Goal: Task Accomplishment & Management: Manage account settings

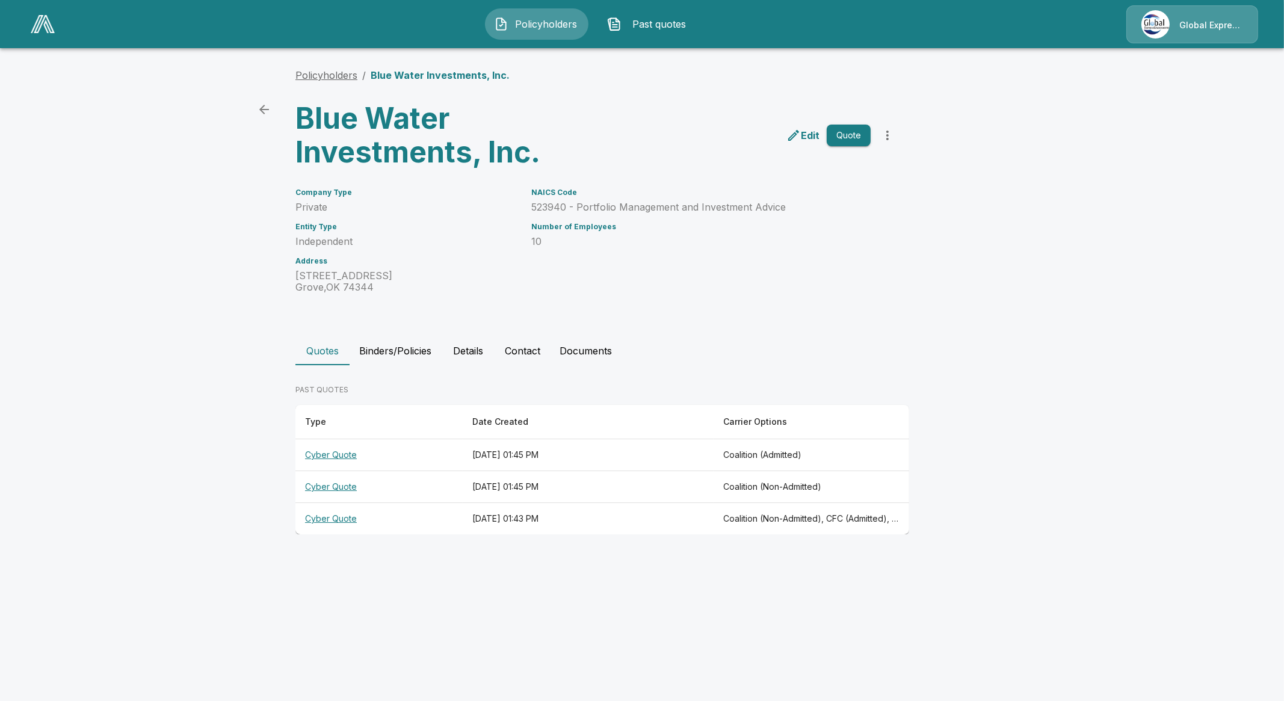
click at [344, 72] on link "Policyholders" at bounding box center [326, 75] width 62 height 12
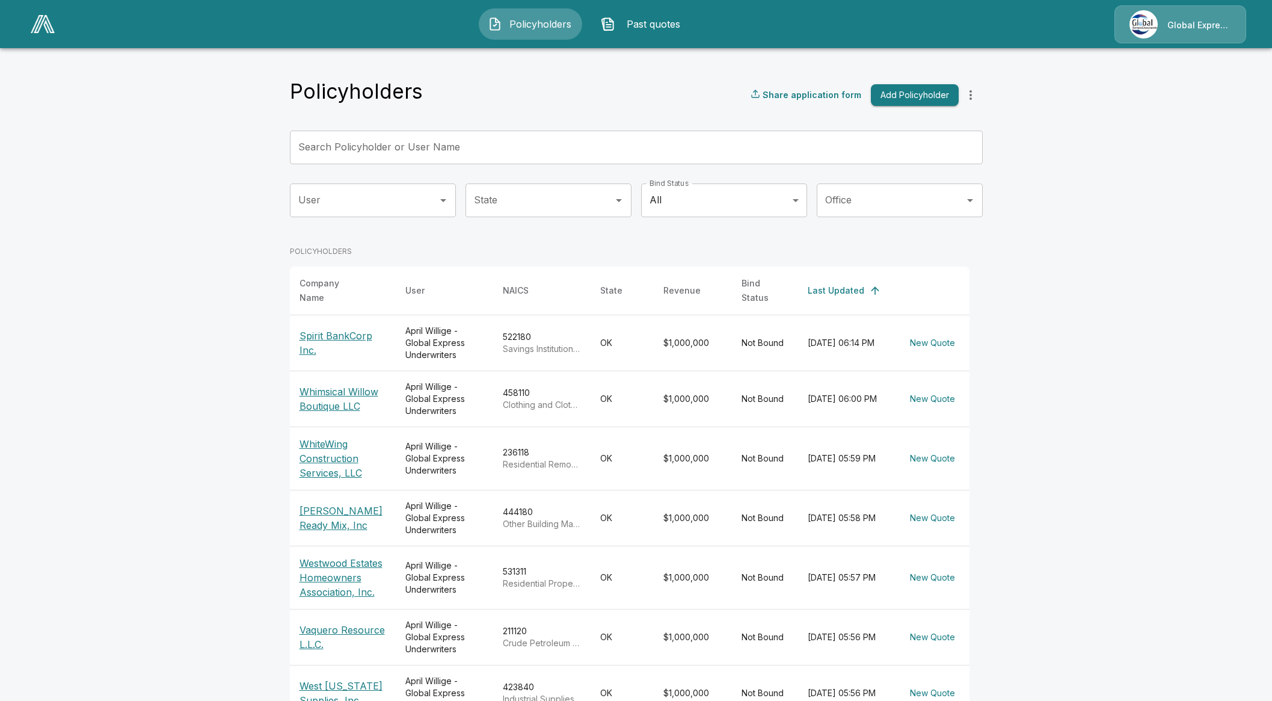
click at [412, 149] on input "Search Policyholder or User Name" at bounding box center [630, 148] width 680 height 34
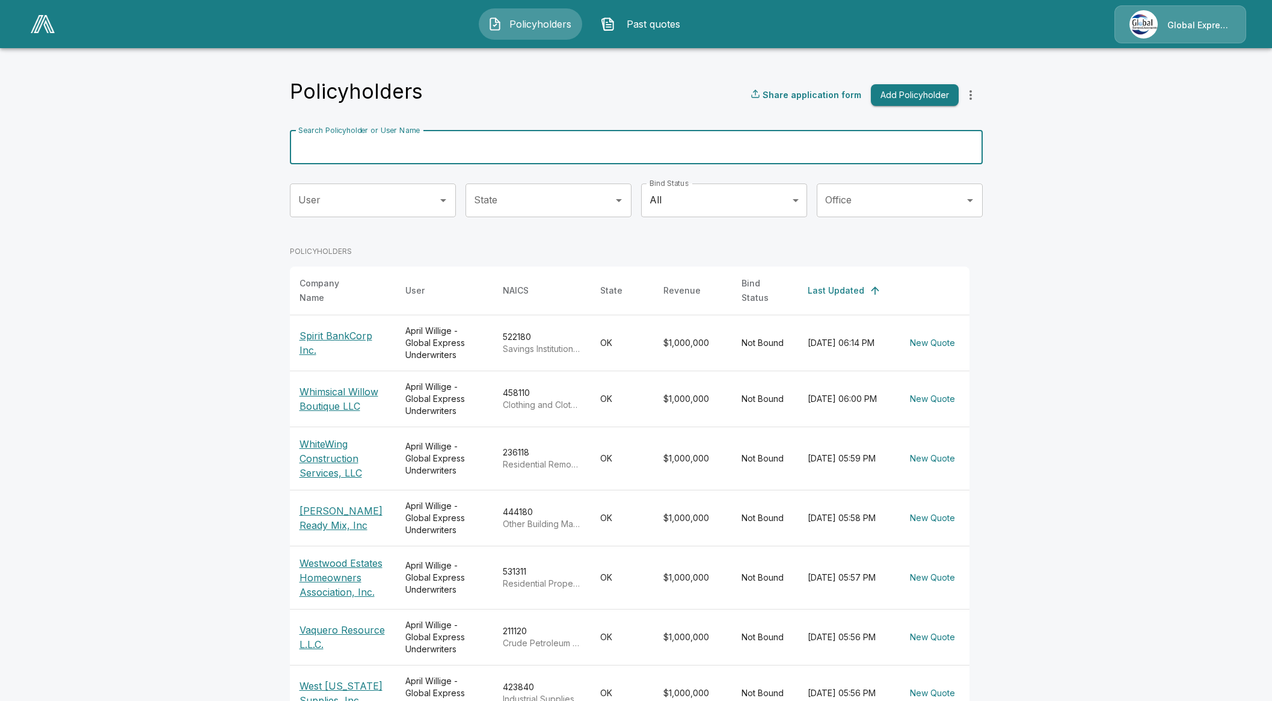
click at [638, 19] on span "Past quotes" at bounding box center [653, 24] width 66 height 14
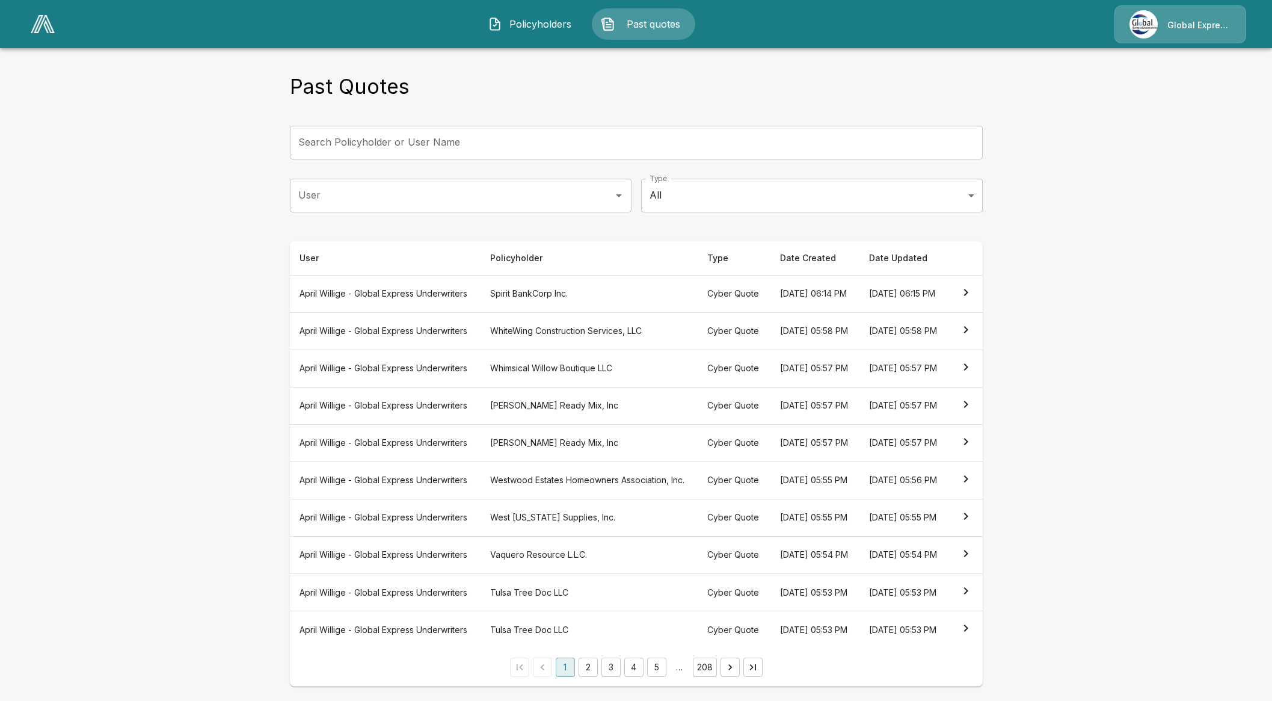
scroll to position [69, 0]
click at [651, 667] on li "5" at bounding box center [657, 667] width 23 height 19
click at [658, 668] on button "5" at bounding box center [656, 667] width 19 height 19
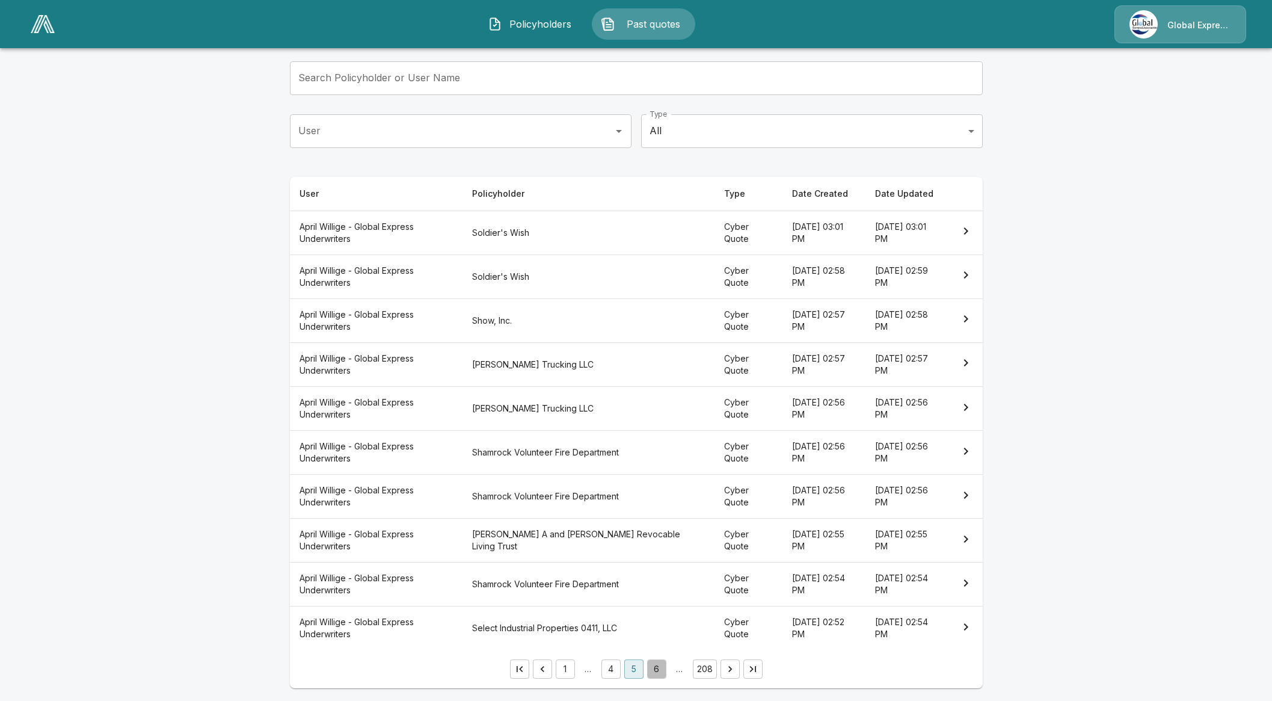
click at [658, 668] on button "6" at bounding box center [656, 668] width 19 height 19
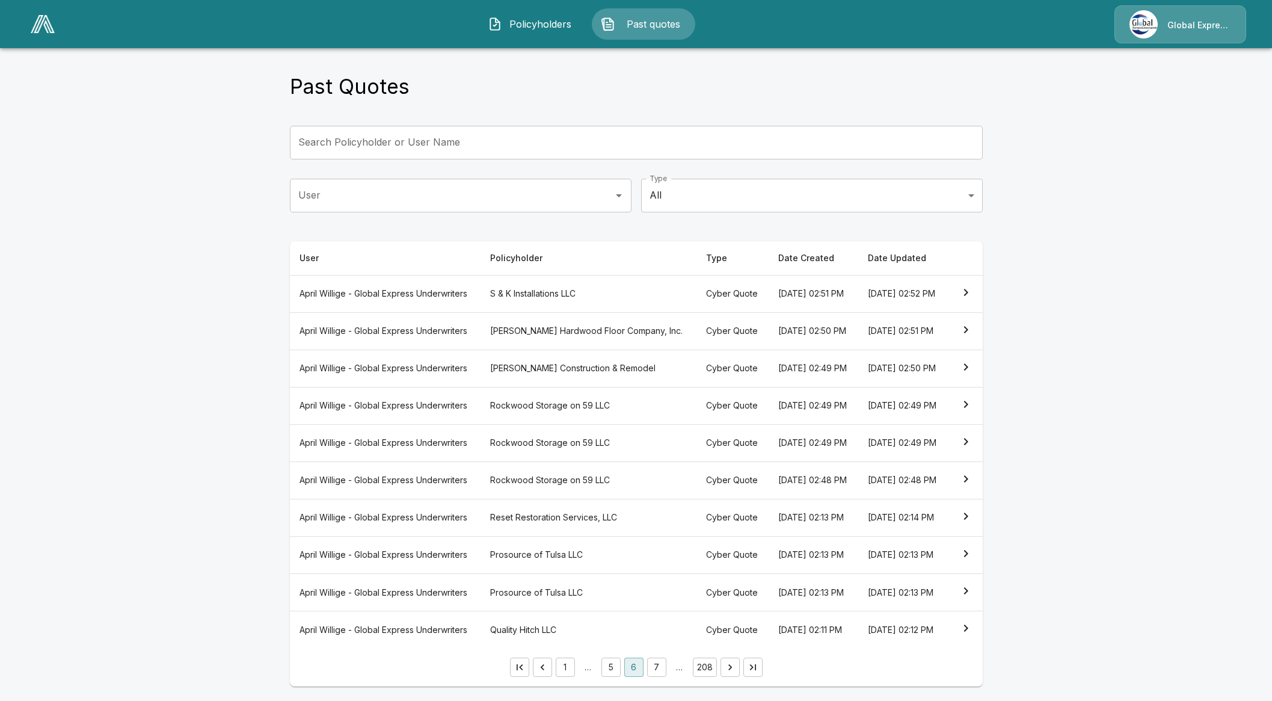
click at [665, 667] on button "7" at bounding box center [656, 667] width 19 height 19
click at [665, 674] on button "8" at bounding box center [656, 667] width 19 height 19
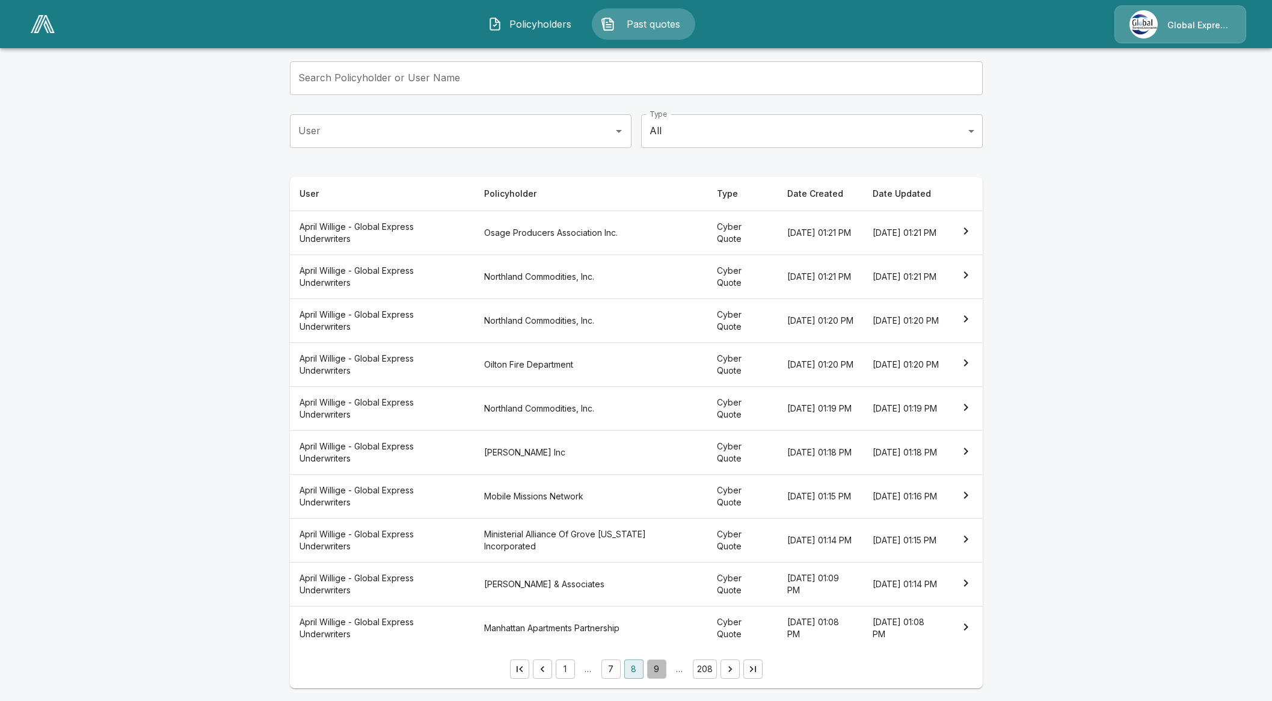
click at [662, 672] on button "9" at bounding box center [656, 668] width 19 height 19
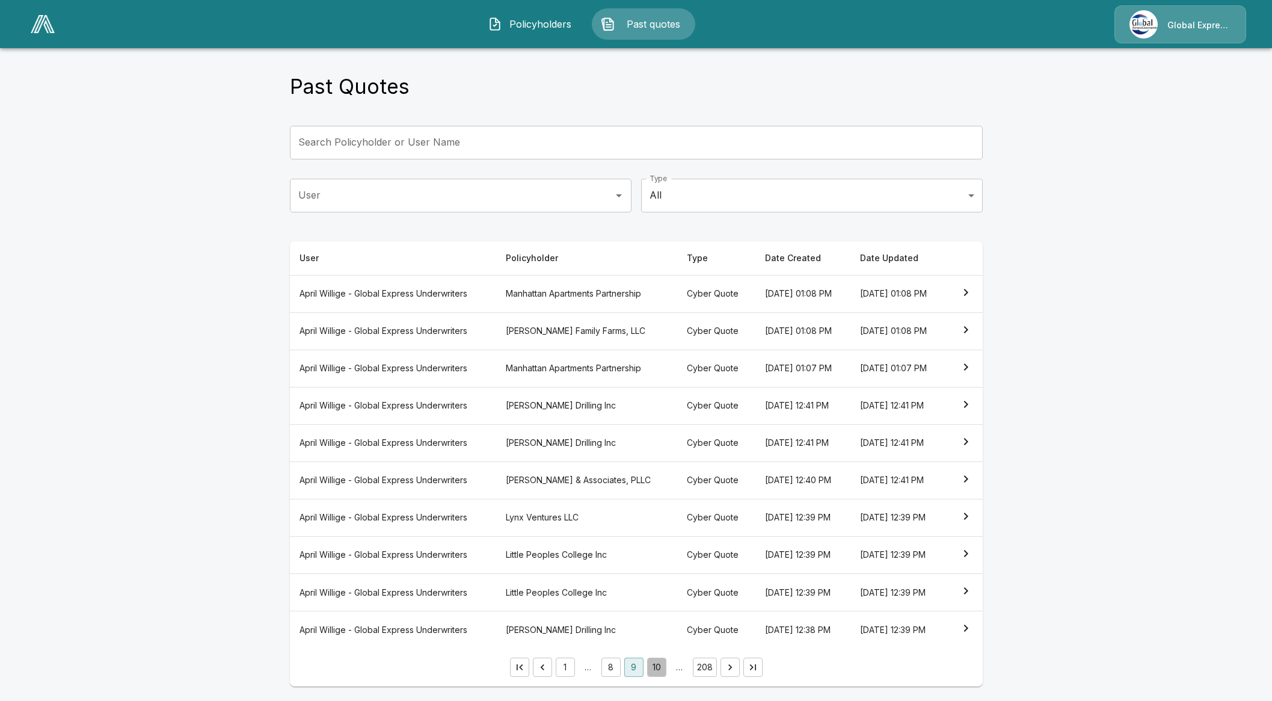
click at [659, 670] on button "10" at bounding box center [656, 667] width 19 height 19
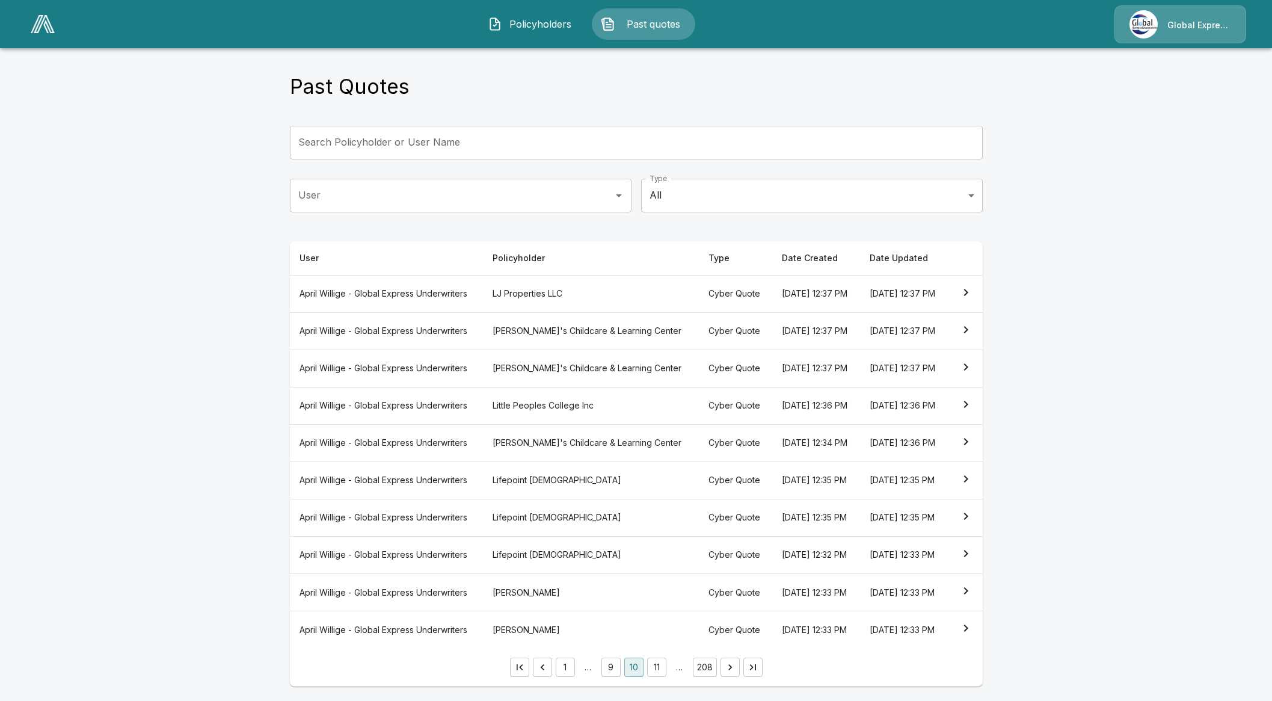
click at [659, 670] on button "11" at bounding box center [656, 667] width 19 height 19
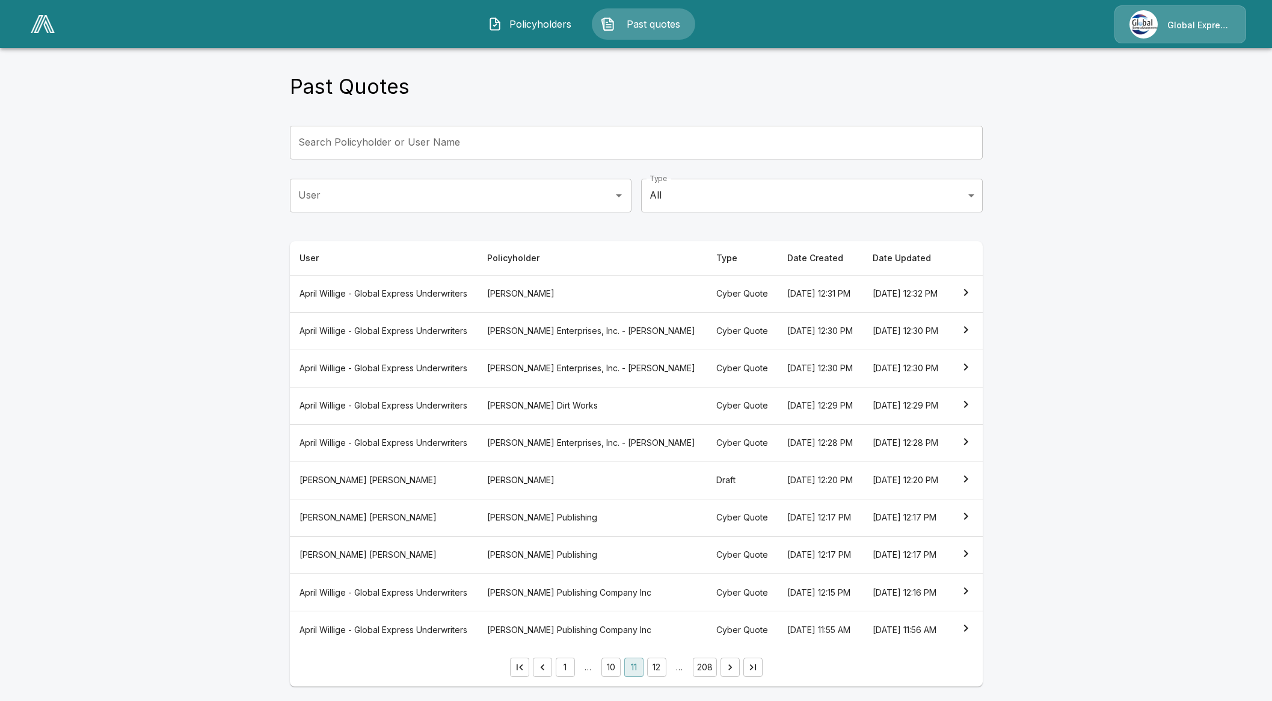
click at [533, 461] on th "Jonathan Powell" at bounding box center [592, 479] width 229 height 37
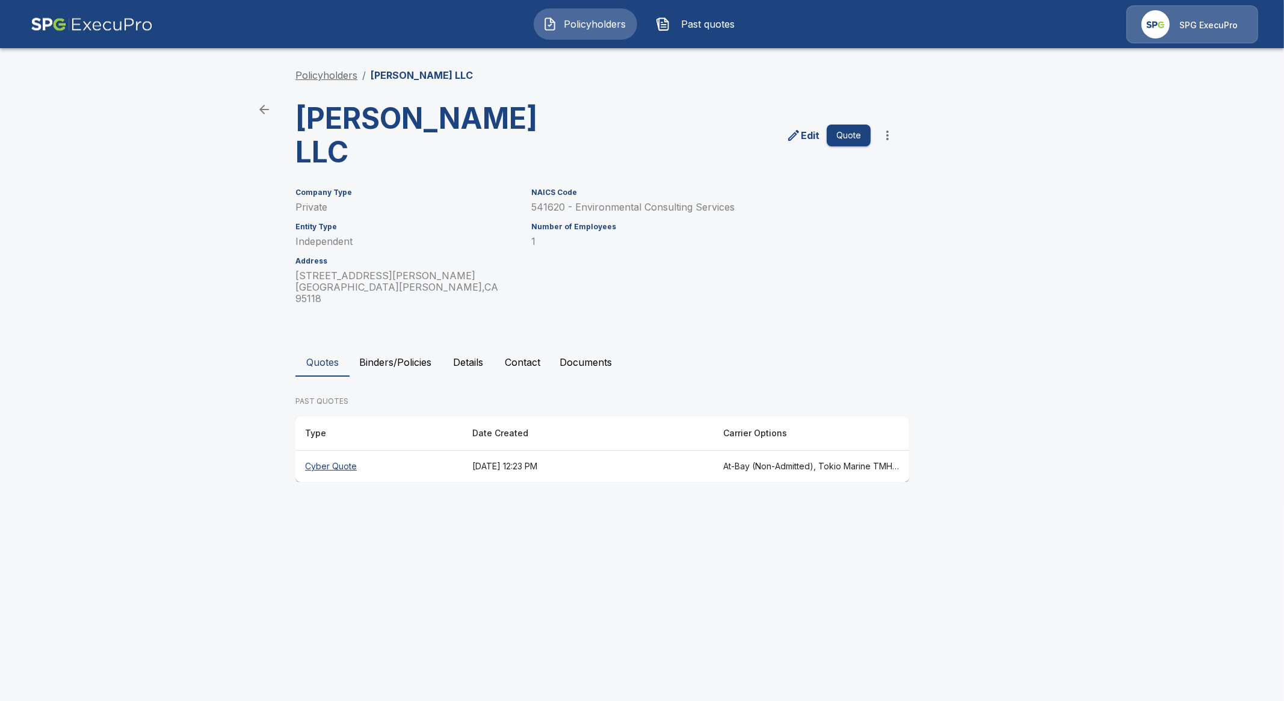
click at [328, 71] on link "Policyholders" at bounding box center [326, 75] width 62 height 12
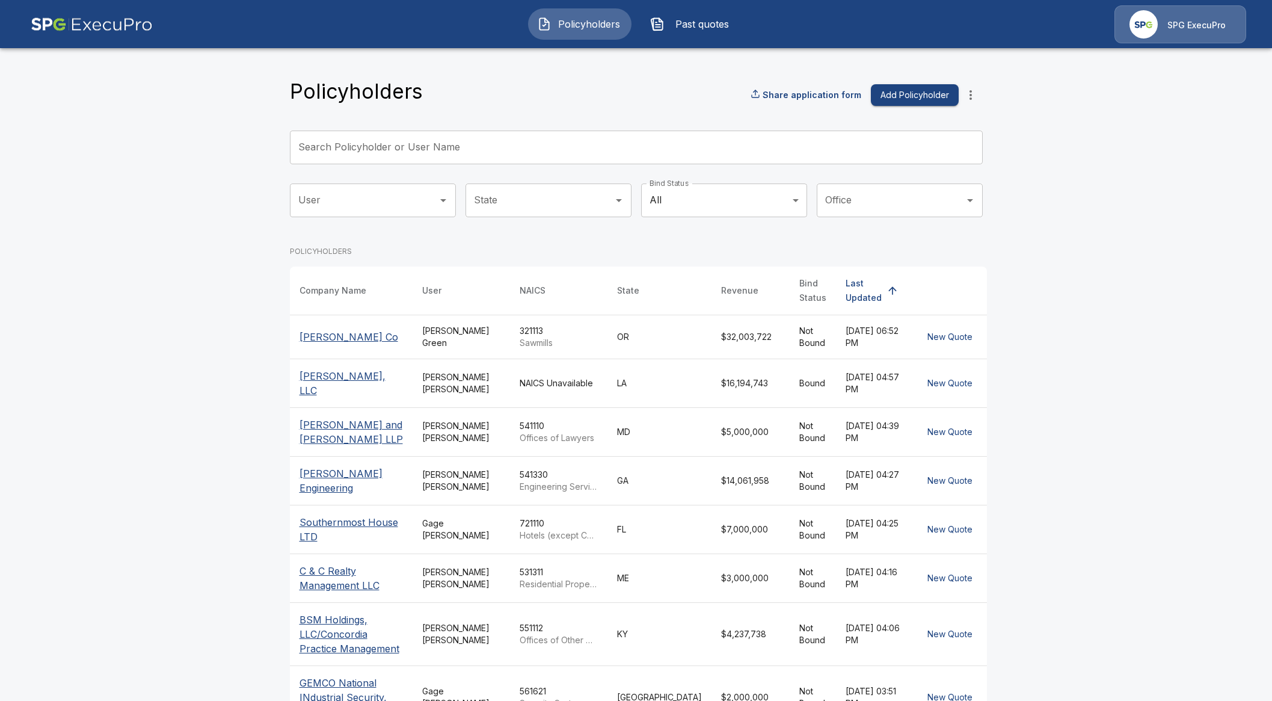
click at [407, 133] on div "Search Policyholder or User Name Search Policyholder or User Name" at bounding box center [636, 148] width 693 height 34
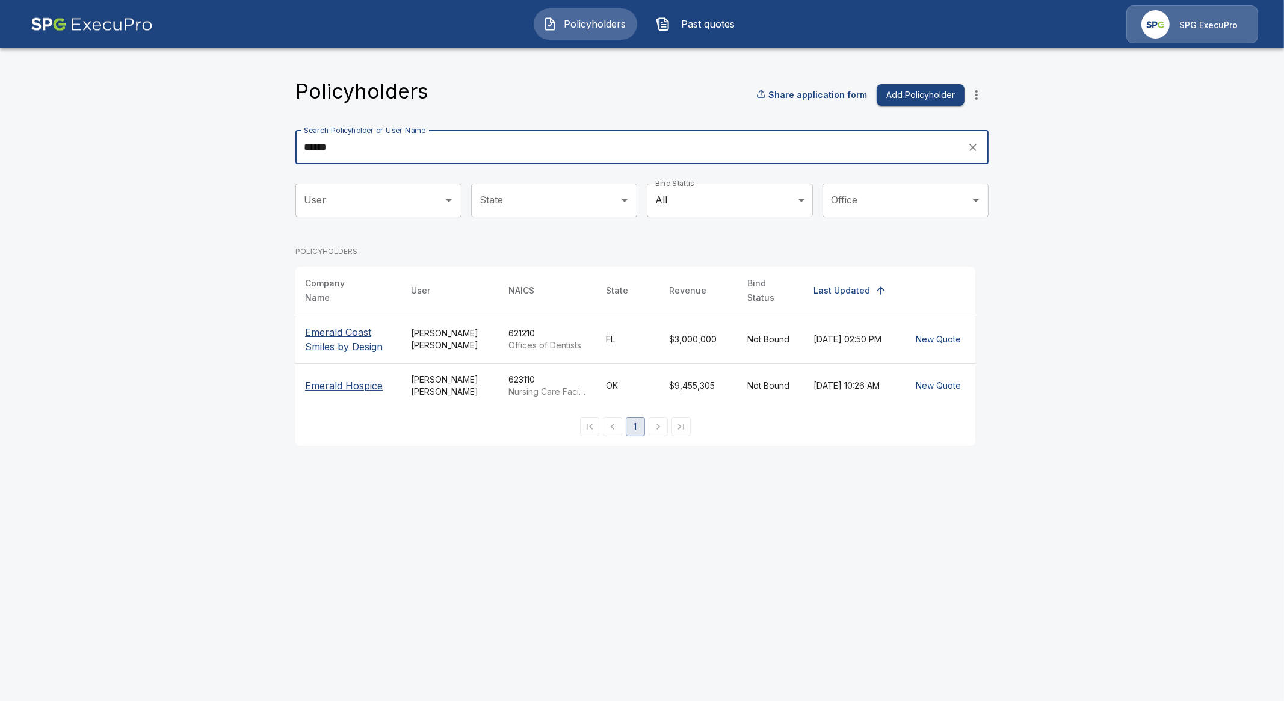
type input "******"
click at [344, 341] on p "Emerald Coast Smiles by Design" at bounding box center [348, 339] width 87 height 29
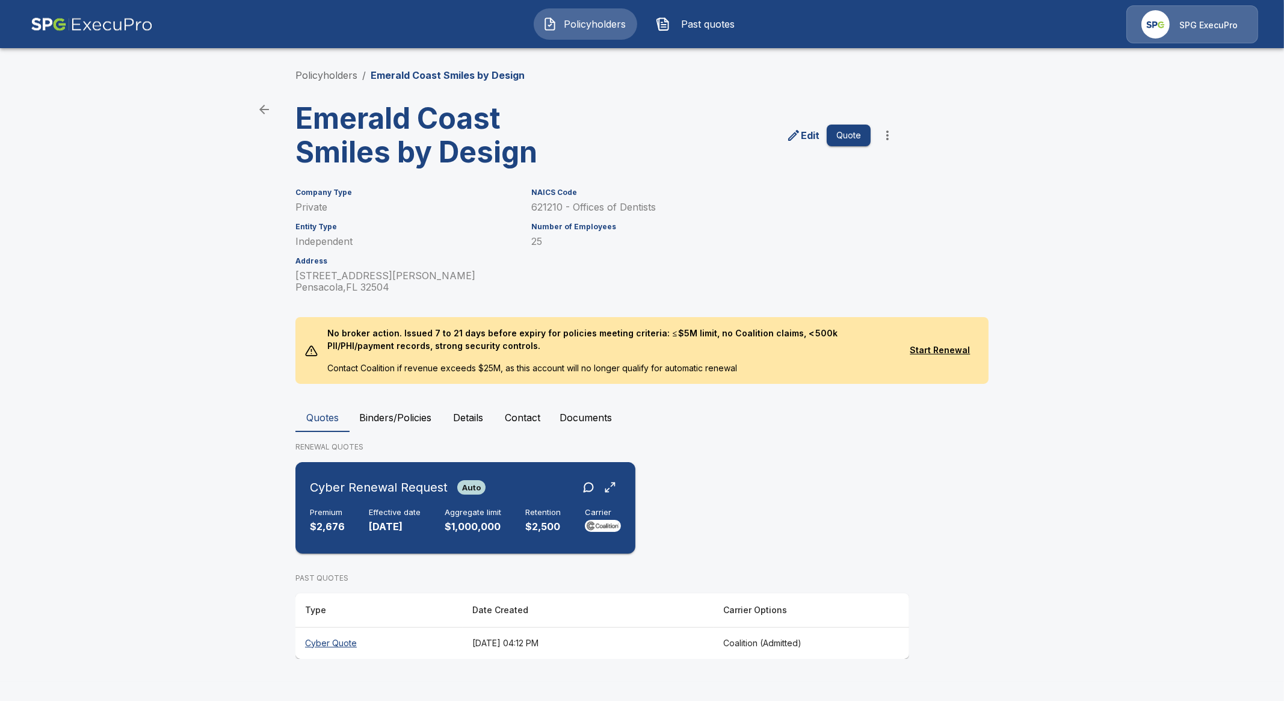
click at [395, 526] on p "9/25/2025" at bounding box center [395, 527] width 52 height 14
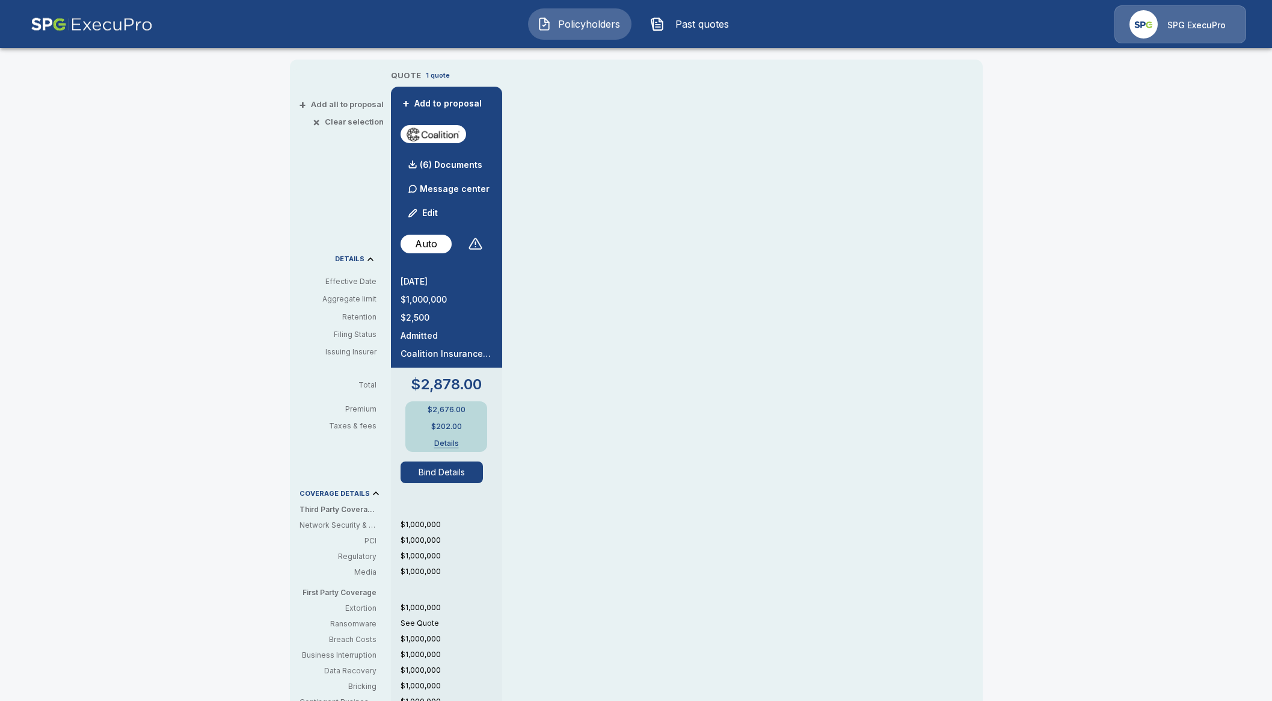
scroll to position [300, 0]
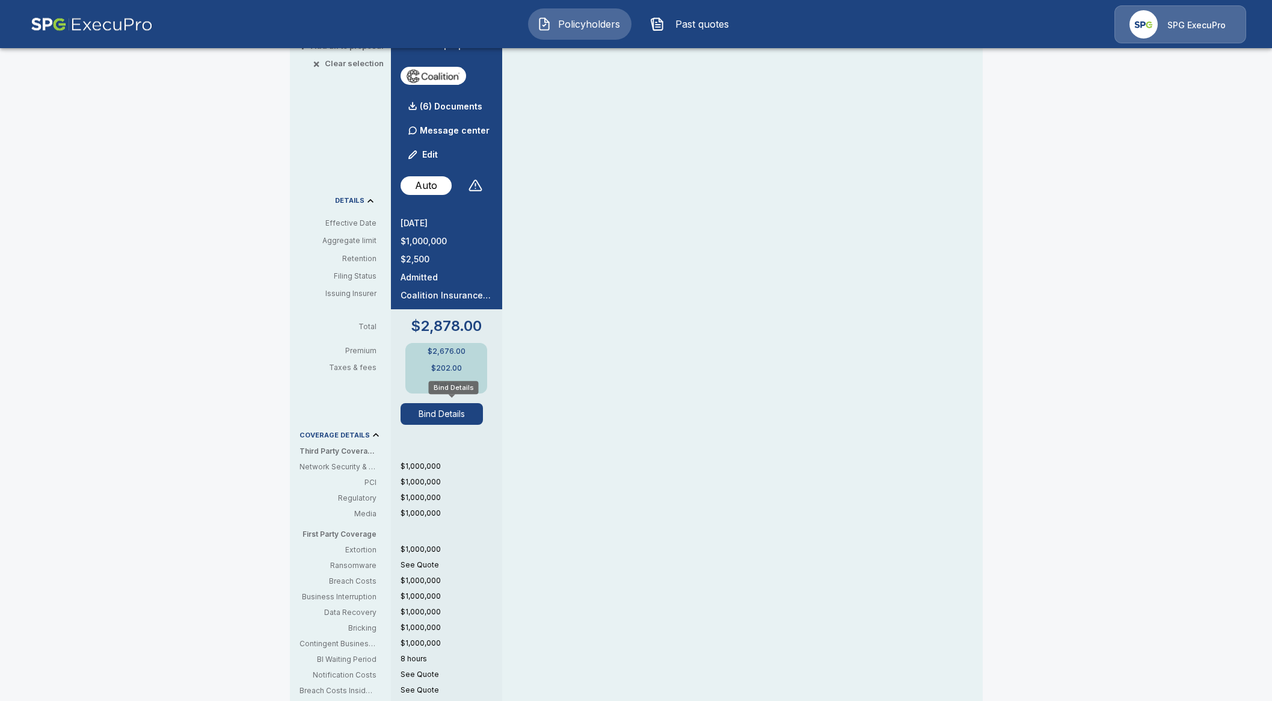
click at [457, 416] on button "Bind Details" at bounding box center [442, 414] width 83 height 22
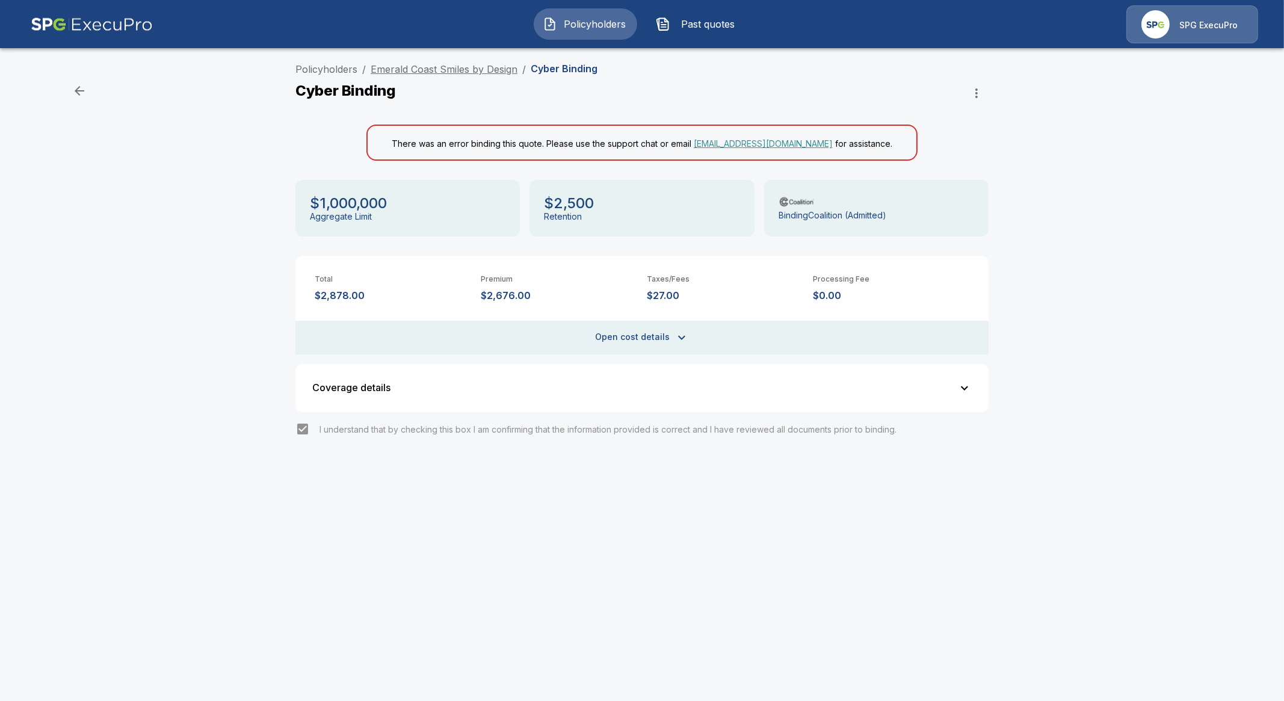
click at [428, 71] on link "Emerald Coast Smiles by Design" at bounding box center [444, 69] width 147 height 12
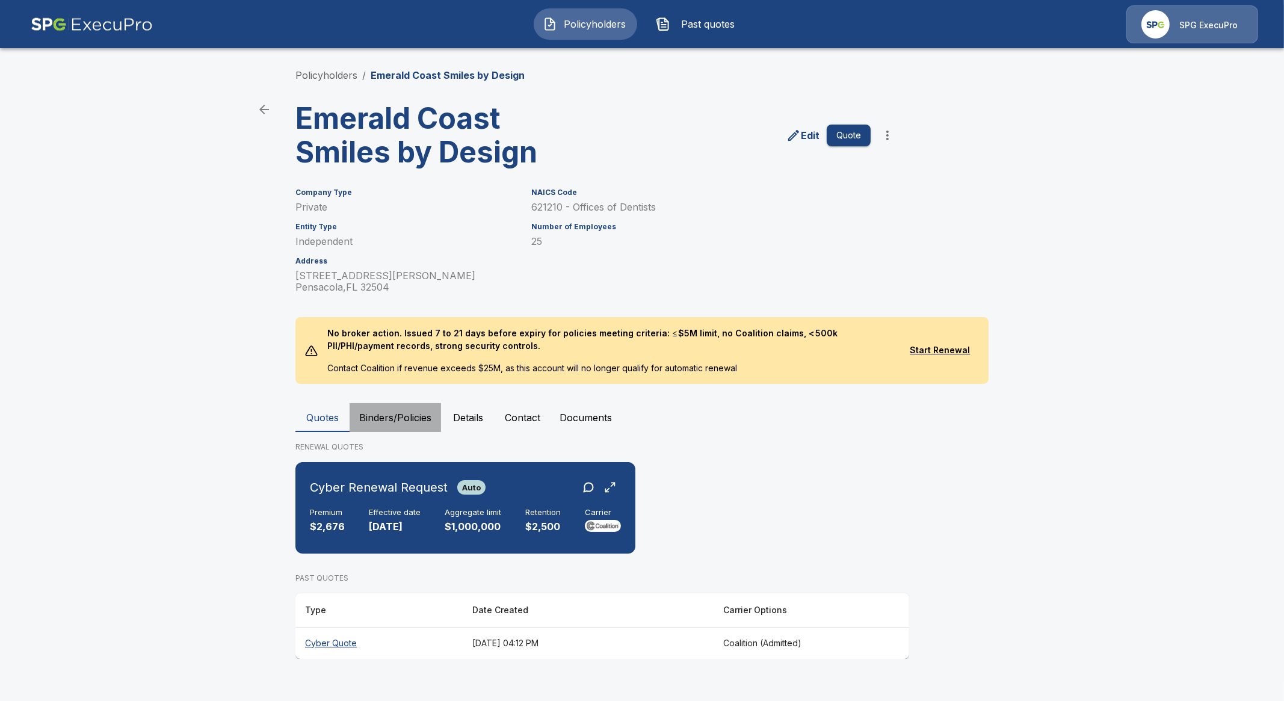
click at [400, 424] on button "Binders/Policies" at bounding box center [395, 417] width 91 height 29
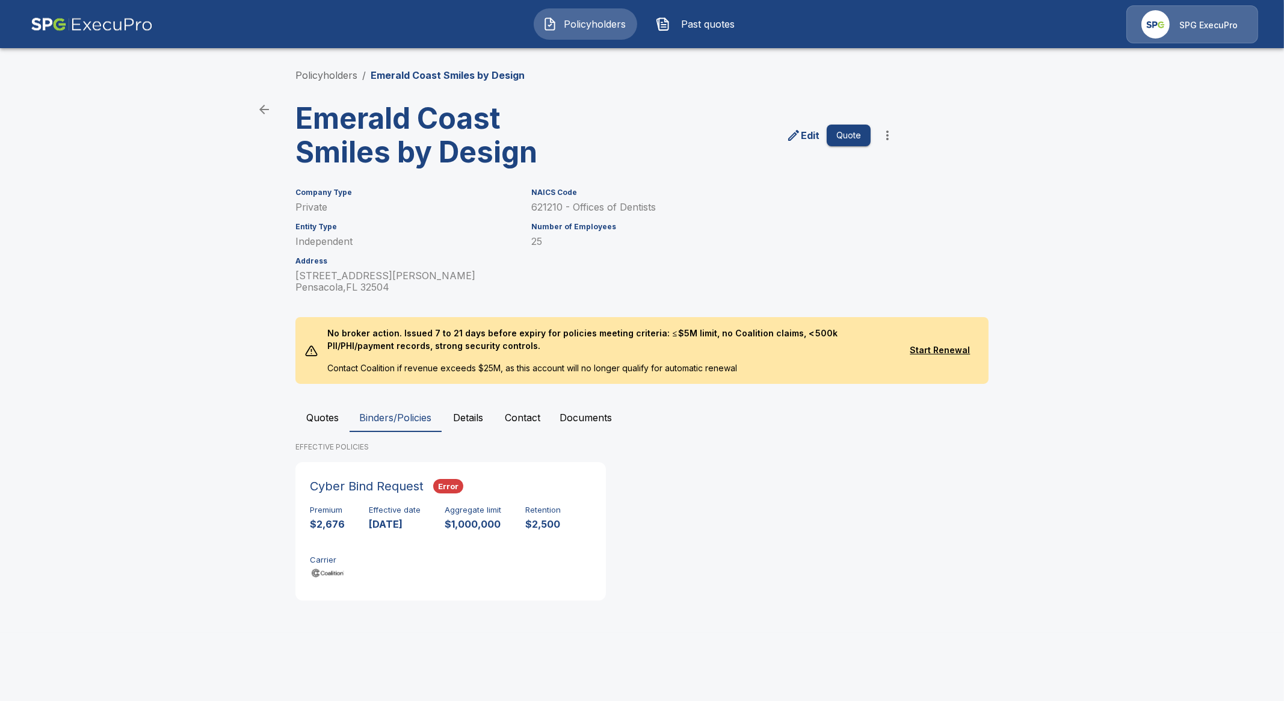
click at [313, 419] on button "Quotes" at bounding box center [322, 417] width 54 height 29
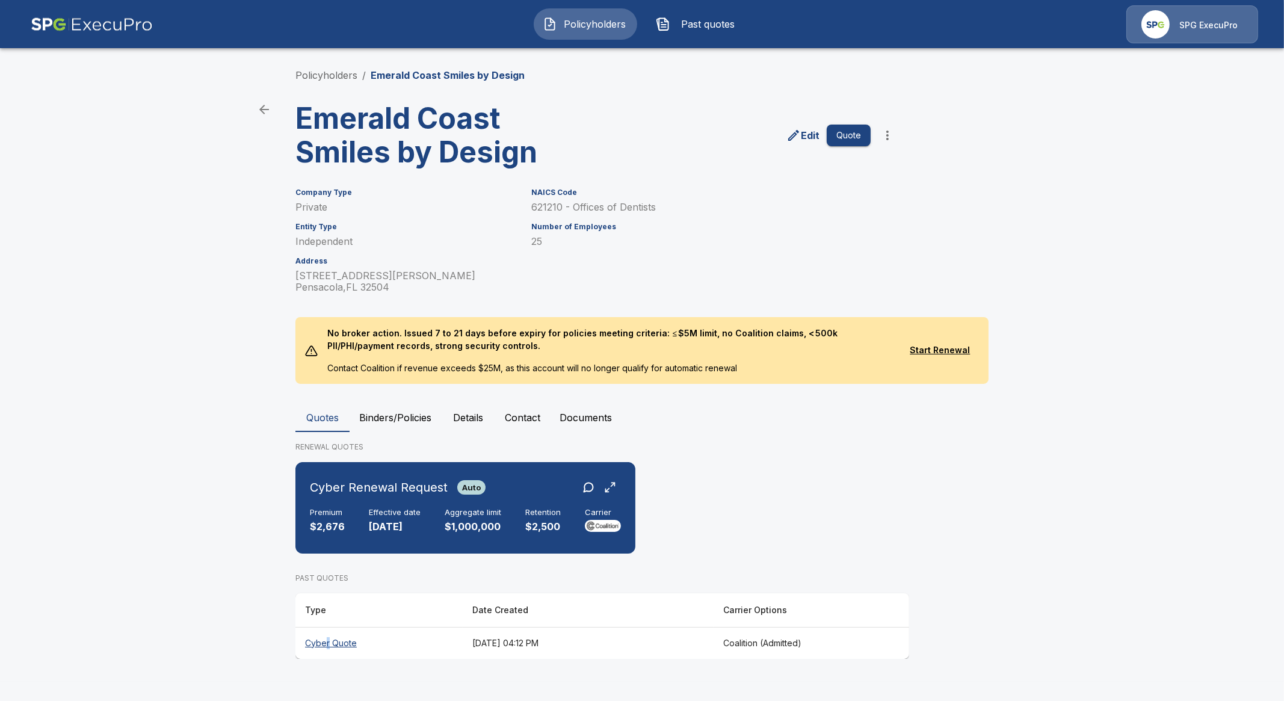
click at [325, 638] on th "Cyber Quote" at bounding box center [378, 643] width 167 height 32
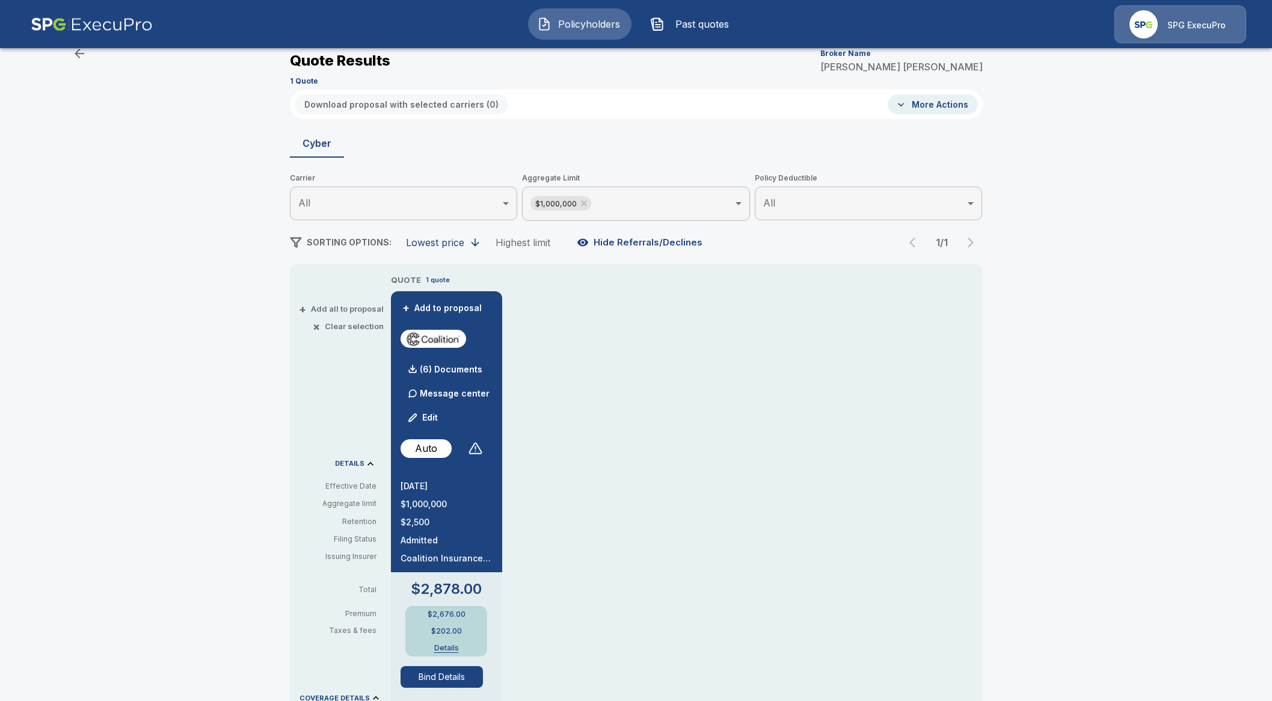
scroll to position [150, 0]
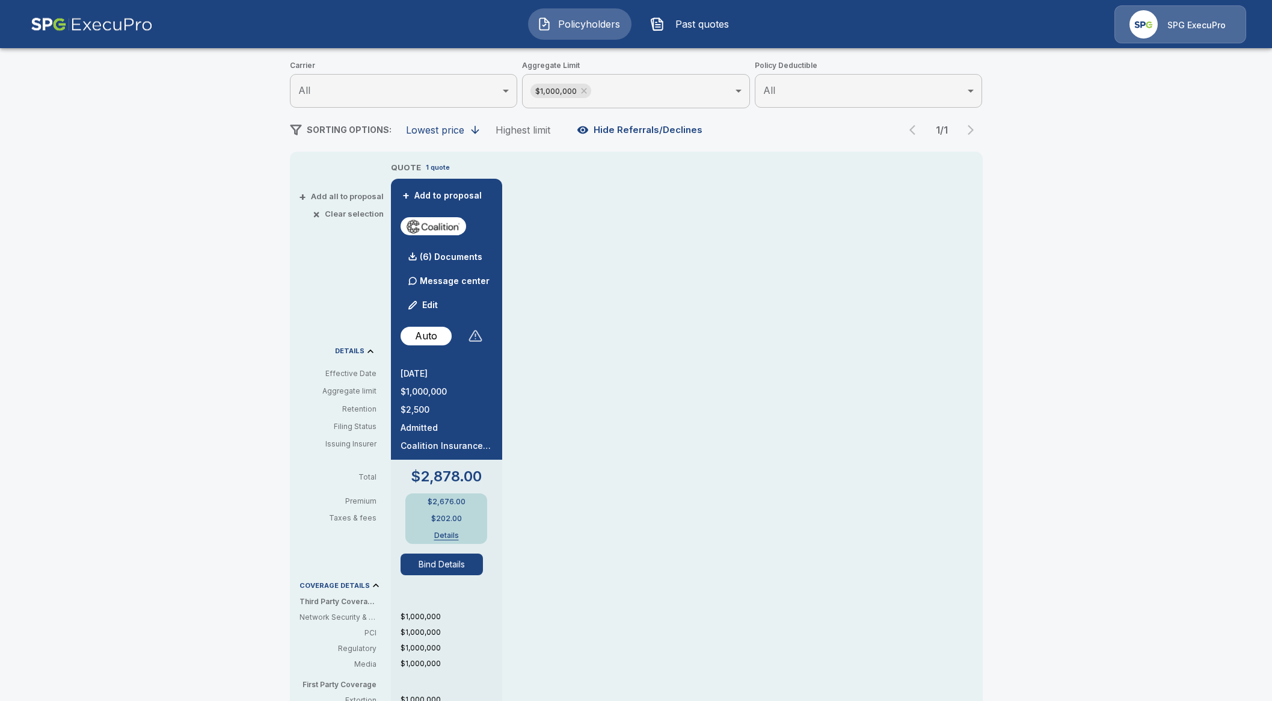
click at [483, 334] on div at bounding box center [476, 335] width 14 height 14
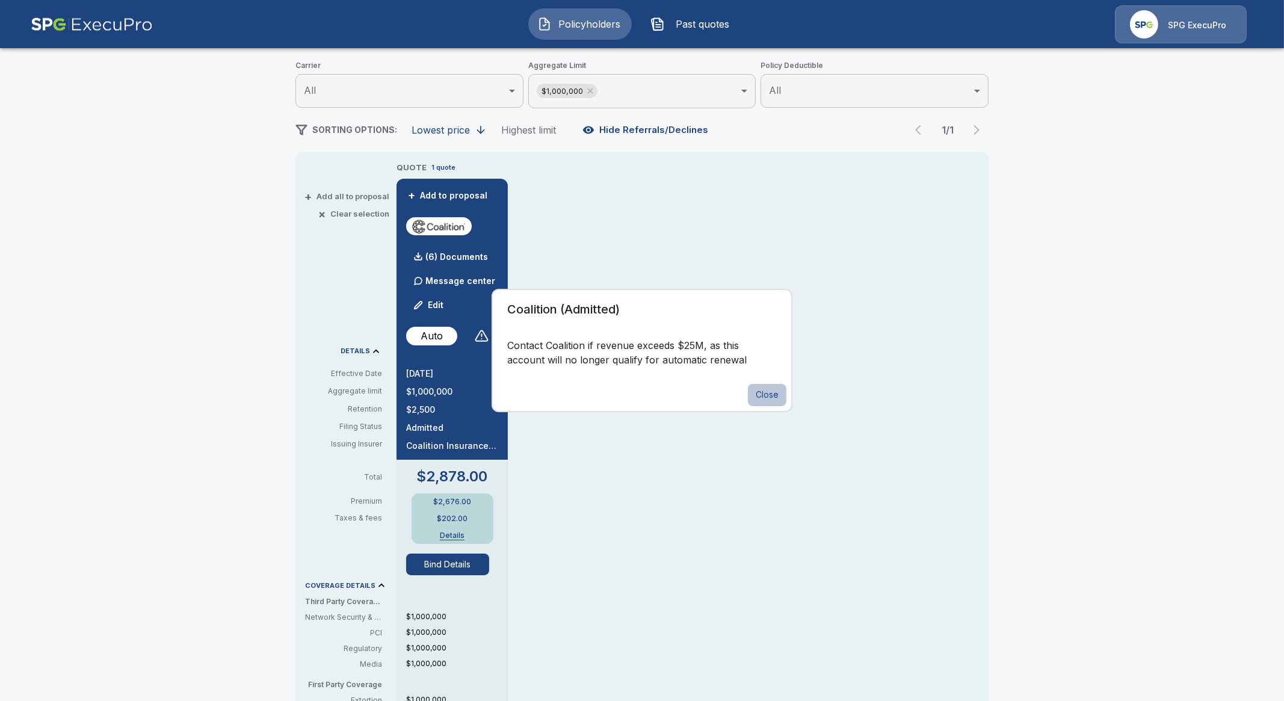
drag, startPoint x: 760, startPoint y: 391, endPoint x: 647, endPoint y: 372, distance: 114.7
click at [758, 393] on button "Close" at bounding box center [767, 395] width 39 height 22
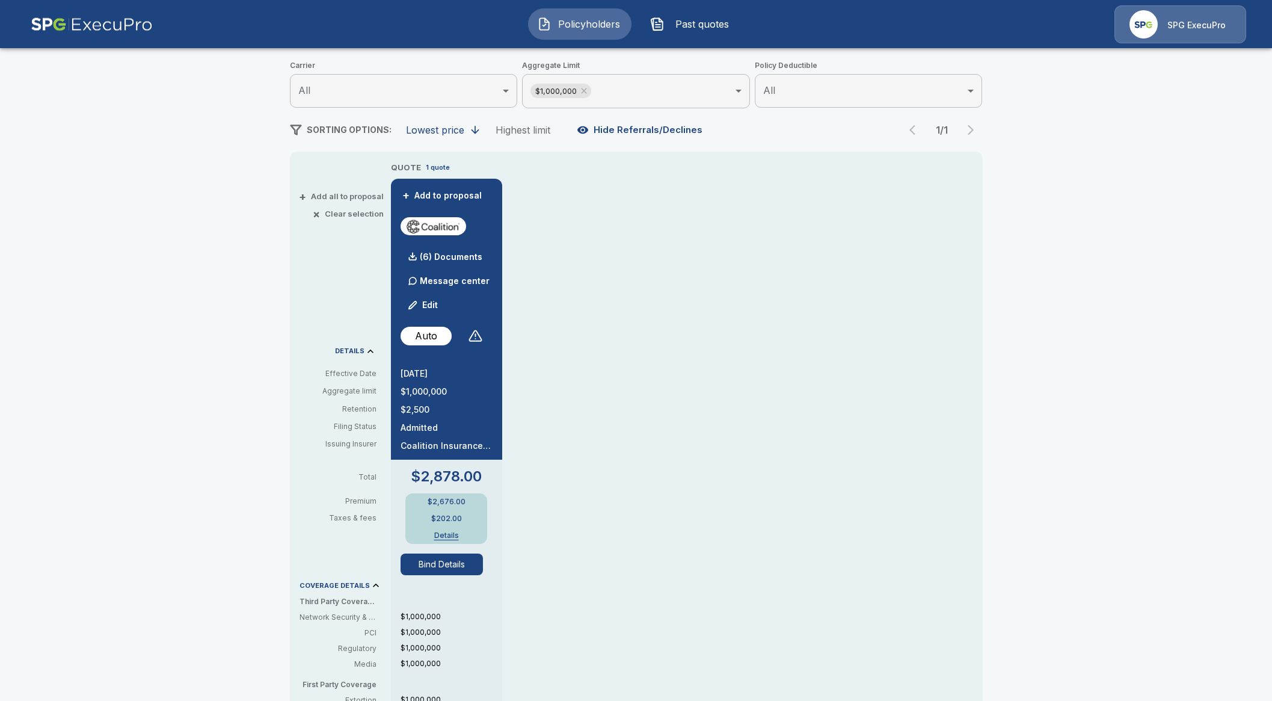
click at [57, 328] on div "Policyholders / Emerald Coast Smiles by Design / Quote Quote Results Broker Nam…" at bounding box center [636, 490] width 1272 height 1167
drag, startPoint x: 437, startPoint y: 409, endPoint x: 404, endPoint y: 411, distance: 32.5
click at [404, 411] on div "+ Add to proposal (6) Documents Message center Edit Auto 9/25/2025 $1,000,000 $…" at bounding box center [446, 566] width 111 height 775
drag, startPoint x: 469, startPoint y: 500, endPoint x: 413, endPoint y: 501, distance: 56.6
click at [413, 501] on div "$2,676.00 $202.00 Details" at bounding box center [447, 518] width 82 height 51
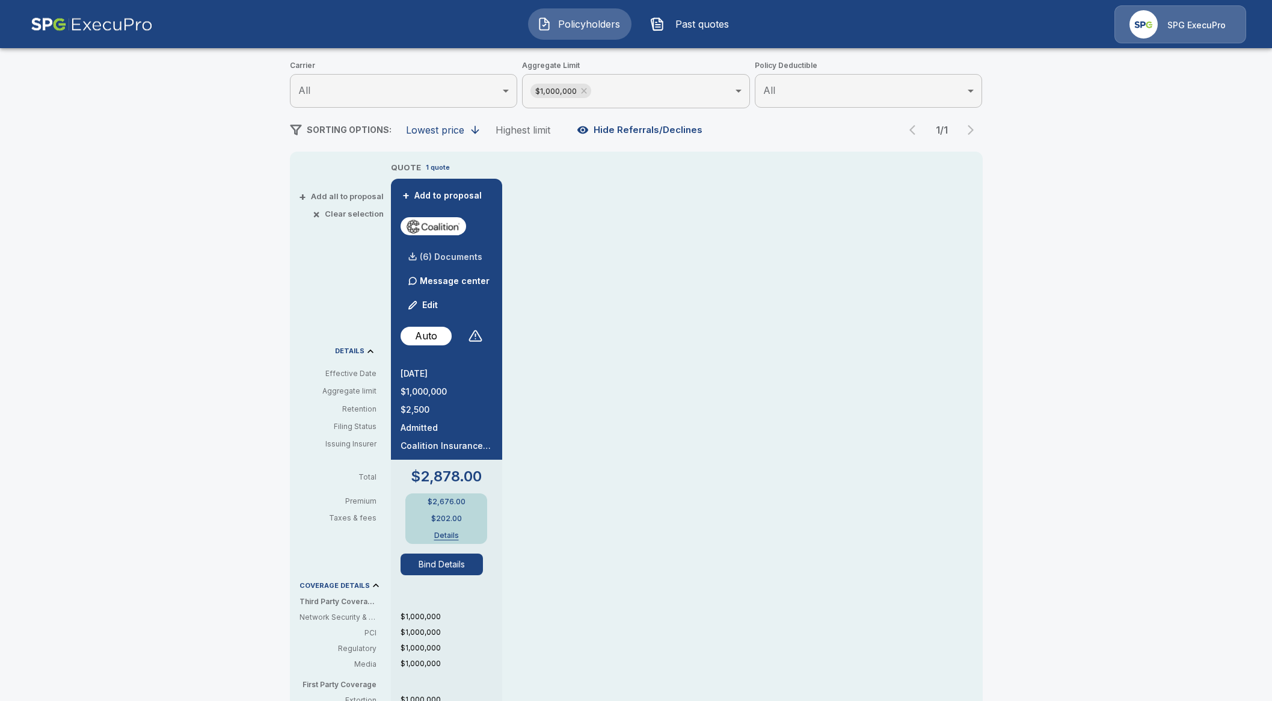
click at [442, 259] on p "(6) Documents" at bounding box center [451, 257] width 63 height 8
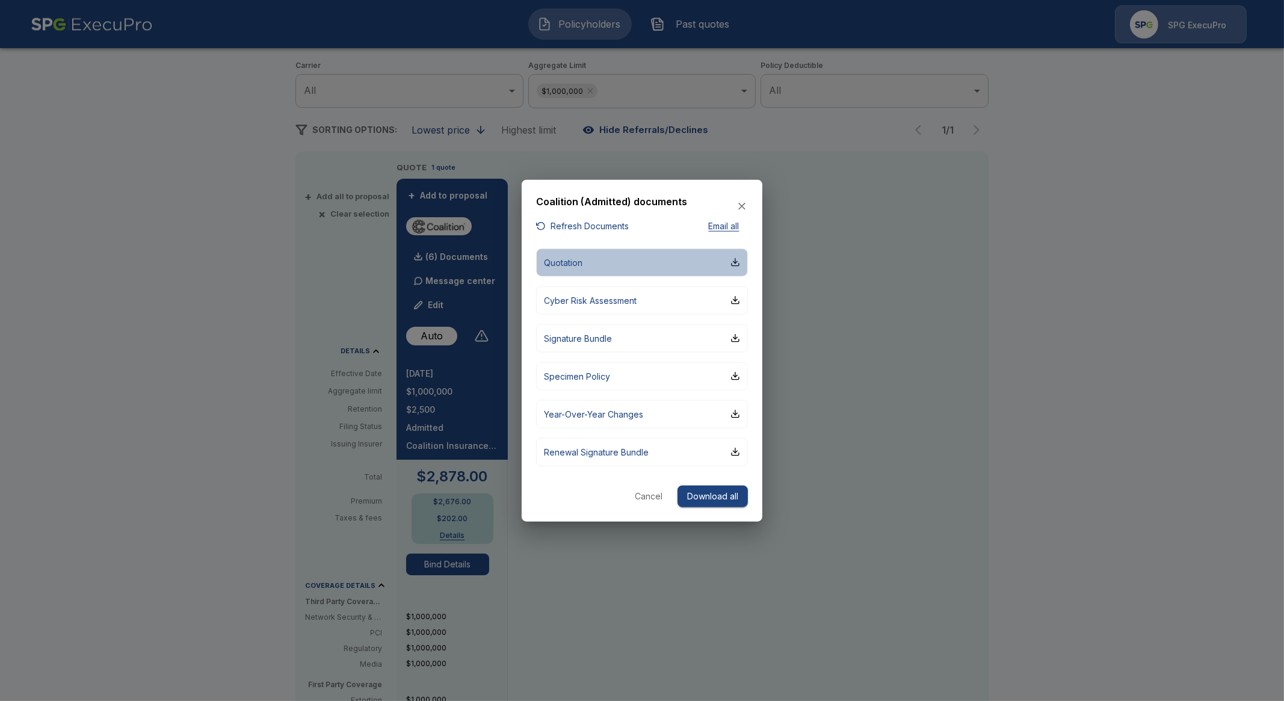
click at [576, 255] on button "Quotation" at bounding box center [642, 262] width 212 height 28
click at [742, 204] on icon "button" at bounding box center [742, 206] width 12 height 12
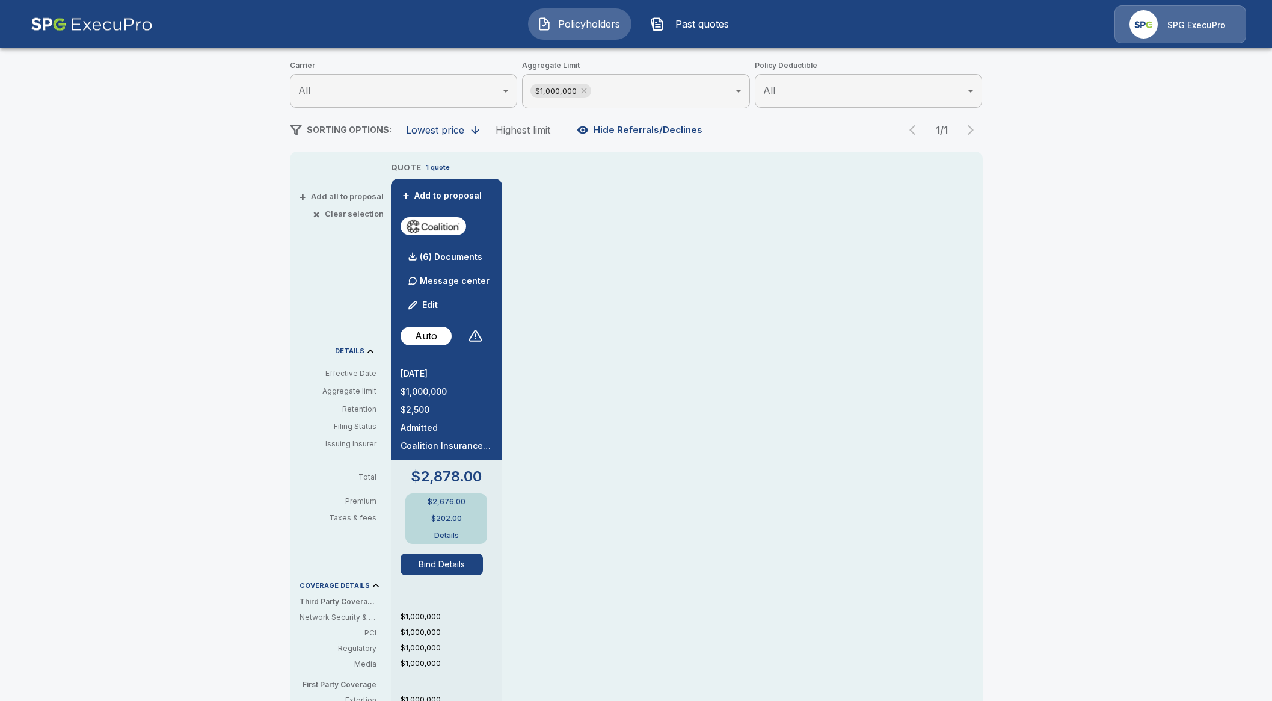
click at [460, 565] on button "Bind Details" at bounding box center [442, 565] width 83 height 22
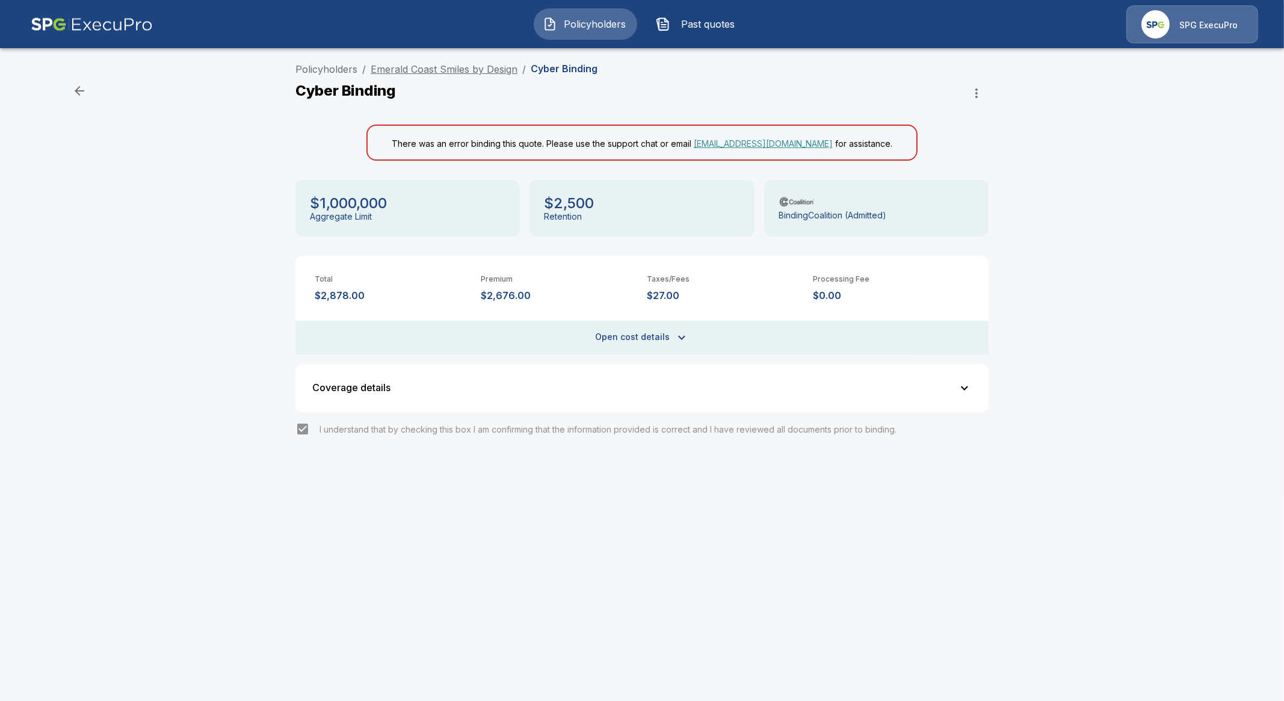
click at [463, 71] on link "Emerald Coast Smiles by Design" at bounding box center [444, 69] width 147 height 12
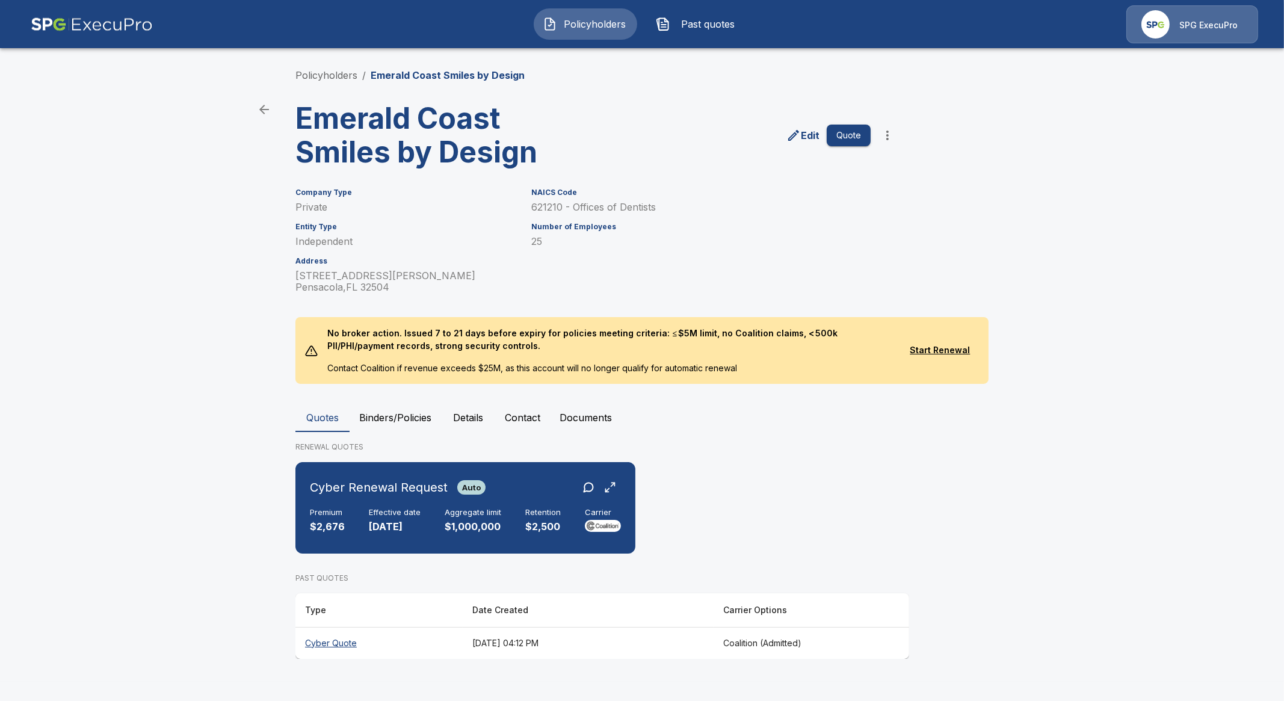
click at [341, 643] on th "Cyber Quote" at bounding box center [378, 643] width 167 height 32
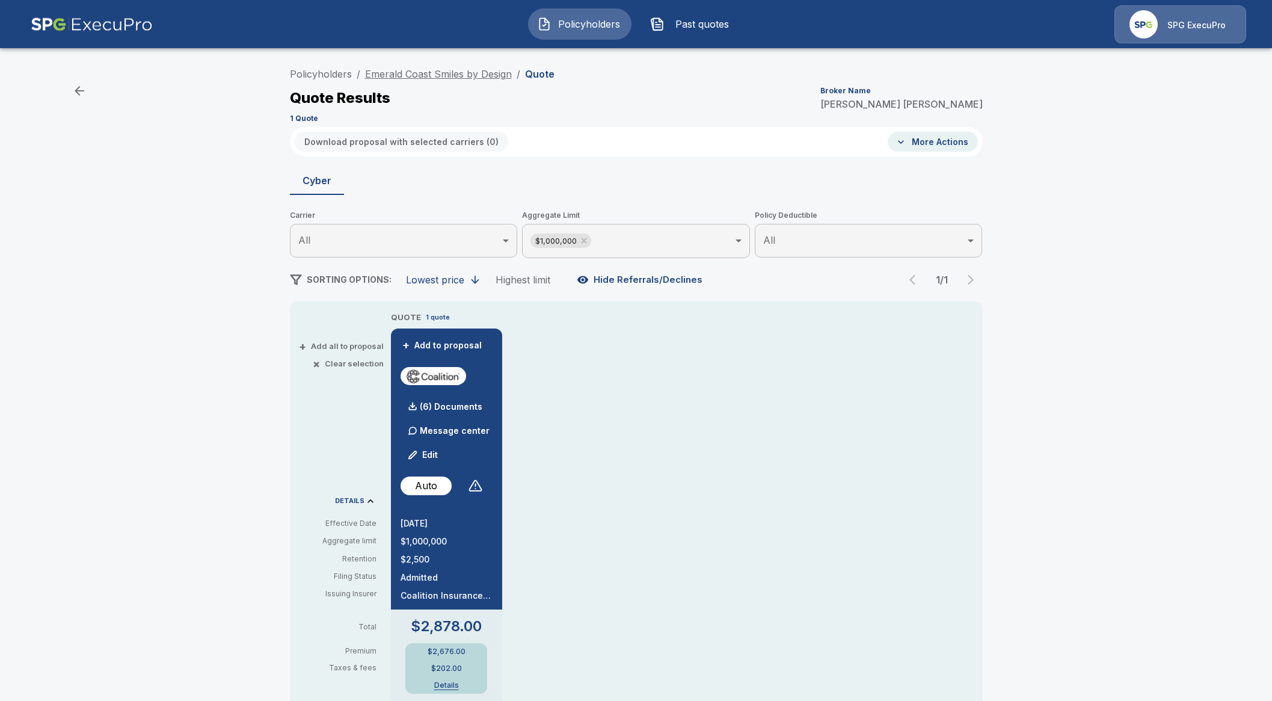
click at [496, 72] on link "Emerald Coast Smiles by Design" at bounding box center [438, 74] width 147 height 12
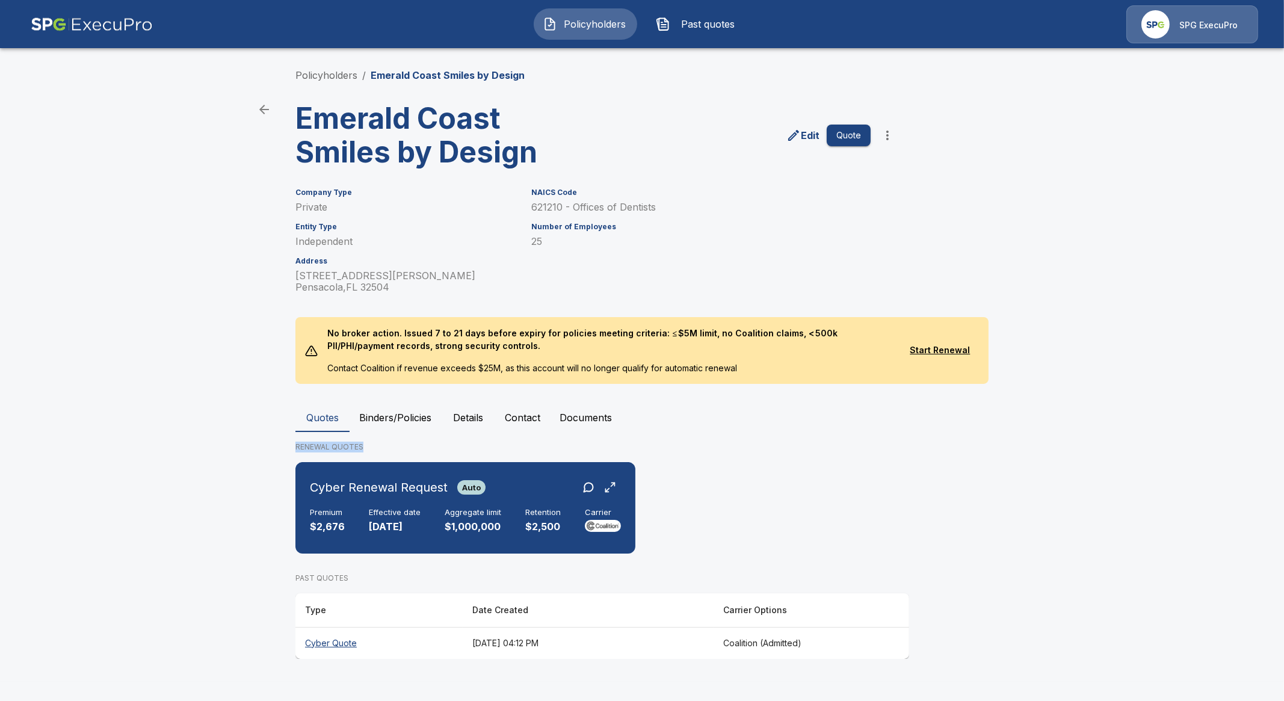
click at [384, 431] on div "Quotes Binders/Policies Details Contact Documents RENEWAL QUOTES Cyber Renewal …" at bounding box center [641, 531] width 693 height 256
click at [396, 409] on button "Binders/Policies" at bounding box center [395, 417] width 91 height 29
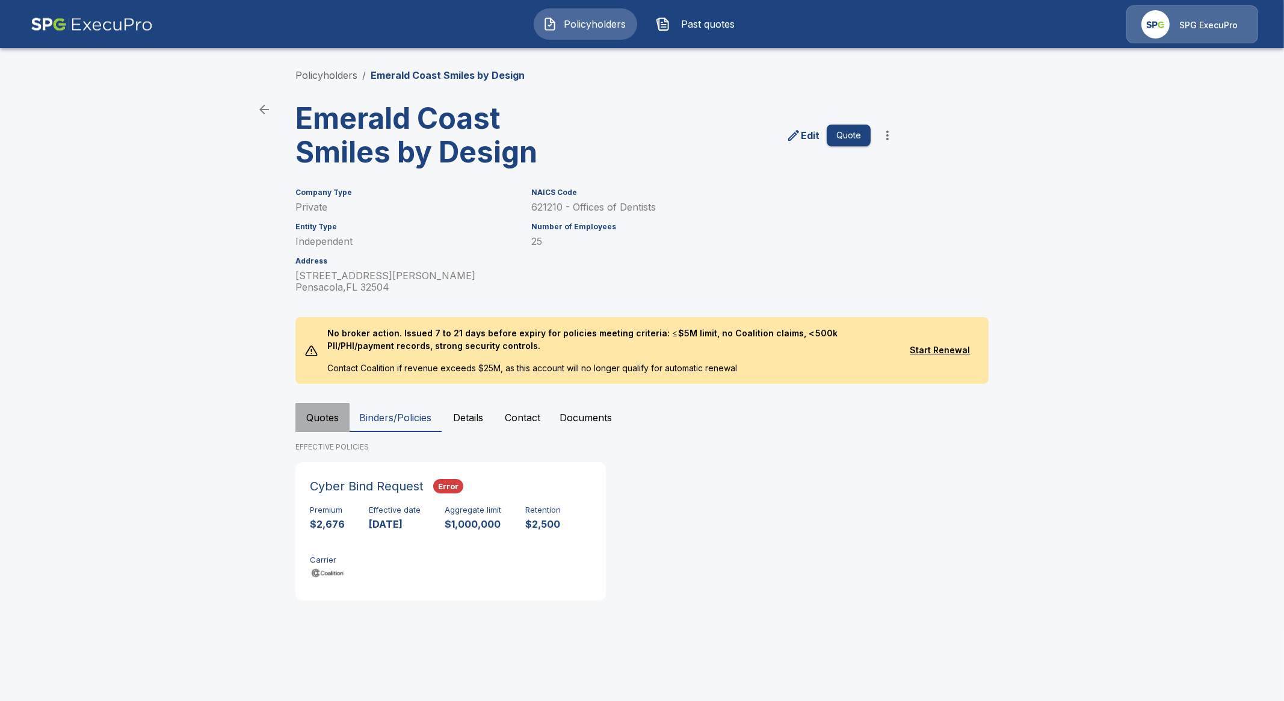
click at [320, 422] on button "Quotes" at bounding box center [322, 417] width 54 height 29
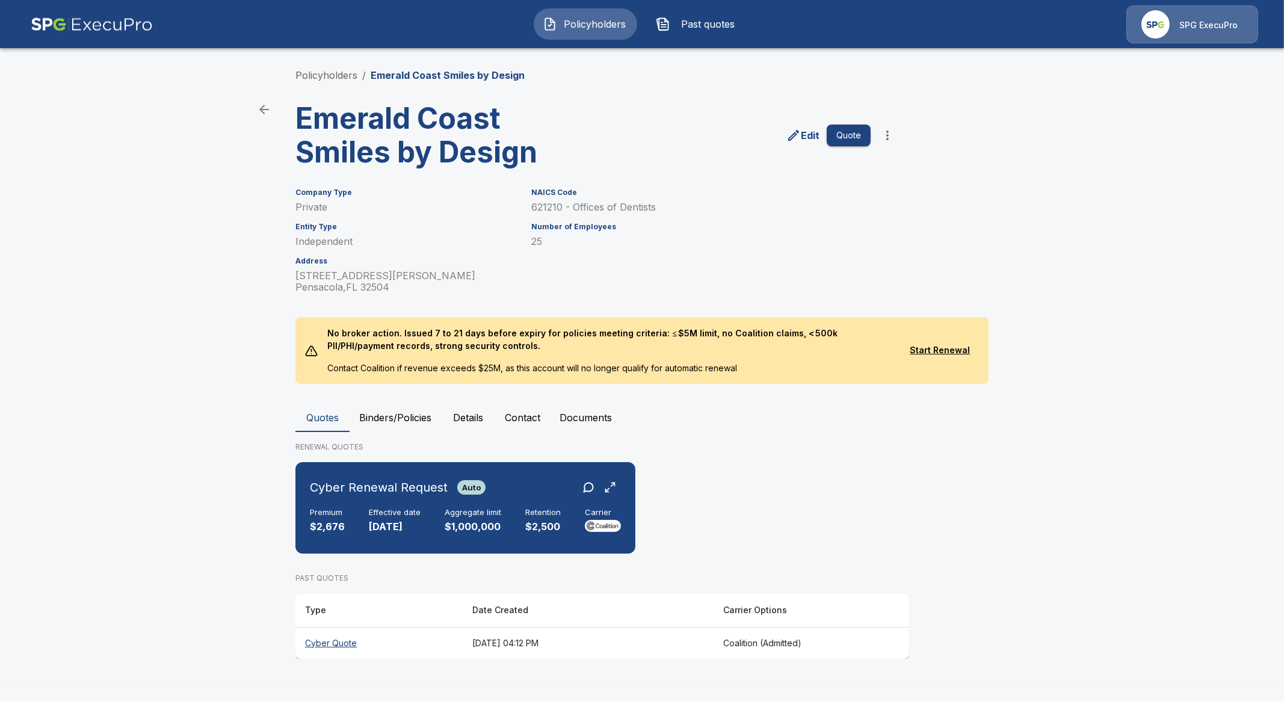
click at [328, 653] on th "Cyber Quote" at bounding box center [378, 643] width 167 height 32
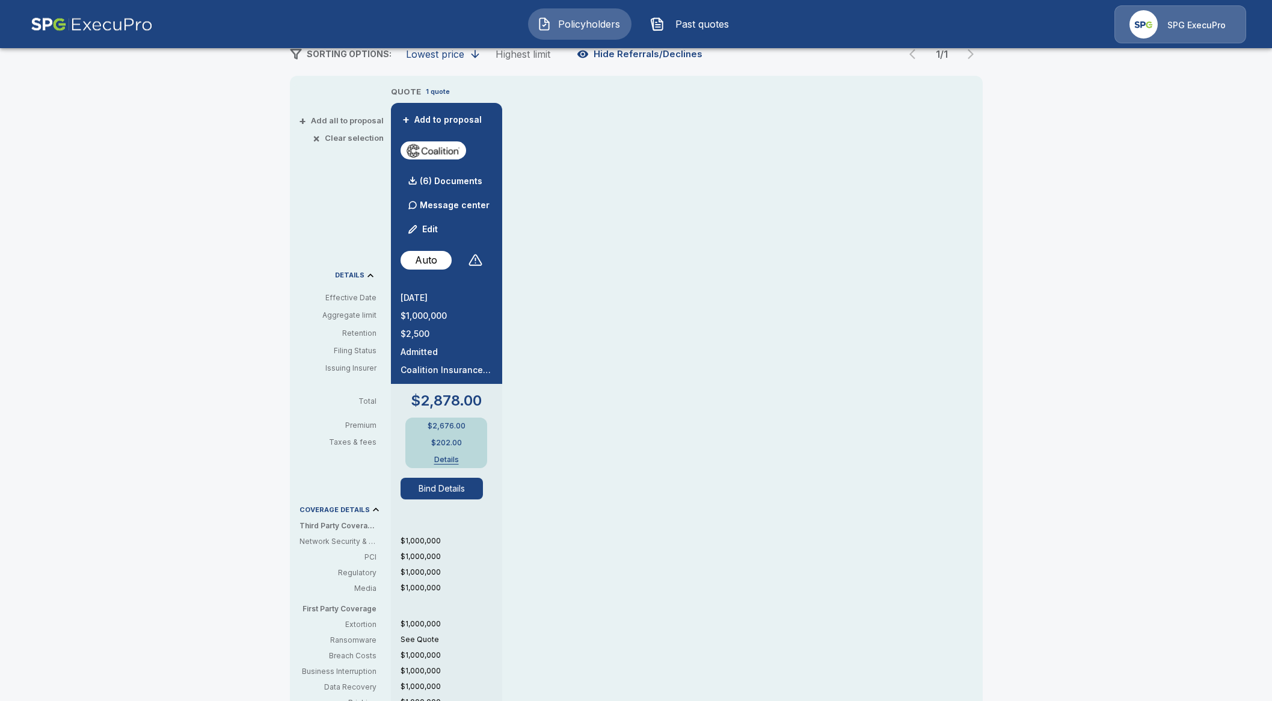
click at [460, 488] on button "Bind Details" at bounding box center [442, 489] width 83 height 22
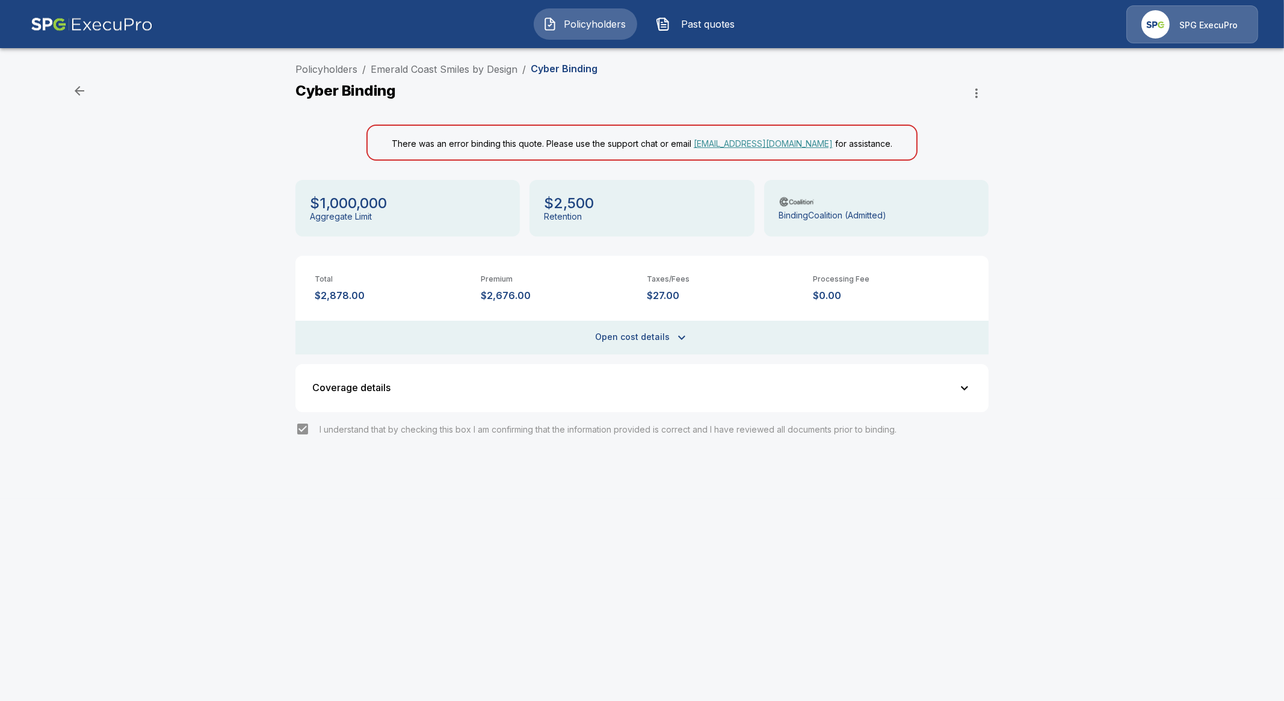
click at [776, 371] on button "Coverage details" at bounding box center [642, 388] width 679 height 34
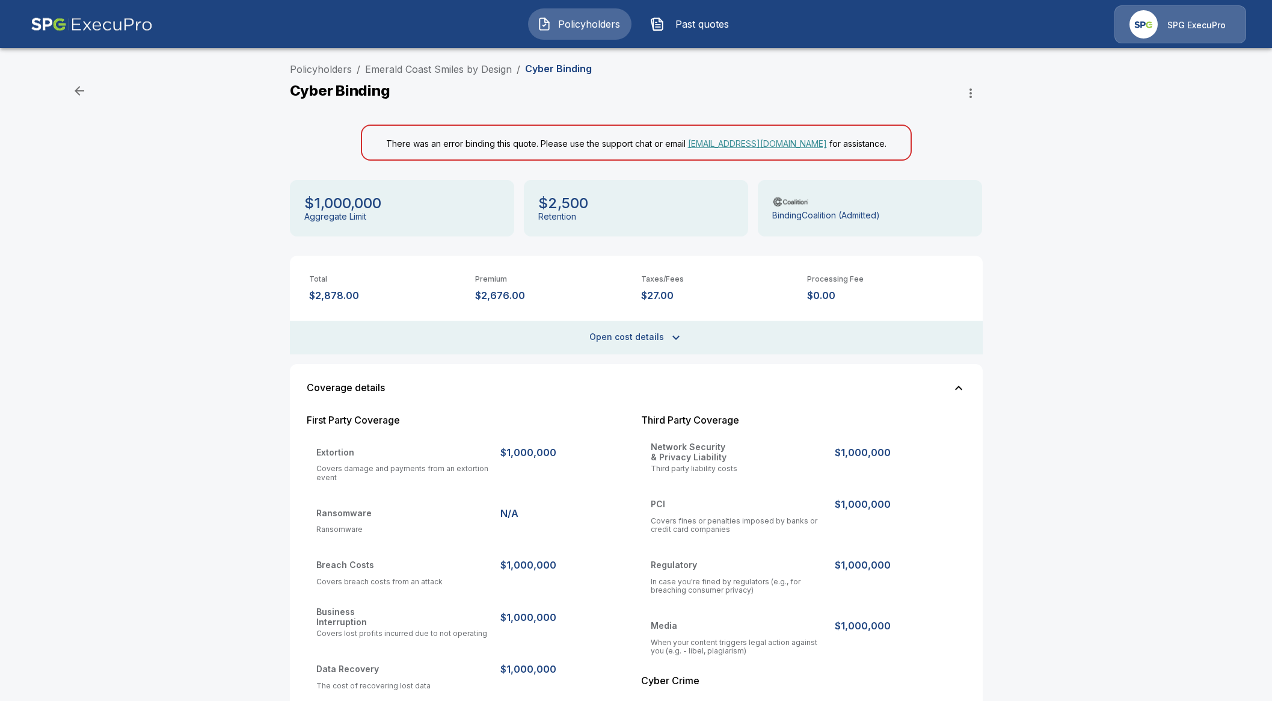
click at [769, 381] on button "Coverage details" at bounding box center [636, 388] width 679 height 34
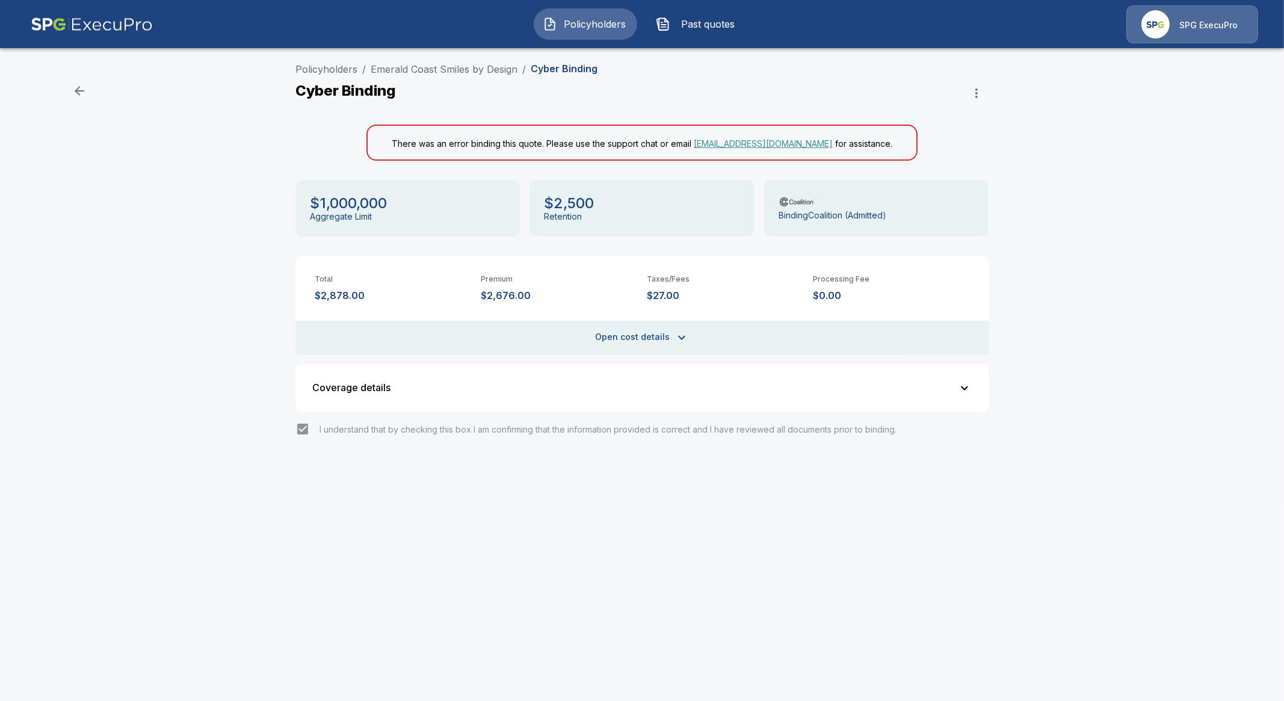
click at [712, 332] on button "Open cost details" at bounding box center [641, 338] width 693 height 34
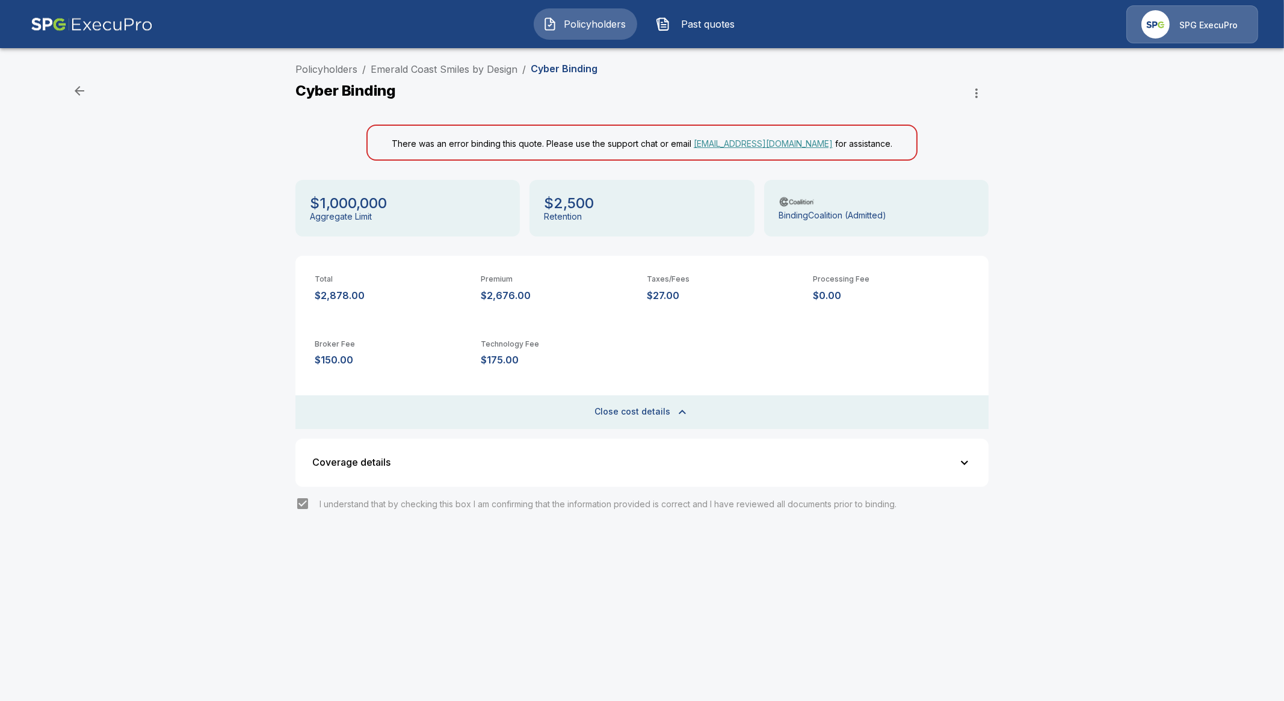
click at [684, 415] on icon "button" at bounding box center [682, 412] width 14 height 14
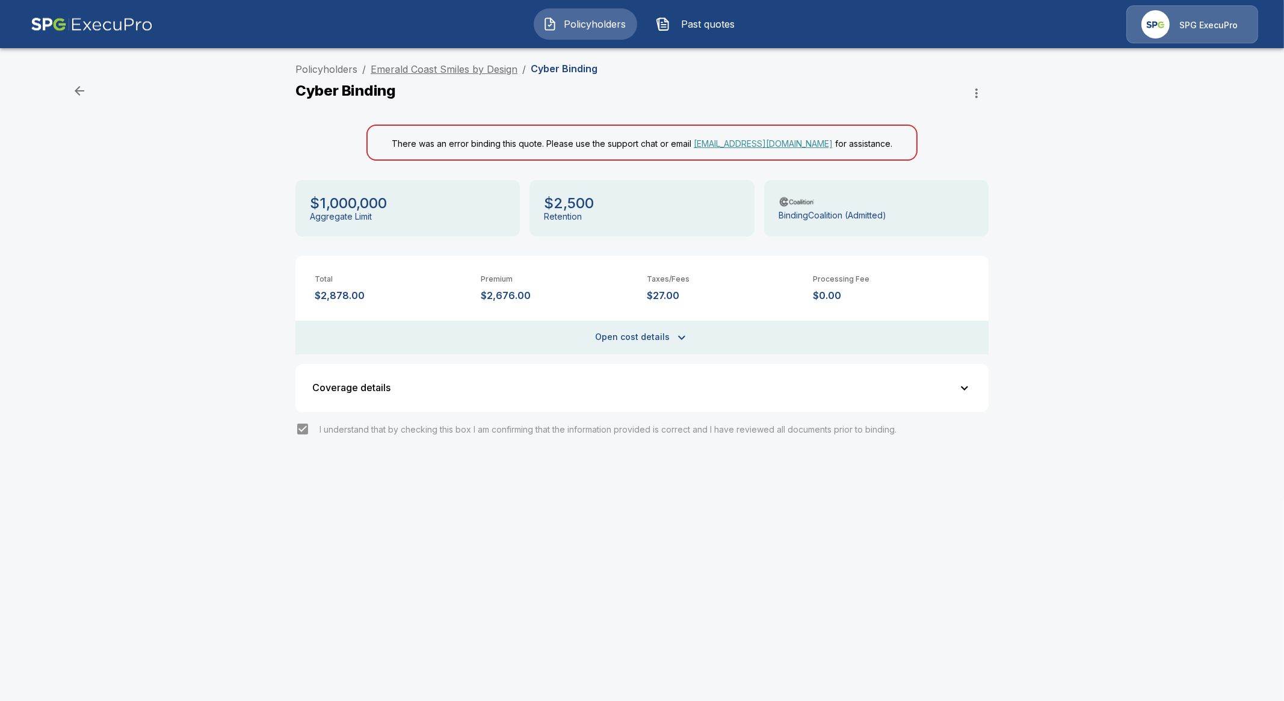
click at [469, 70] on link "Emerald Coast Smiles by Design" at bounding box center [444, 69] width 147 height 12
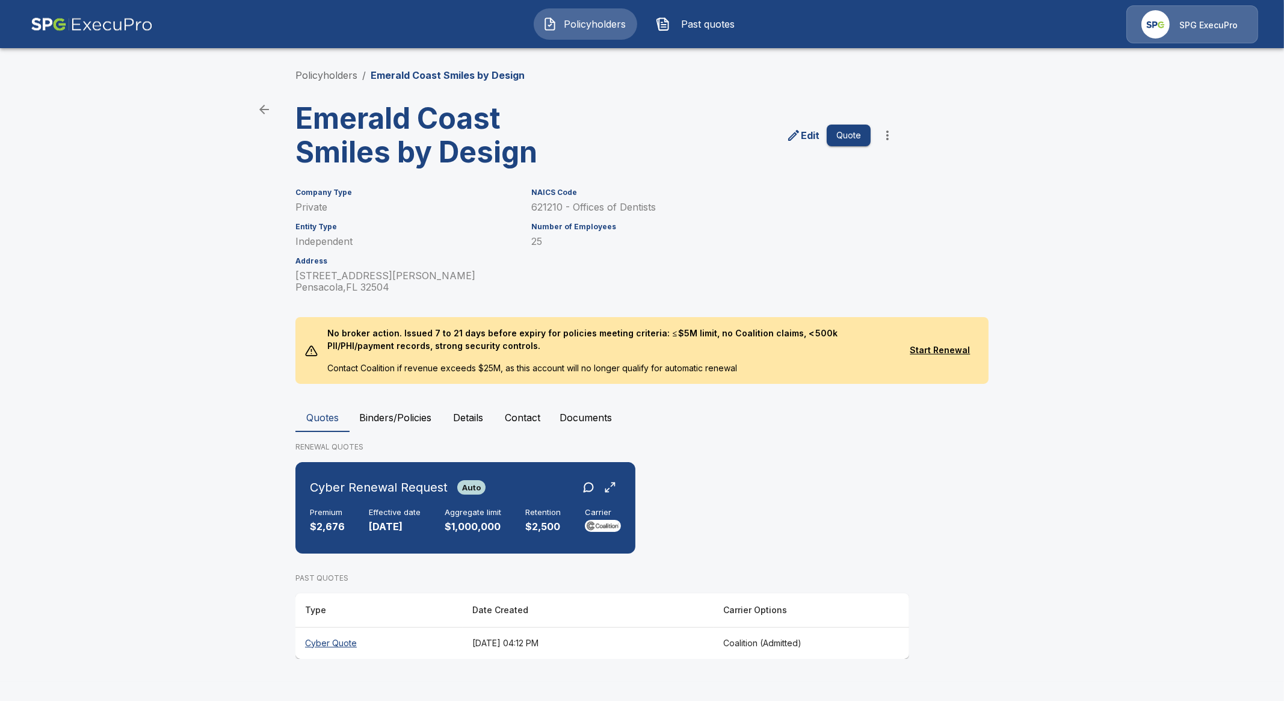
click at [337, 644] on th "Cyber Quote" at bounding box center [378, 643] width 167 height 32
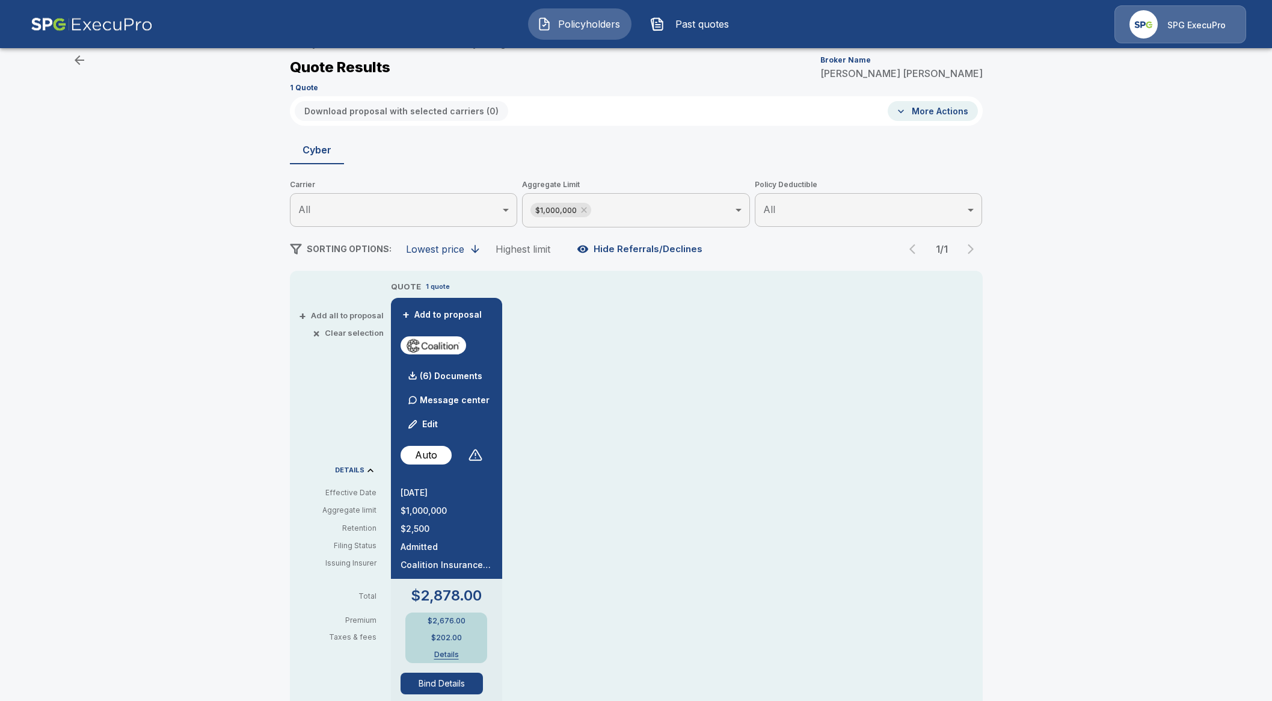
scroll to position [75, 0]
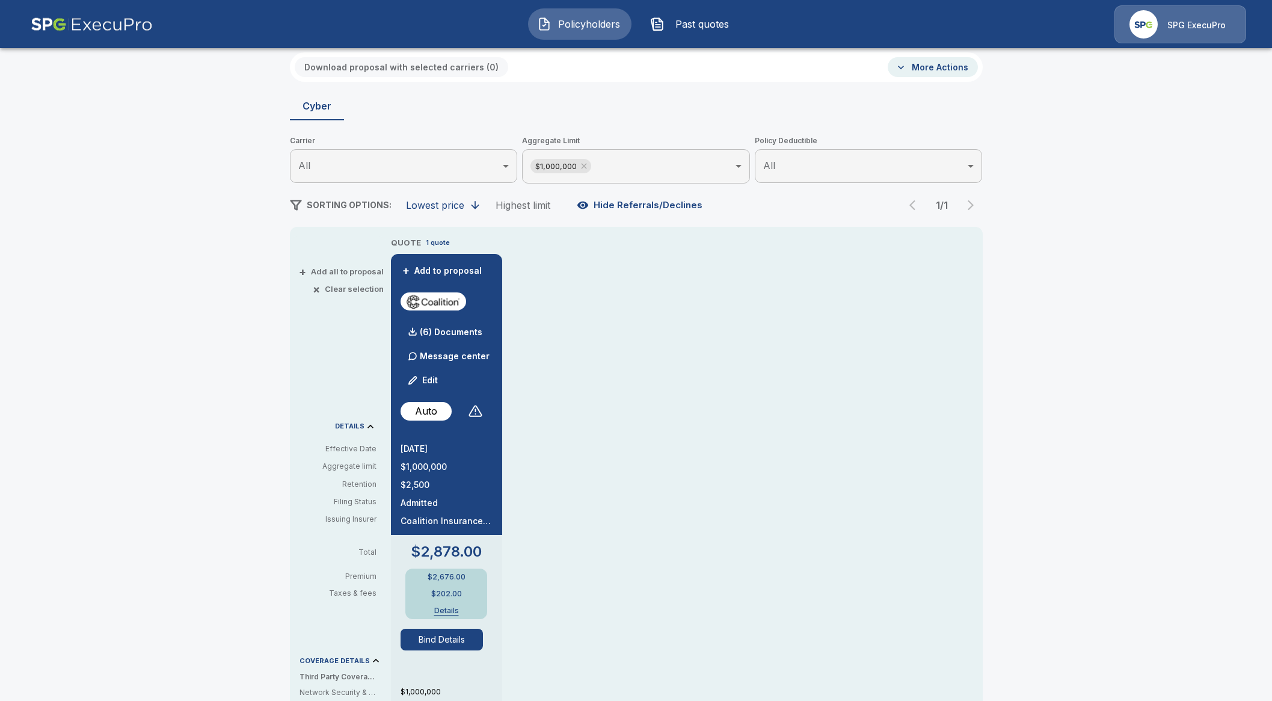
click at [453, 607] on button "Details" at bounding box center [446, 610] width 48 height 7
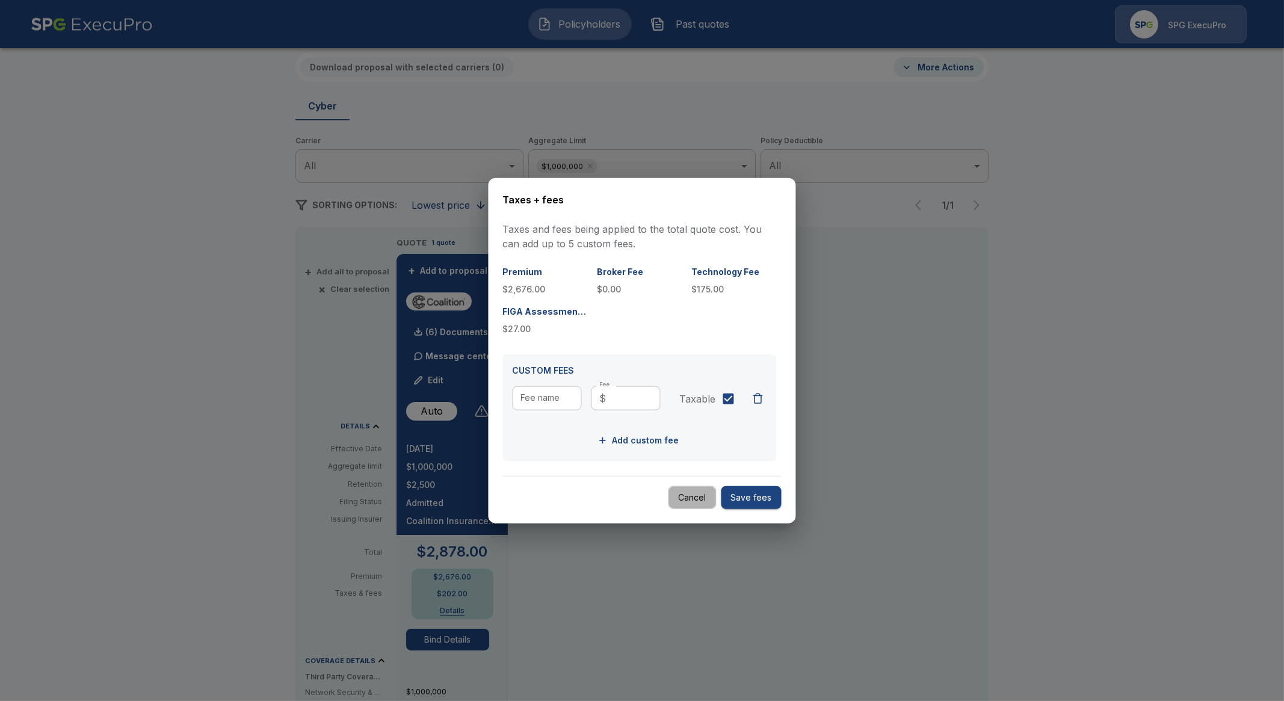
click at [685, 488] on button "Cancel" at bounding box center [692, 497] width 48 height 23
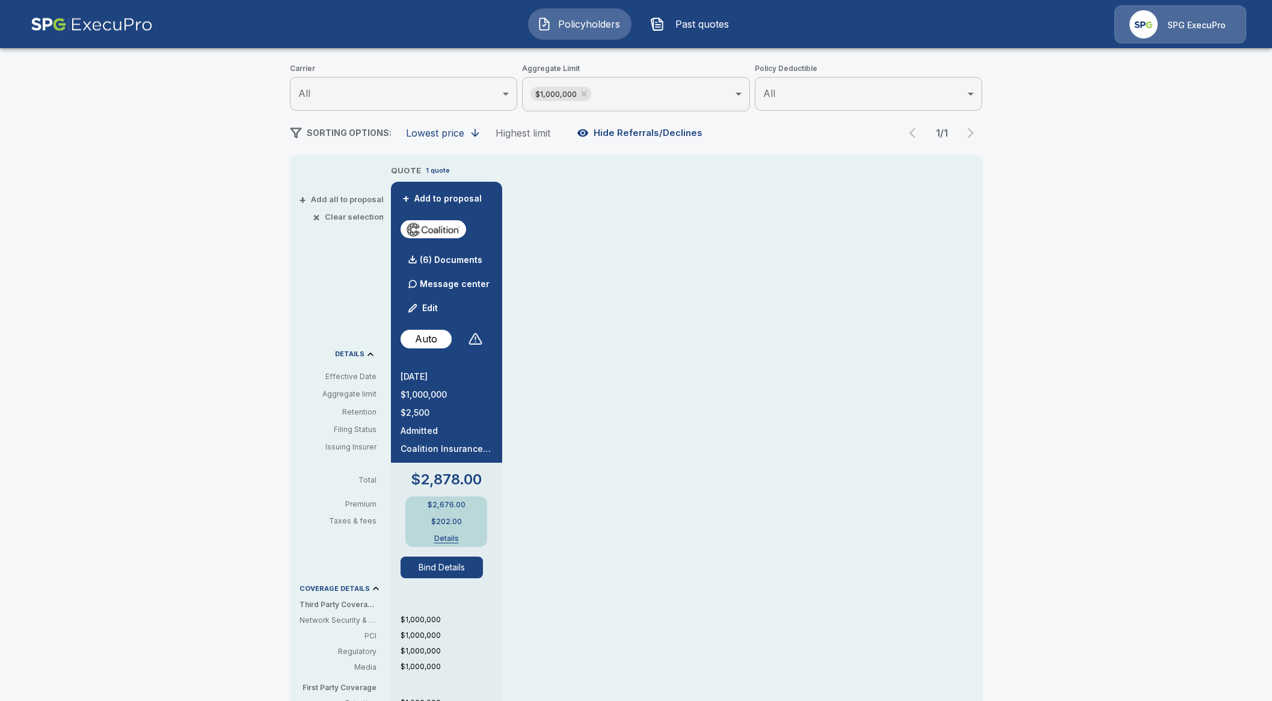
scroll to position [150, 0]
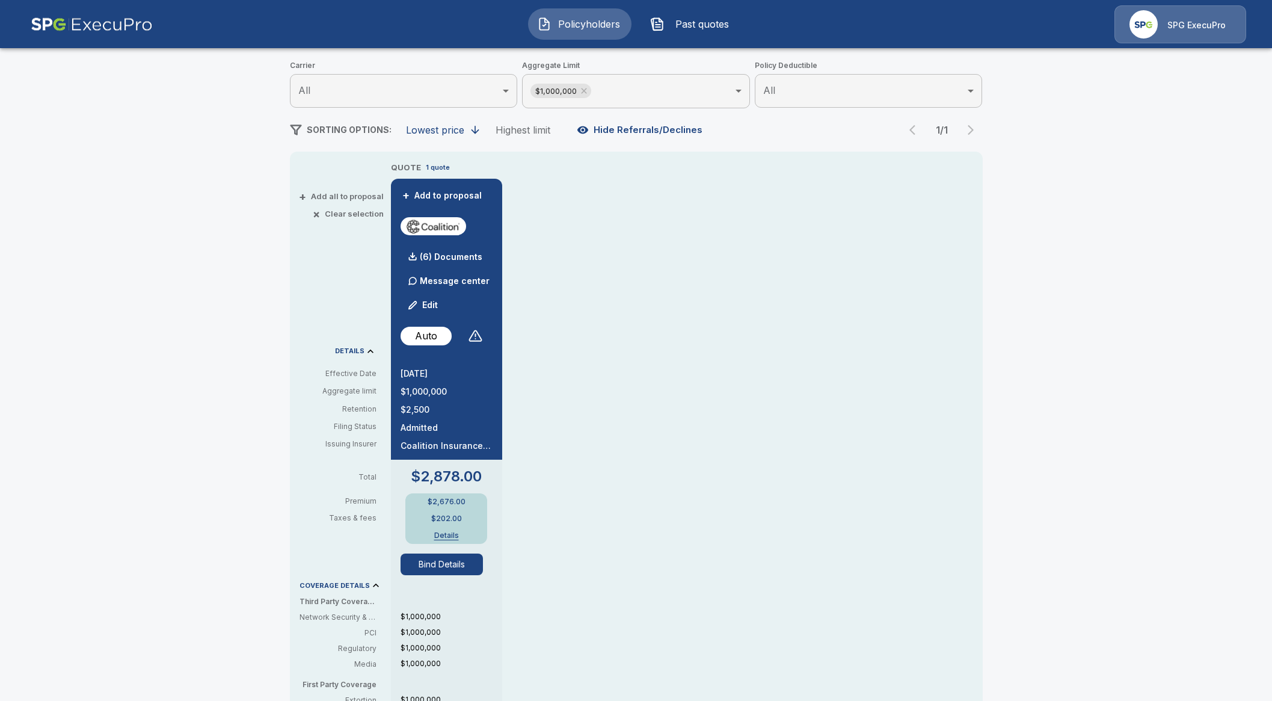
click at [179, 356] on div "Policyholders / Emerald Coast Smiles by Design / Quote Quote Results Broker Nam…" at bounding box center [636, 490] width 1272 height 1167
click at [470, 564] on button "Bind Details" at bounding box center [442, 565] width 83 height 22
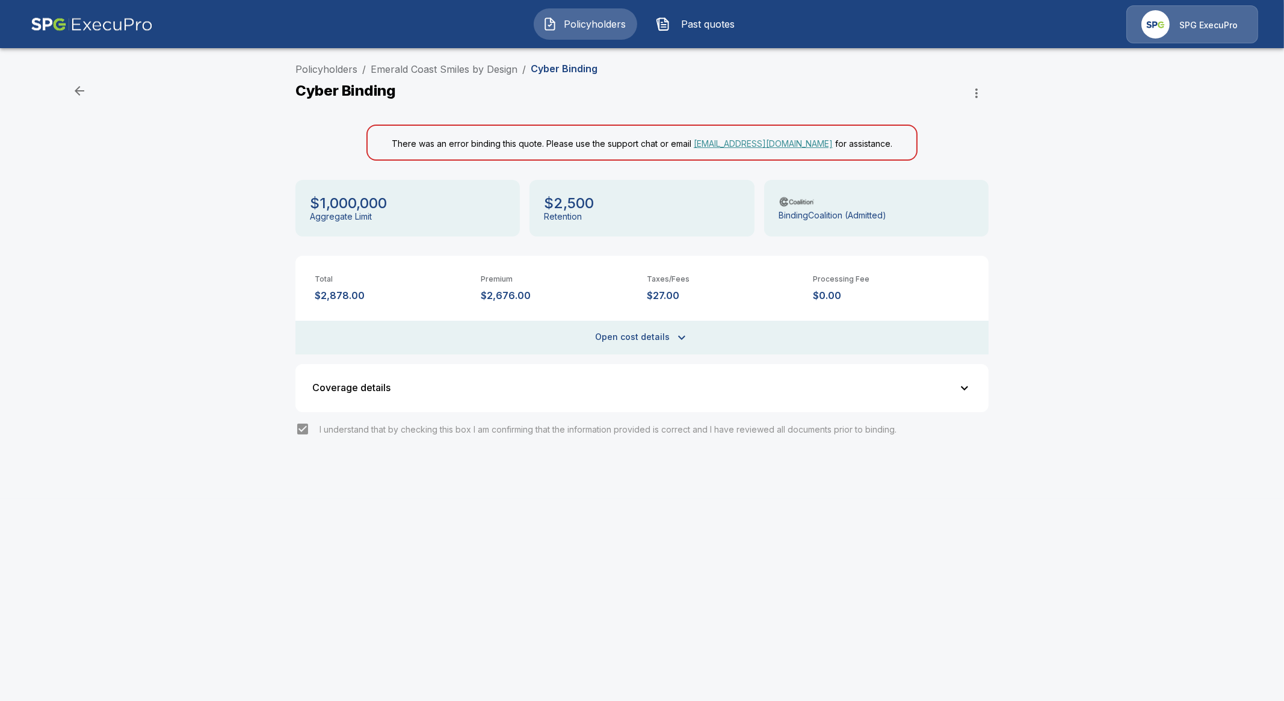
click at [217, 148] on div "Policyholders / Emerald Coast Smiles by Design / Cyber Binding Cyber Binding Th…" at bounding box center [642, 278] width 1284 height 442
drag, startPoint x: 517, startPoint y: 67, endPoint x: 372, endPoint y: 65, distance: 145.0
click at [372, 65] on ol "Policyholders / Emerald Coast Smiles by Design / Cyber Binding" at bounding box center [446, 69] width 302 height 14
copy link "Emerald Coast Smiles by Design"
drag, startPoint x: 374, startPoint y: 295, endPoint x: 357, endPoint y: 296, distance: 16.3
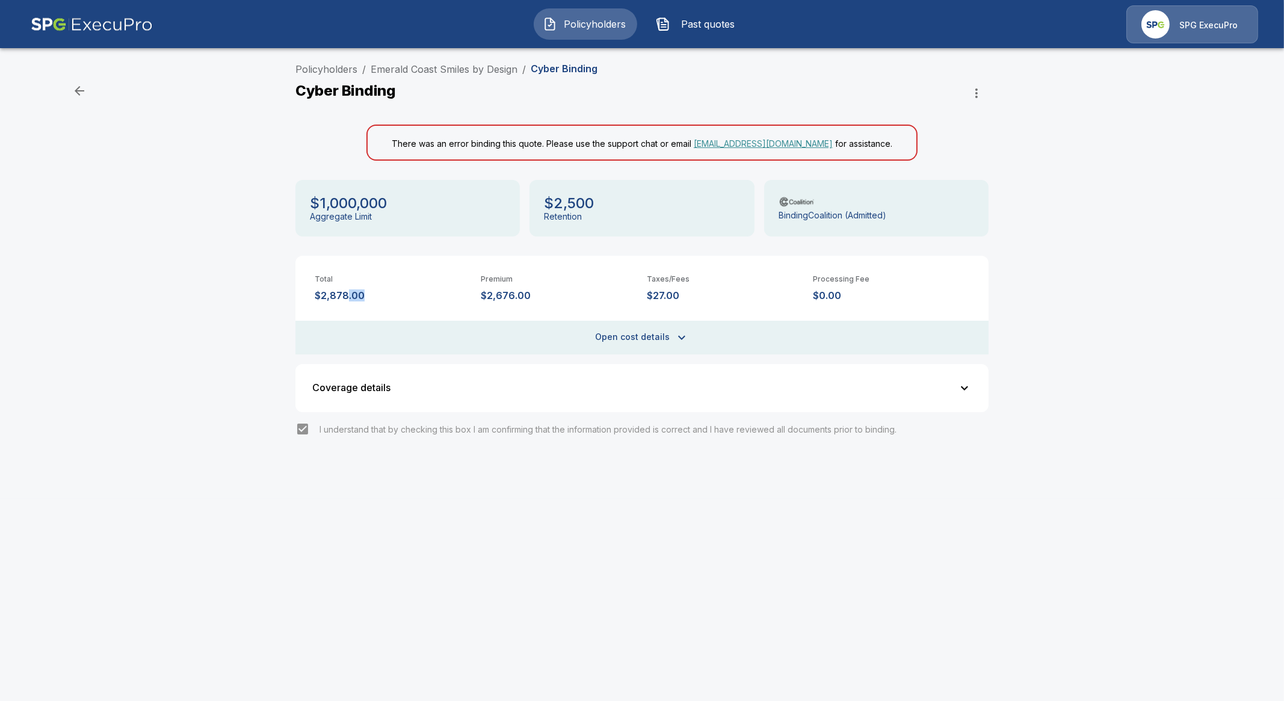
click at [350, 296] on p "$2,878.00" at bounding box center [393, 295] width 156 height 11
drag, startPoint x: 514, startPoint y: 295, endPoint x: 473, endPoint y: 298, distance: 41.6
click at [473, 298] on div "Total $2,878.00 Premium $2,676.00 Taxes/Fees $27.00 Processing Fee $0.00" at bounding box center [641, 279] width 693 height 46
click at [559, 297] on p "$2,676.00" at bounding box center [559, 295] width 156 height 11
click at [512, 294] on p "$2,676.00" at bounding box center [559, 295] width 156 height 11
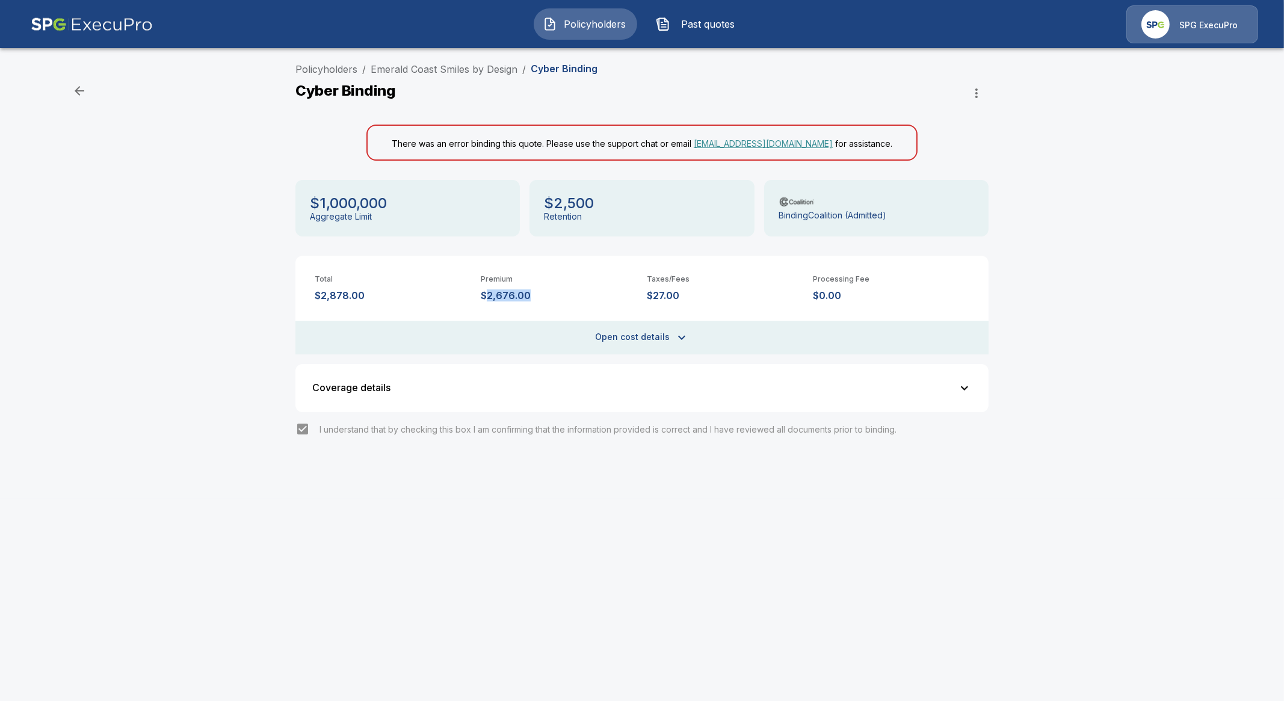
click at [512, 294] on p "$2,676.00" at bounding box center [559, 295] width 156 height 11
copy p "$2,676.00"
click at [442, 67] on link "Emerald Coast Smiles by Design" at bounding box center [444, 69] width 147 height 12
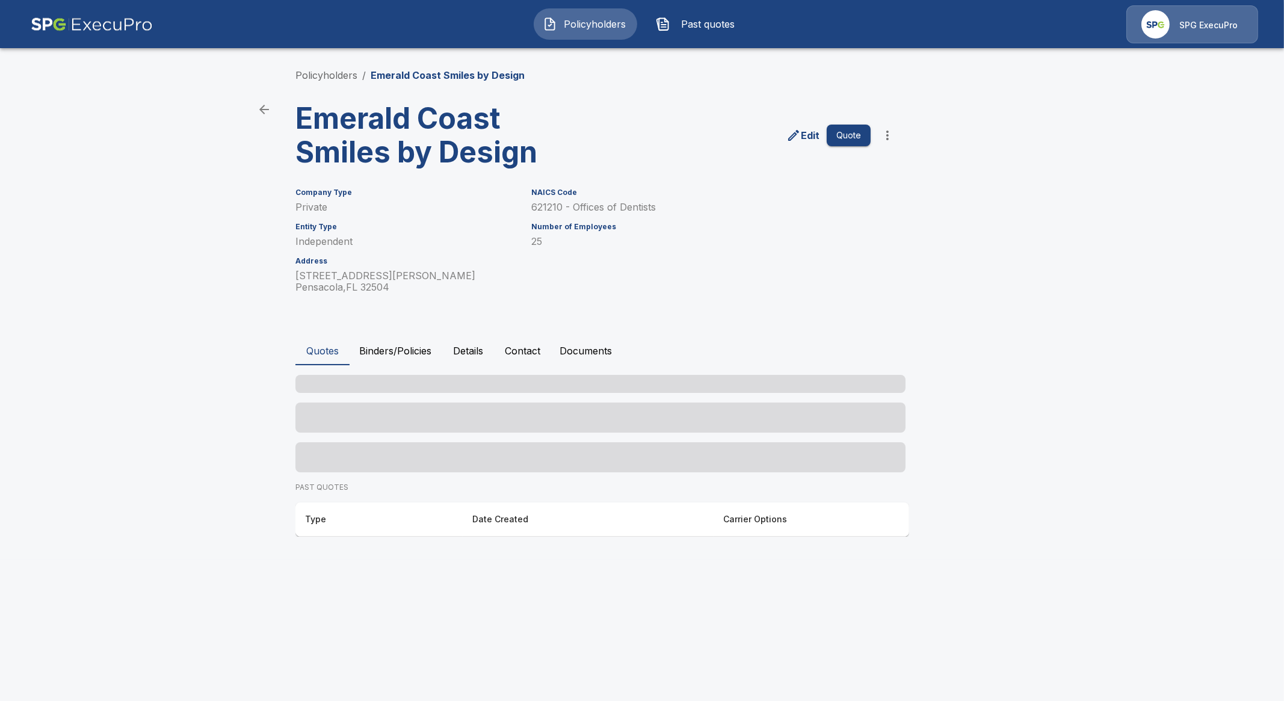
click at [578, 16] on button "Policyholders" at bounding box center [585, 23] width 103 height 31
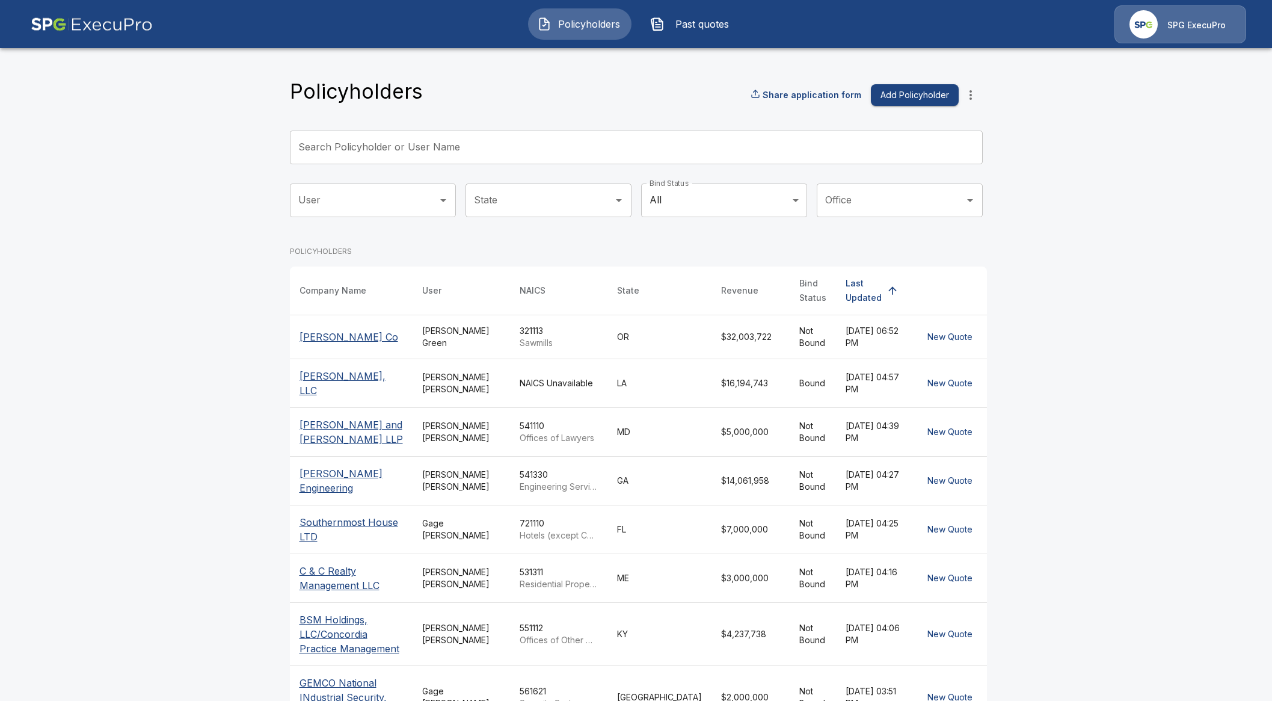
click at [404, 143] on input "Search Policyholder or User Name" at bounding box center [630, 148] width 680 height 34
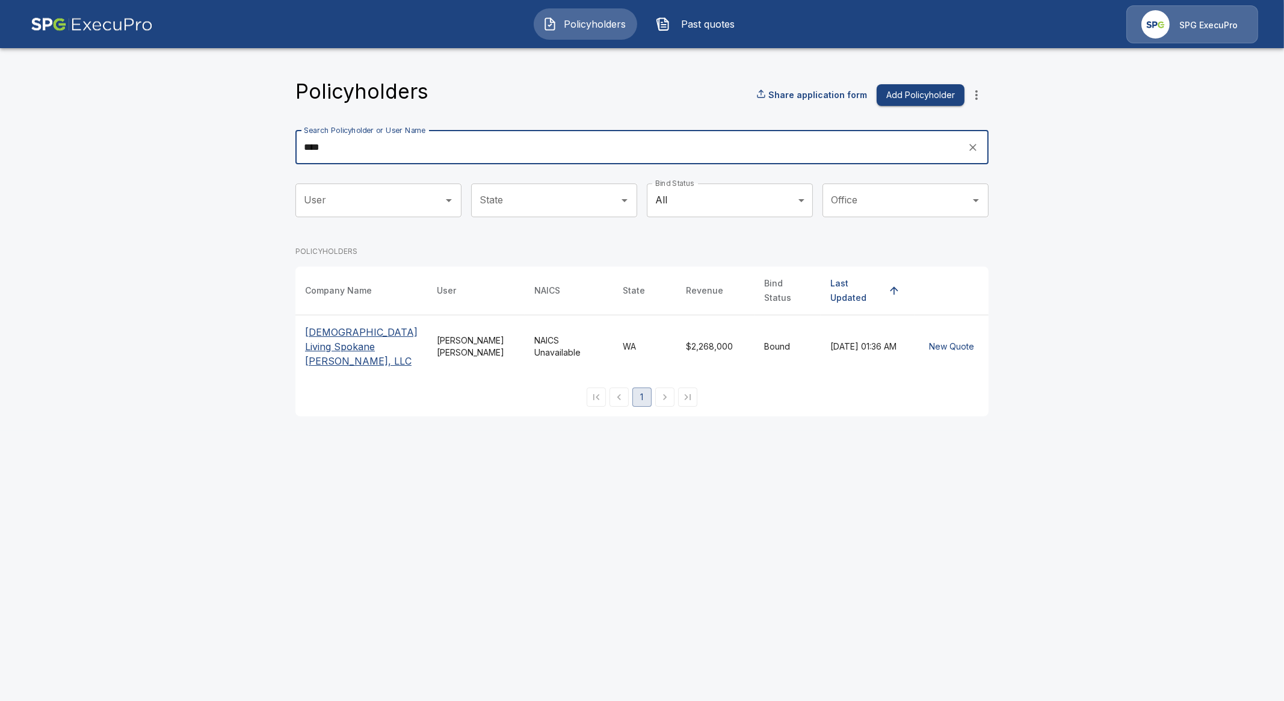
type input "****"
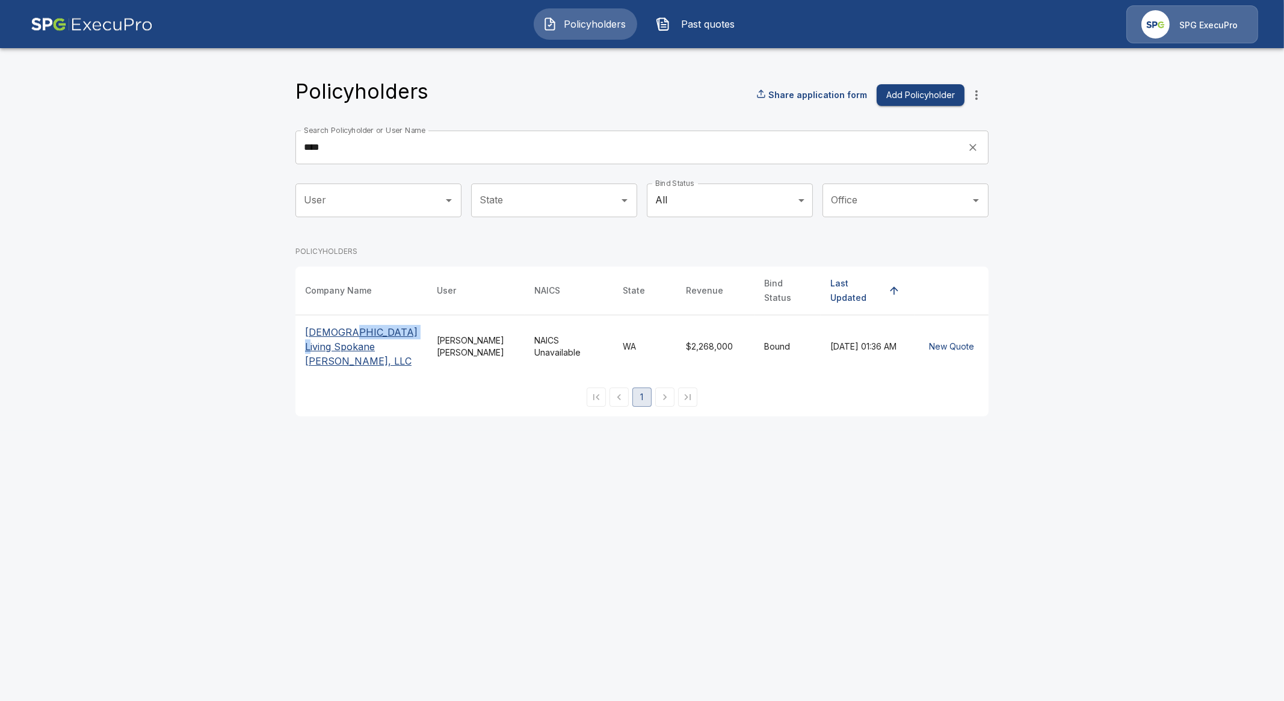
click at [347, 332] on p "VEDA Living Spokane Cataldo, LLC" at bounding box center [361, 346] width 113 height 43
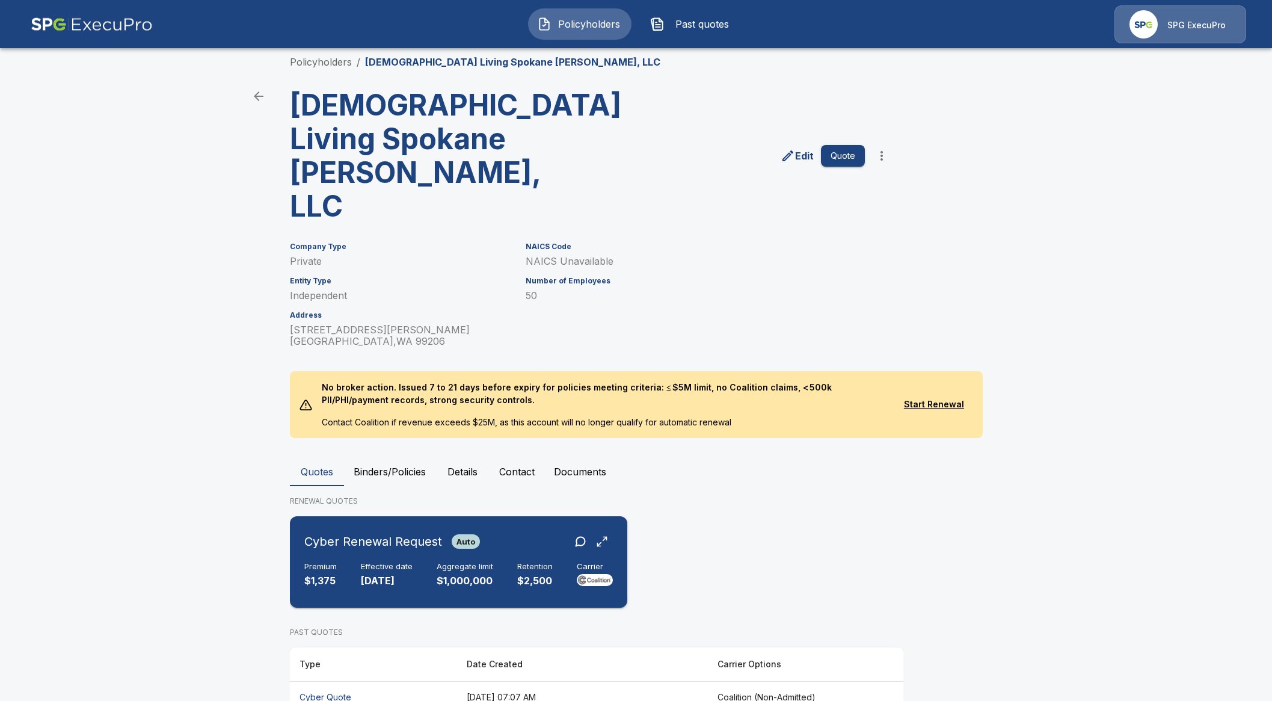
scroll to position [14, 0]
drag, startPoint x: 322, startPoint y: 659, endPoint x: 325, endPoint y: 652, distance: 7.8
click at [322, 680] on th "Cyber Quote" at bounding box center [373, 696] width 167 height 32
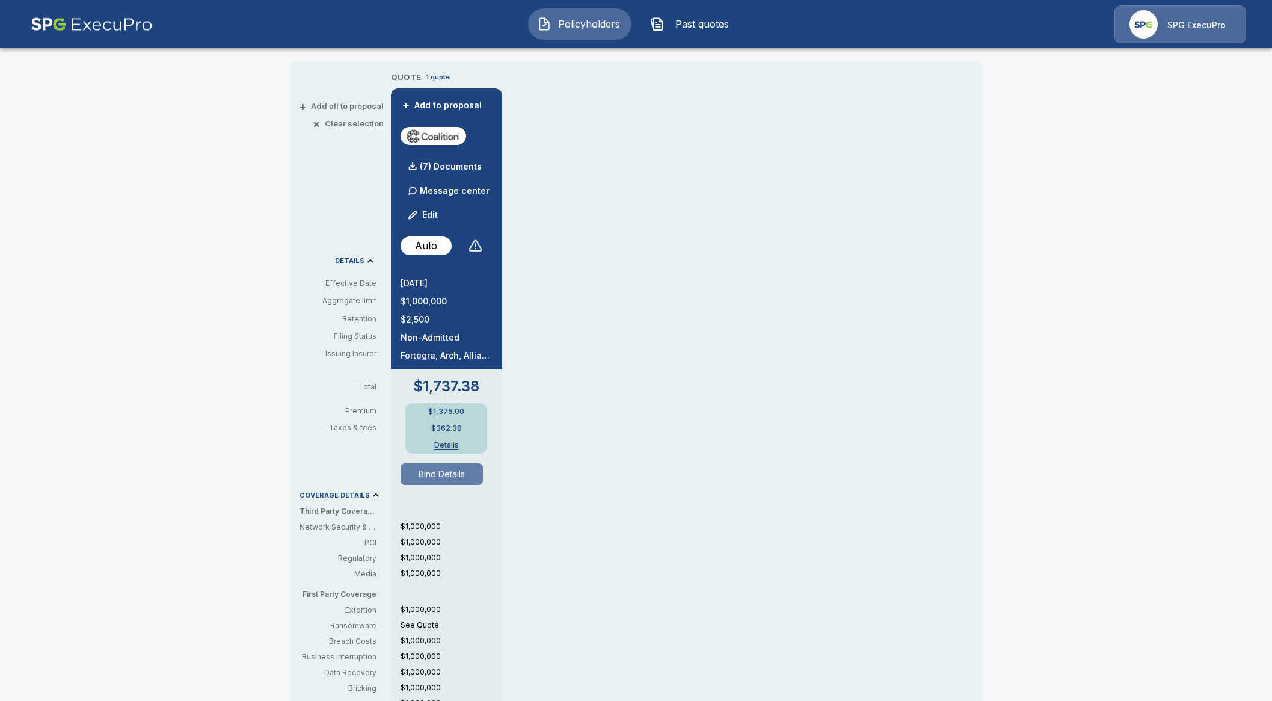
click at [448, 466] on button "Bind Details" at bounding box center [442, 474] width 83 height 22
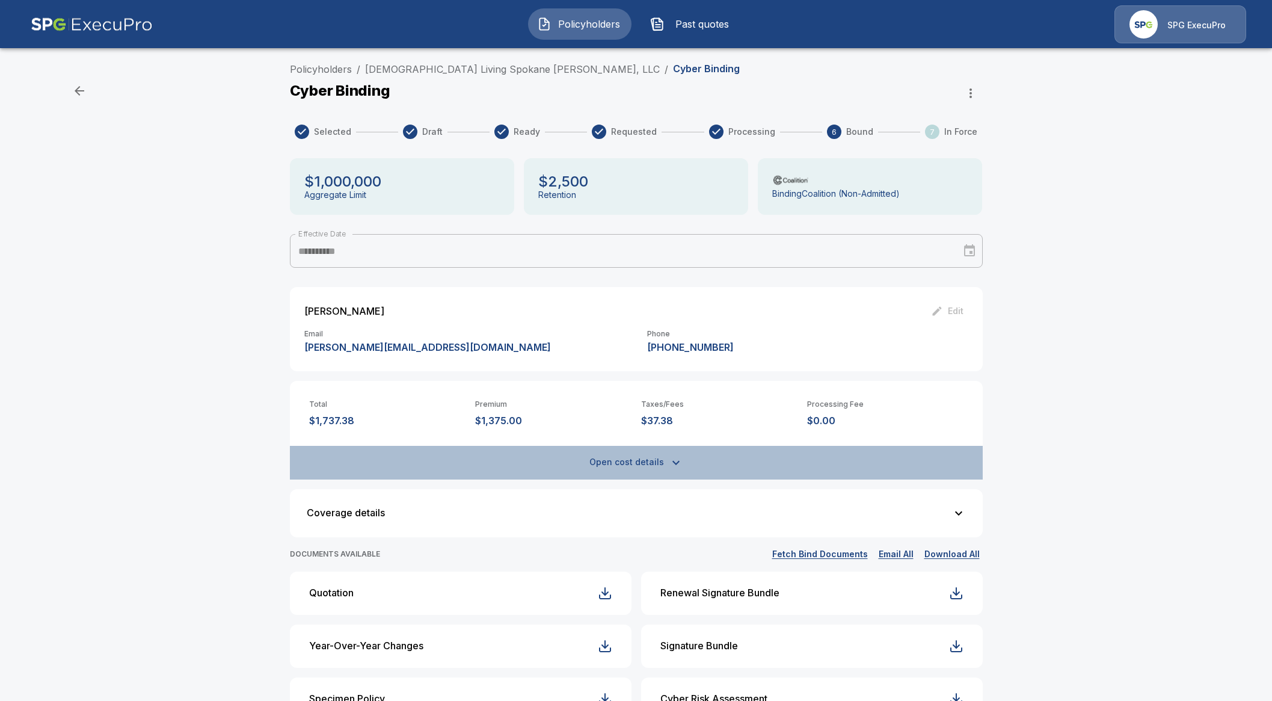
click at [631, 461] on button "Open cost details" at bounding box center [636, 463] width 693 height 34
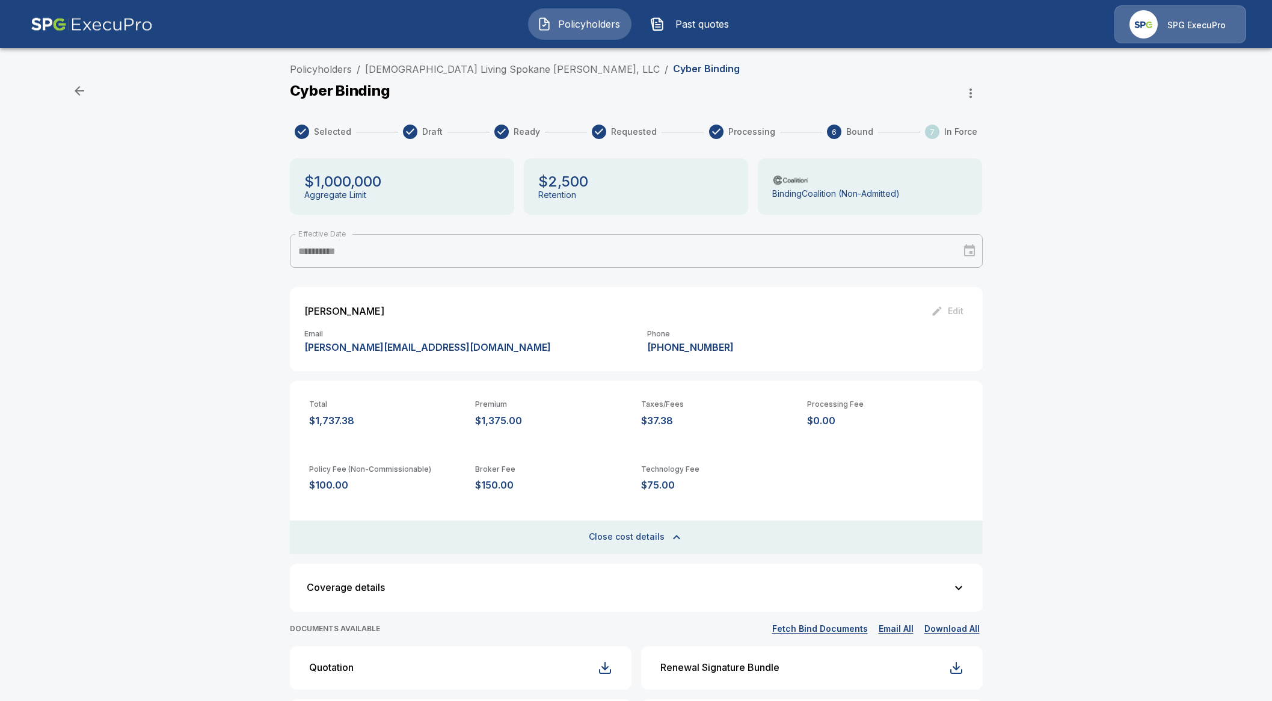
click at [593, 545] on button "Close cost details" at bounding box center [636, 537] width 693 height 34
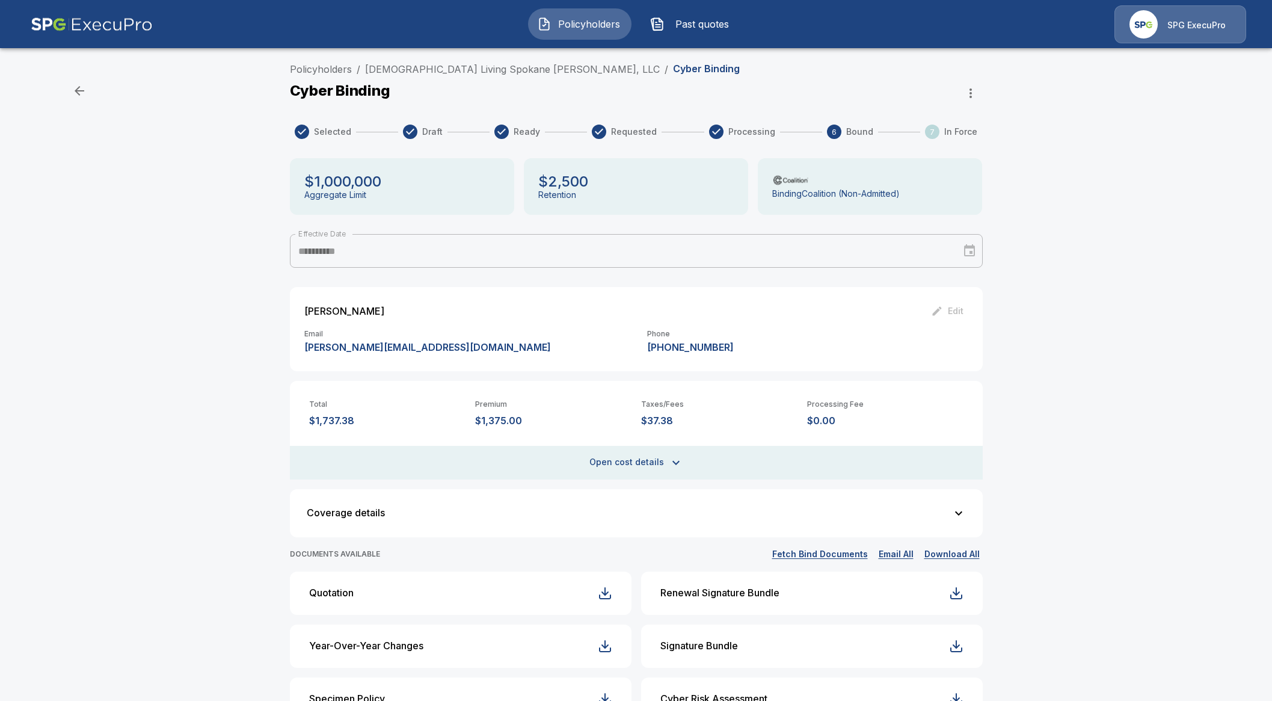
scroll to position [45, 0]
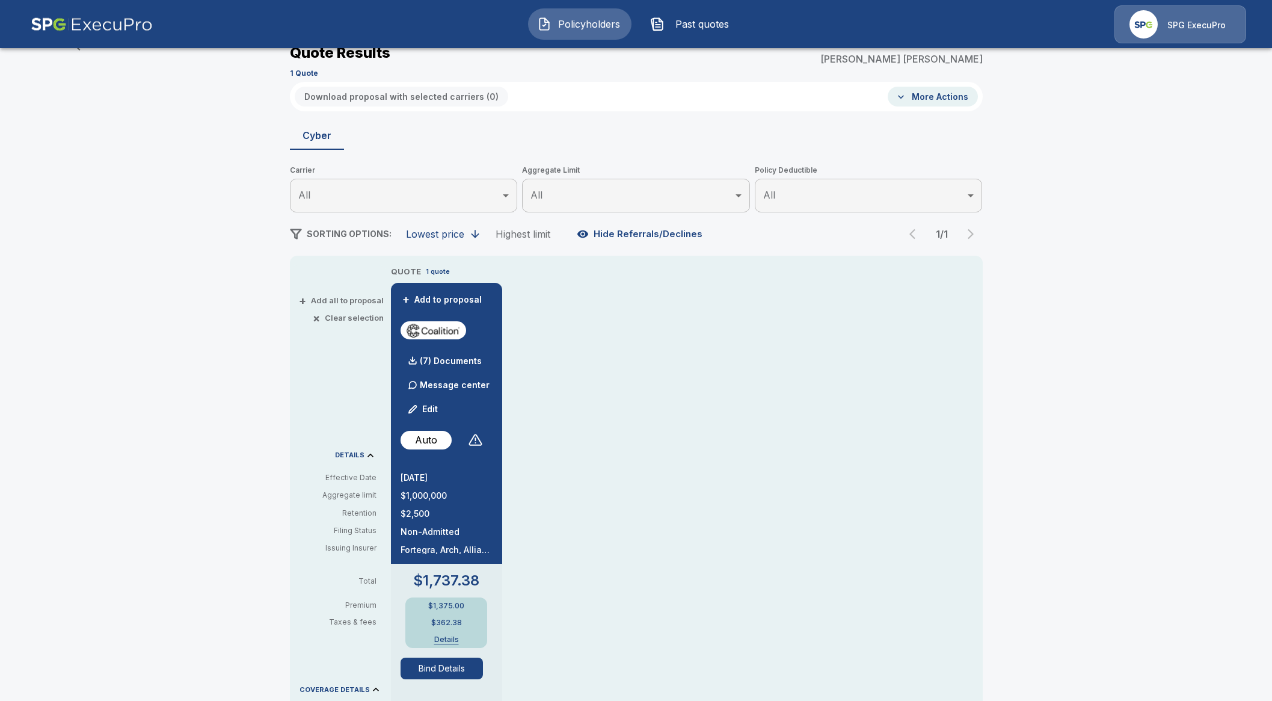
click at [109, 353] on div "Policyholders / VEDA Living Spokane [PERSON_NAME], LLC / Quote Quote Results Br…" at bounding box center [636, 595] width 1272 height 1166
click at [536, 581] on div "QUOTE 1 quote + Add to proposal (7) Documents Message center Edit Auto 9/1/2025…" at bounding box center [687, 661] width 592 height 792
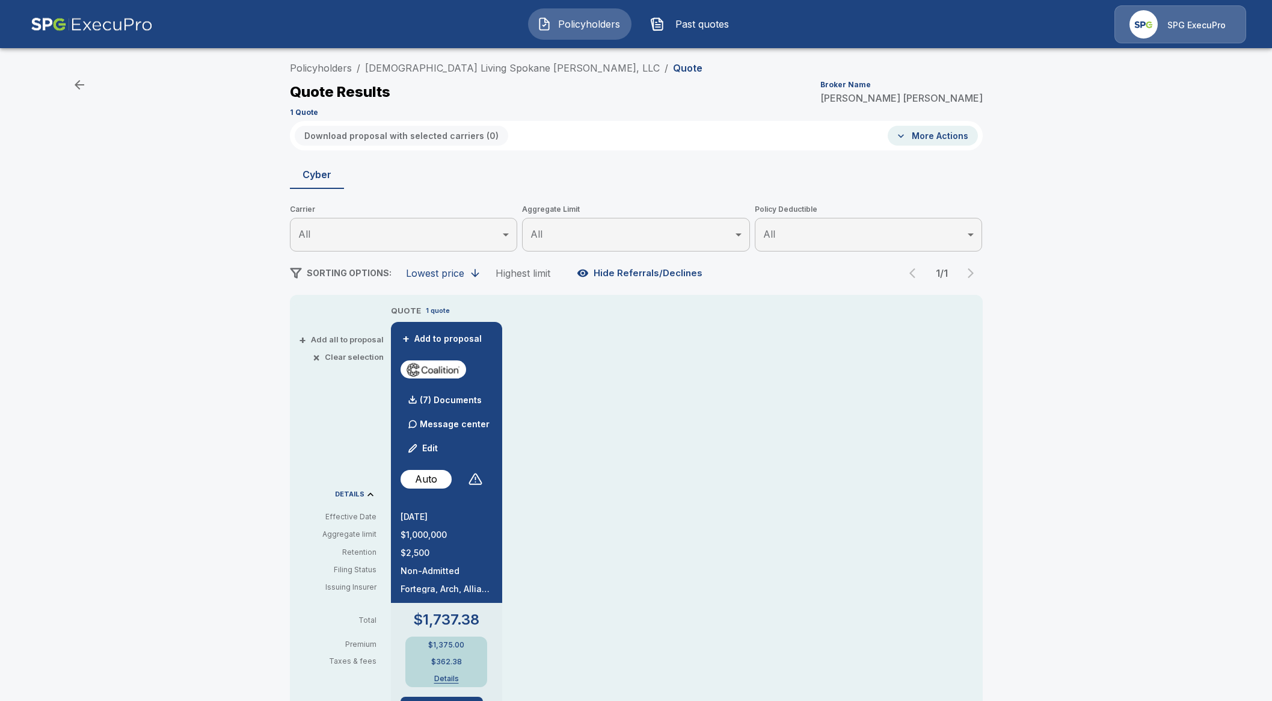
scroll to position [0, 0]
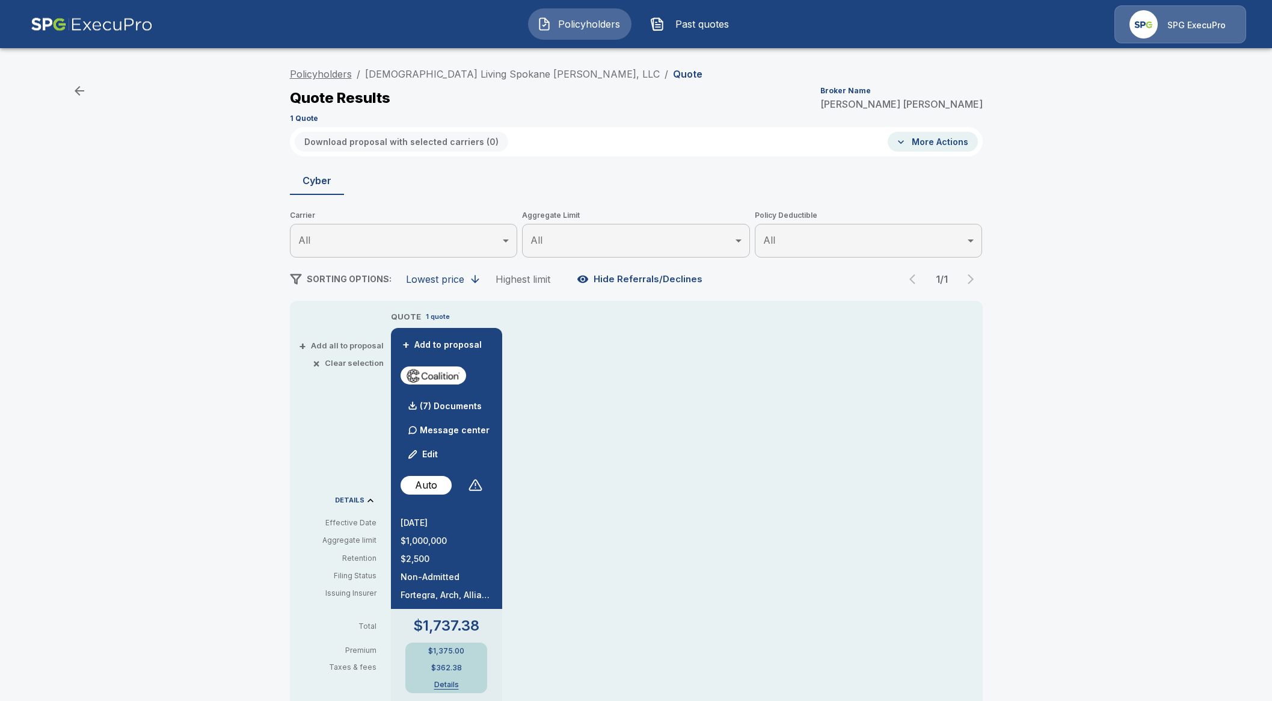
click at [348, 71] on link "Policyholders" at bounding box center [321, 74] width 62 height 12
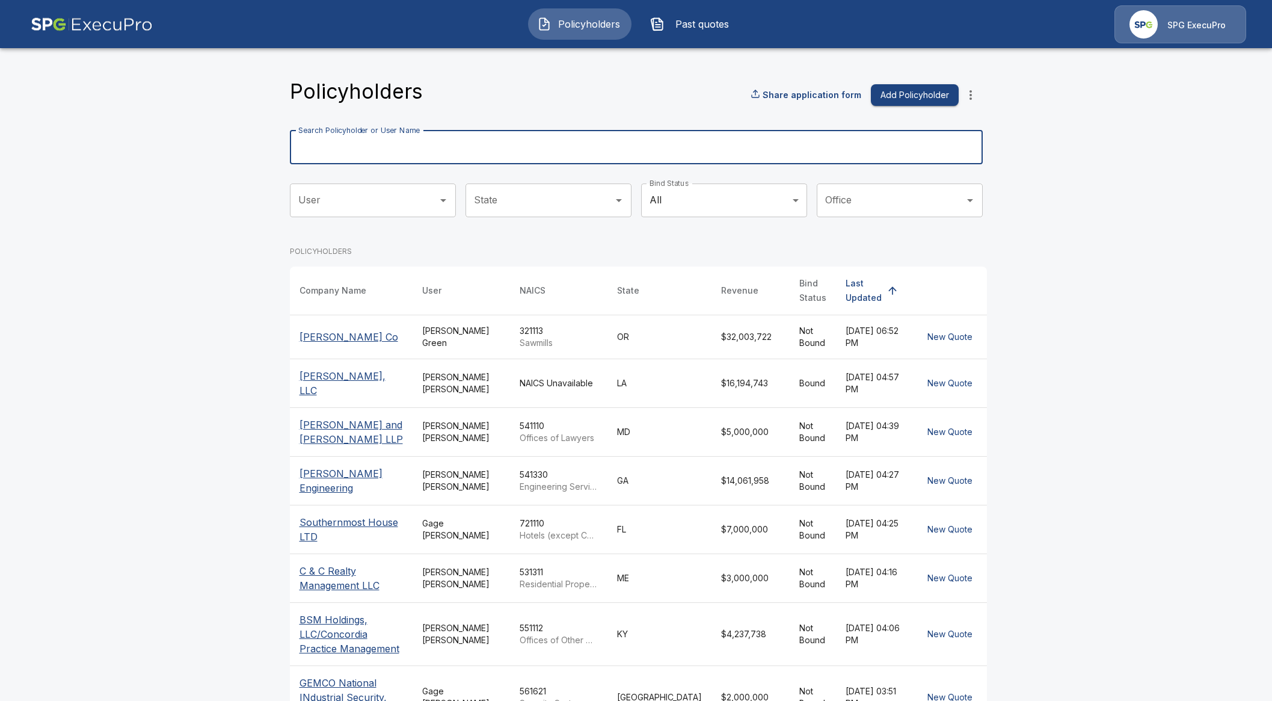
click at [522, 141] on input "Search Policyholder or User Name" at bounding box center [630, 148] width 680 height 34
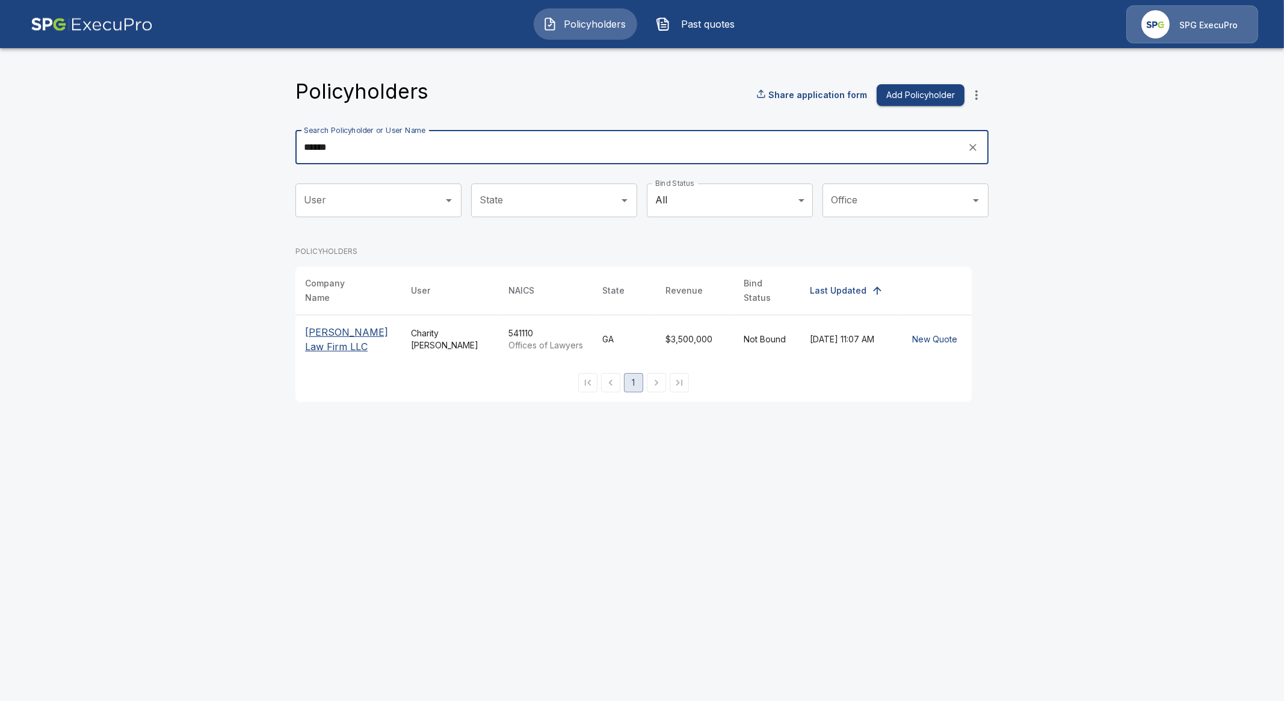
type input "******"
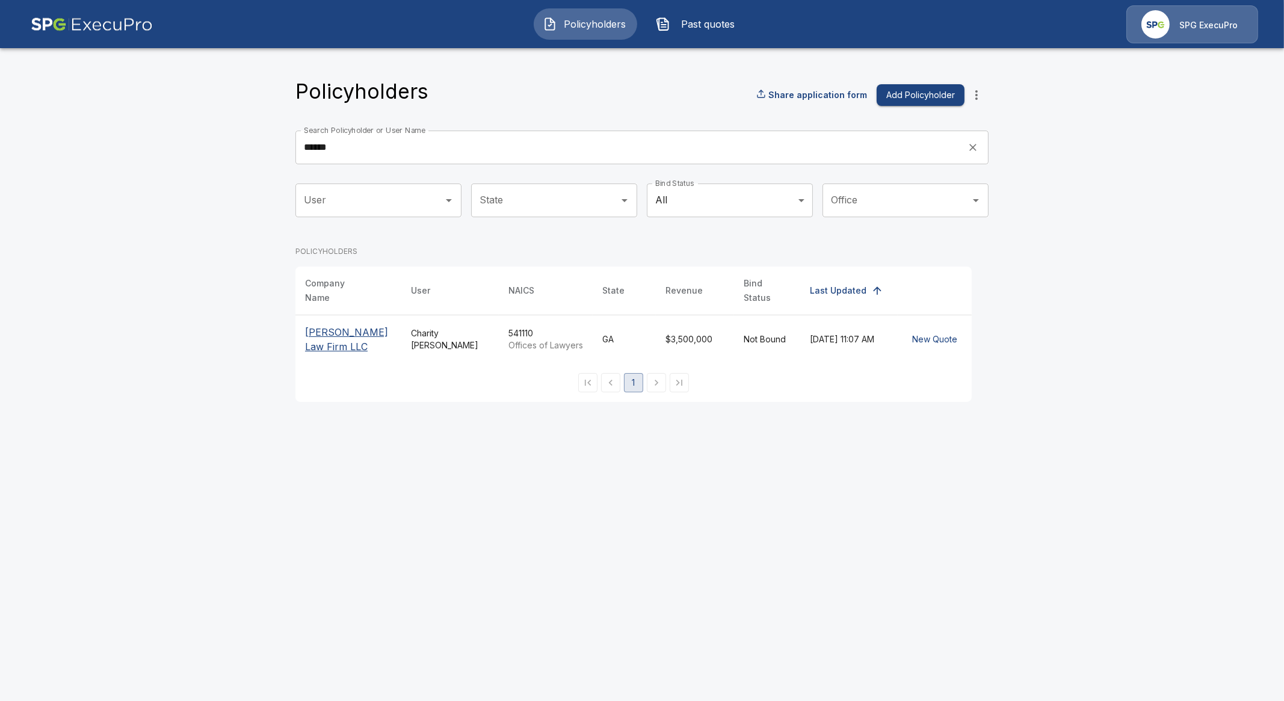
click at [370, 335] on p "[PERSON_NAME] Law Firm LLC" at bounding box center [348, 339] width 87 height 29
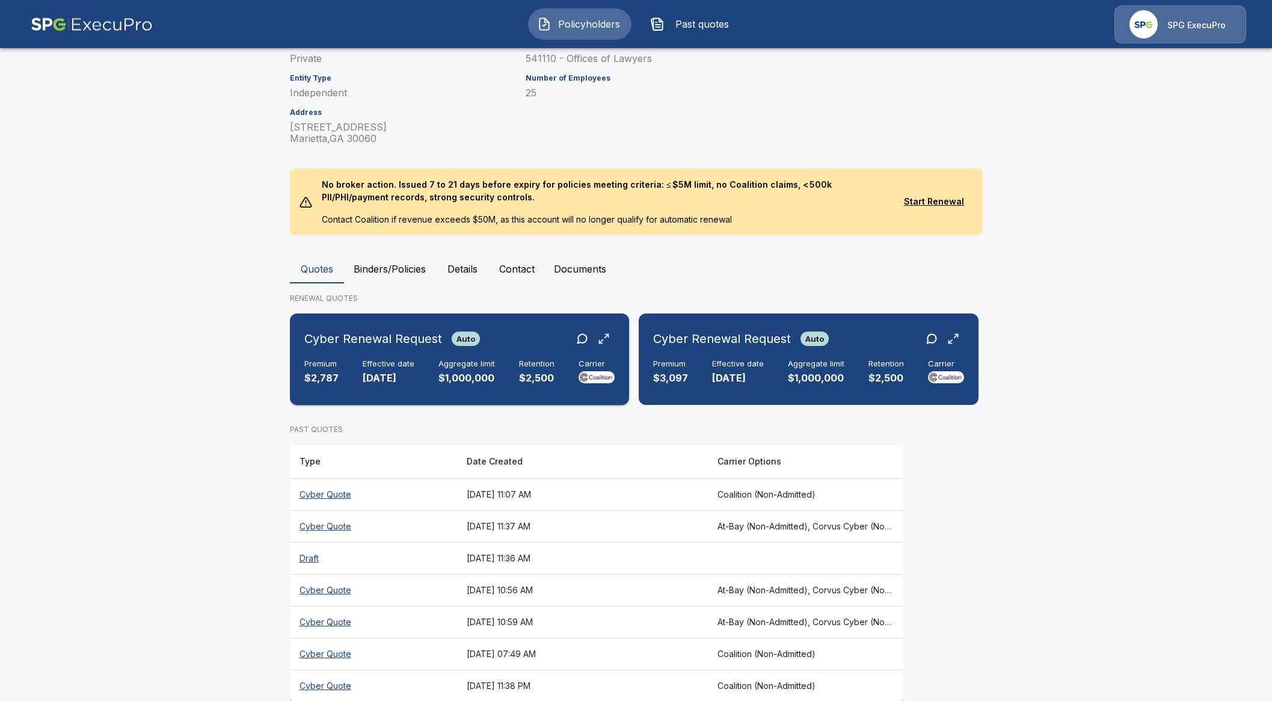
click at [454, 359] on h6 "Aggregate limit" at bounding box center [467, 364] width 57 height 10
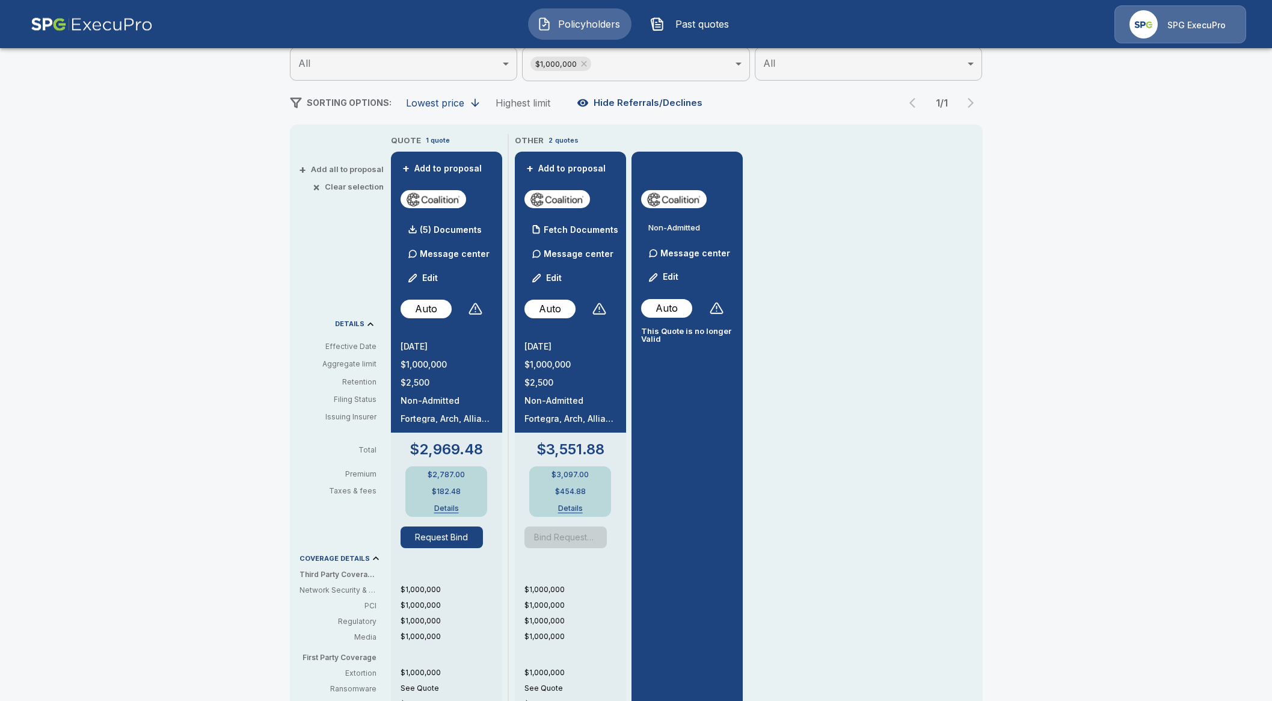
scroll to position [224, 0]
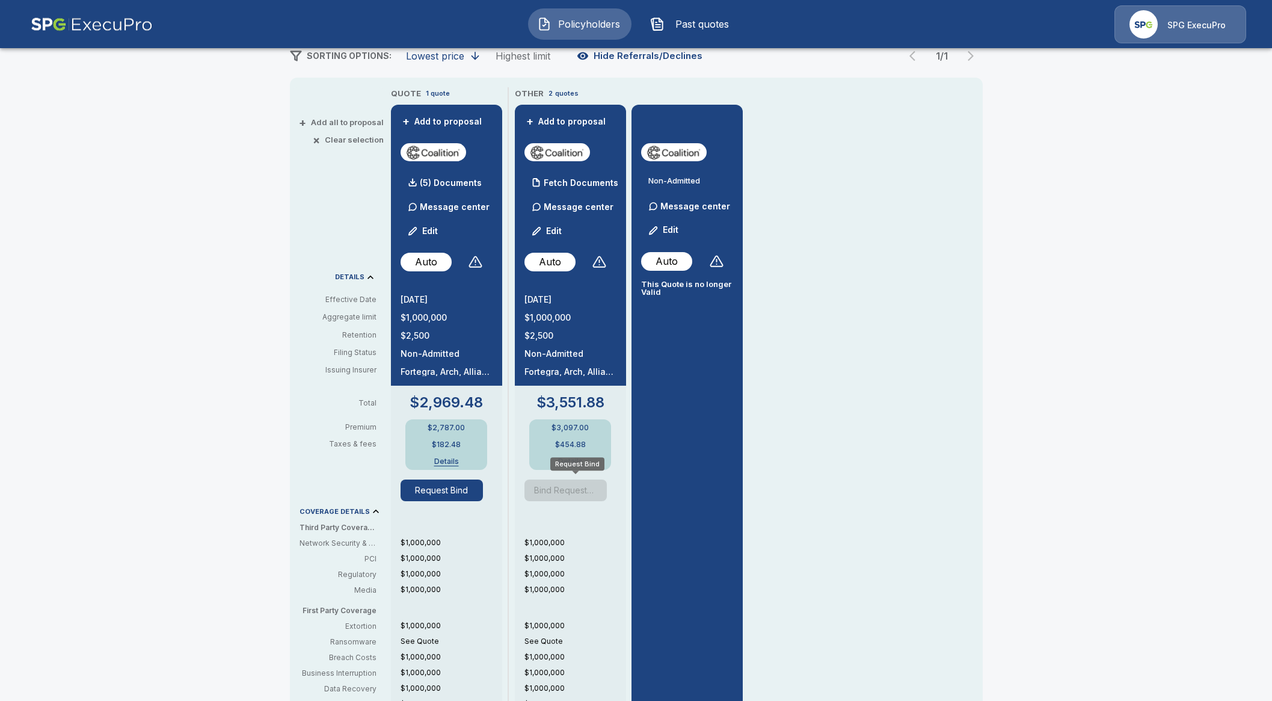
click at [585, 490] on span "Bind Requested" at bounding box center [571, 491] width 92 height 22
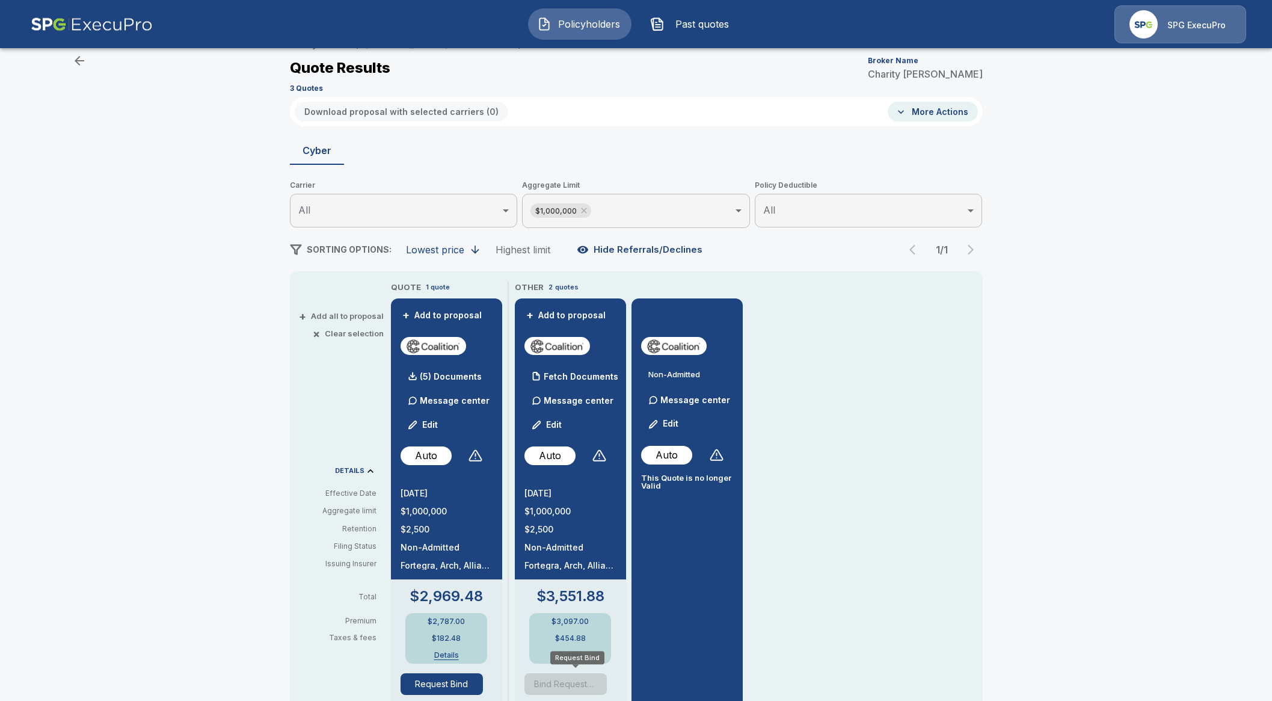
scroll to position [0, 0]
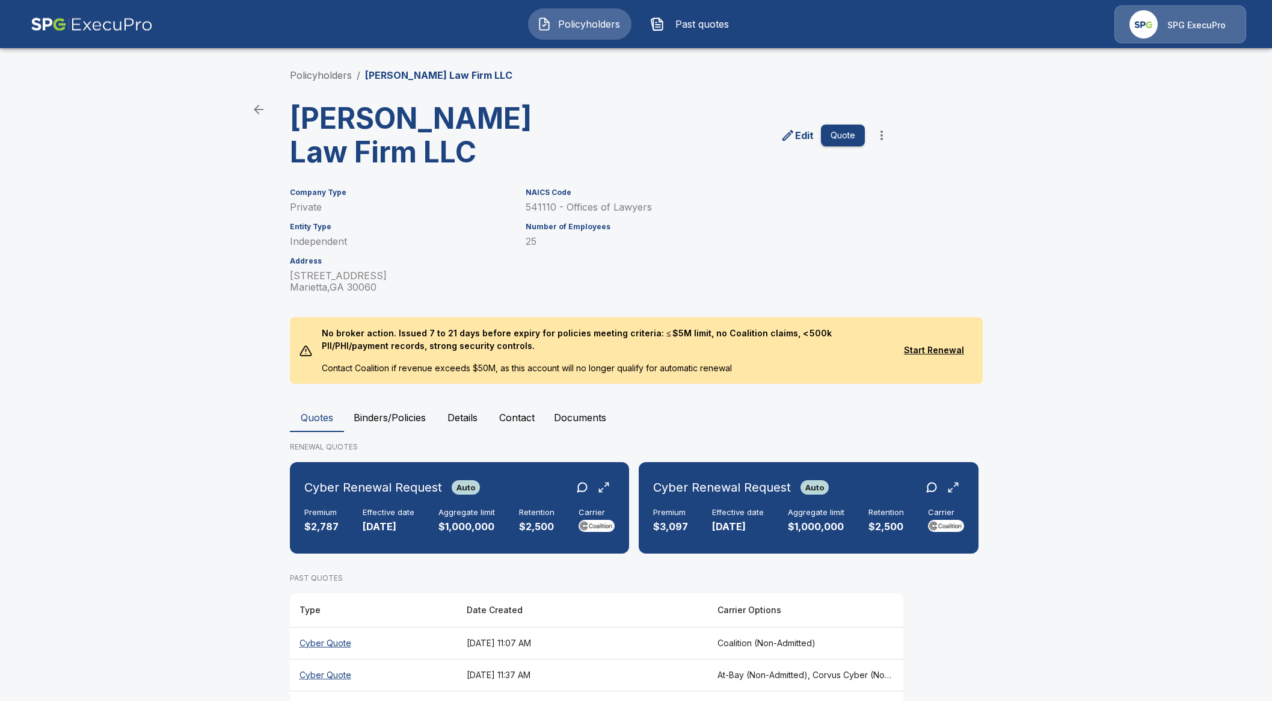
click at [406, 403] on button "Binders/Policies" at bounding box center [389, 417] width 91 height 29
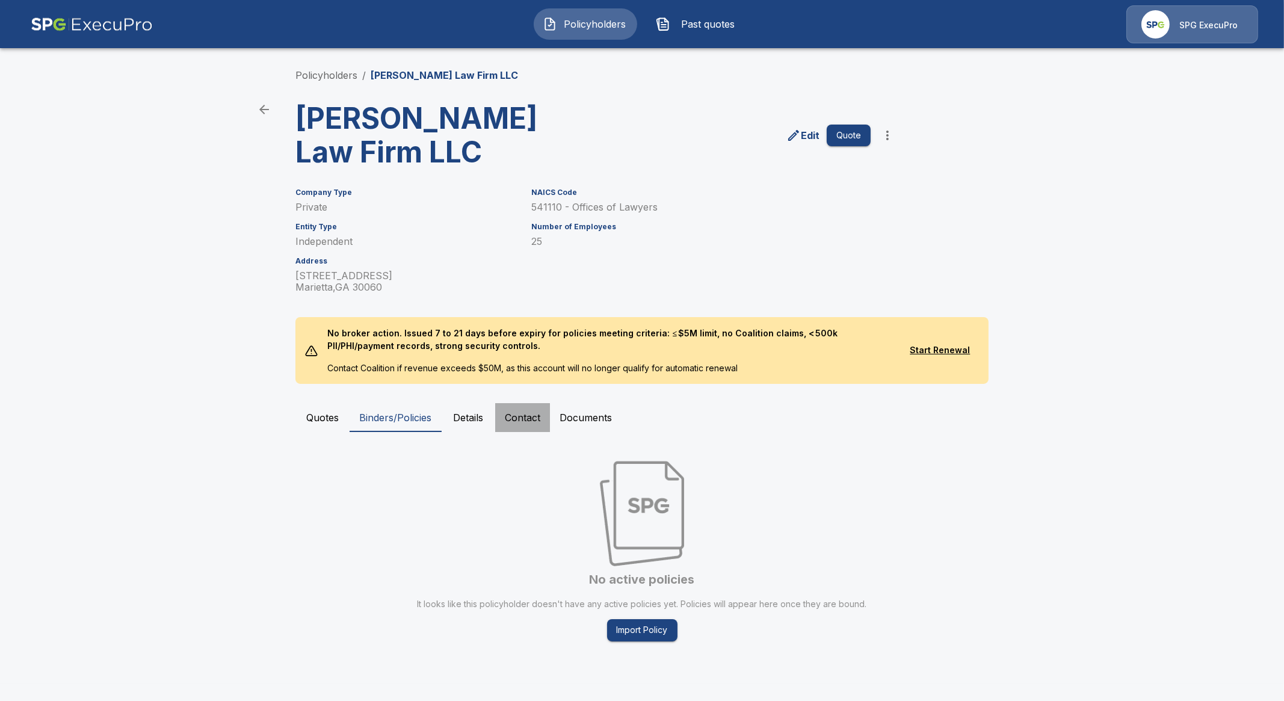
click at [525, 403] on button "Contact" at bounding box center [522, 417] width 55 height 29
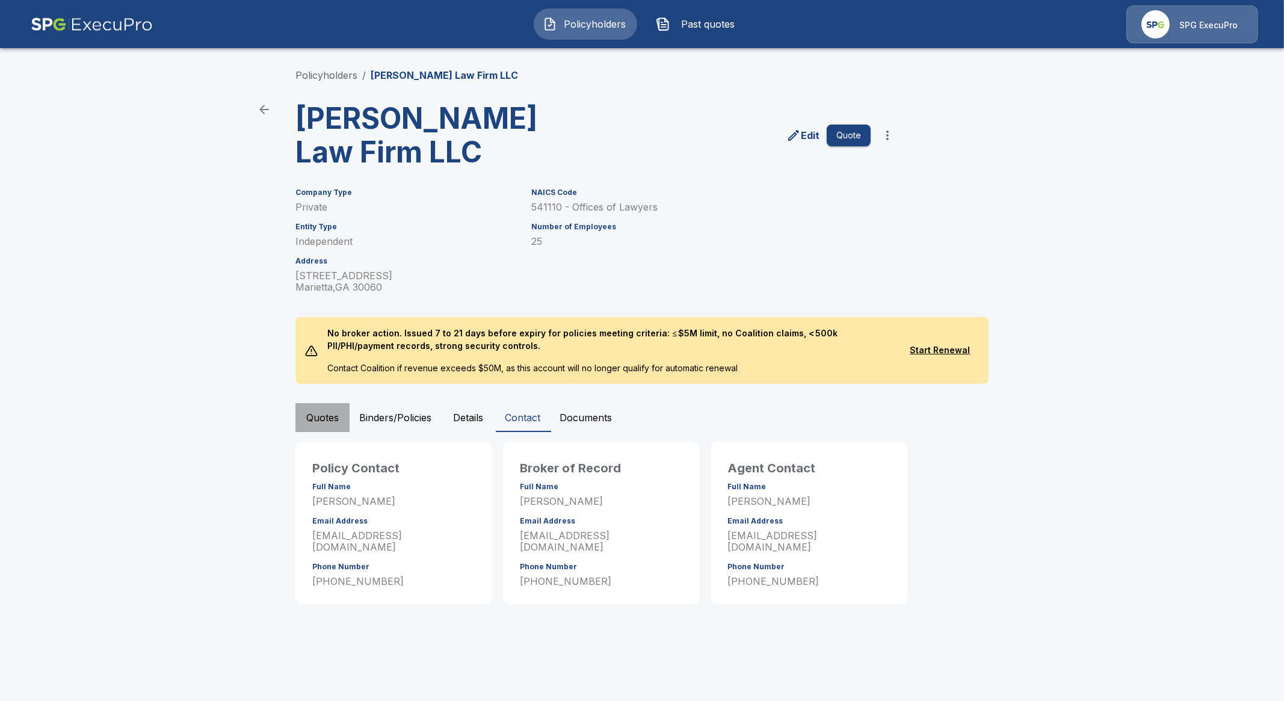
click at [325, 403] on button "Quotes" at bounding box center [322, 417] width 54 height 29
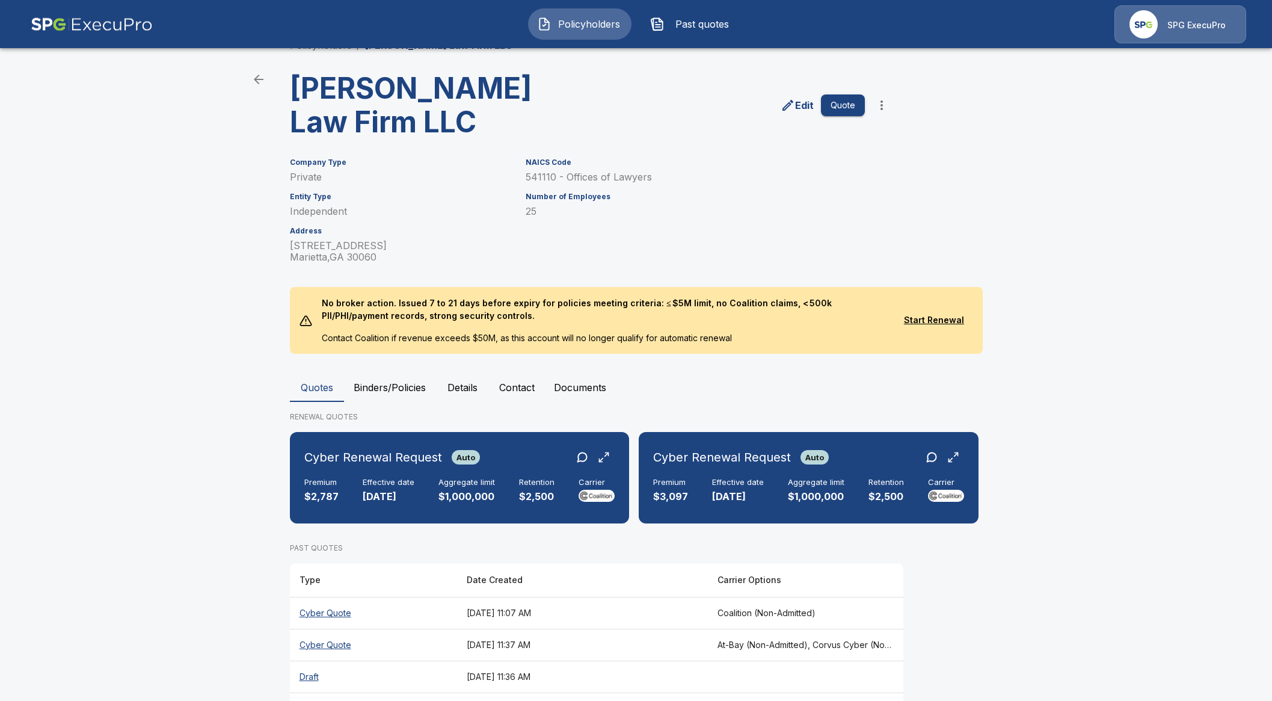
scroll to position [149, 0]
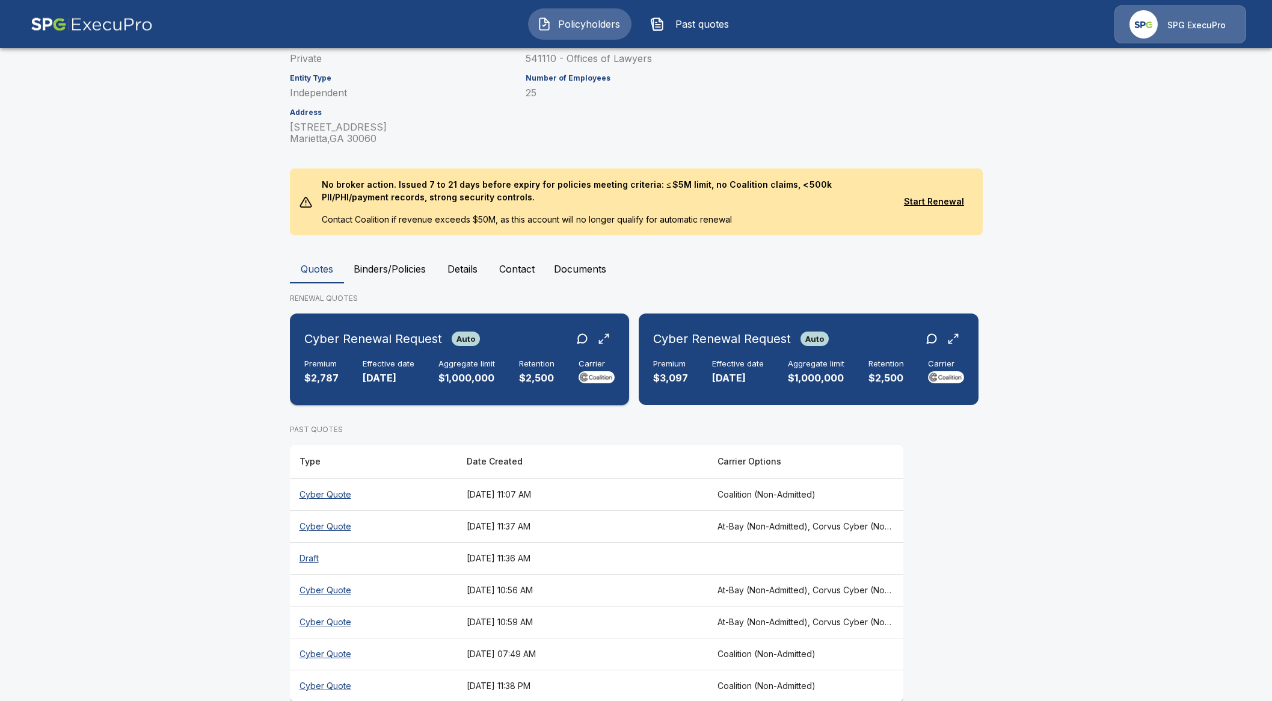
click at [404, 371] on p "9/16/2025" at bounding box center [389, 378] width 52 height 14
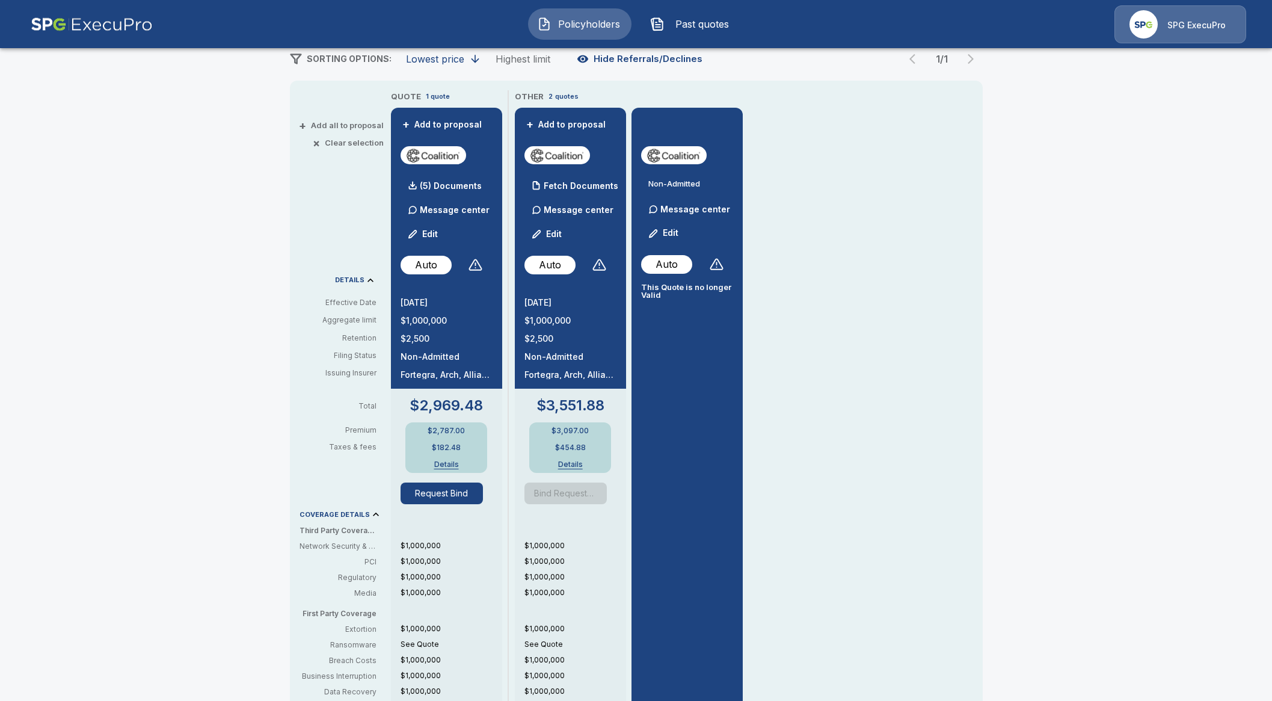
scroll to position [224, 0]
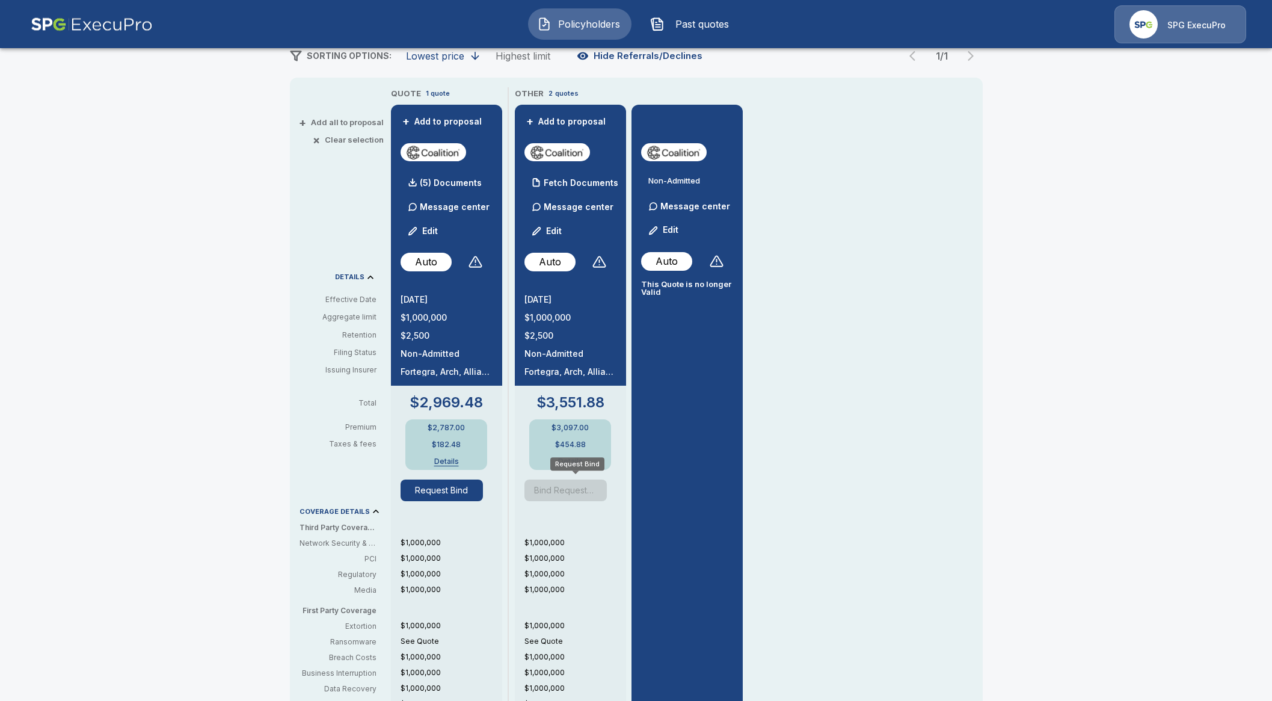
click at [563, 492] on span "Bind Requested" at bounding box center [571, 491] width 92 height 22
drag, startPoint x: 596, startPoint y: 430, endPoint x: 547, endPoint y: 434, distance: 48.3
click at [547, 434] on div "$3,097.00 $454.88 Details" at bounding box center [570, 444] width 82 height 51
click at [437, 496] on button "Request Bind" at bounding box center [442, 491] width 83 height 22
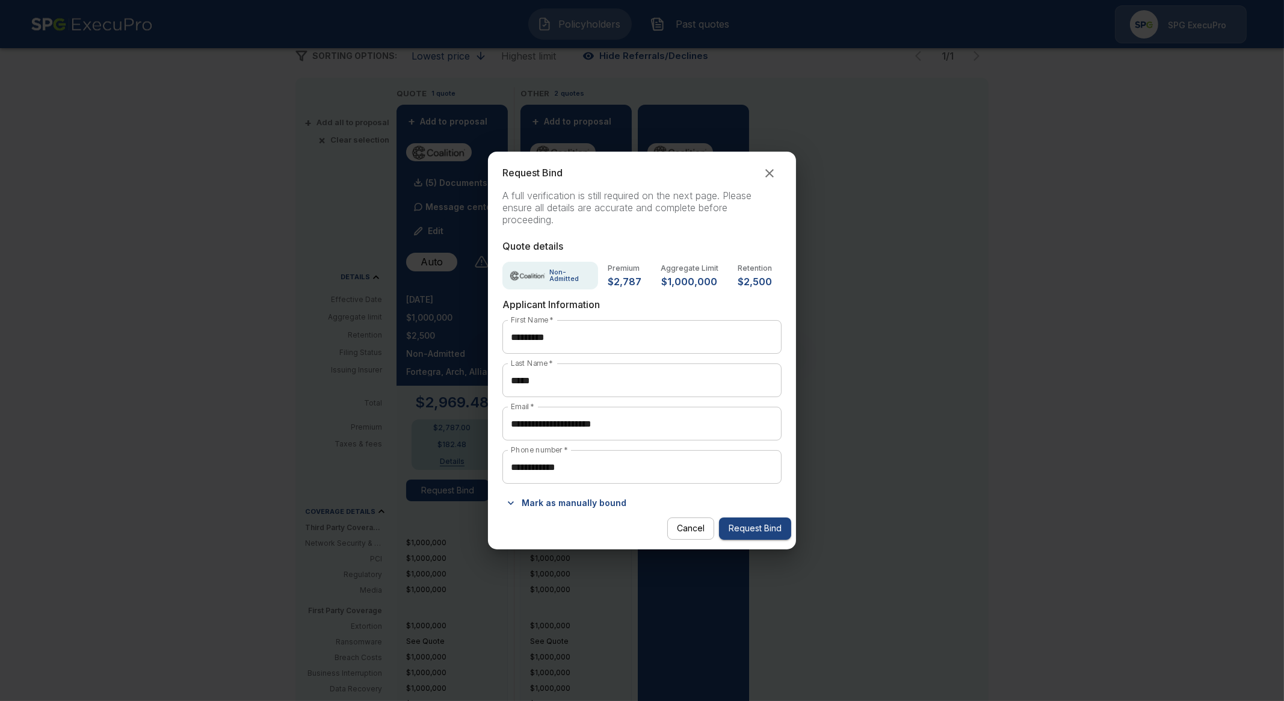
click at [670, 527] on button "Cancel" at bounding box center [690, 528] width 47 height 22
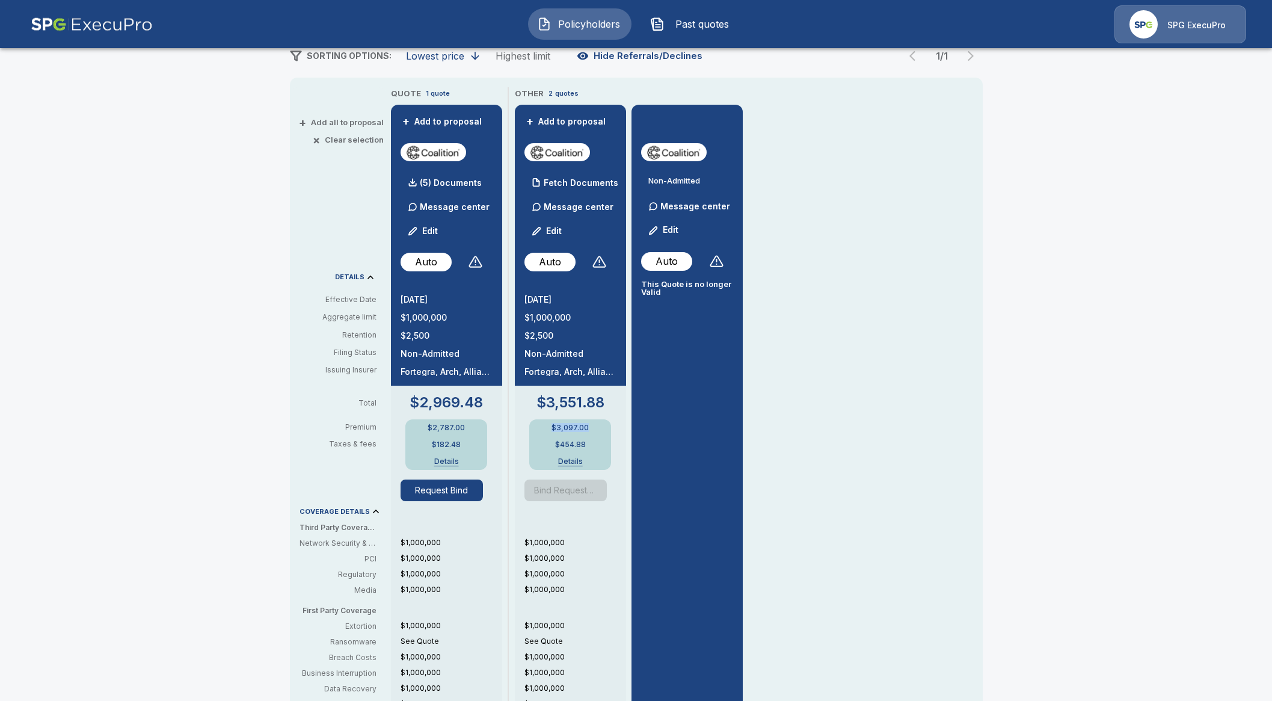
click at [575, 433] on div "$3,097.00 $454.88 Details" at bounding box center [570, 444] width 82 height 51
click at [588, 428] on p "$3,097.00" at bounding box center [570, 427] width 37 height 7
drag, startPoint x: 590, startPoint y: 428, endPoint x: 557, endPoint y: 427, distance: 33.1
click at [557, 427] on div "$3,097.00 $454.88 Details" at bounding box center [570, 444] width 82 height 51
click at [448, 462] on button "Details" at bounding box center [446, 461] width 48 height 7
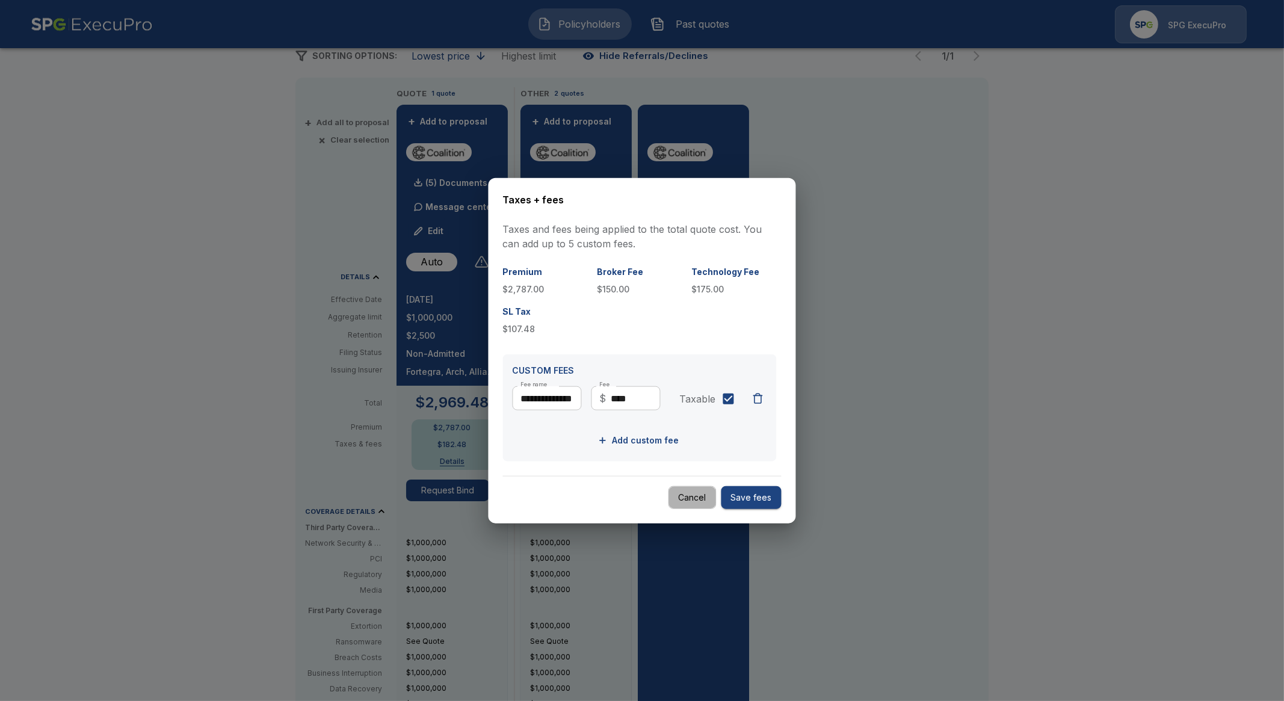
click at [685, 506] on button "Cancel" at bounding box center [692, 497] width 48 height 23
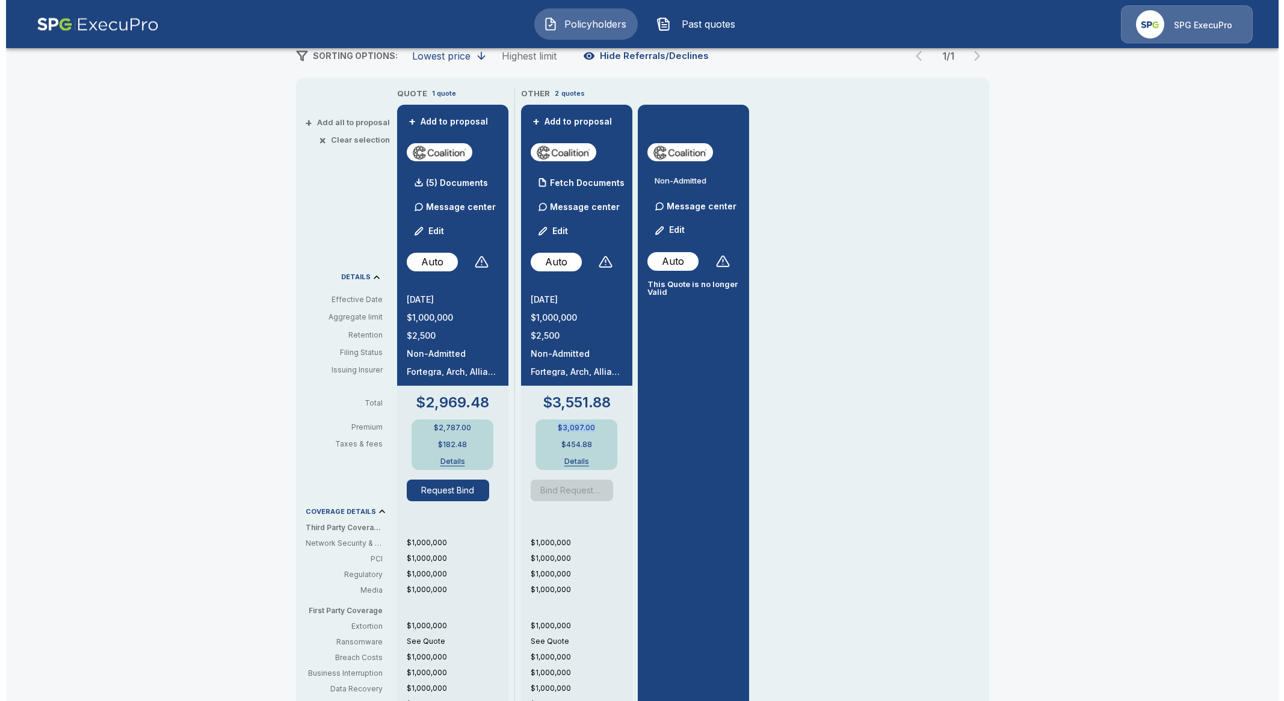
scroll to position [0, 0]
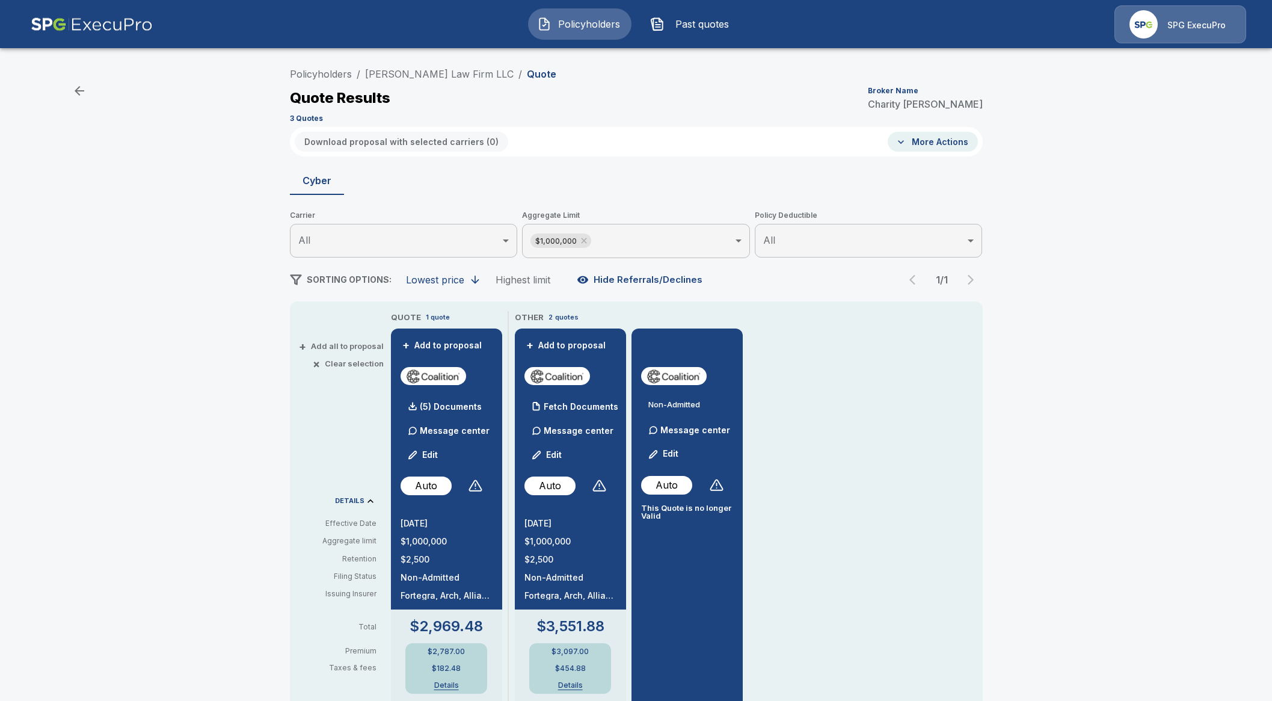
click at [576, 17] on div "Policyholders Past quotes SPG ExecuPro" at bounding box center [636, 24] width 1250 height 39
click at [576, 17] on span "Policyholders" at bounding box center [590, 24] width 66 height 14
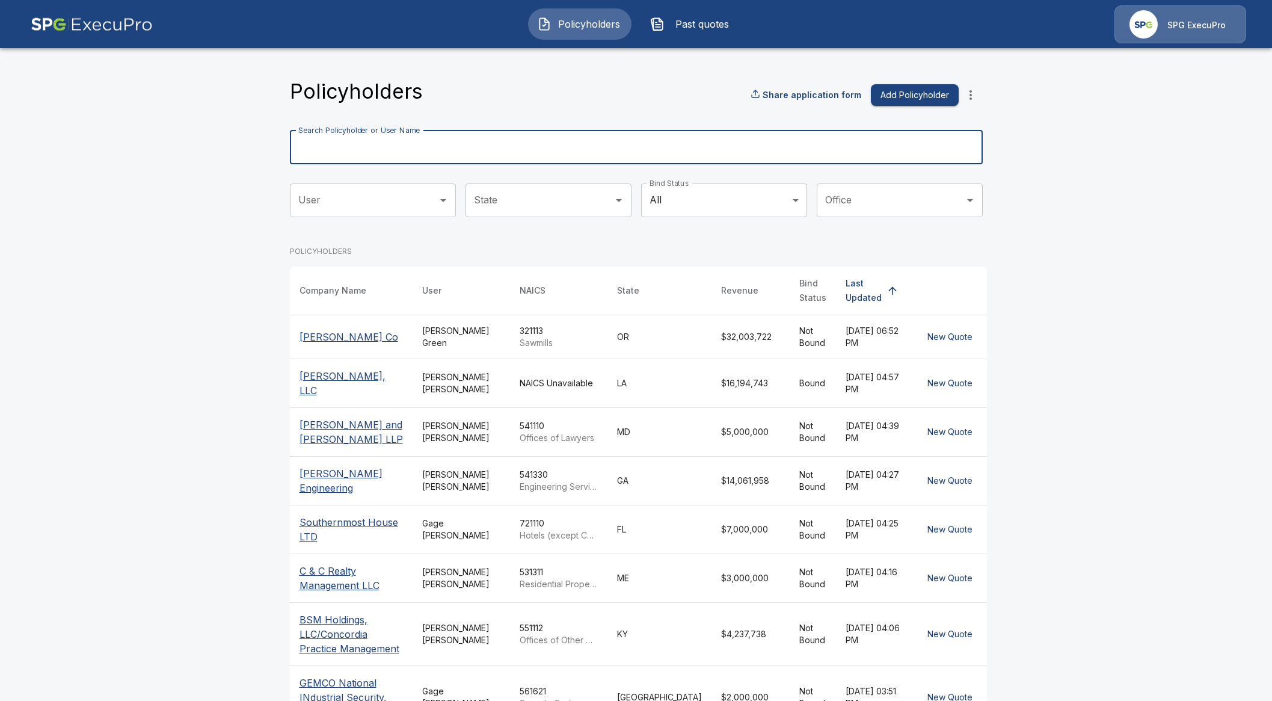
click at [717, 137] on input "Search Policyholder or User Name" at bounding box center [630, 148] width 680 height 34
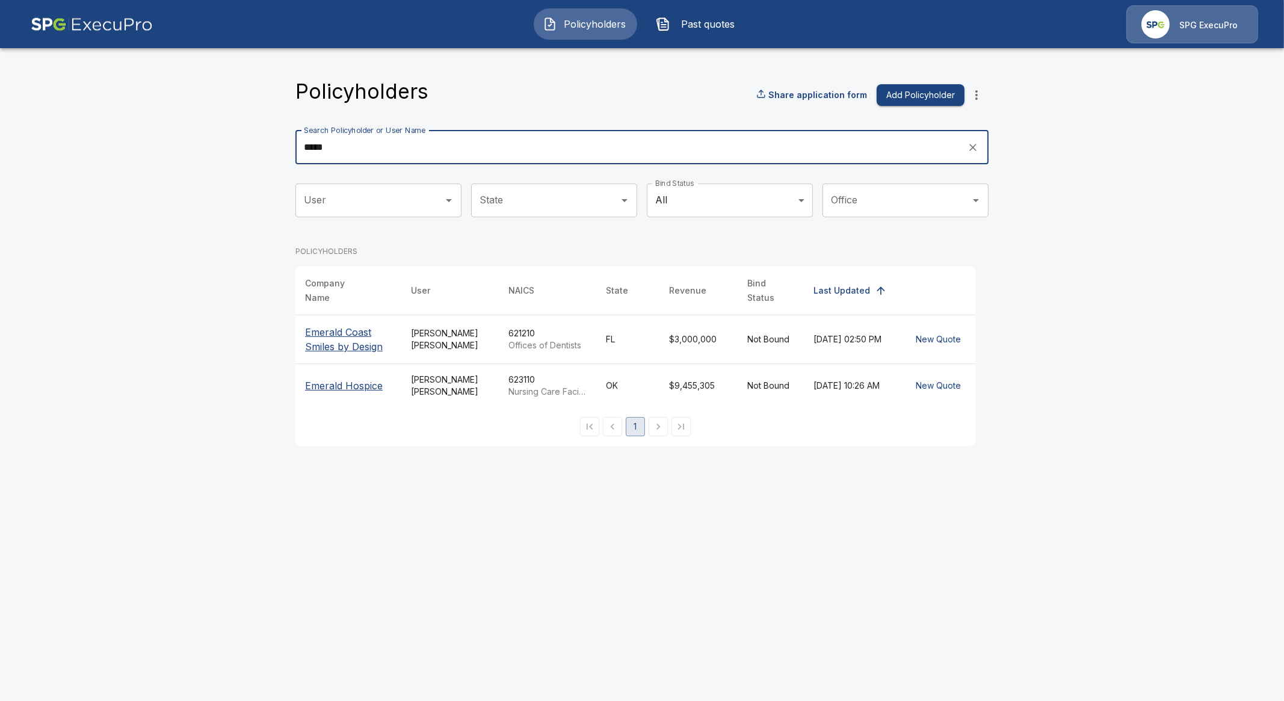
type input "*****"
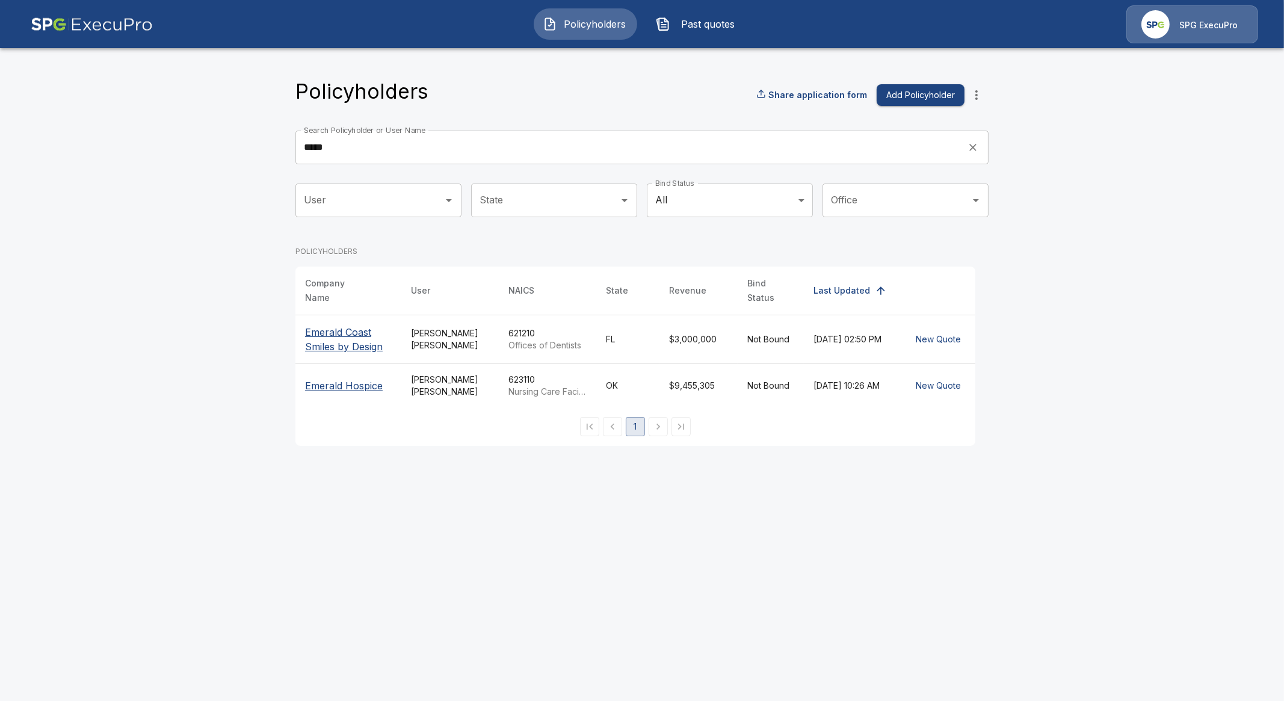
click at [323, 332] on p "Emerald Coast Smiles by Design" at bounding box center [348, 339] width 87 height 29
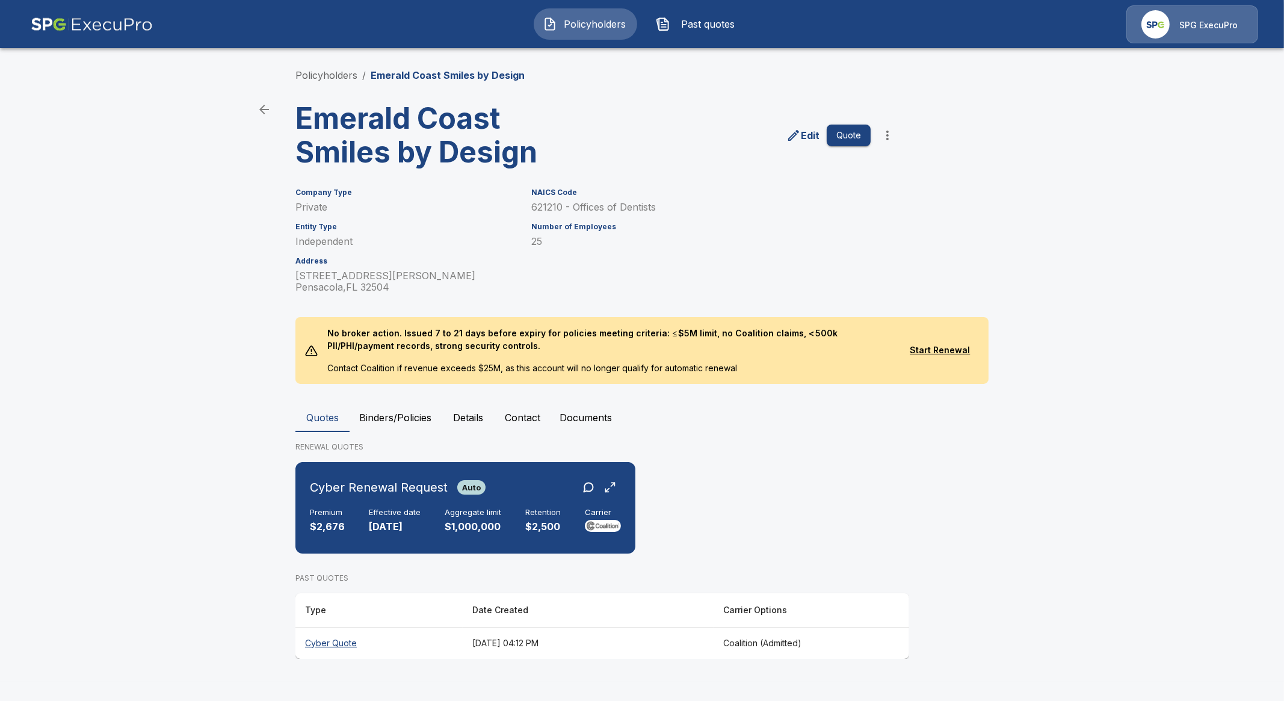
click at [318, 648] on th "Cyber Quote" at bounding box center [378, 643] width 167 height 32
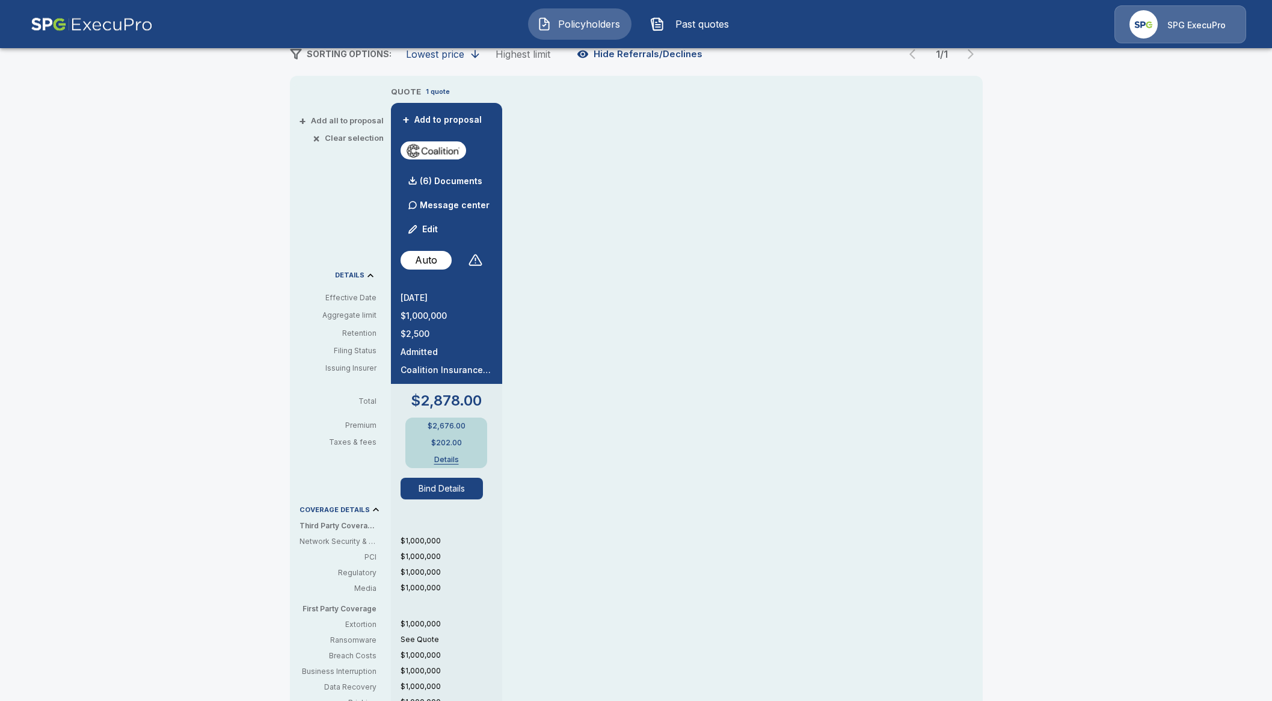
click at [439, 483] on button "Bind Details" at bounding box center [442, 489] width 83 height 22
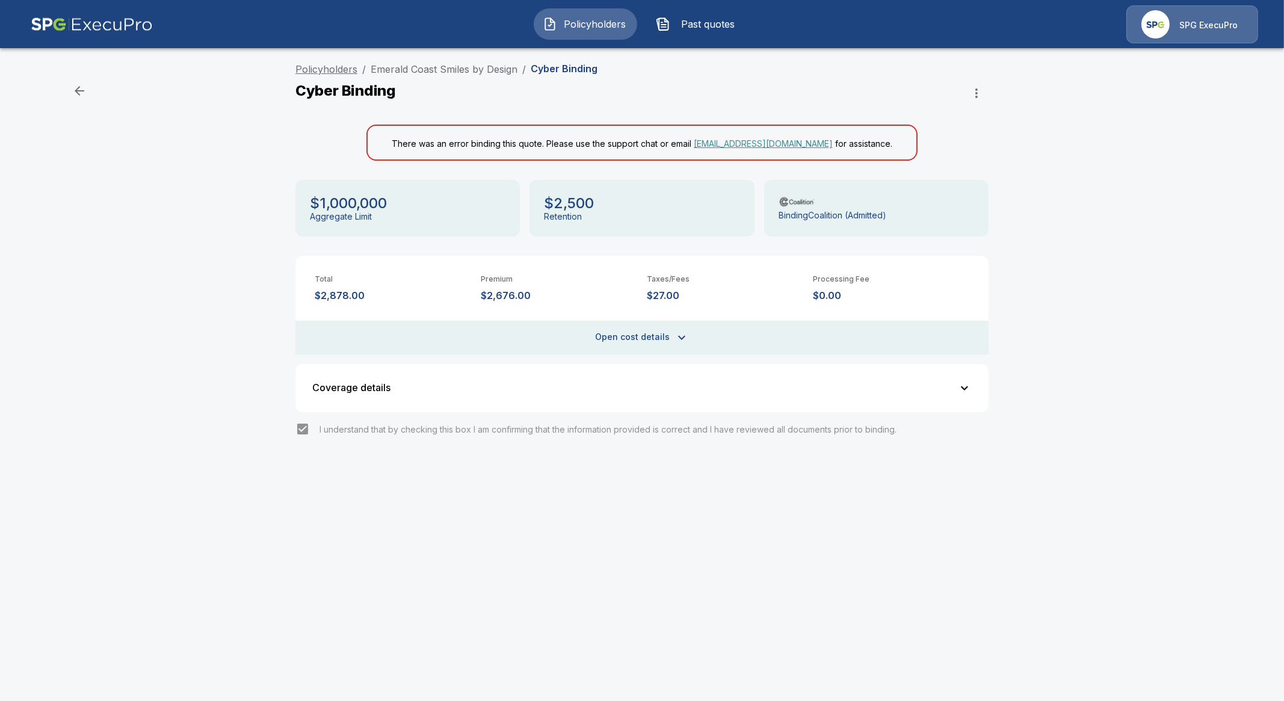
click at [316, 72] on link "Policyholders" at bounding box center [326, 69] width 62 height 12
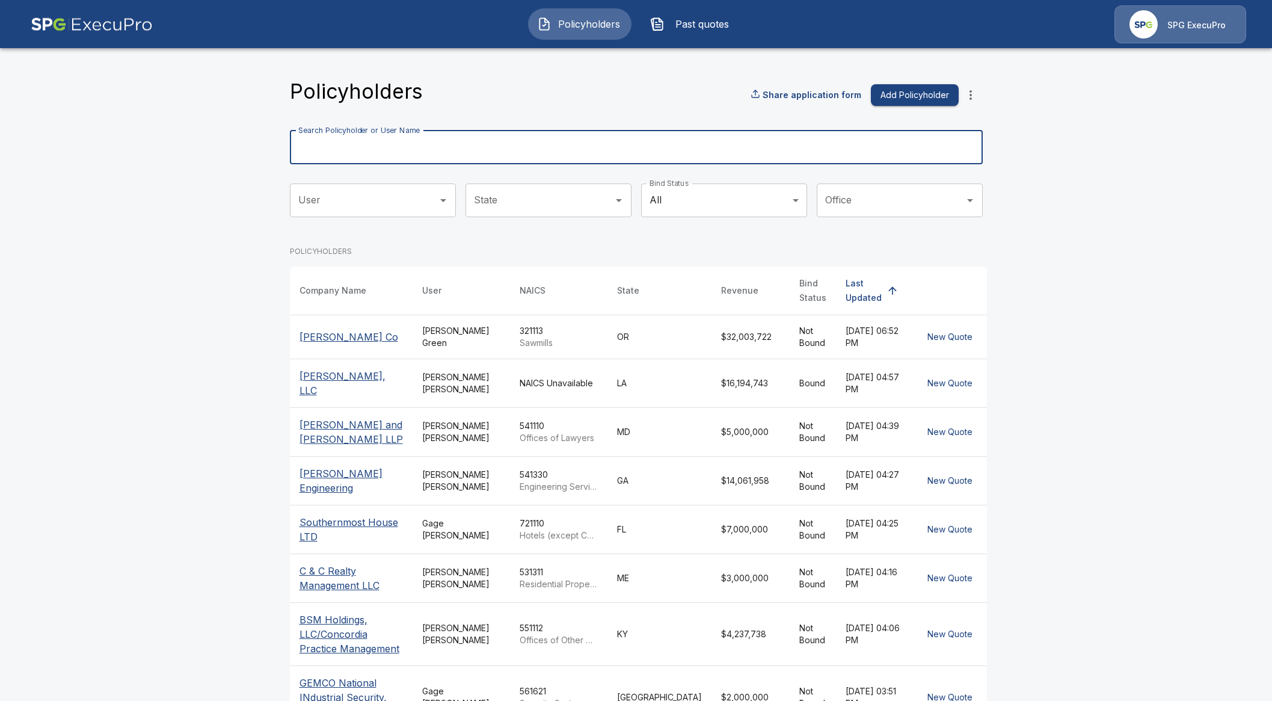
drag, startPoint x: 486, startPoint y: 149, endPoint x: 478, endPoint y: 152, distance: 8.9
click at [486, 149] on input "Search Policyholder or User Name" at bounding box center [630, 148] width 680 height 34
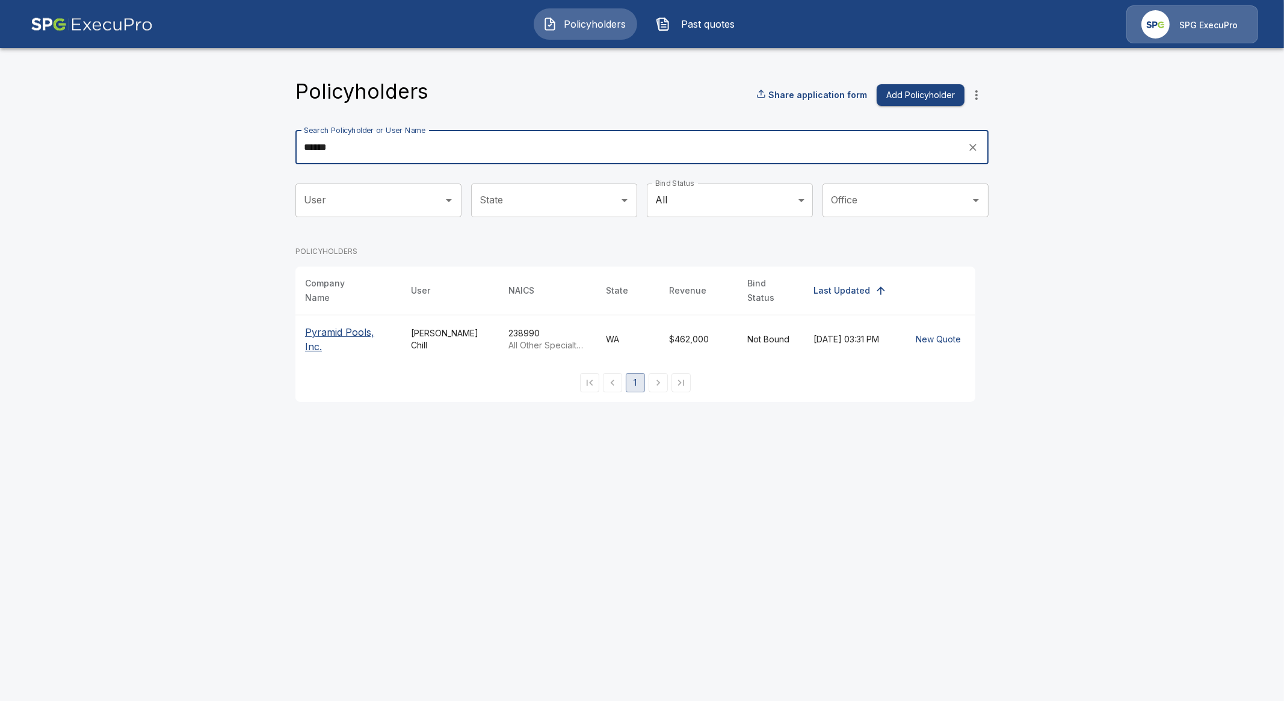
type input "******"
click at [341, 325] on p "Pyramid Pools, Inc." at bounding box center [348, 339] width 87 height 29
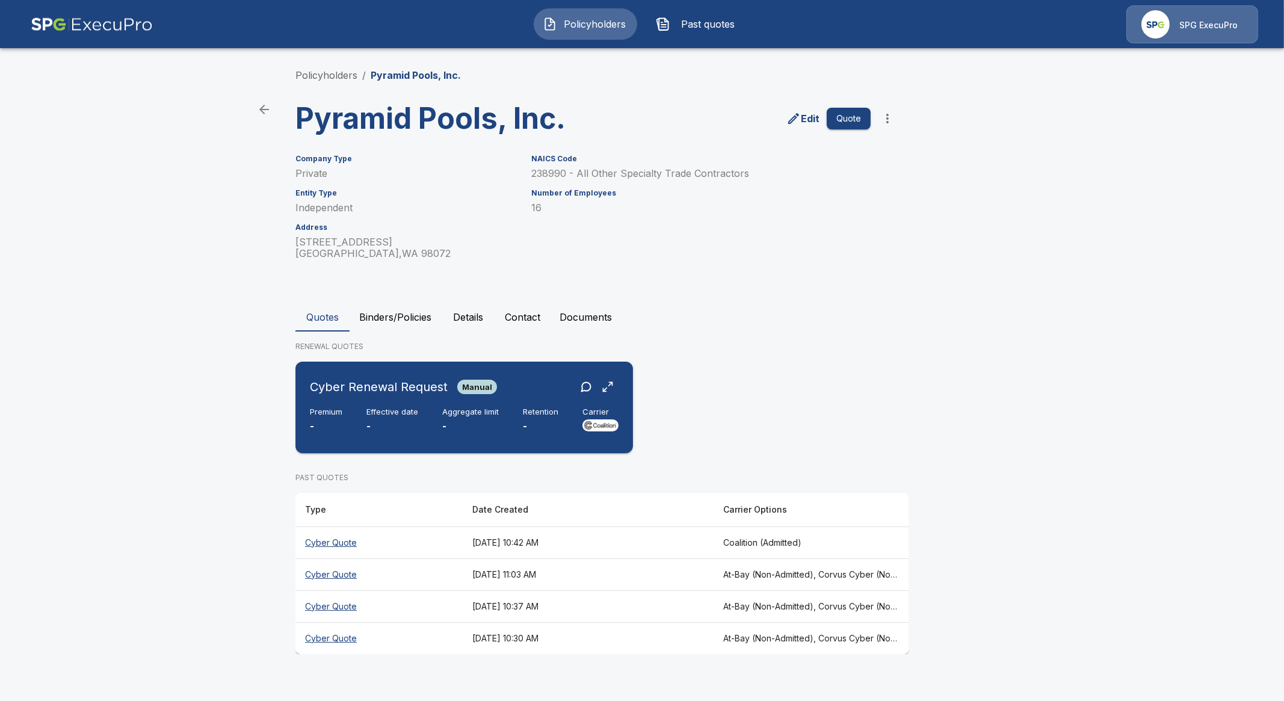
click at [395, 427] on p "-" at bounding box center [392, 426] width 52 height 14
click at [332, 573] on th "Cyber Quote" at bounding box center [378, 574] width 167 height 32
click at [332, 540] on th "Cyber Quote" at bounding box center [378, 542] width 167 height 32
click at [325, 603] on th "Cyber Quote" at bounding box center [378, 606] width 167 height 32
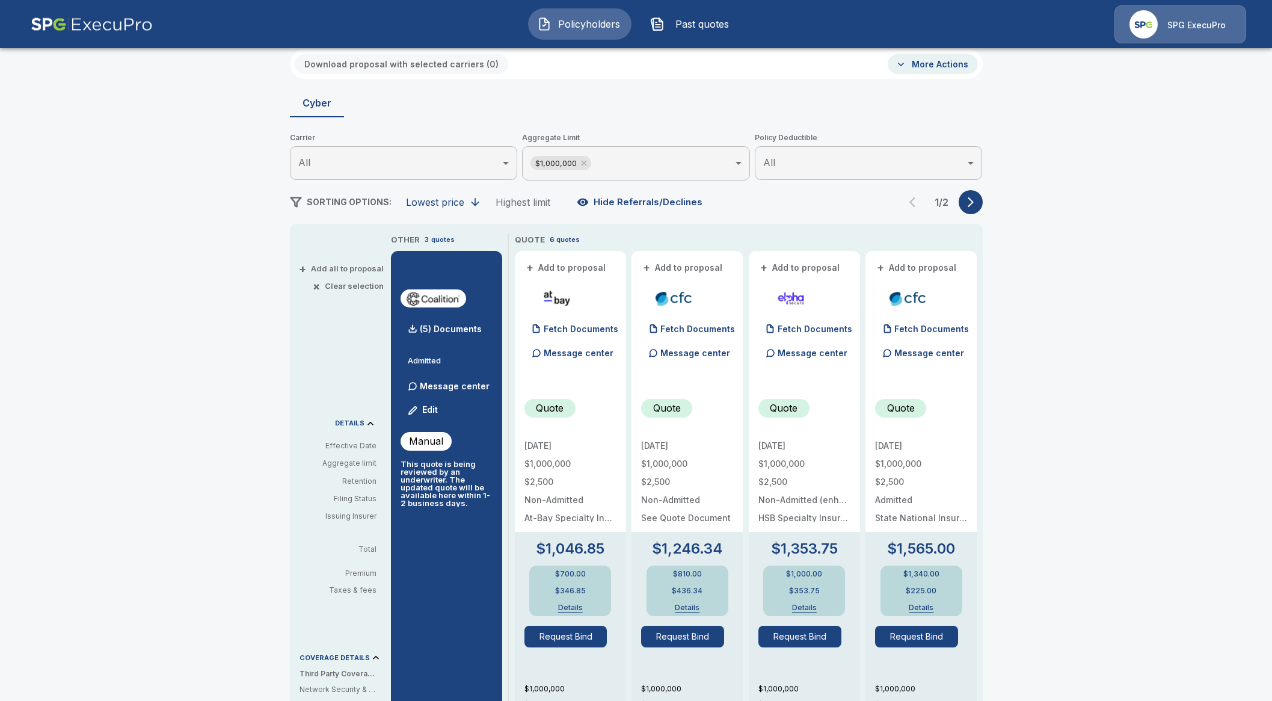
scroll to position [75, 0]
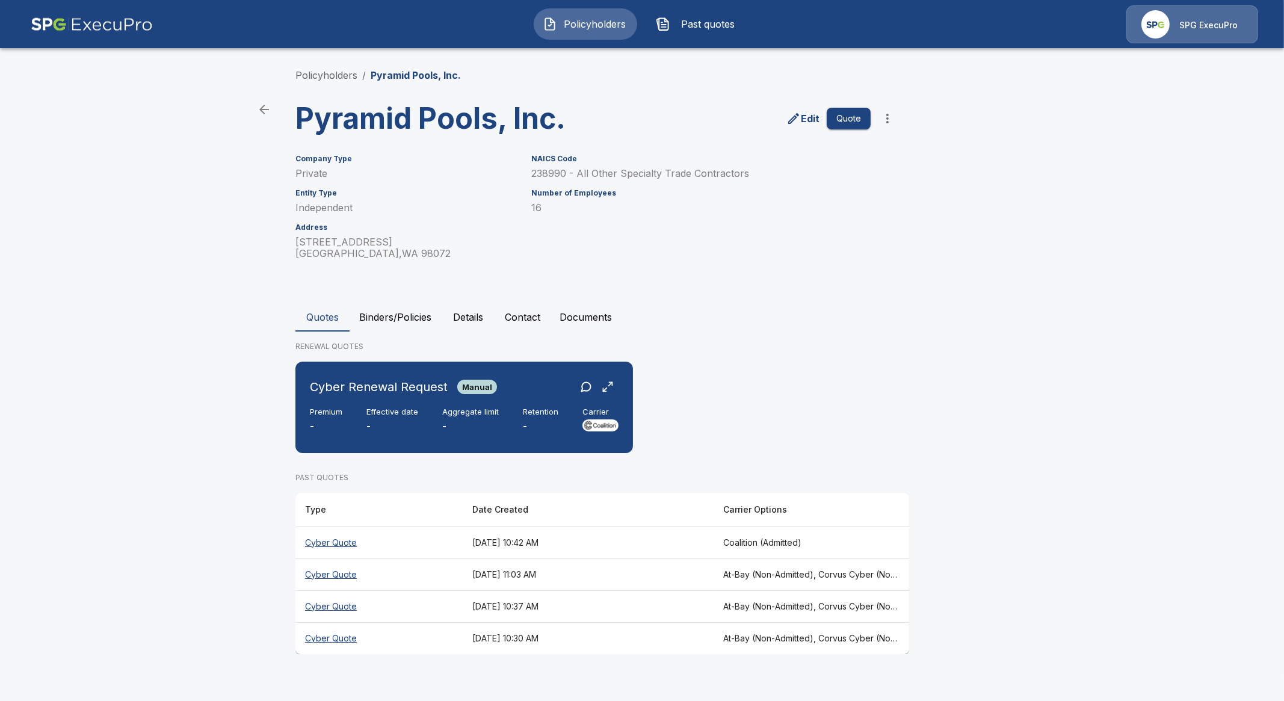
click at [331, 638] on th "Cyber Quote" at bounding box center [378, 638] width 167 height 32
click at [406, 419] on p "-" at bounding box center [392, 426] width 52 height 14
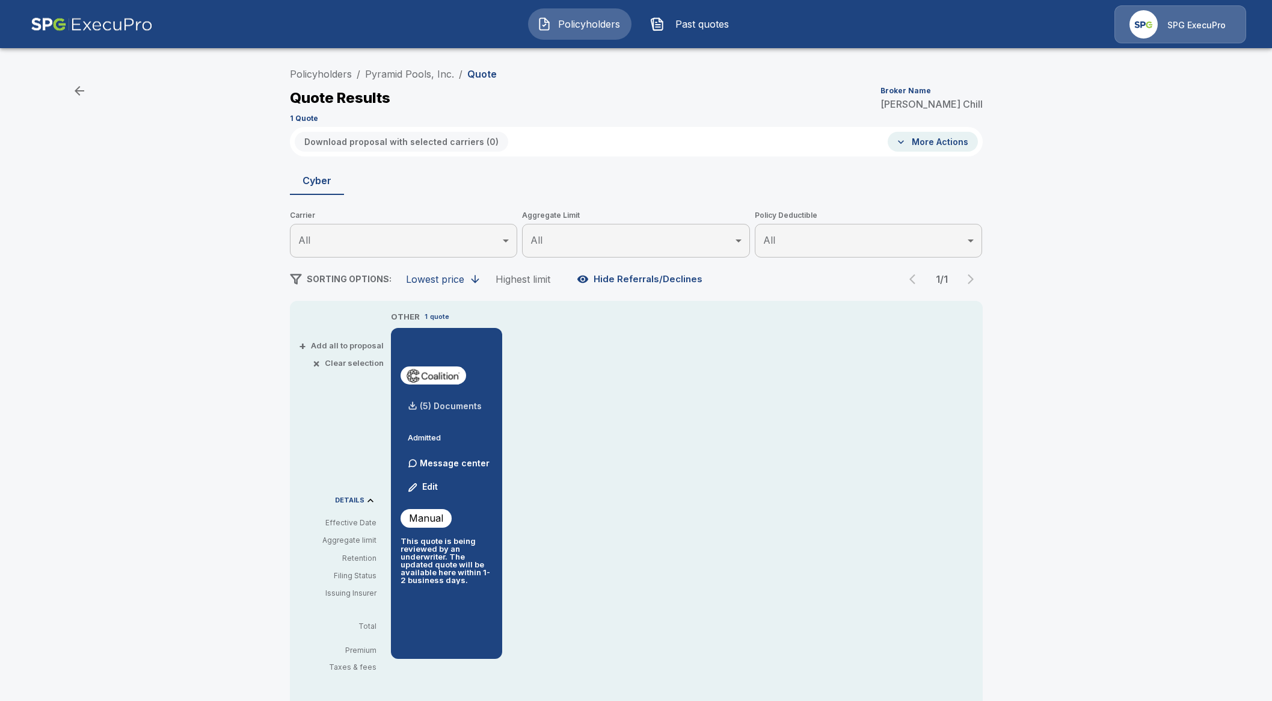
click at [450, 400] on div "(5) Documents" at bounding box center [441, 406] width 81 height 24
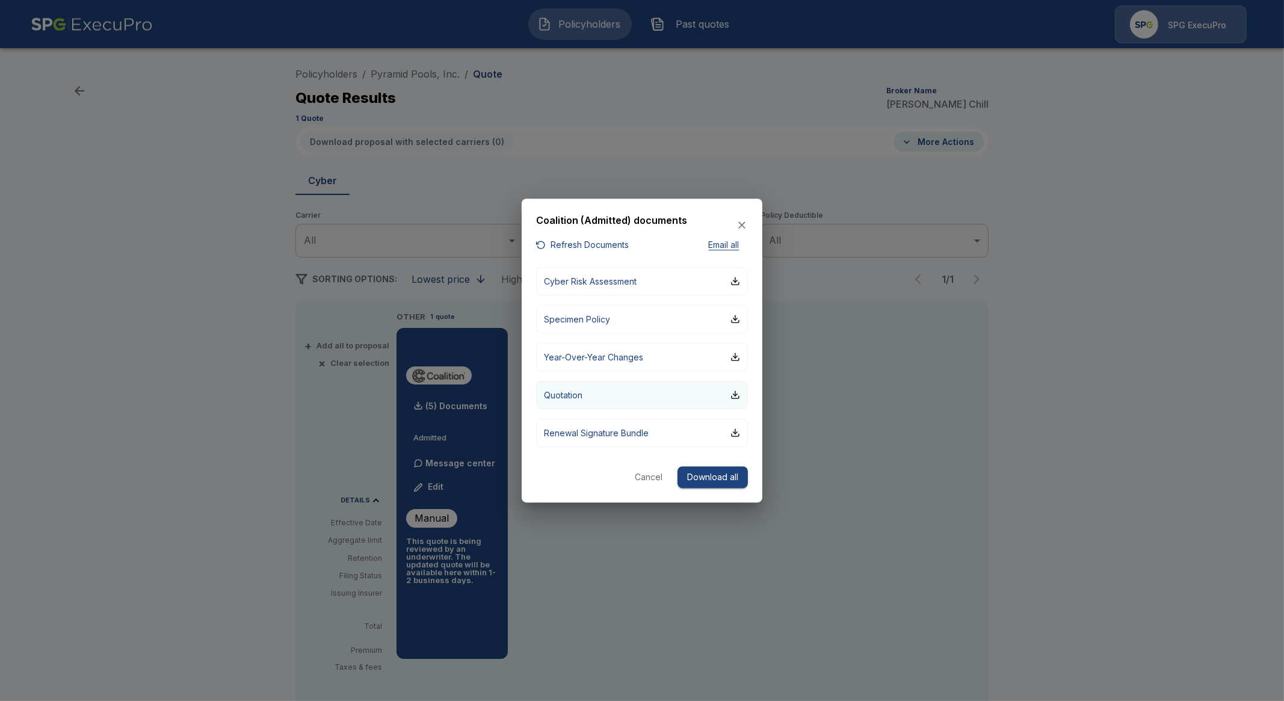
click at [573, 396] on p "Quotation" at bounding box center [563, 395] width 39 height 13
click at [587, 432] on p "Renewal Signature Bundle" at bounding box center [596, 433] width 105 height 13
click at [576, 242] on button "Refresh Documents" at bounding box center [582, 245] width 93 height 15
click at [602, 434] on p "Renewal Signature Bundle" at bounding box center [596, 433] width 105 height 13
click at [741, 228] on icon "button" at bounding box center [742, 226] width 12 height 12
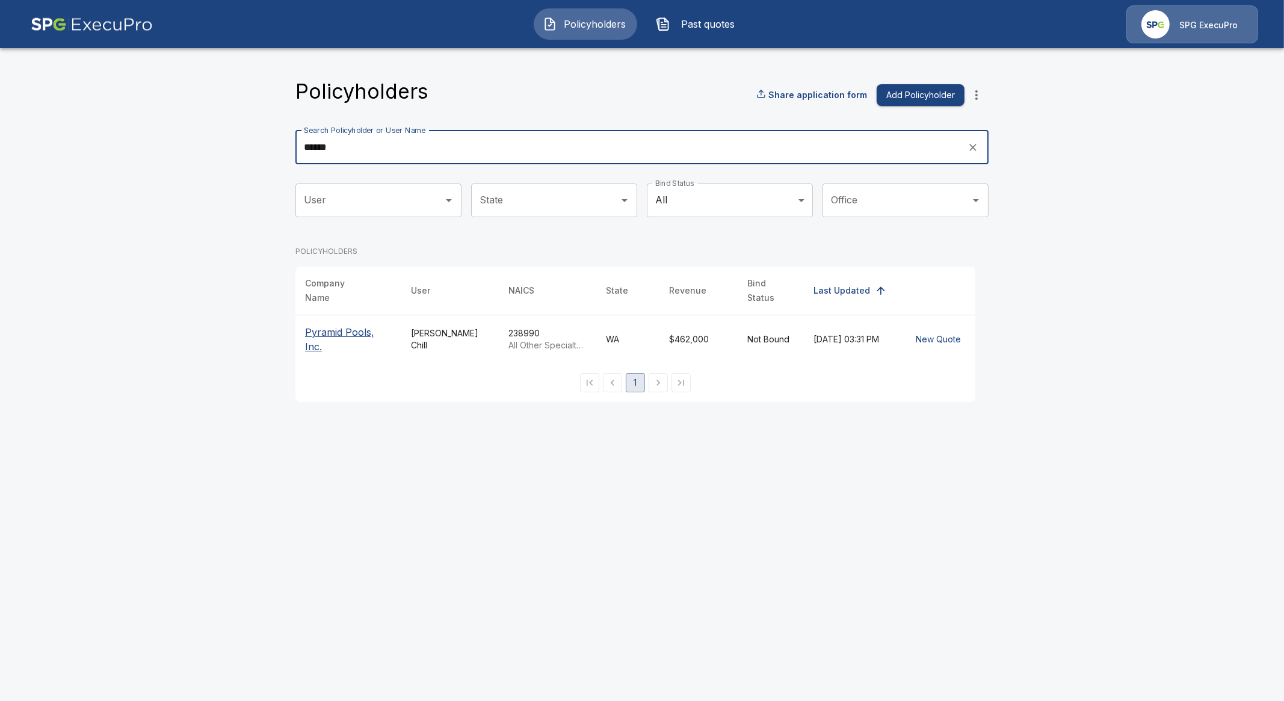
click at [416, 155] on input "******" at bounding box center [627, 148] width 664 height 34
drag, startPoint x: 423, startPoint y: 150, endPoint x: 262, endPoint y: 159, distance: 161.5
click at [262, 159] on main "Policyholders Share application form Add Policyholder Search Policyholder or Us…" at bounding box center [642, 208] width 1284 height 416
type input "******"
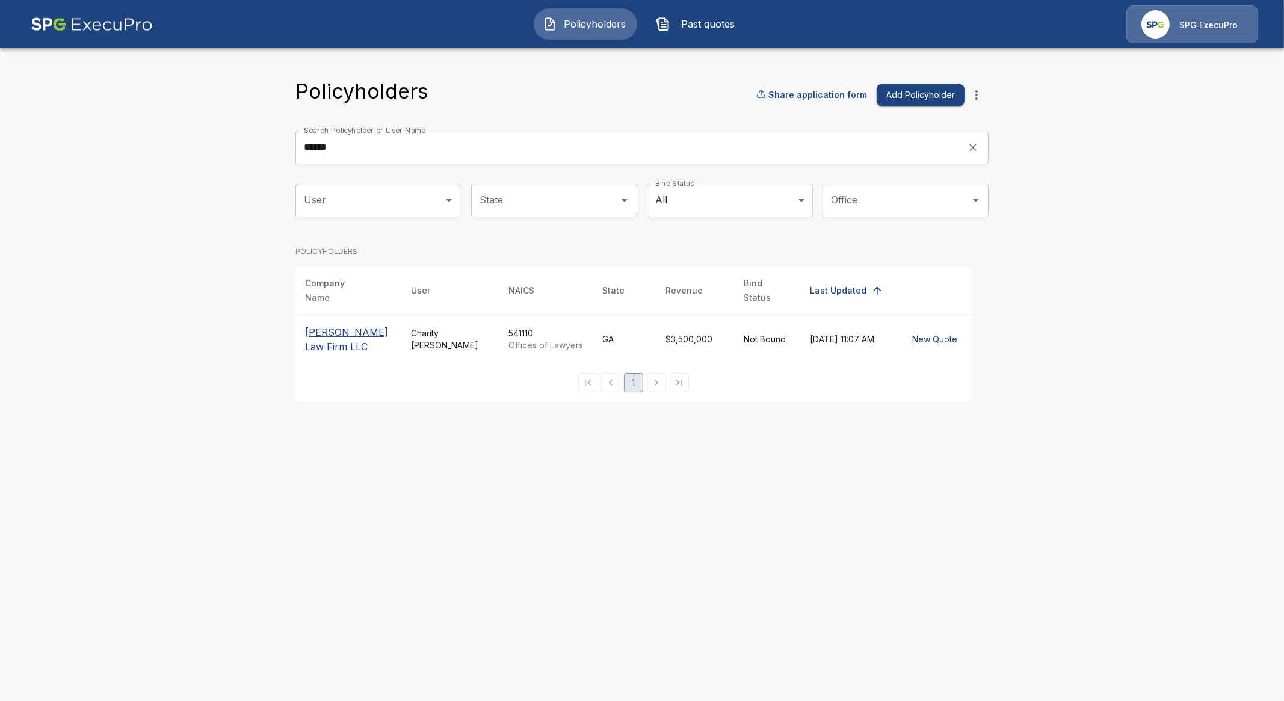
click at [1138, 390] on main "Policyholders Share application form Add Policyholder Search Policyholder or Us…" at bounding box center [642, 208] width 1284 height 416
click at [366, 335] on p "Gentry Law Firm LLC" at bounding box center [348, 339] width 87 height 29
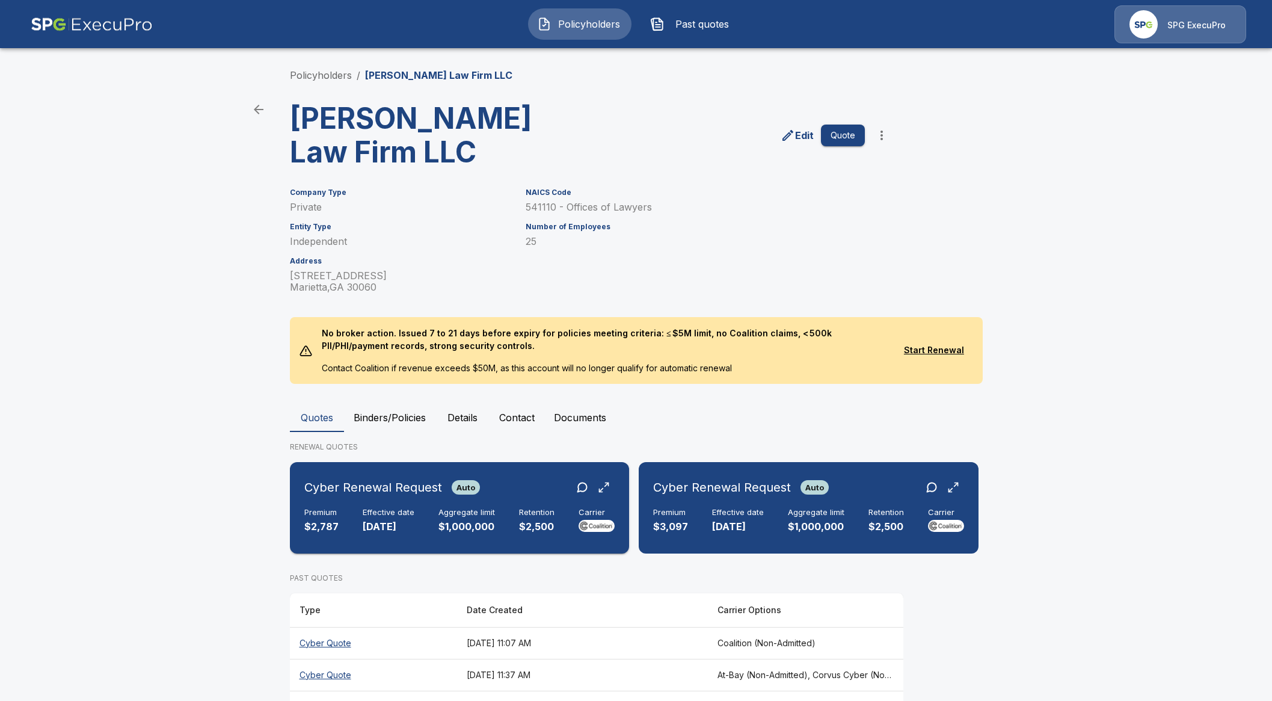
click at [413, 504] on div "Cyber Renewal Request Auto Premium $2,787 Effective date [DATE] Aggregate limit…" at bounding box center [460, 508] width 330 height 82
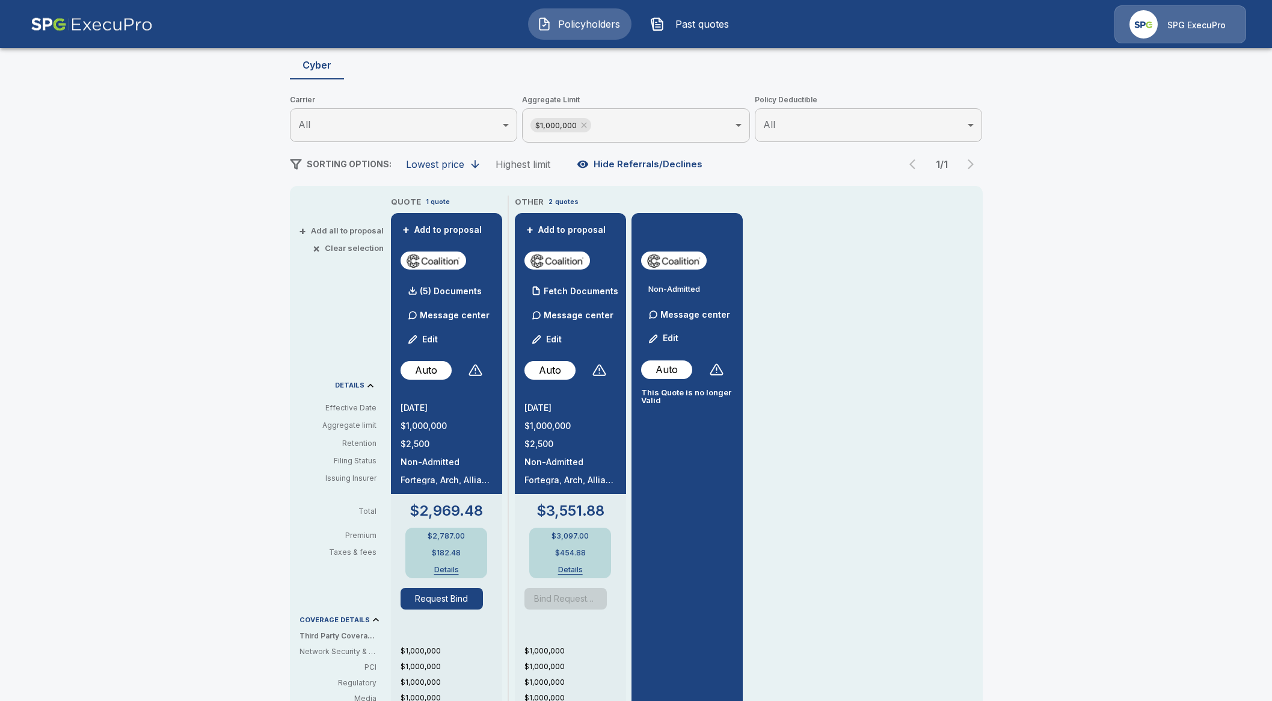
scroll to position [150, 0]
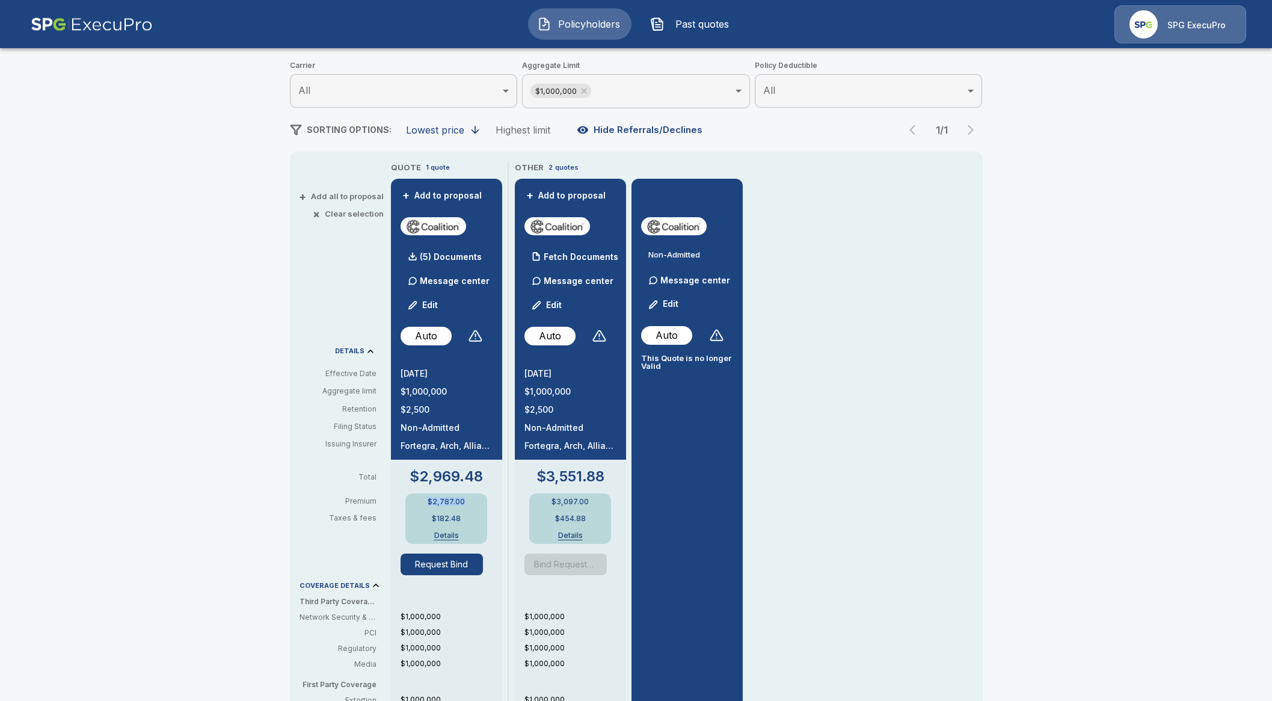
drag, startPoint x: 474, startPoint y: 496, endPoint x: 433, endPoint y: 499, distance: 41.6
click at [433, 499] on div "$2,787.00 $182.48 Details" at bounding box center [447, 518] width 82 height 51
copy p "$2,787.00"
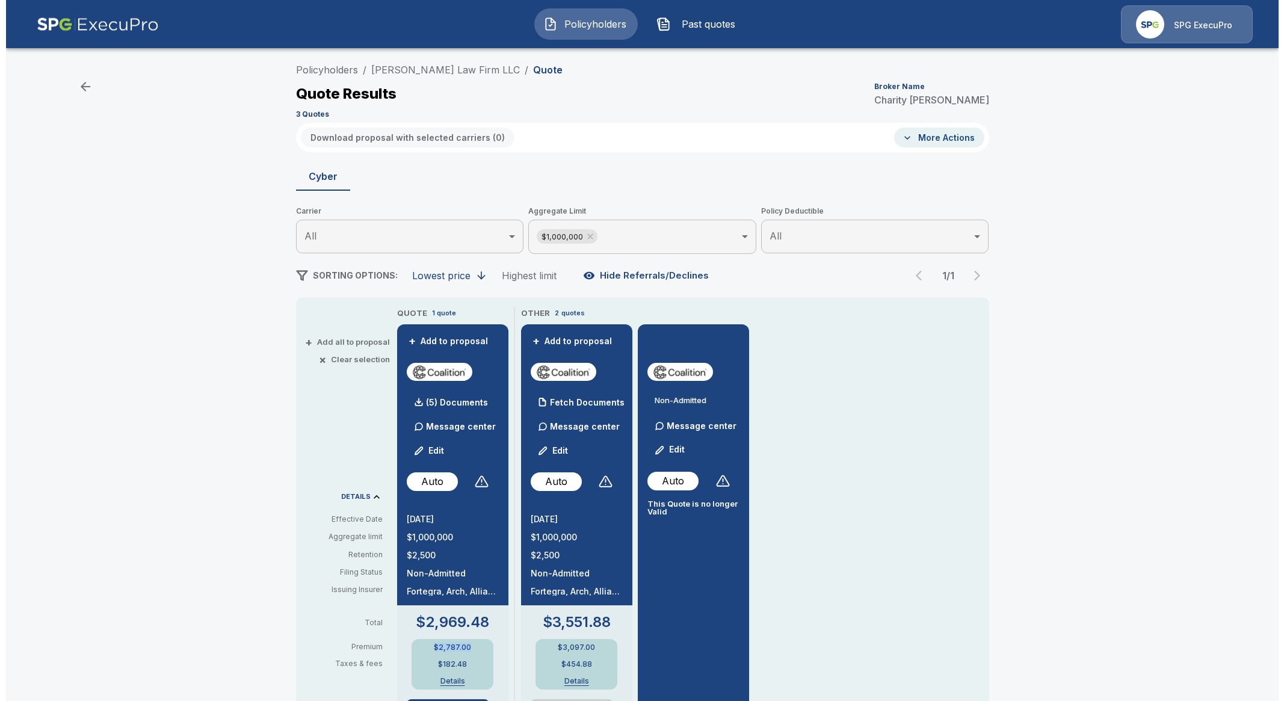
scroll to position [0, 0]
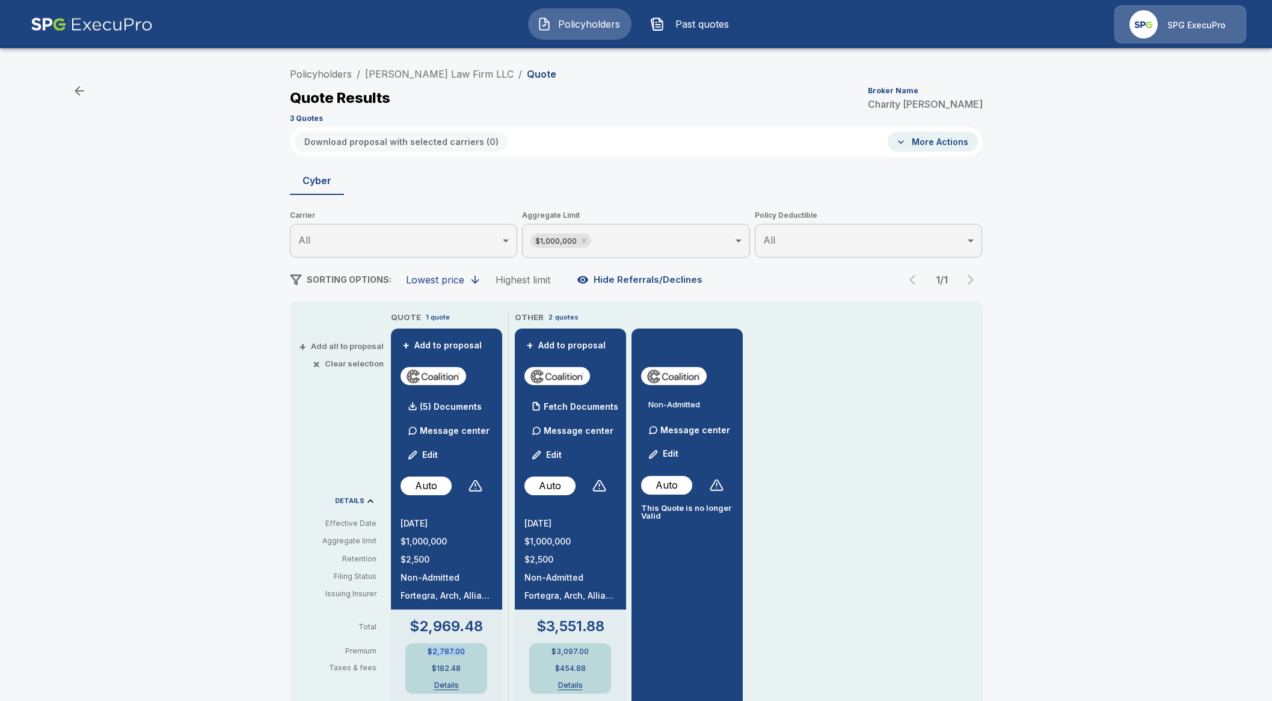
click at [587, 20] on span "Policyholders" at bounding box center [590, 24] width 66 height 14
click at [572, 28] on span "Policyholders" at bounding box center [590, 24] width 66 height 14
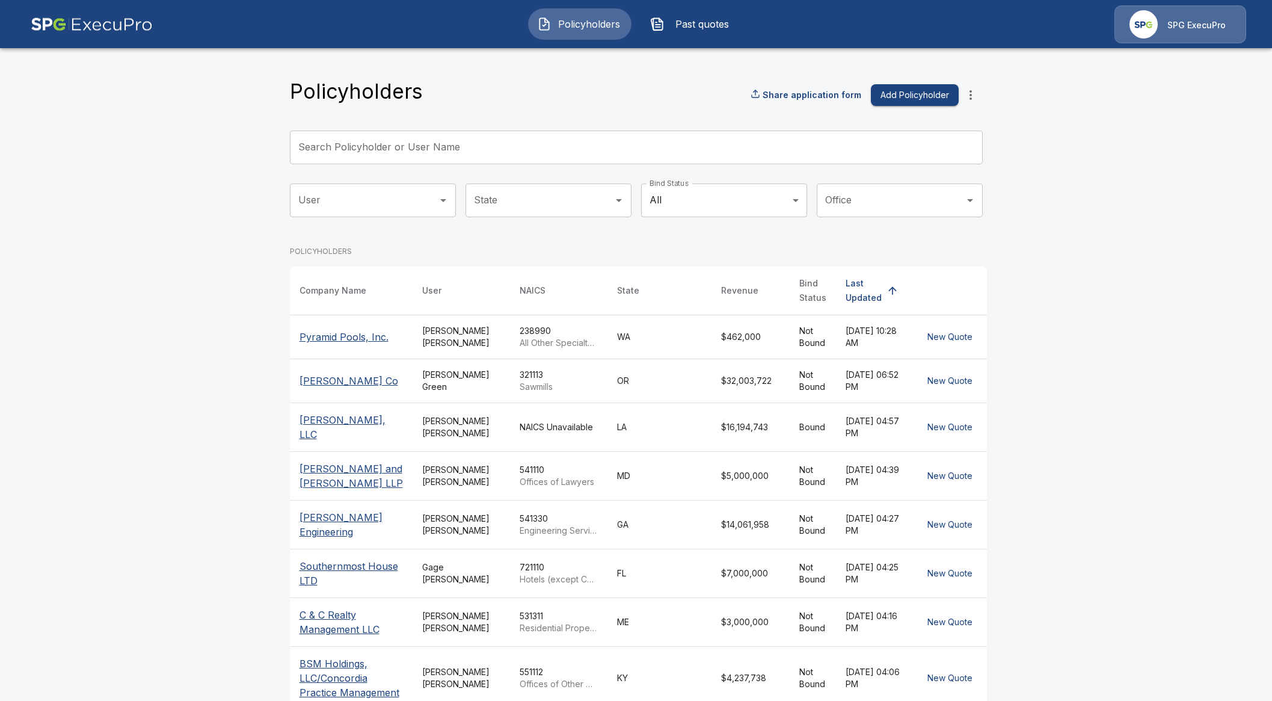
click at [347, 161] on input "Search Policyholder or User Name" at bounding box center [630, 148] width 680 height 34
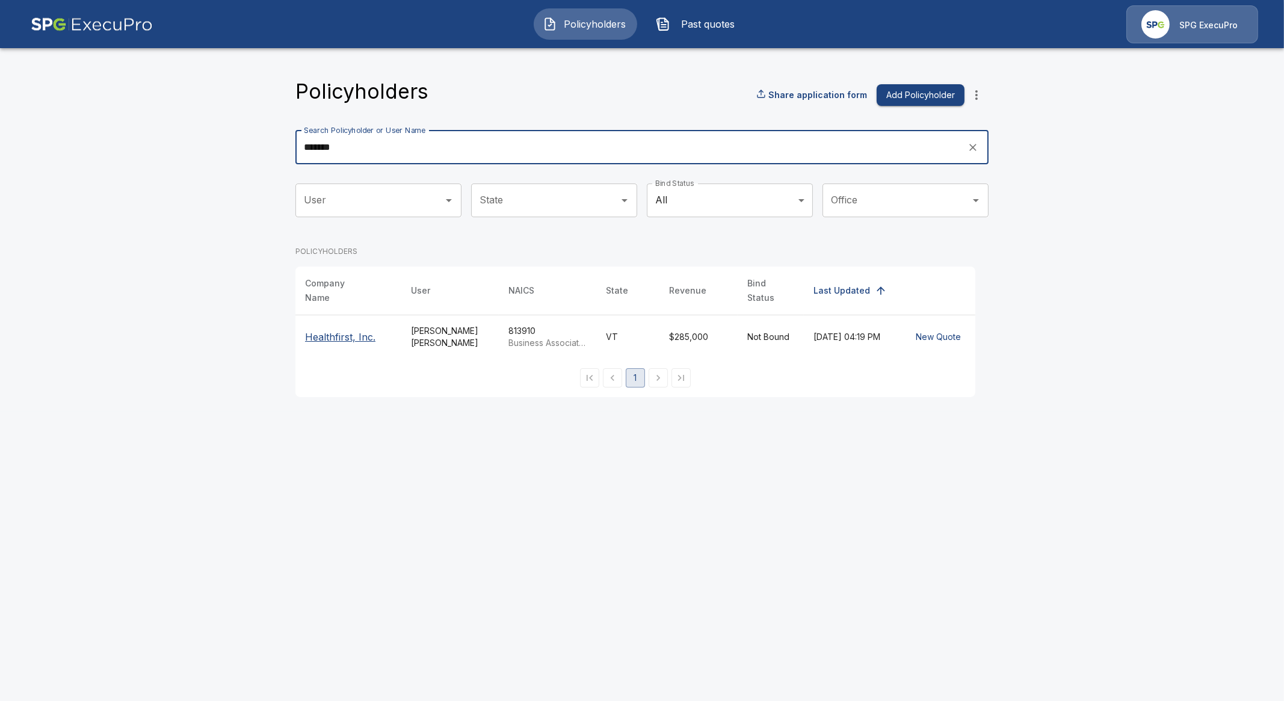
type input "*******"
click at [324, 335] on p "Healthfirst, Inc." at bounding box center [348, 337] width 87 height 14
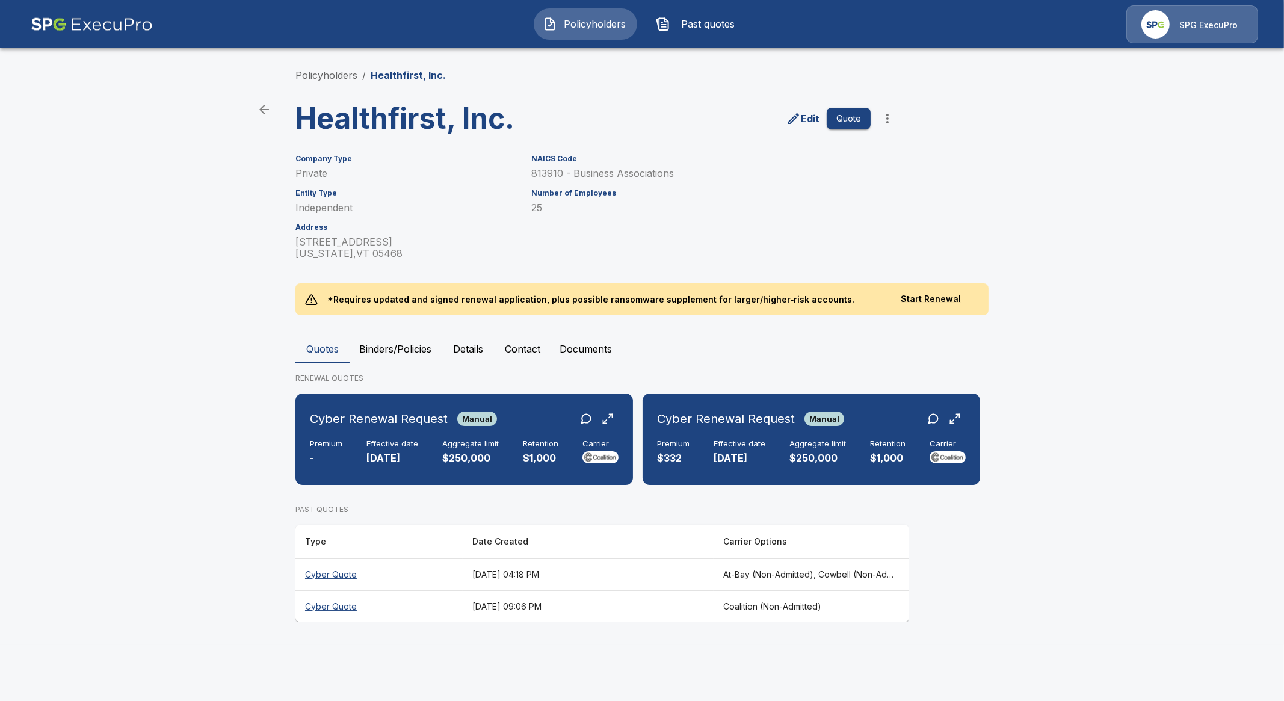
click at [121, 362] on main "Policyholders / Healthfirst, Inc. Healthfirst, Inc. Edit Quote Company Type Pri…" at bounding box center [642, 322] width 1284 height 645
click at [454, 459] on p "$250,000" at bounding box center [470, 458] width 57 height 14
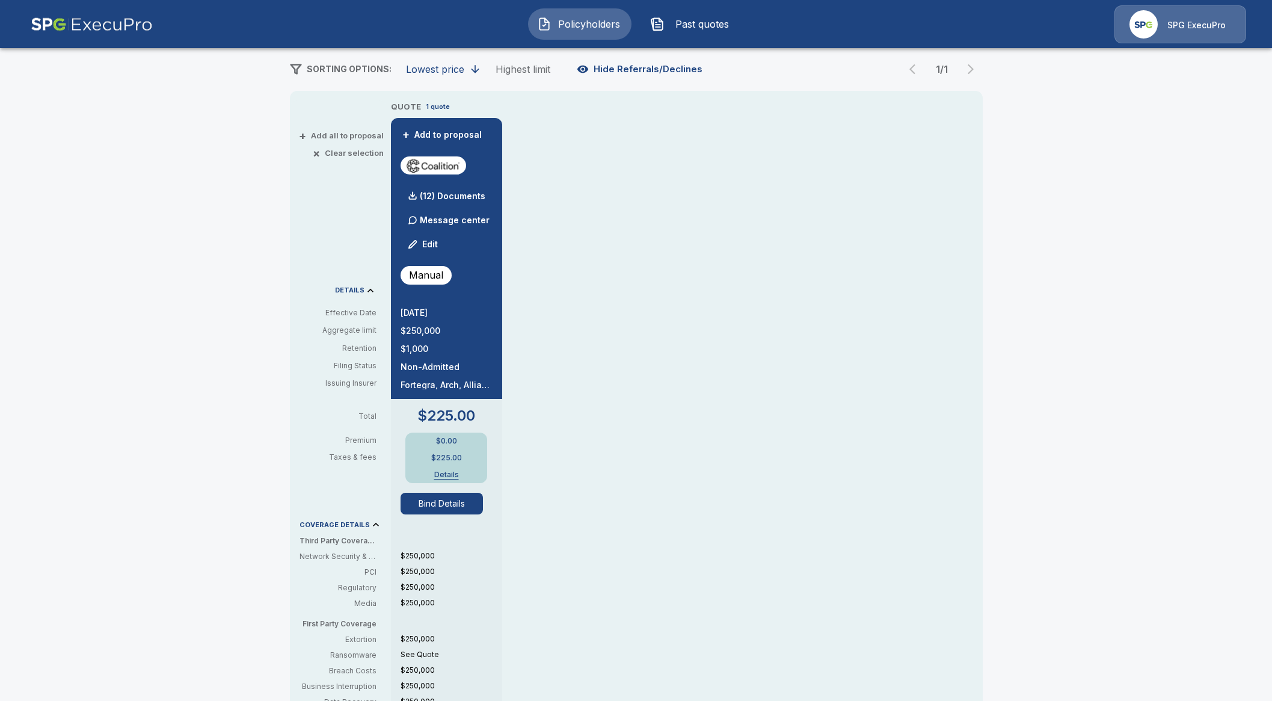
scroll to position [226, 0]
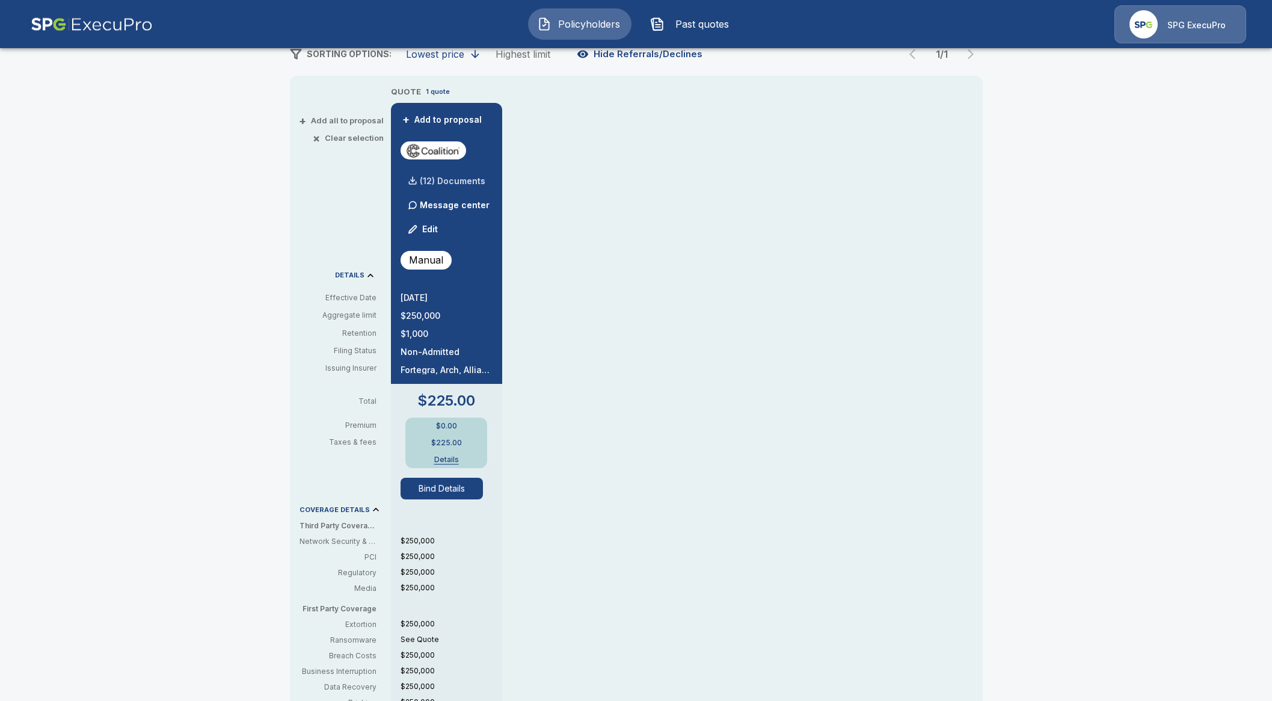
click at [469, 186] on div "(12) Documents" at bounding box center [443, 181] width 85 height 24
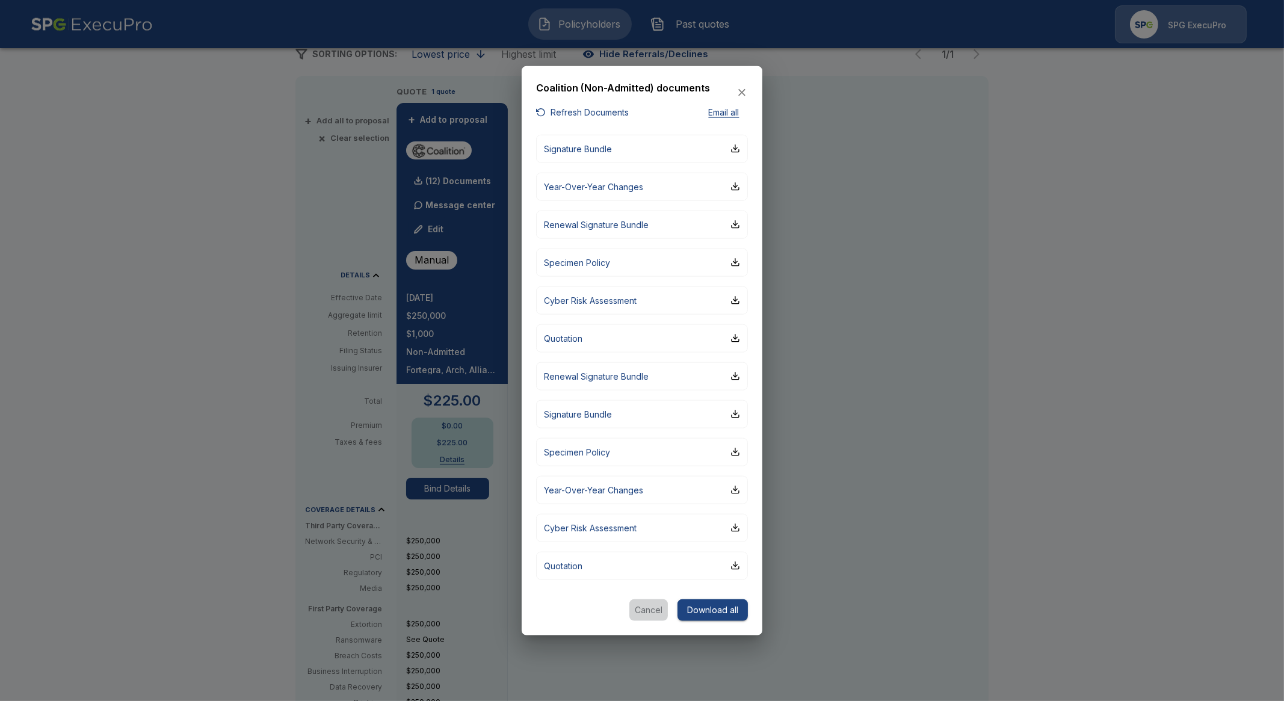
click at [646, 609] on button "Cancel" at bounding box center [648, 610] width 39 height 22
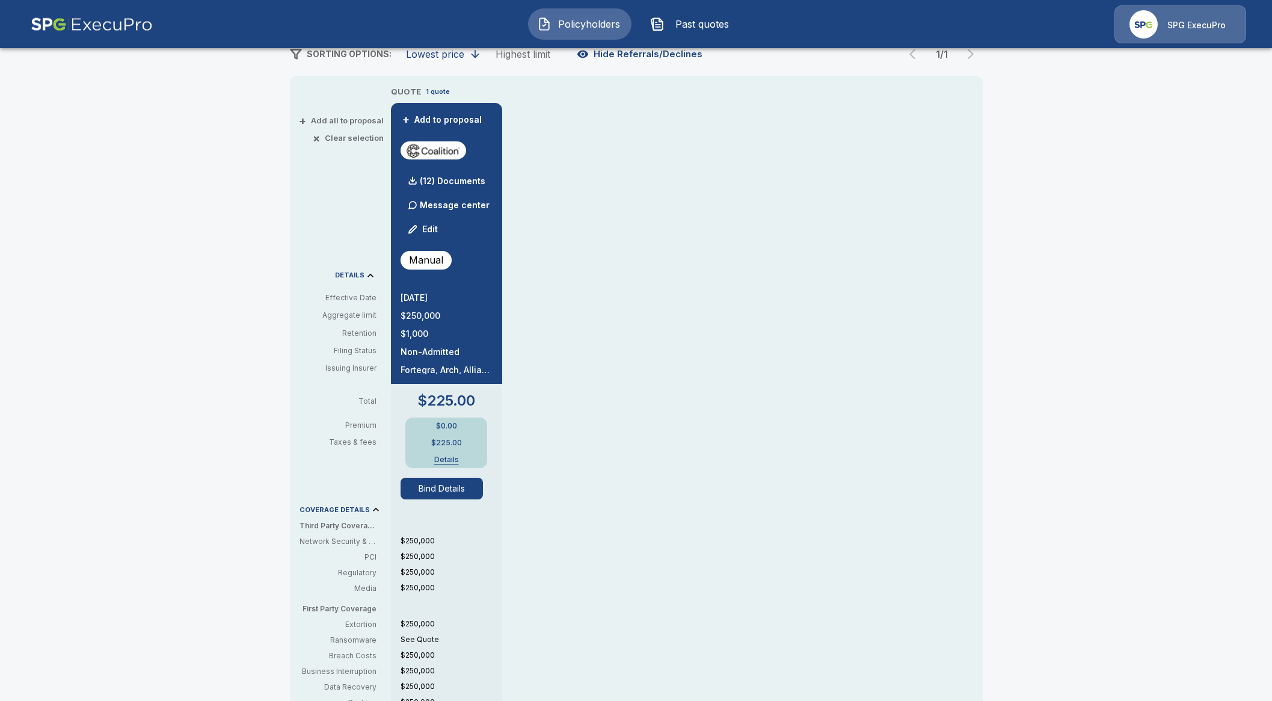
click at [449, 492] on button "Bind Details" at bounding box center [442, 489] width 83 height 22
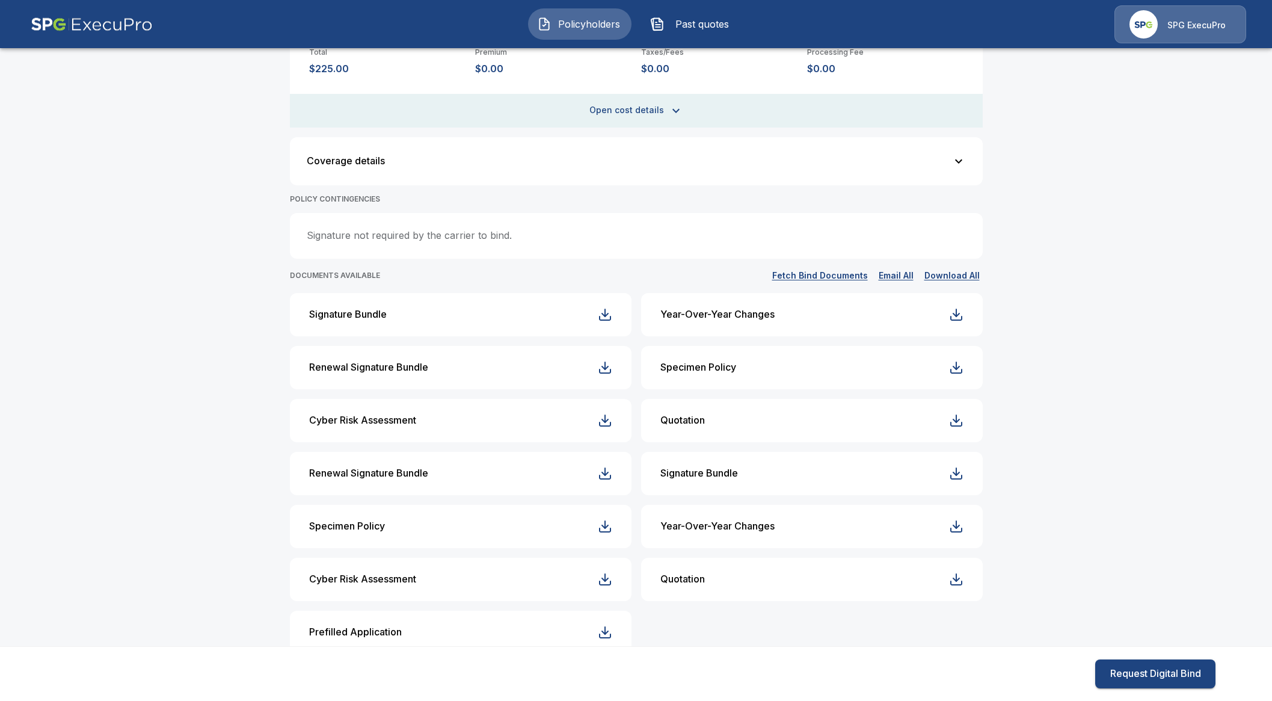
scroll to position [276, 0]
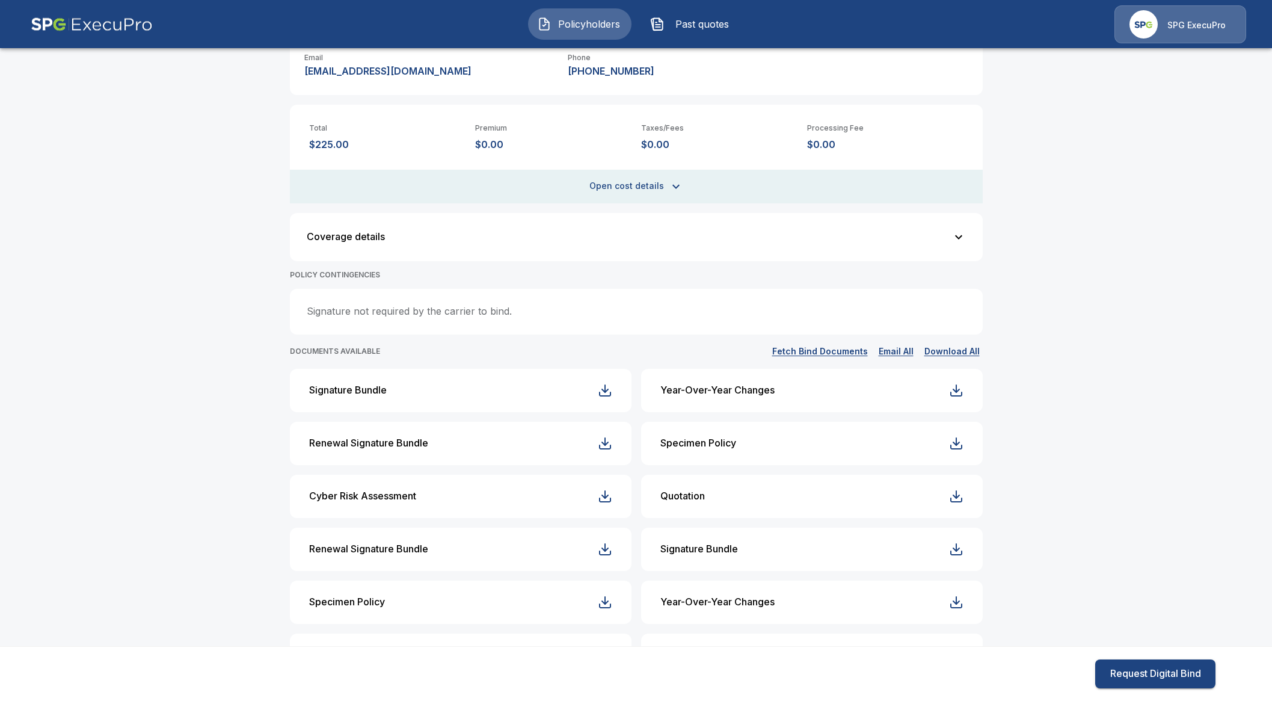
click at [1118, 455] on div "**********" at bounding box center [636, 354] width 1272 height 1146
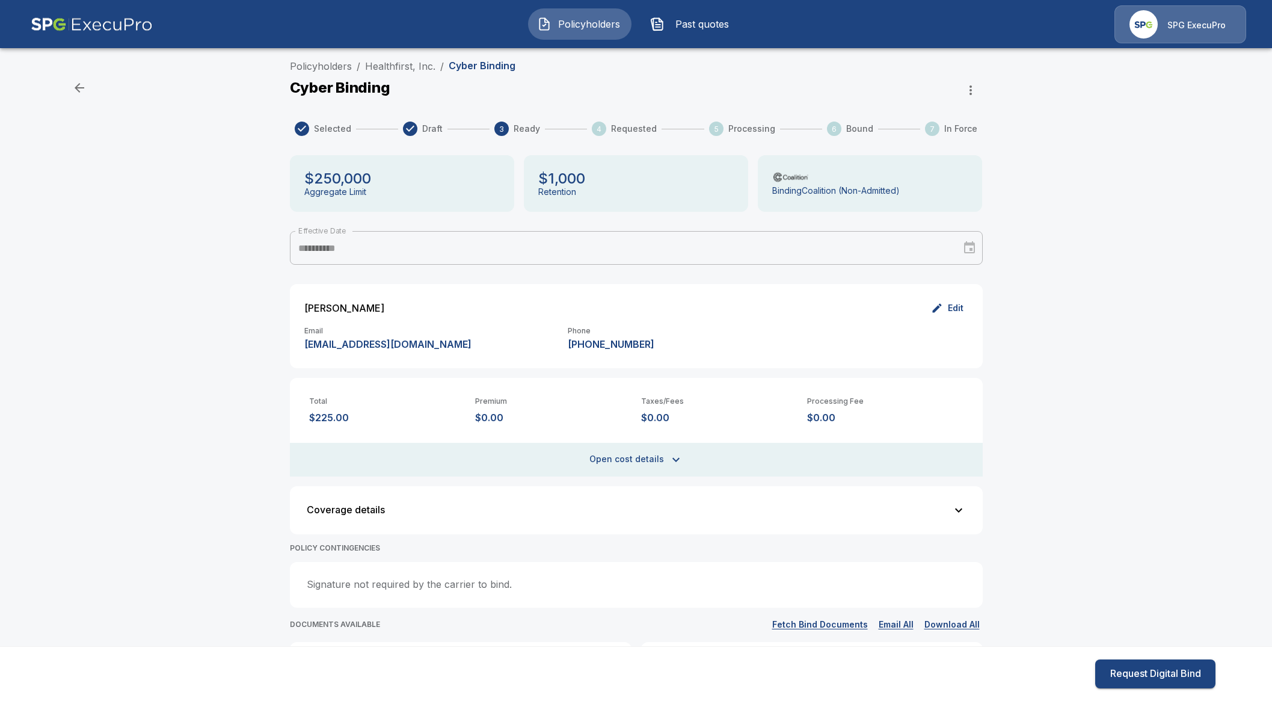
scroll to position [0, 0]
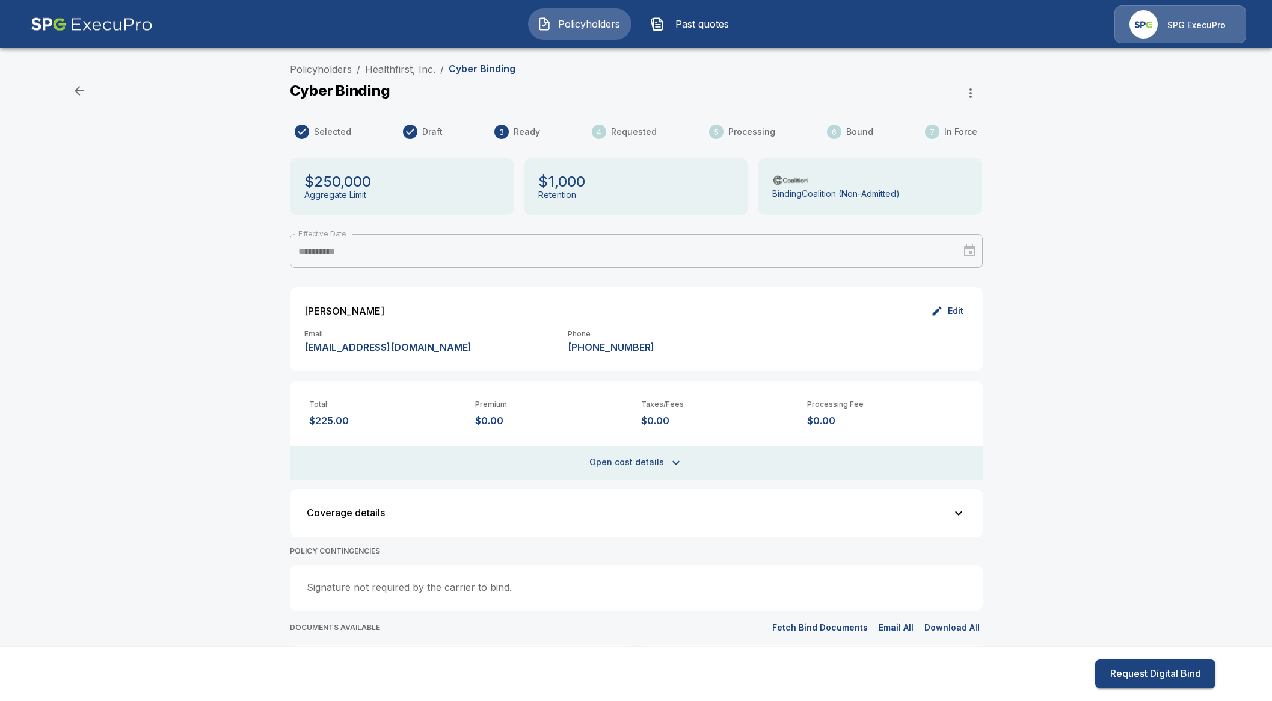
click at [650, 467] on button "Open cost details" at bounding box center [636, 463] width 693 height 34
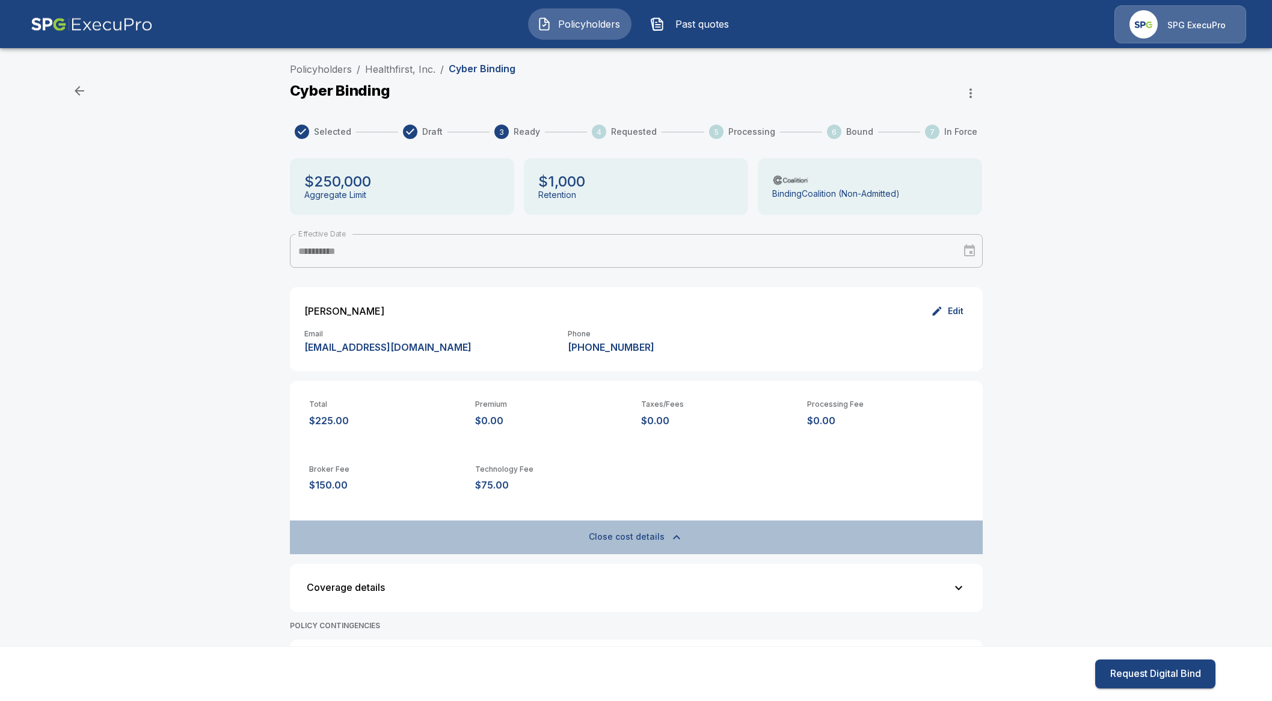
click at [614, 546] on button "Close cost details" at bounding box center [636, 537] width 693 height 34
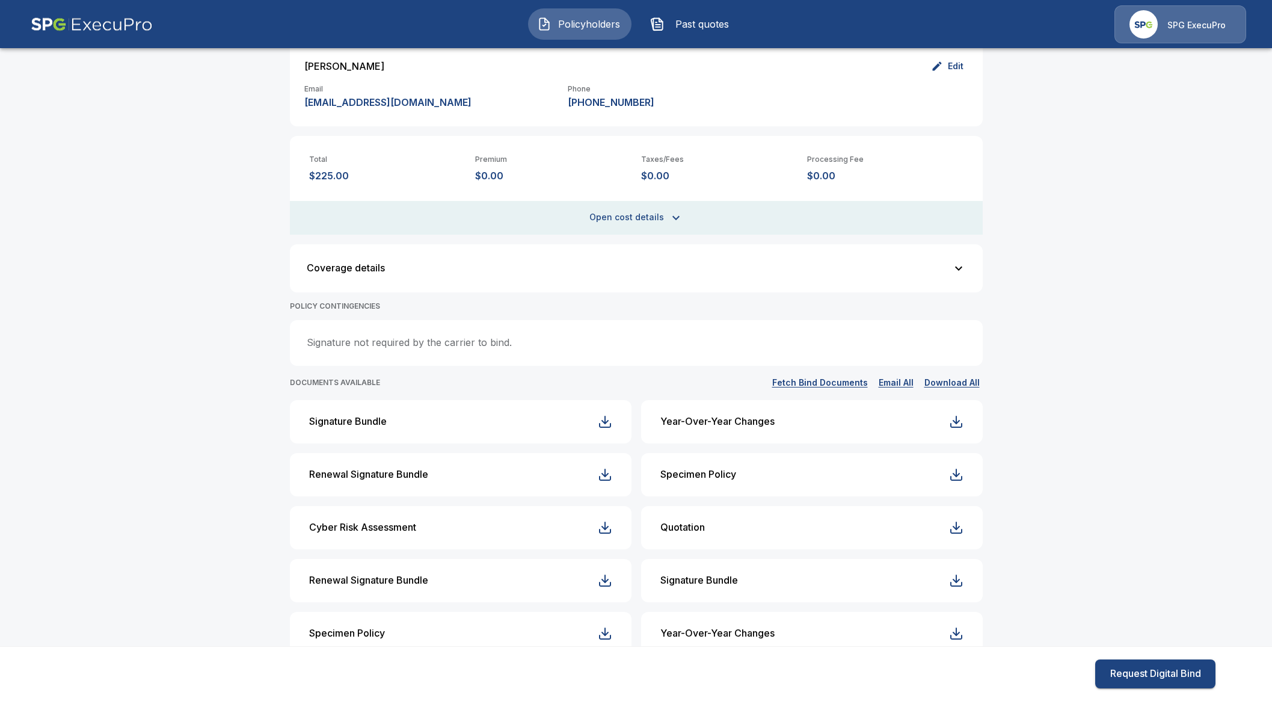
scroll to position [201, 0]
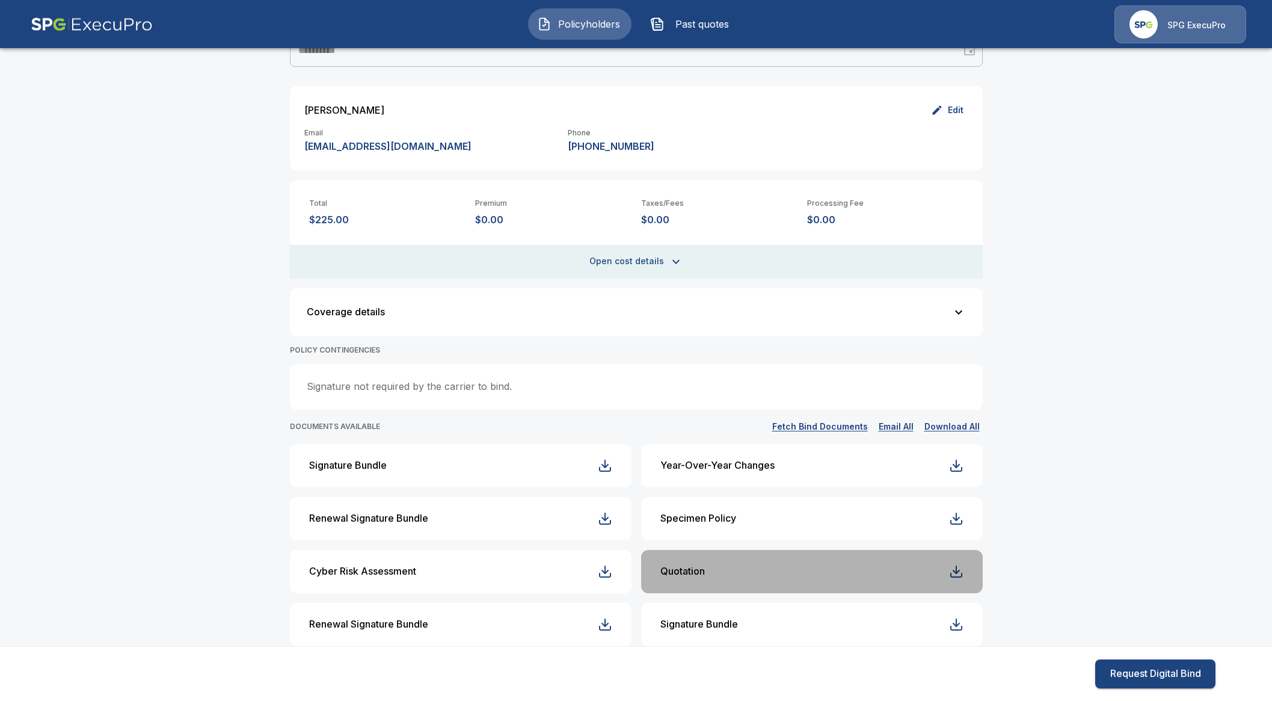
click at [720, 570] on button "Quotation" at bounding box center [812, 571] width 342 height 43
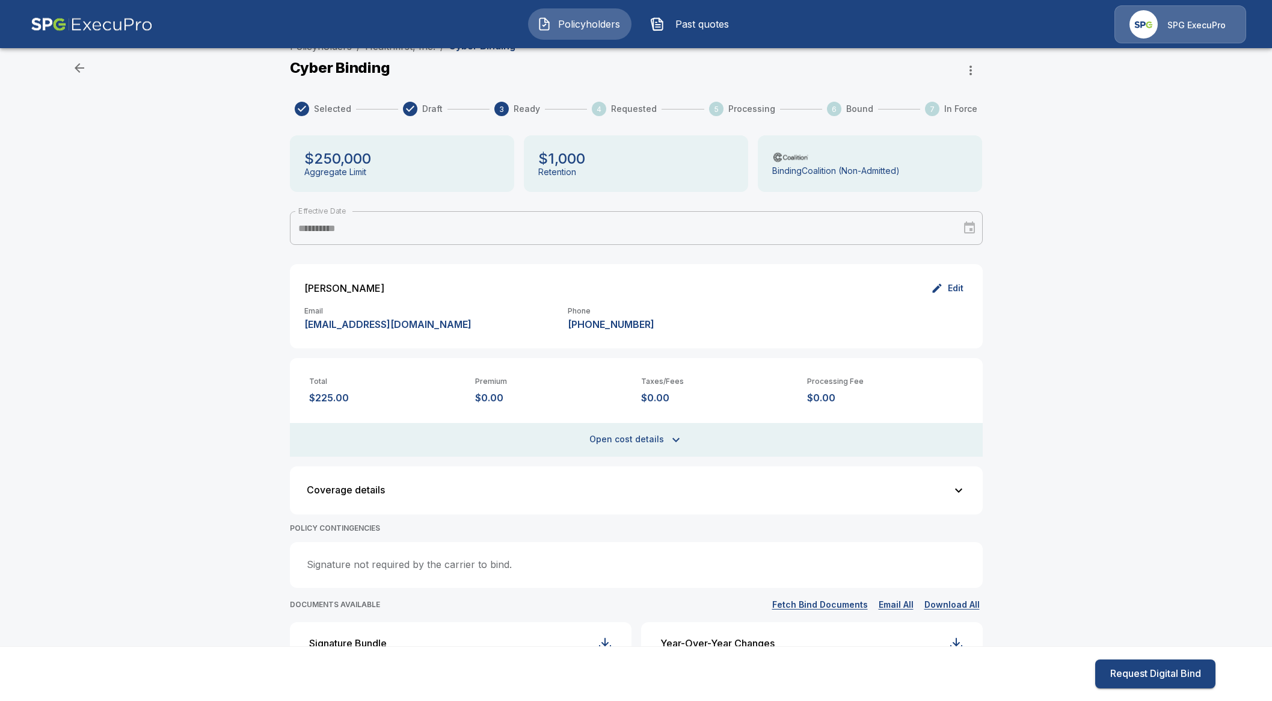
scroll to position [0, 0]
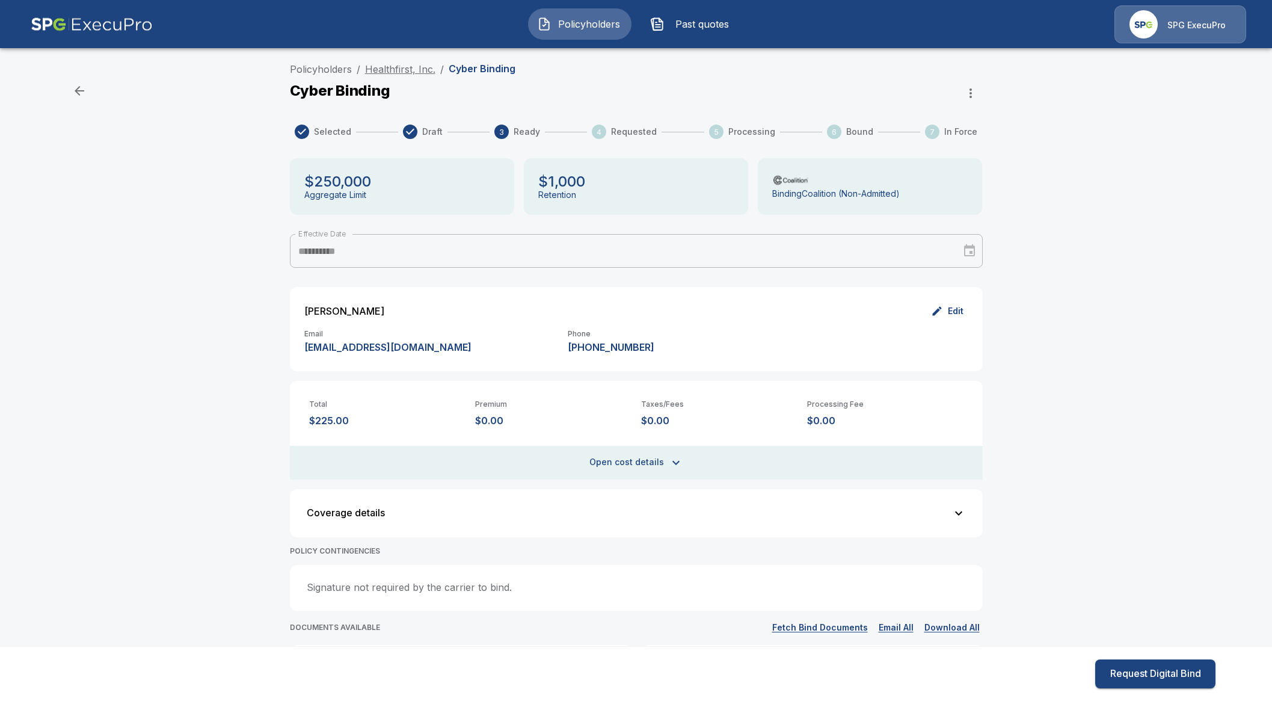
click at [386, 69] on link "Healthfirst, Inc." at bounding box center [400, 69] width 70 height 12
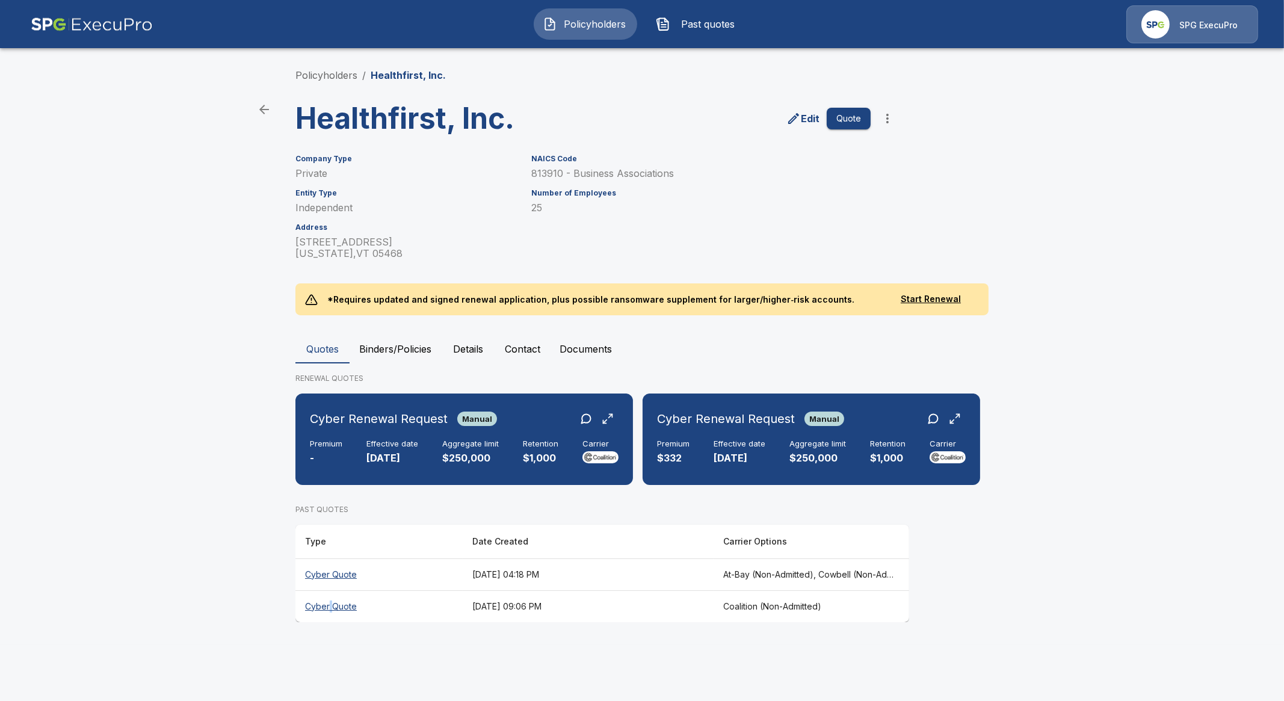
click at [330, 603] on th "Cyber Quote" at bounding box center [378, 606] width 167 height 32
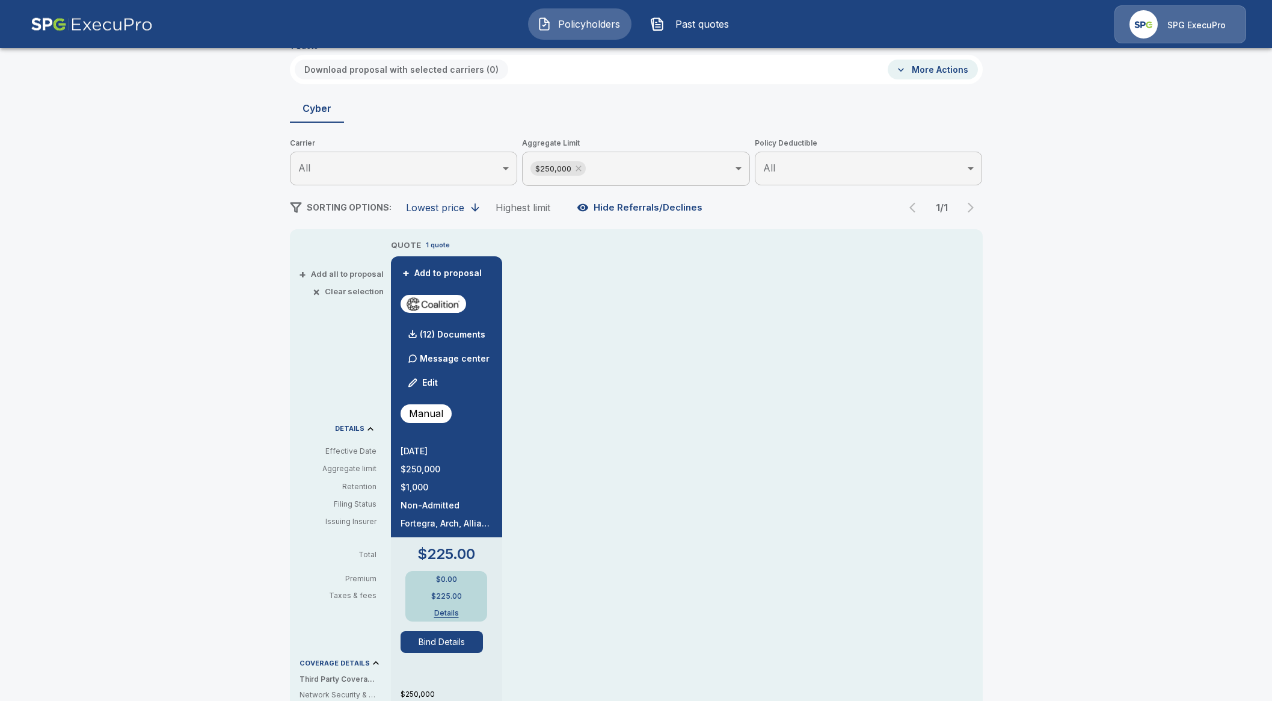
scroll to position [75, 0]
click at [146, 362] on div "Policyholders / Healthfirst, Inc. / Quote Quote Results Broker Name Tricia Diet…" at bounding box center [636, 566] width 1272 height 1167
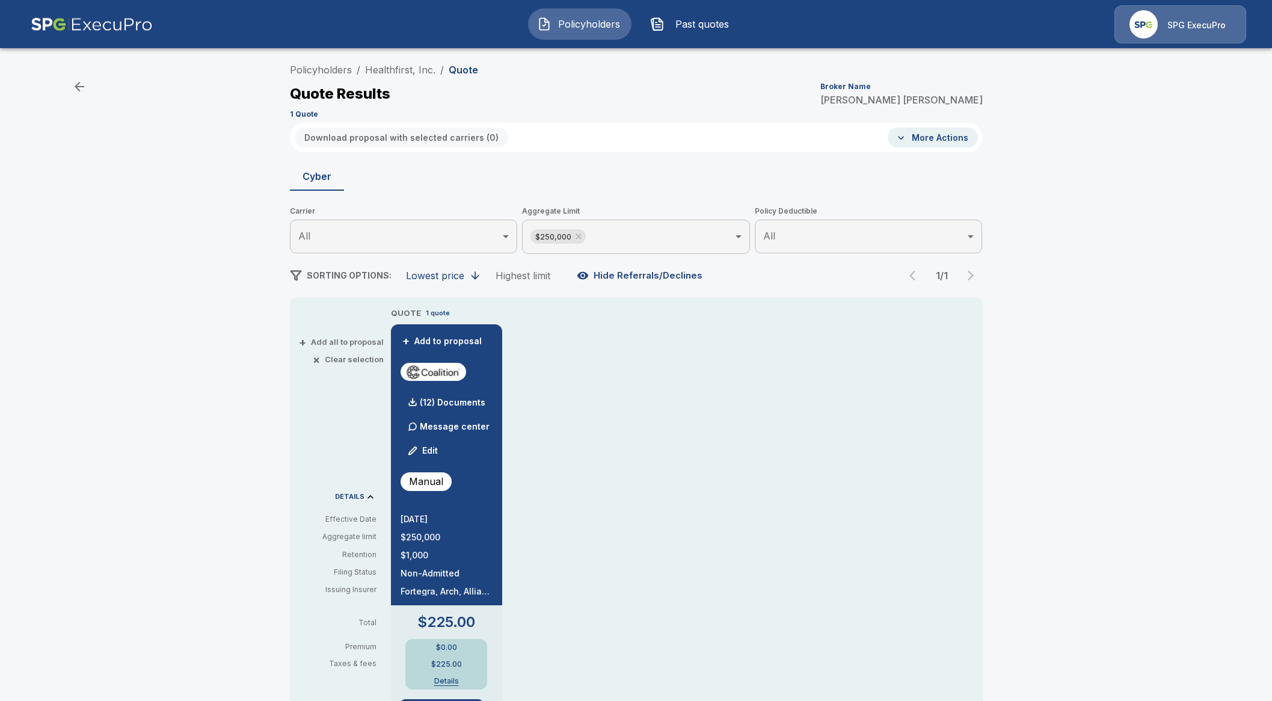
scroll to position [0, 0]
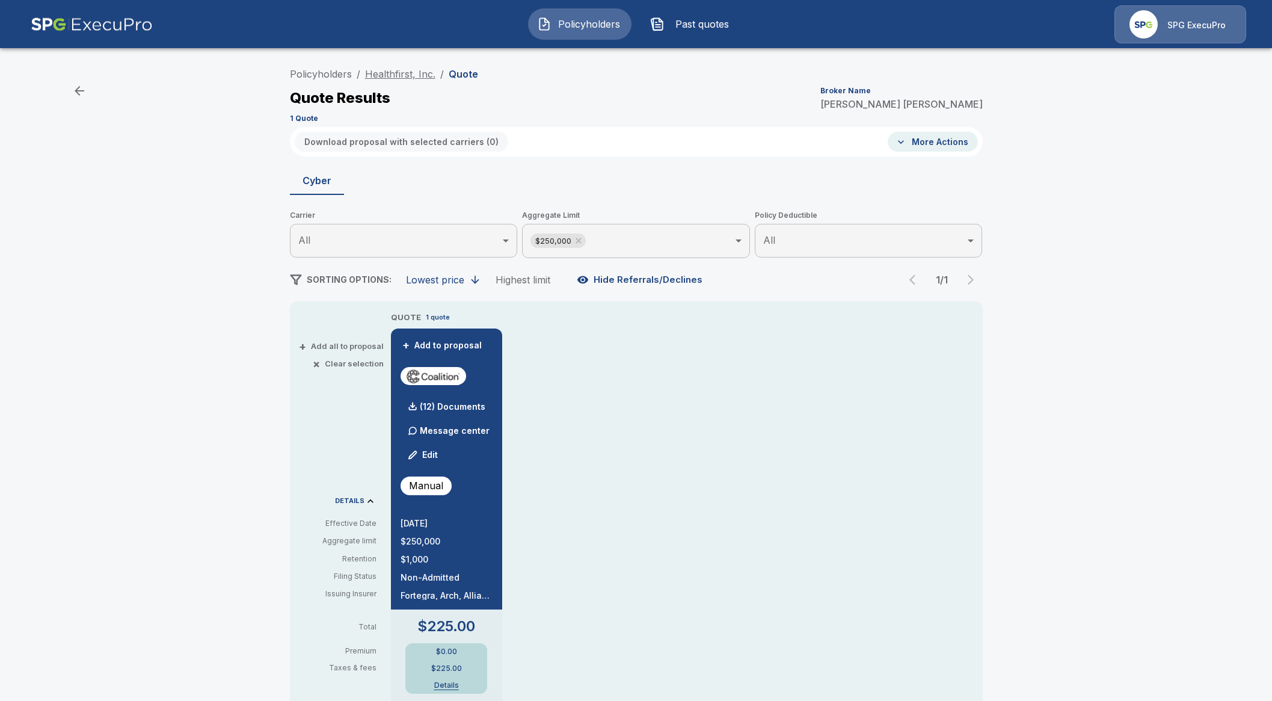
click at [395, 73] on link "Healthfirst, Inc." at bounding box center [400, 74] width 70 height 12
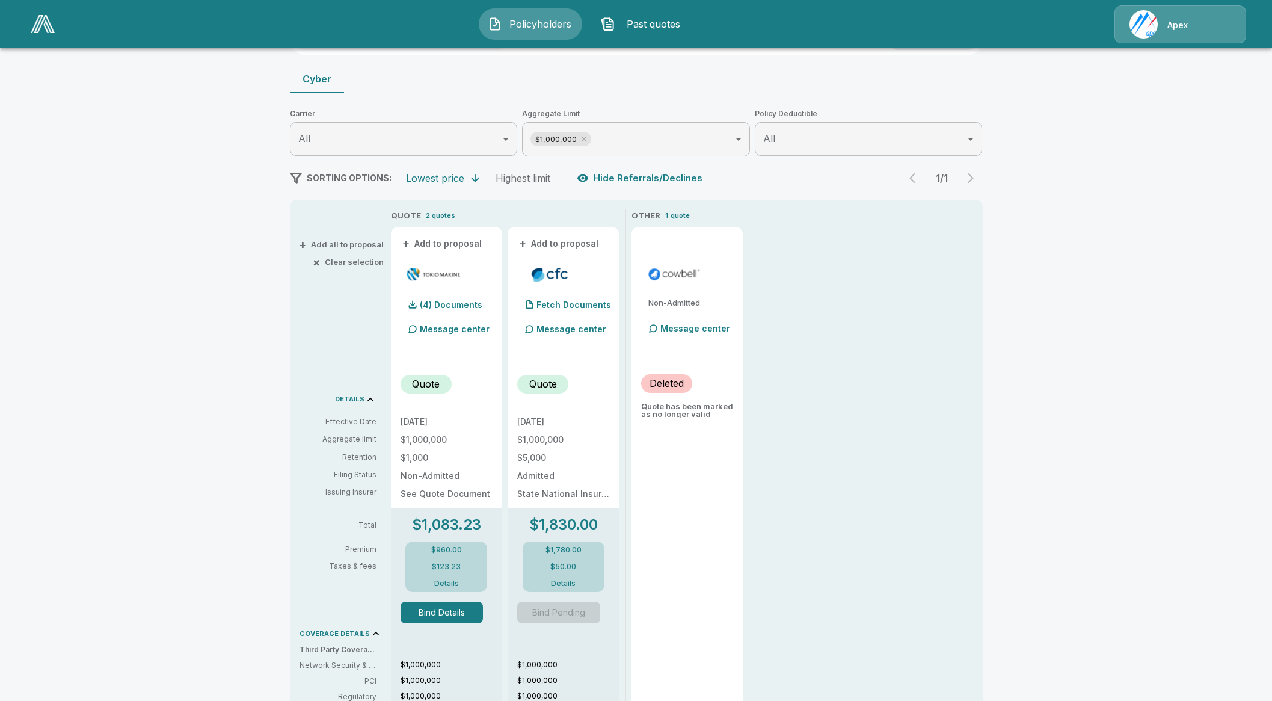
scroll to position [150, 0]
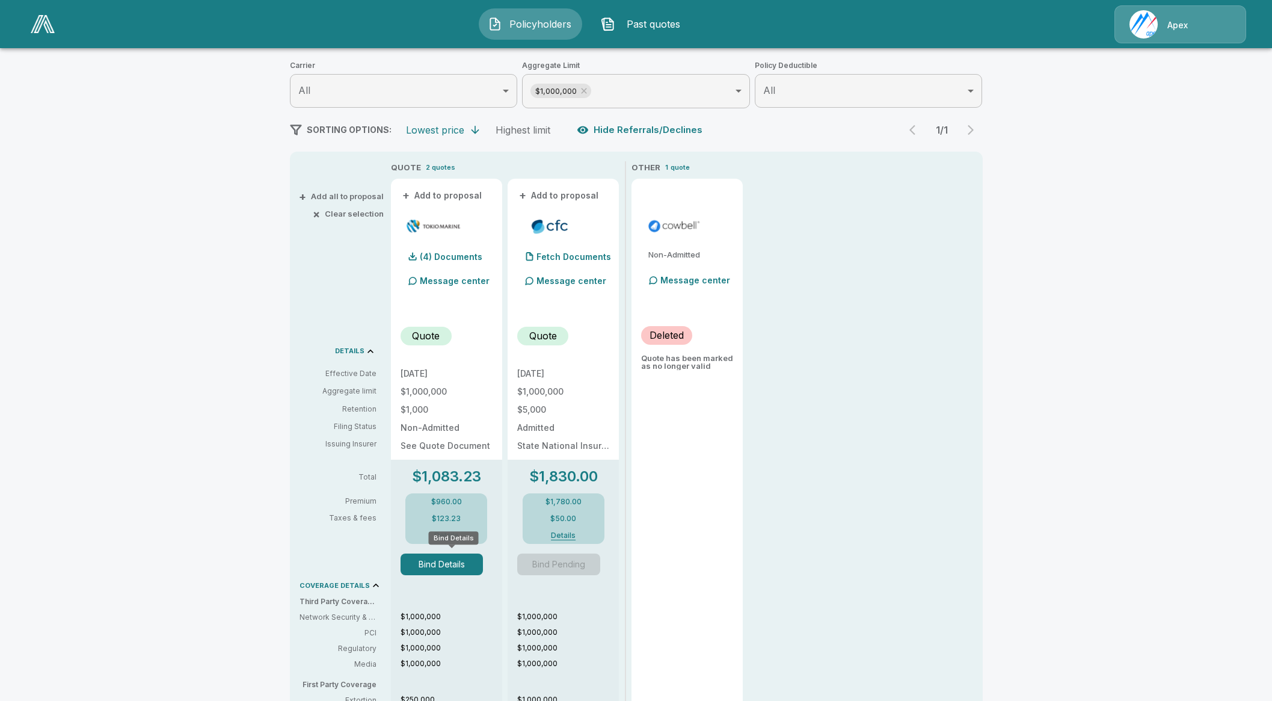
click at [445, 564] on button "Bind Details" at bounding box center [442, 565] width 83 height 22
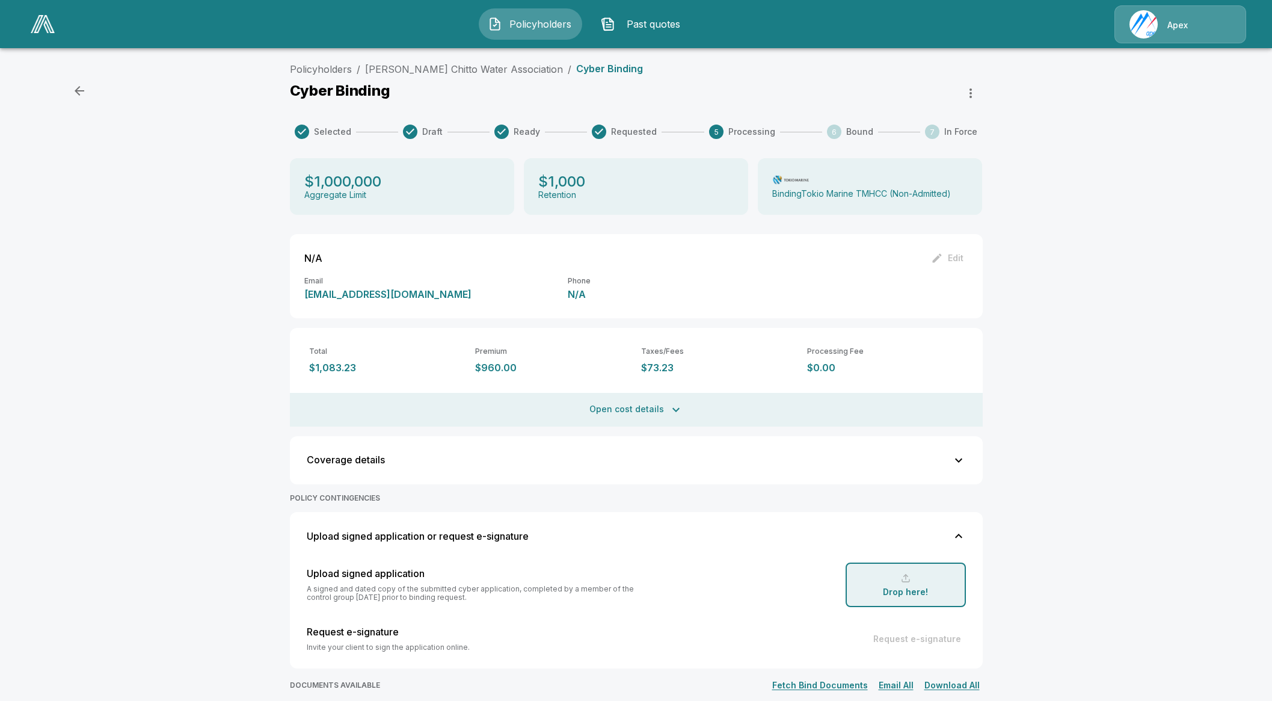
click at [973, 91] on icon "button" at bounding box center [971, 93] width 14 height 14
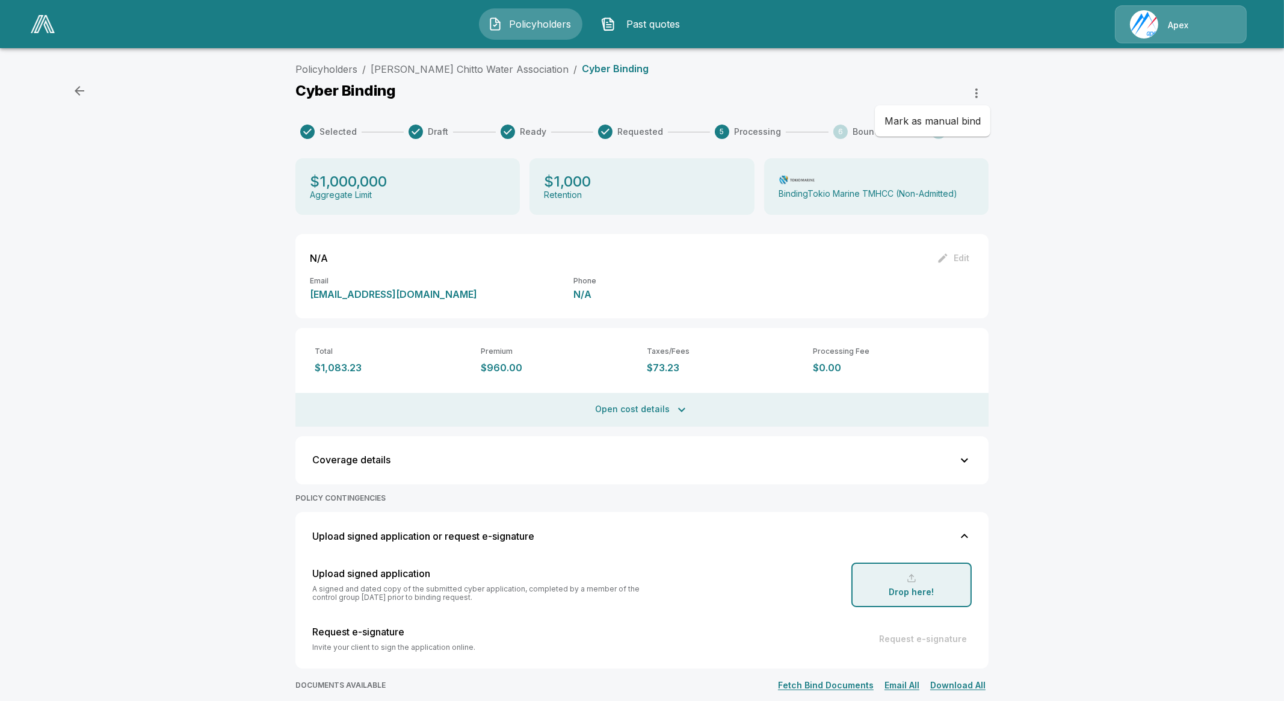
click at [1032, 176] on div at bounding box center [642, 350] width 1284 height 701
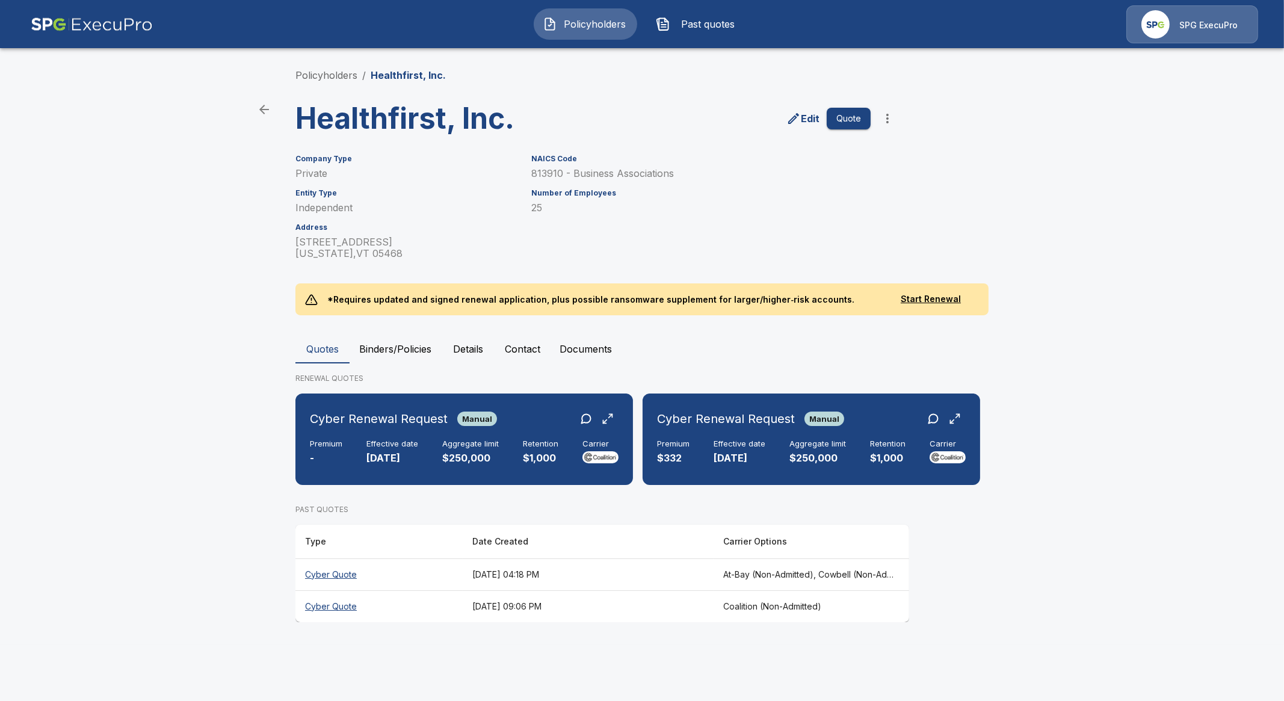
click at [584, 40] on div "Policyholders Past quotes SPG ExecuPro" at bounding box center [641, 24] width 1261 height 39
click at [589, 28] on span "Policyholders" at bounding box center [595, 24] width 66 height 14
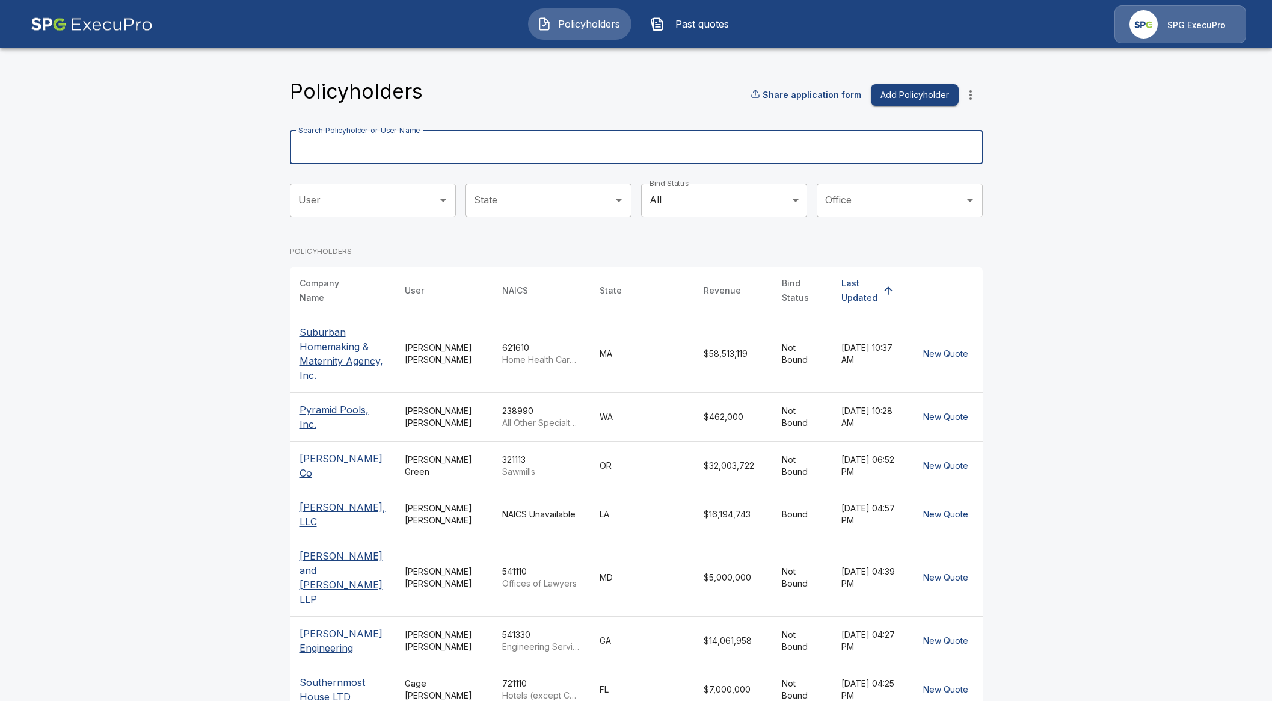
click at [460, 146] on input "Search Policyholder or User Name" at bounding box center [630, 148] width 680 height 34
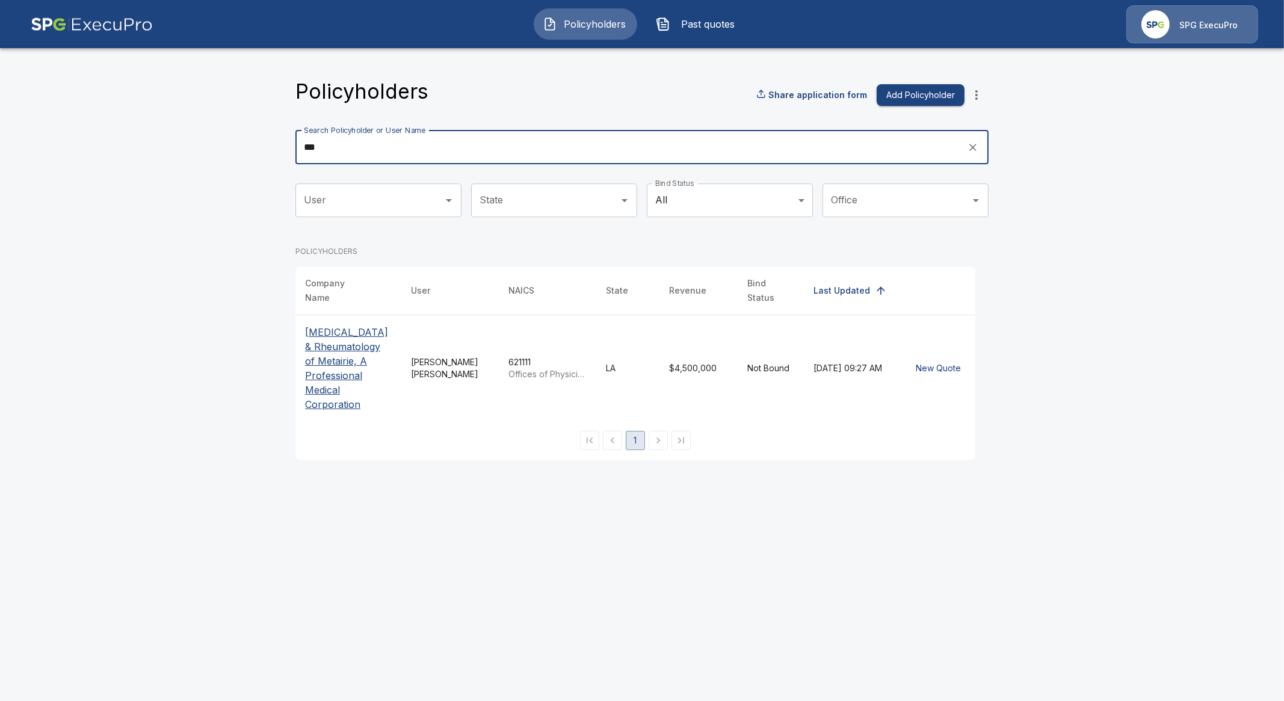
type input "***"
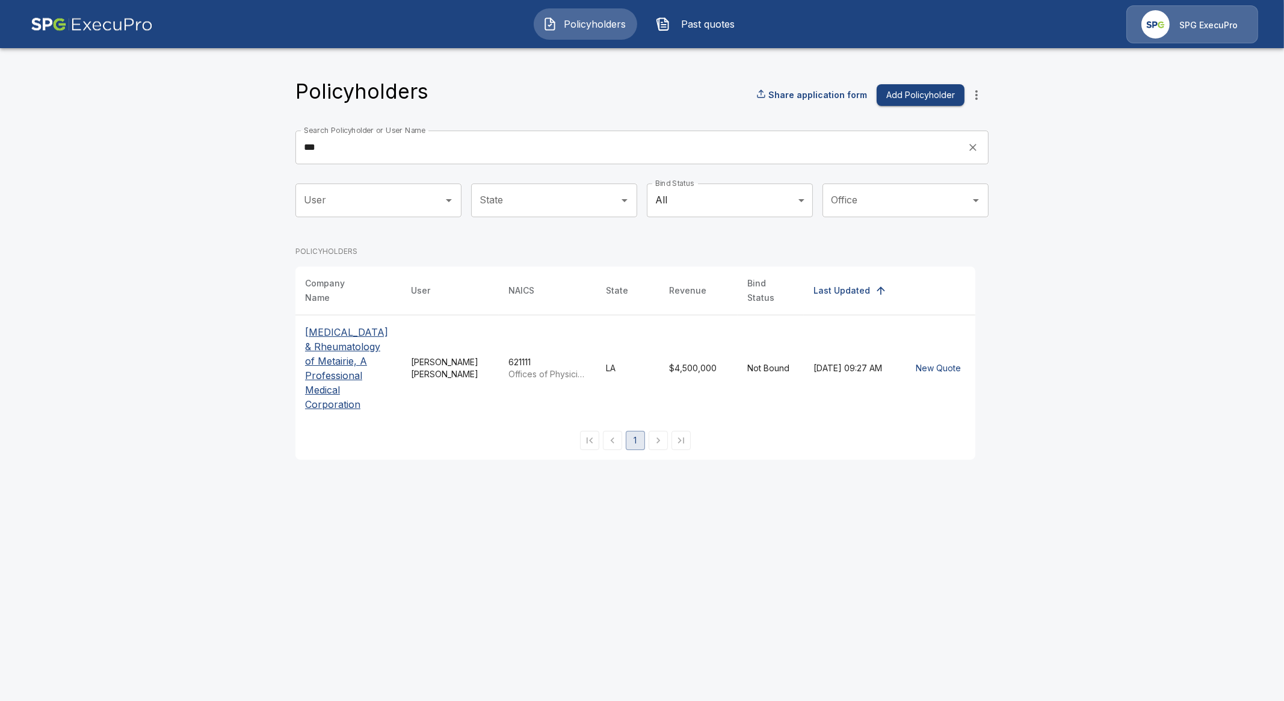
click at [342, 339] on p "[MEDICAL_DATA] & Rheumatology of Metairie, A Professional Medical Corporation" at bounding box center [348, 368] width 87 height 87
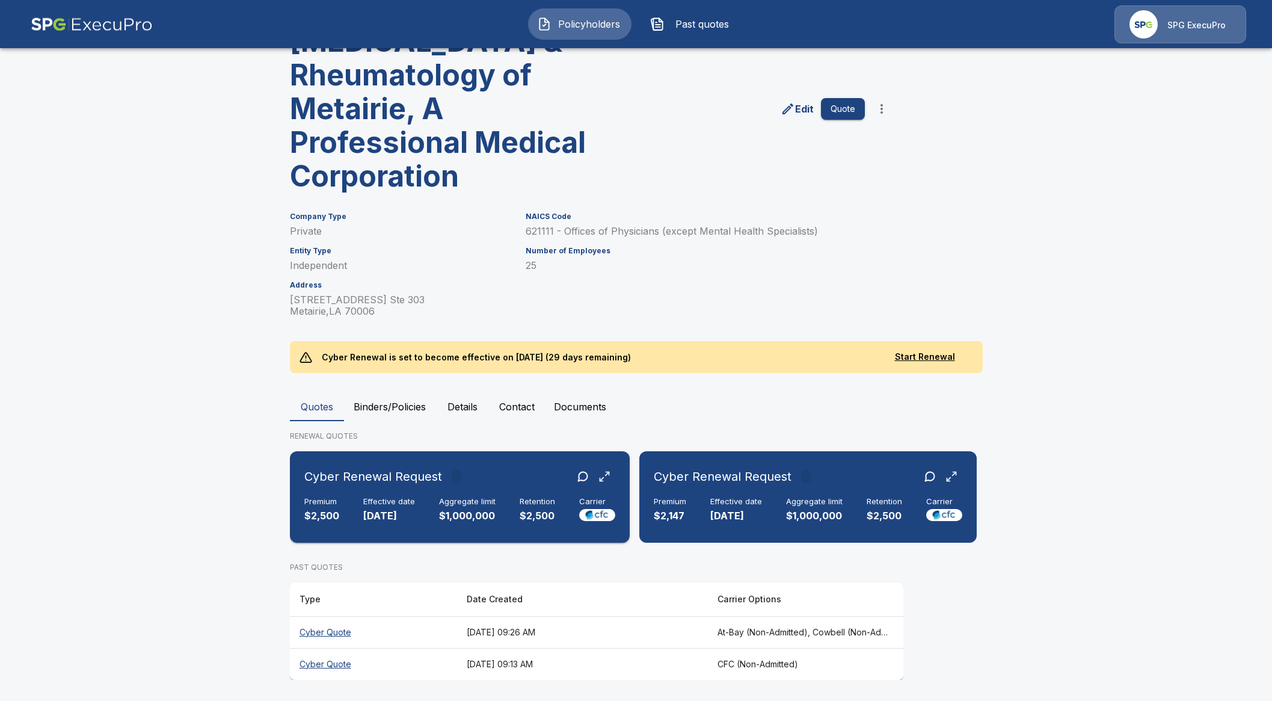
scroll to position [78, 0]
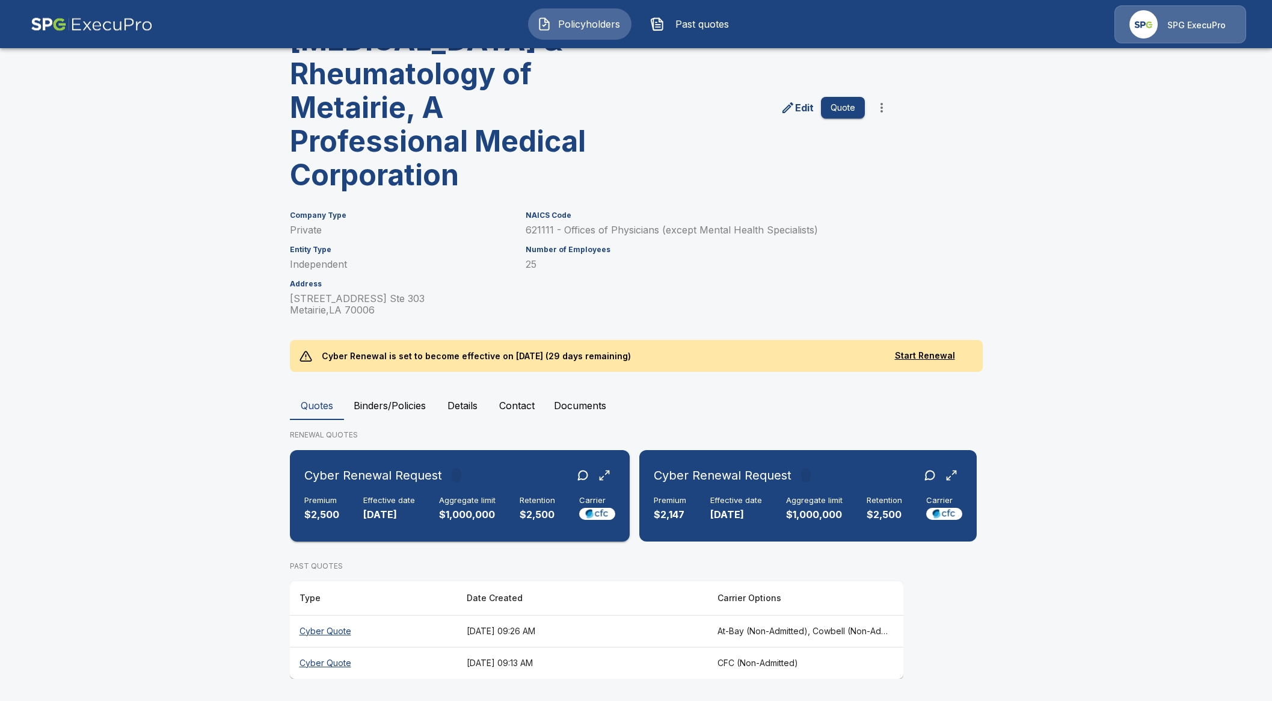
click at [421, 534] on div "Cyber Renewal Request Premium $2,500 Effective date [DATE] Aggregate limit $1,0…" at bounding box center [460, 496] width 330 height 82
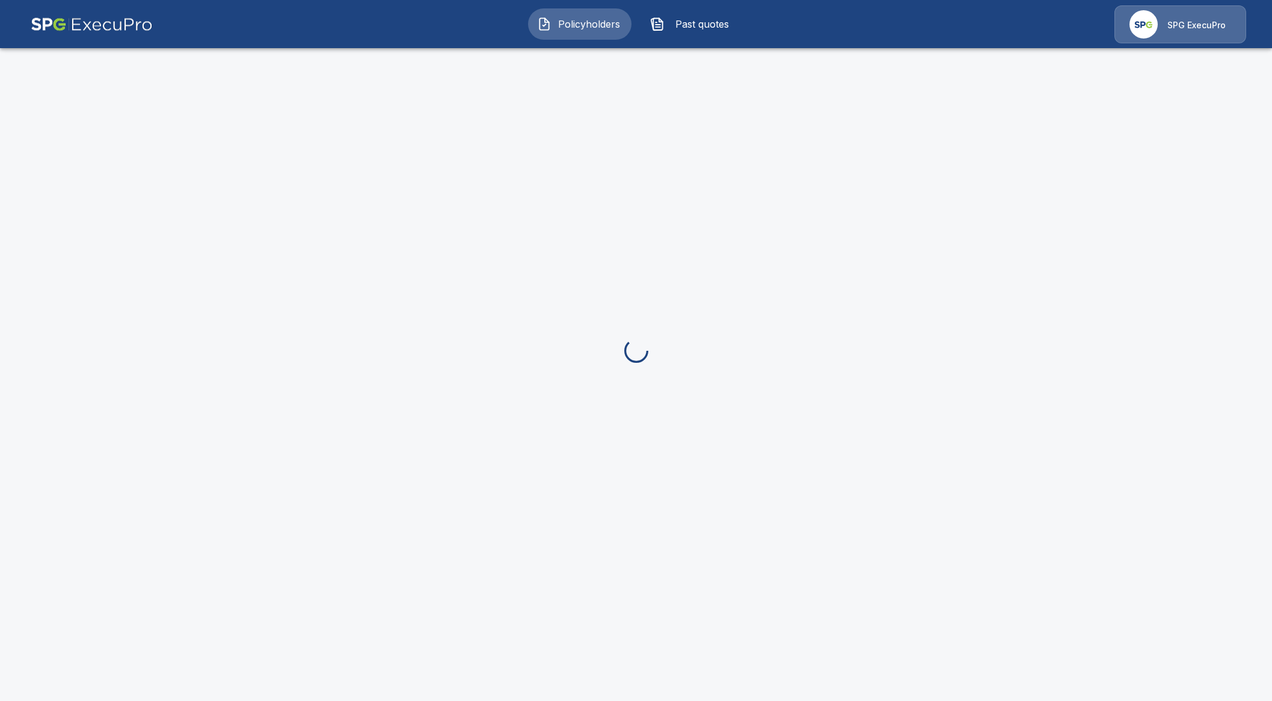
scroll to position [78, 0]
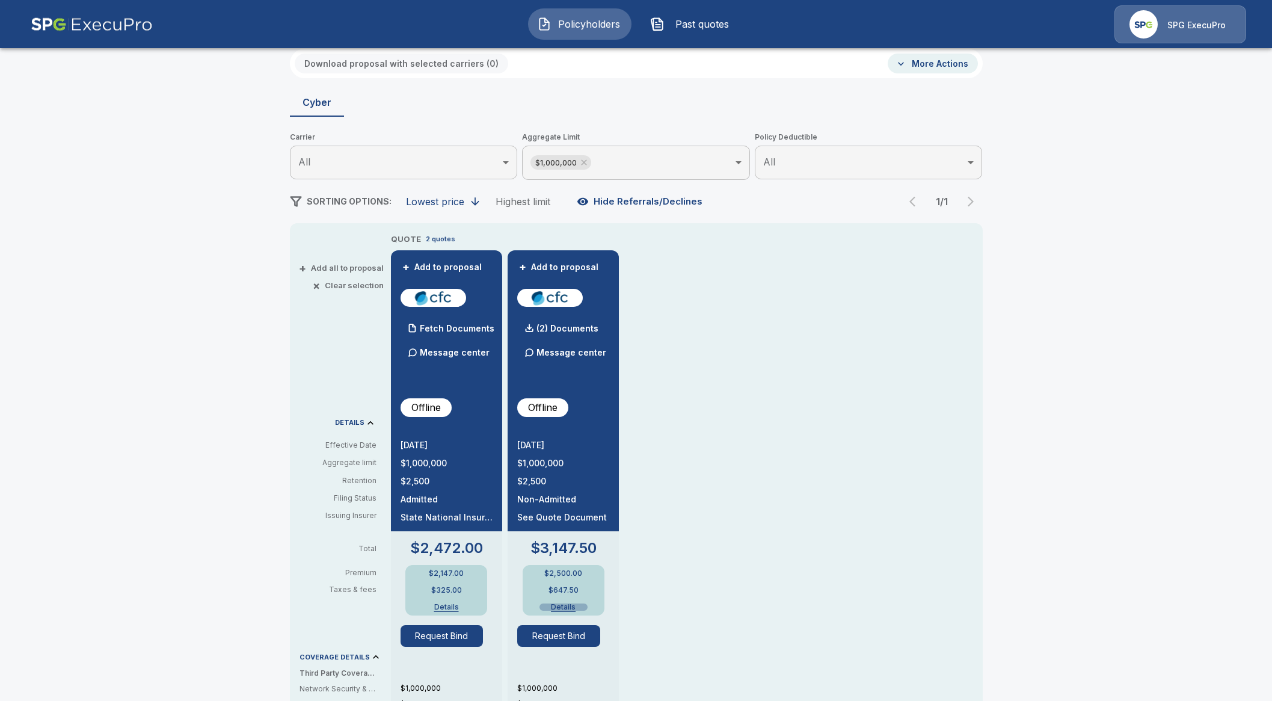
click at [575, 603] on button "Details" at bounding box center [564, 606] width 48 height 7
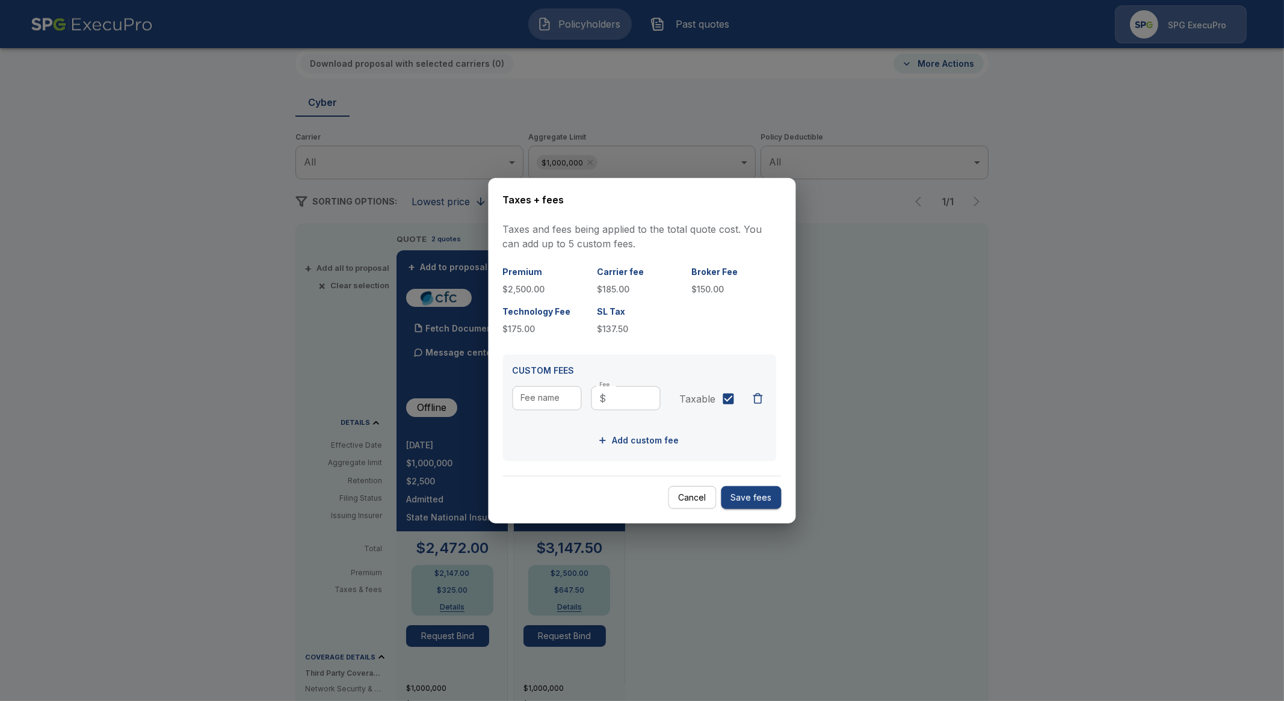
click at [692, 490] on button "Cancel" at bounding box center [692, 497] width 48 height 23
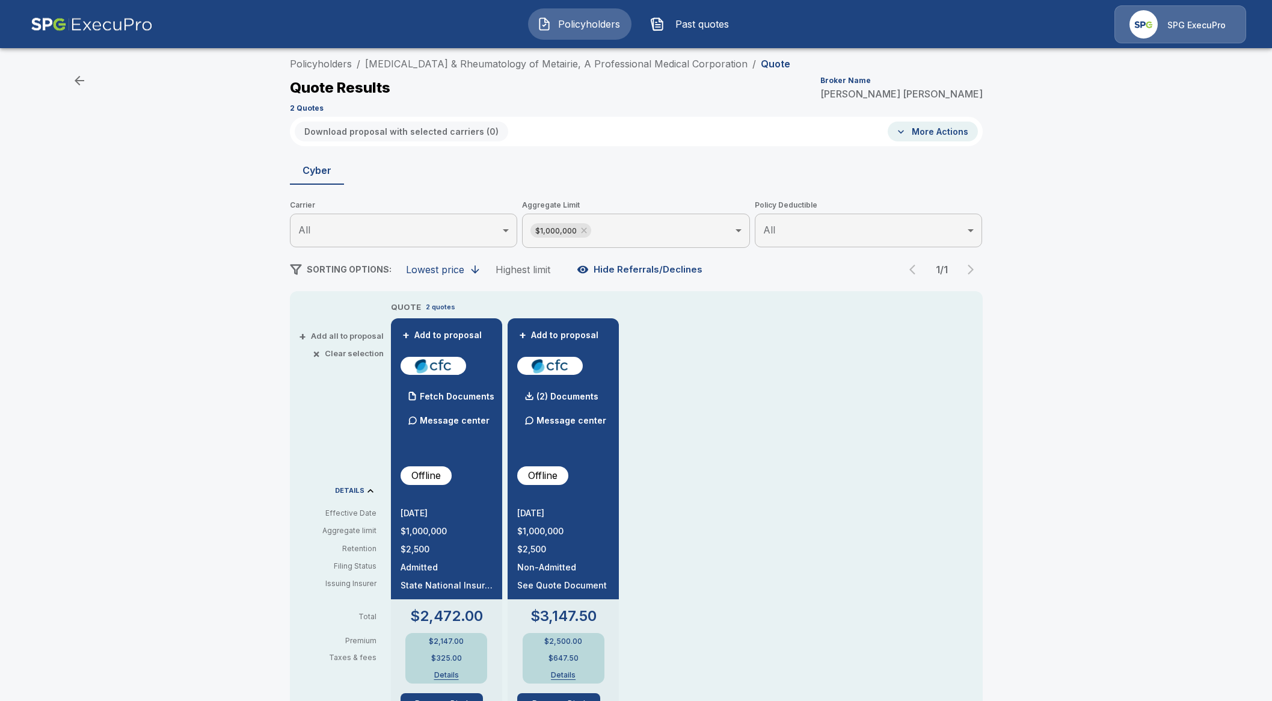
scroll to position [0, 0]
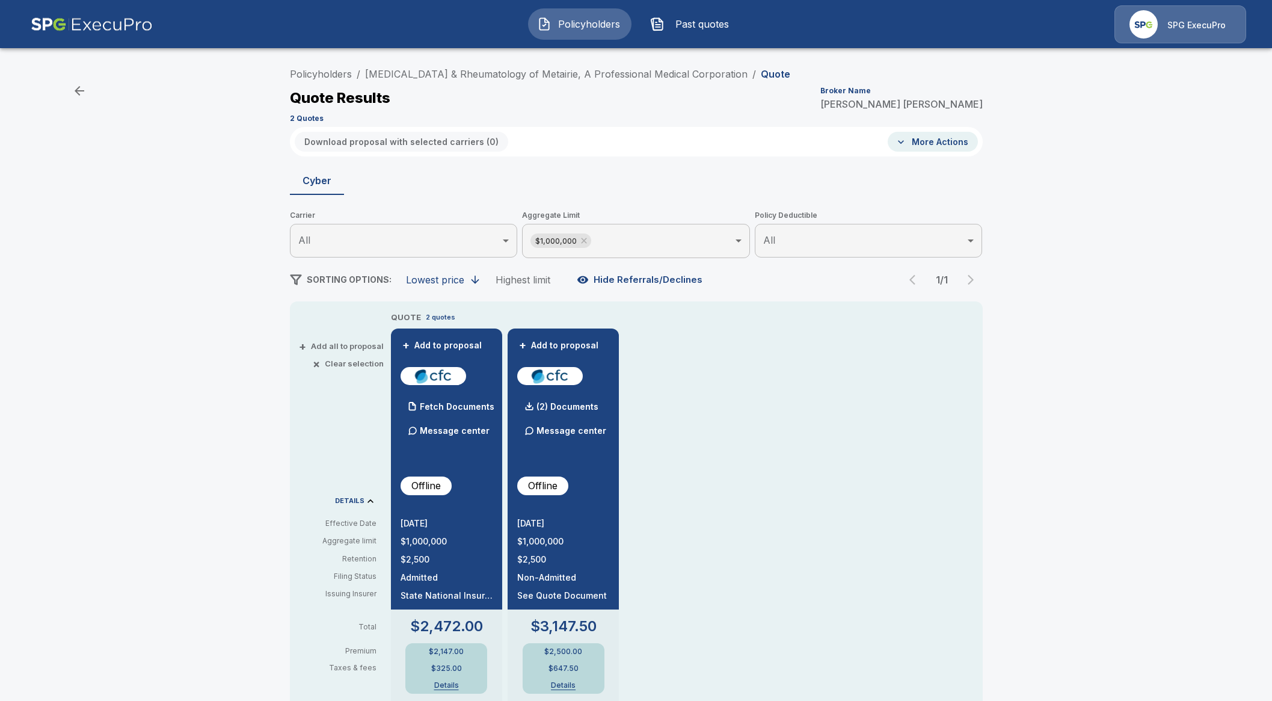
click at [942, 128] on div "Download proposal with selected carriers ( 0 ) More Actions" at bounding box center [636, 141] width 693 height 29
click at [939, 143] on button "More Actions" at bounding box center [933, 142] width 90 height 20
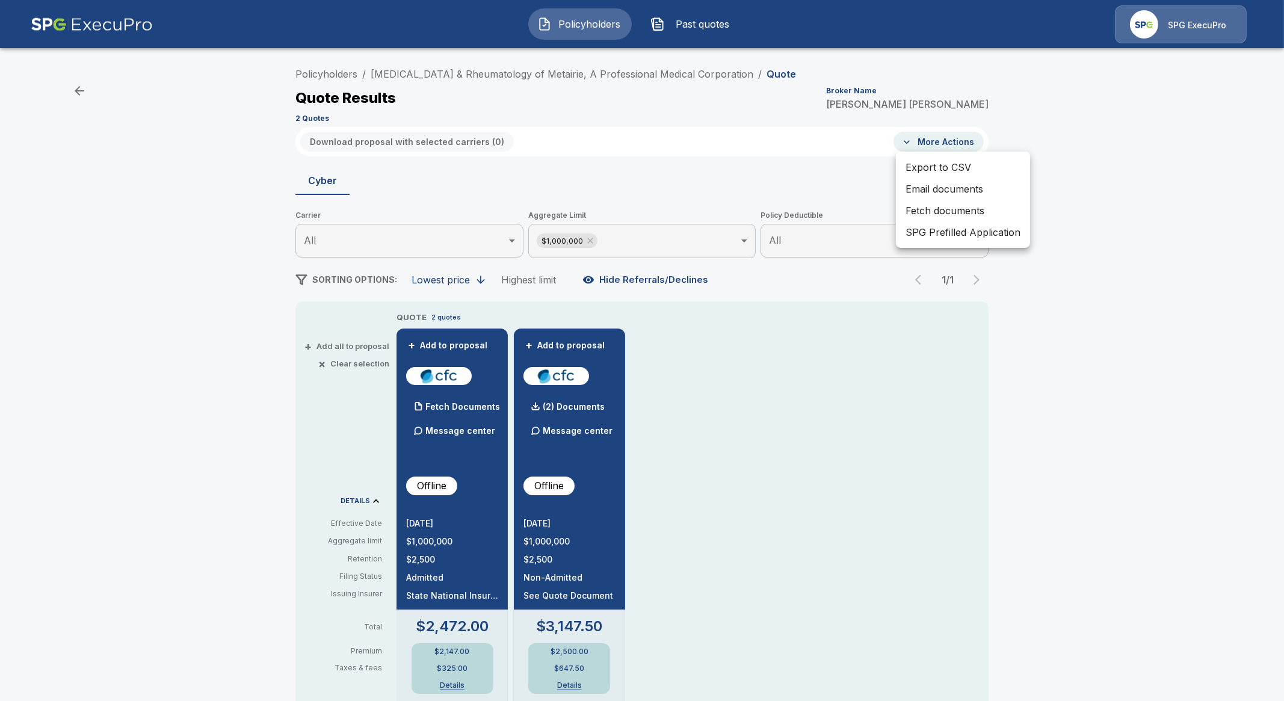
click at [810, 170] on div at bounding box center [642, 350] width 1284 height 701
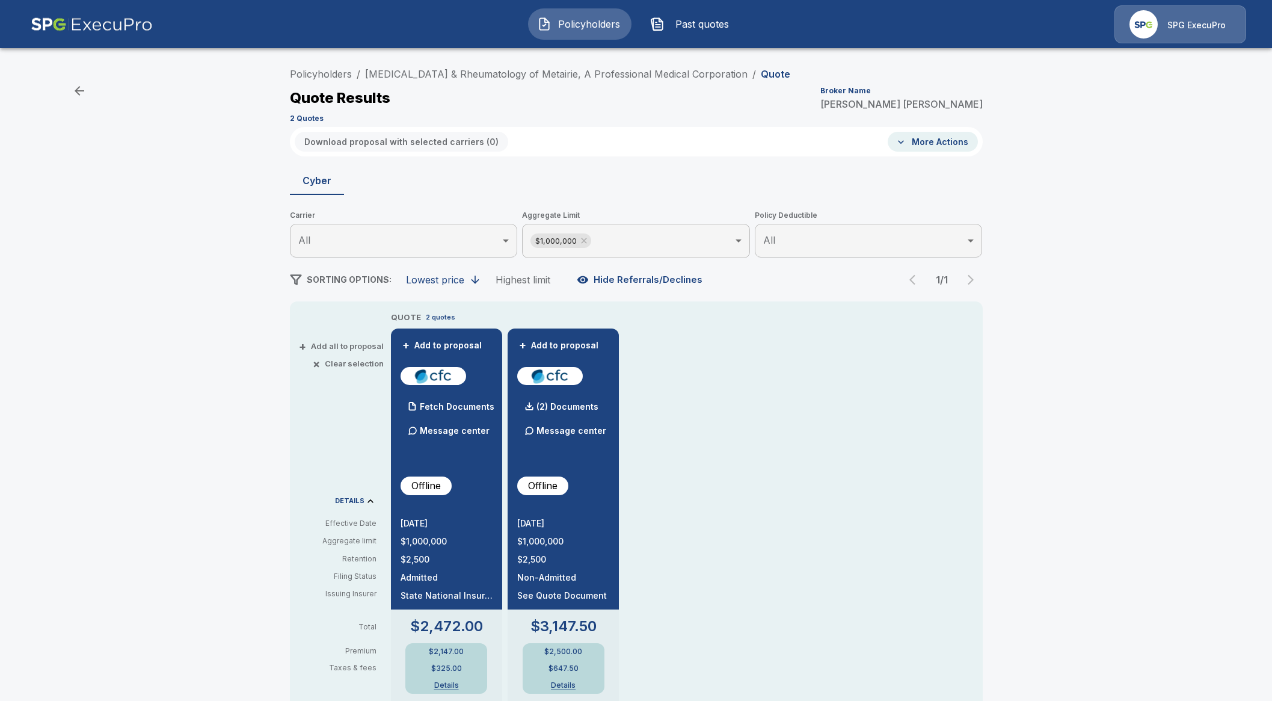
click at [931, 137] on button "More Actions" at bounding box center [933, 142] width 90 height 20
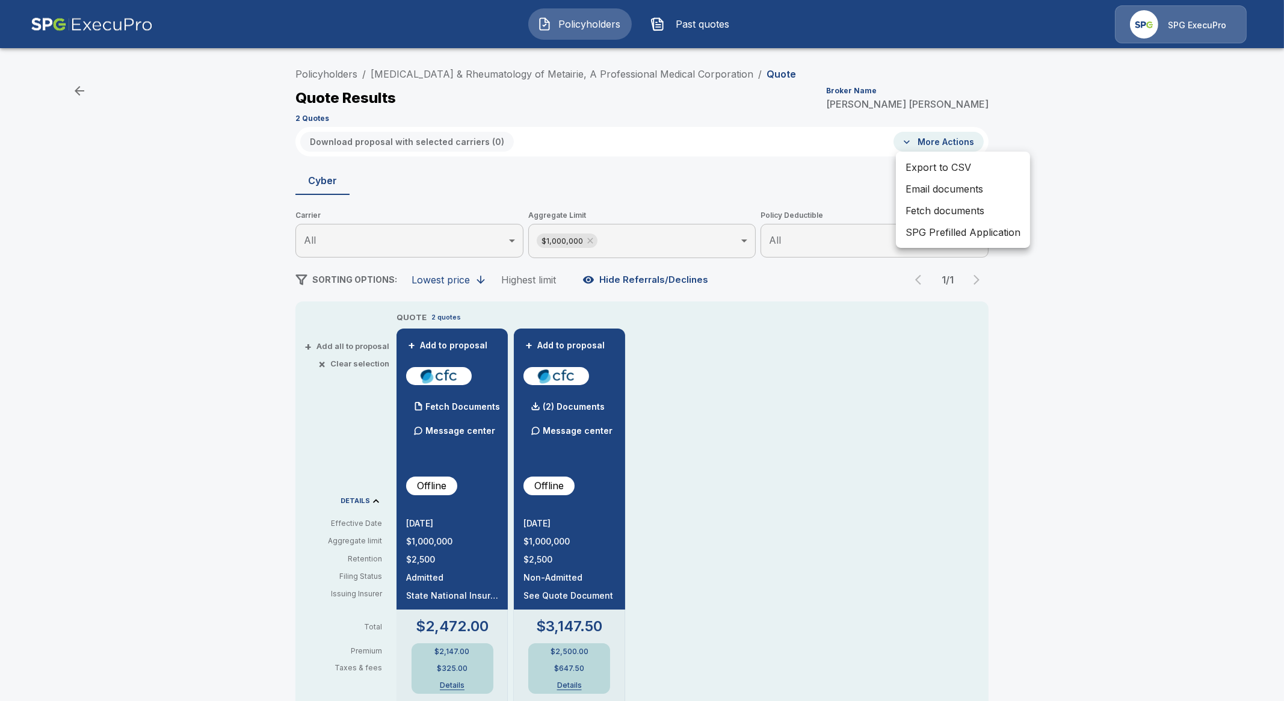
click at [922, 142] on div at bounding box center [642, 350] width 1284 height 701
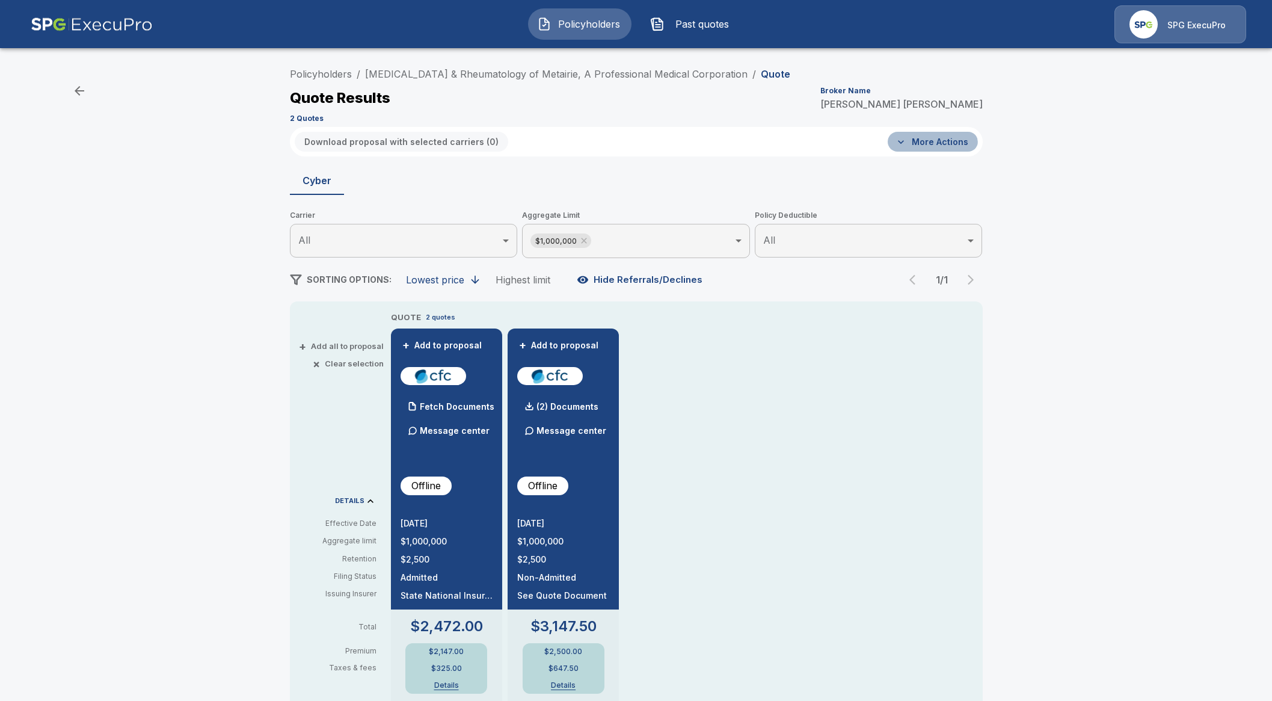
click at [935, 146] on button "More Actions" at bounding box center [933, 142] width 90 height 20
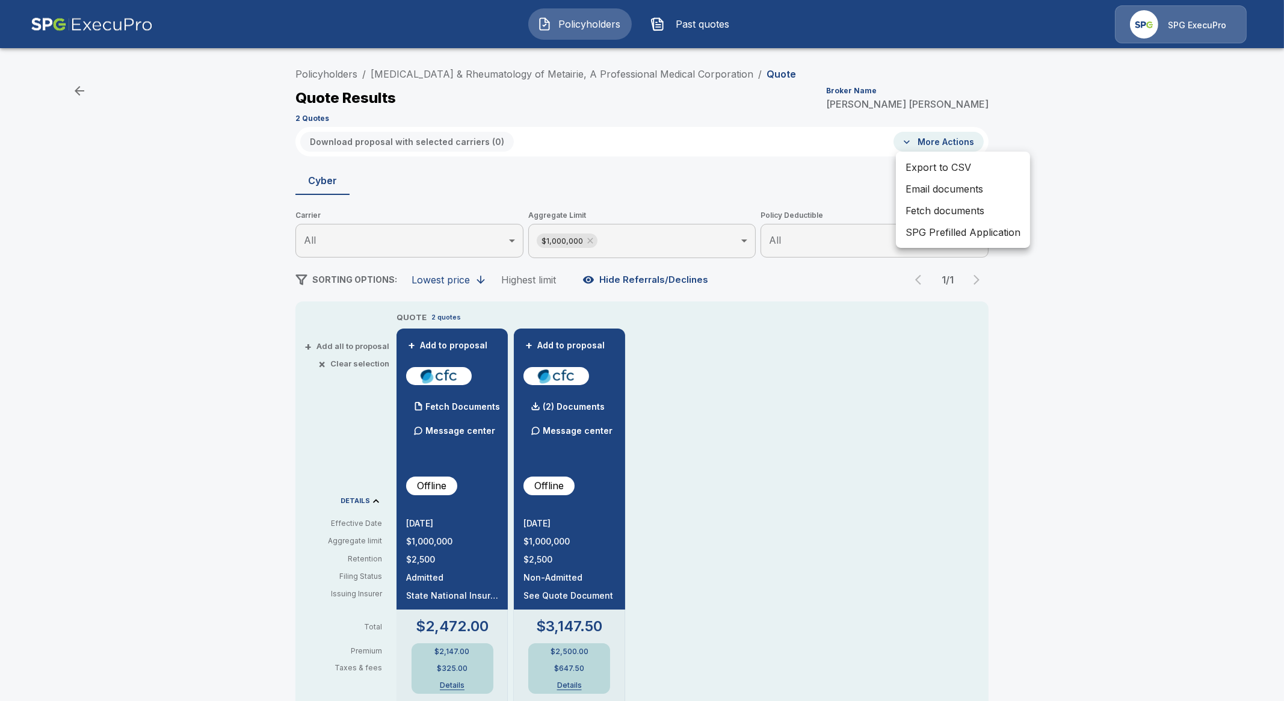
click at [736, 186] on div at bounding box center [642, 350] width 1284 height 701
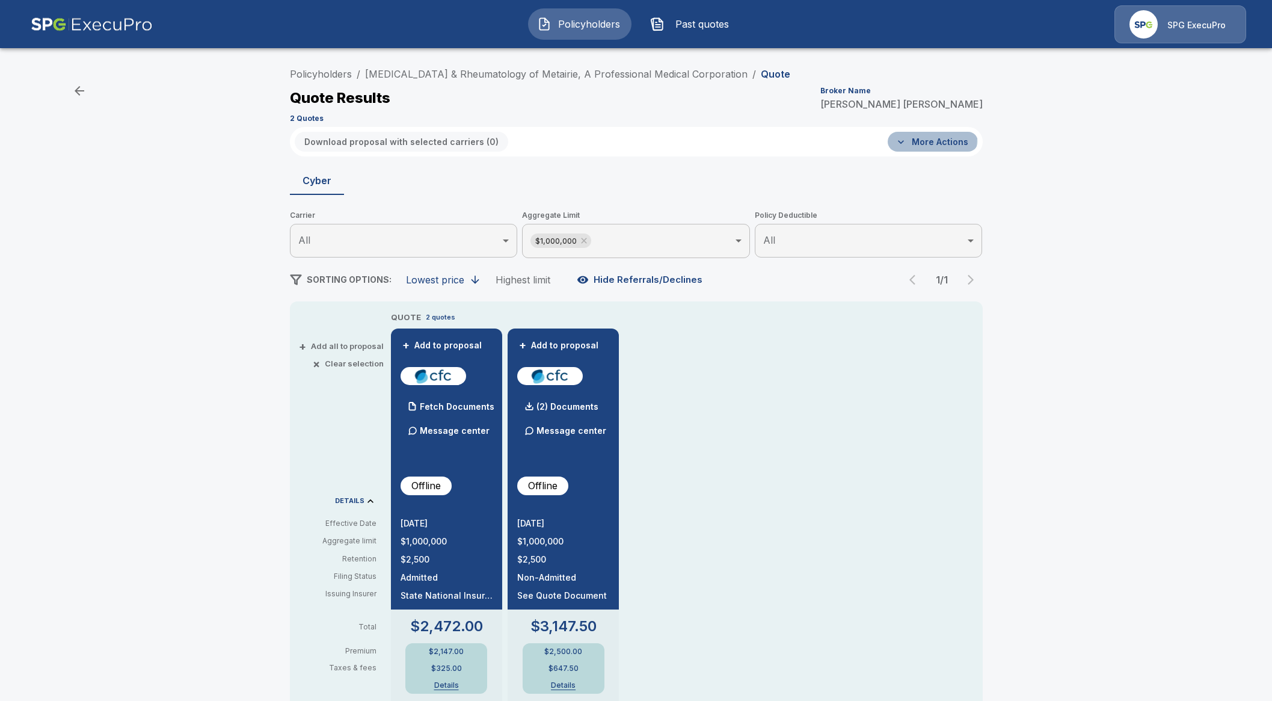
click at [925, 138] on button "More Actions" at bounding box center [933, 142] width 90 height 20
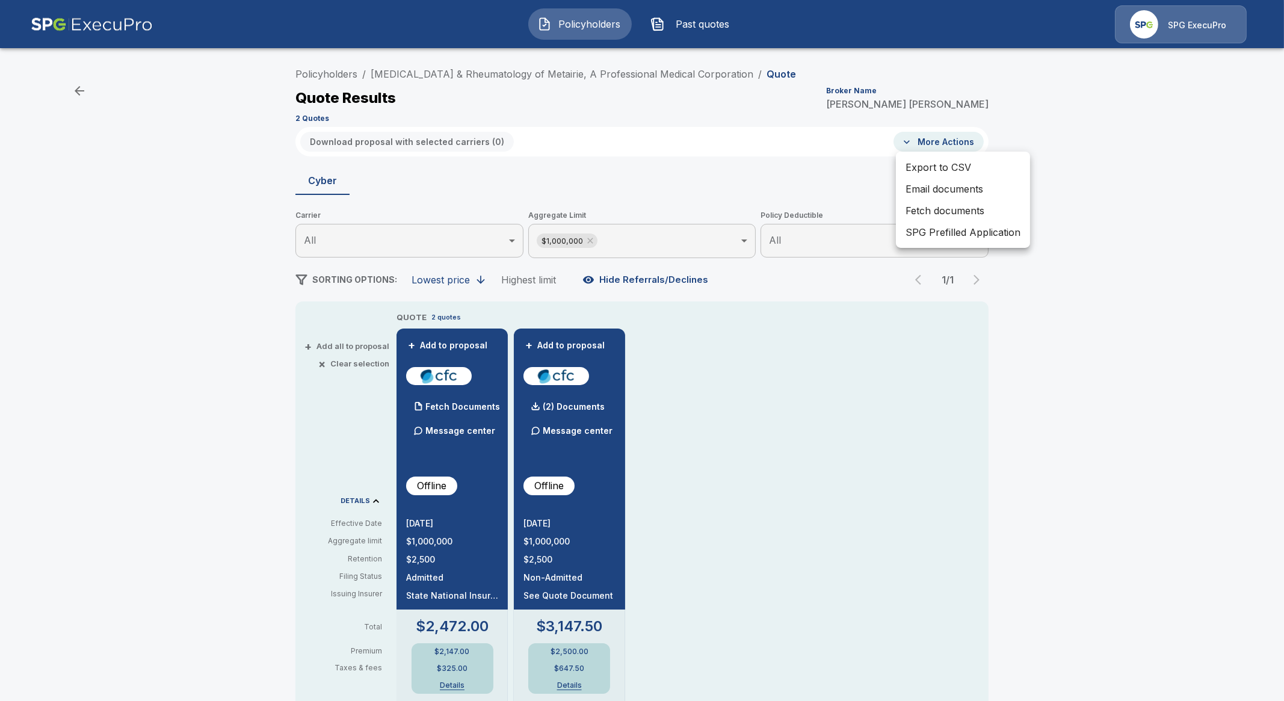
click at [1071, 403] on div at bounding box center [642, 350] width 1284 height 701
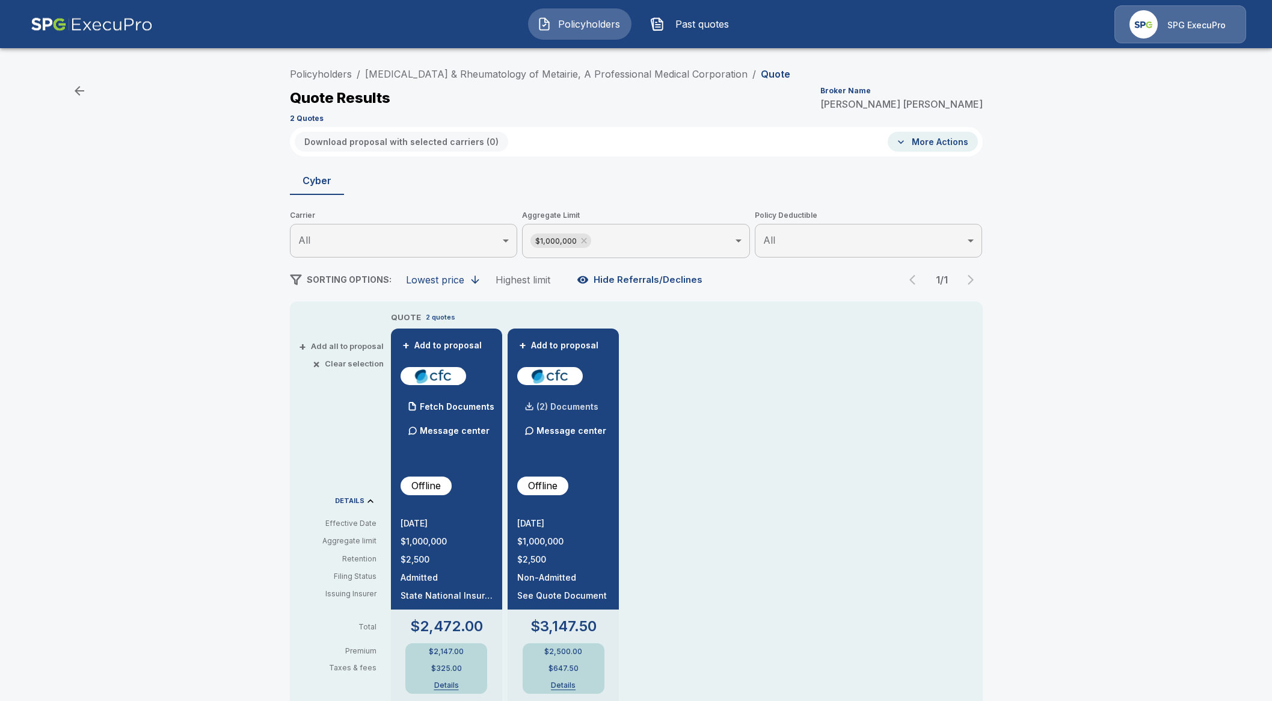
click at [578, 405] on p "(2) Documents" at bounding box center [568, 406] width 62 height 8
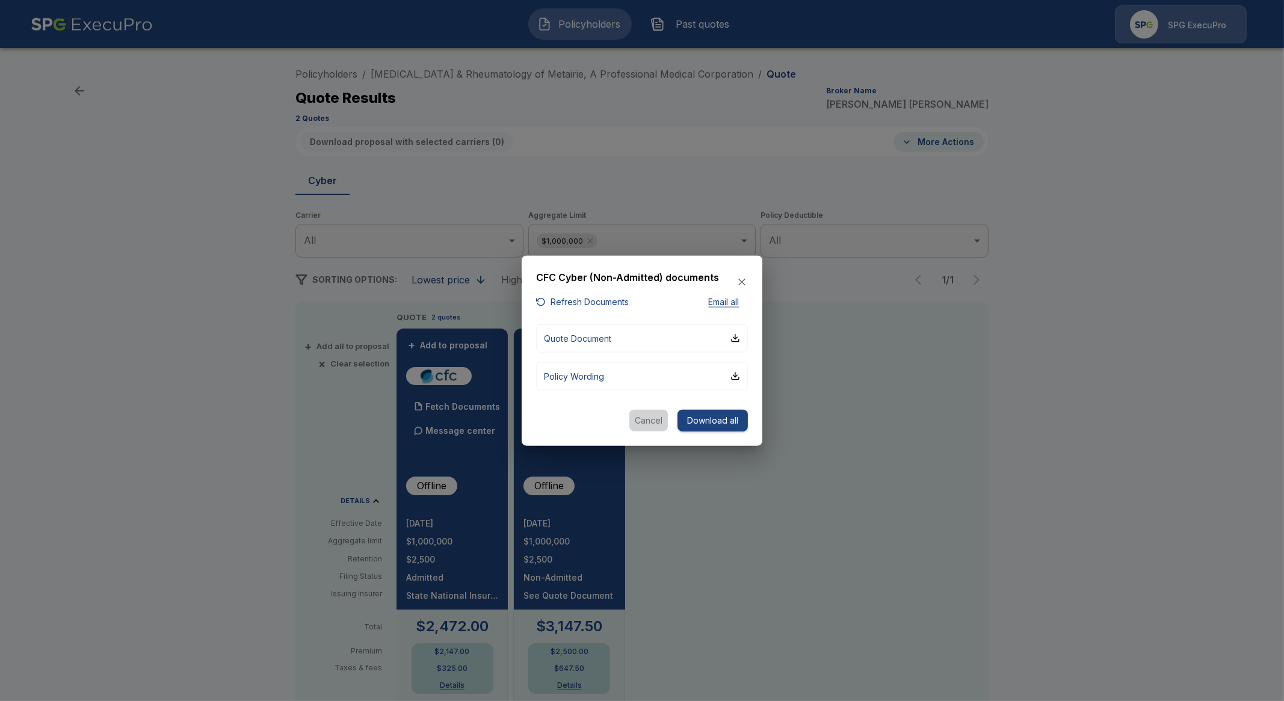
click at [650, 412] on button "Cancel" at bounding box center [648, 420] width 39 height 22
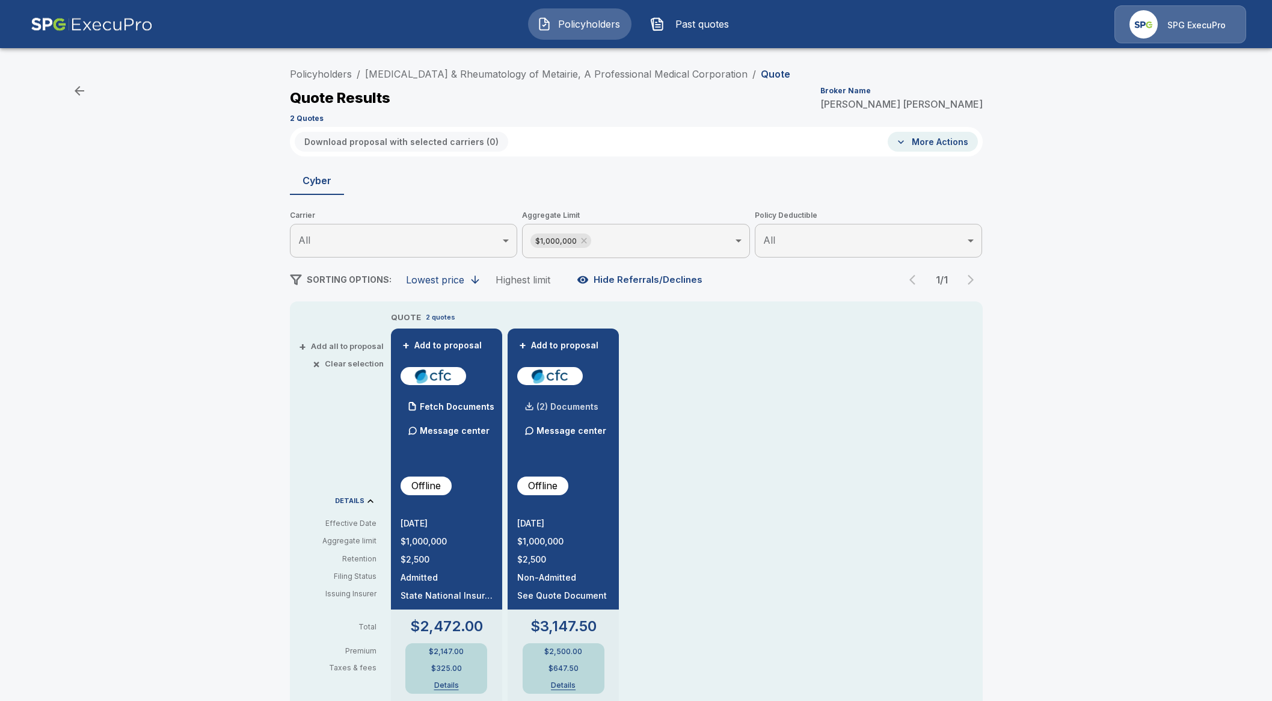
click at [569, 401] on div "(2) Documents" at bounding box center [557, 407] width 81 height 24
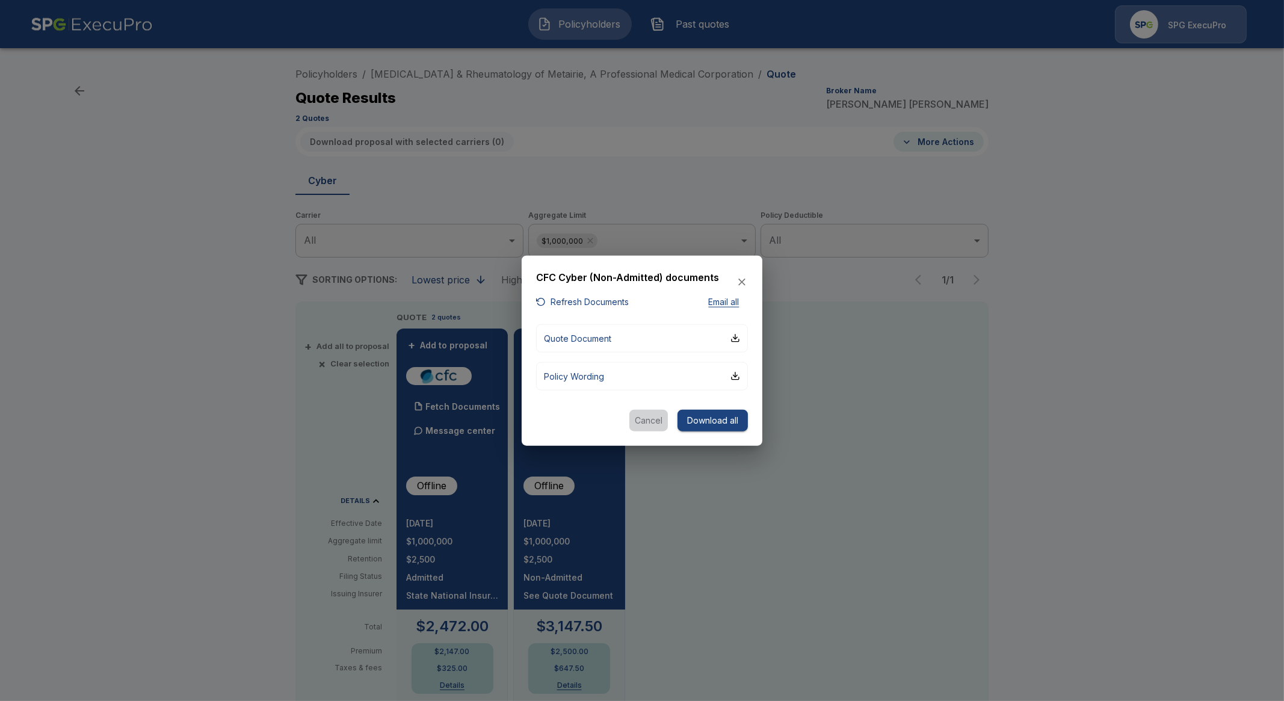
click at [653, 422] on button "Cancel" at bounding box center [648, 420] width 39 height 22
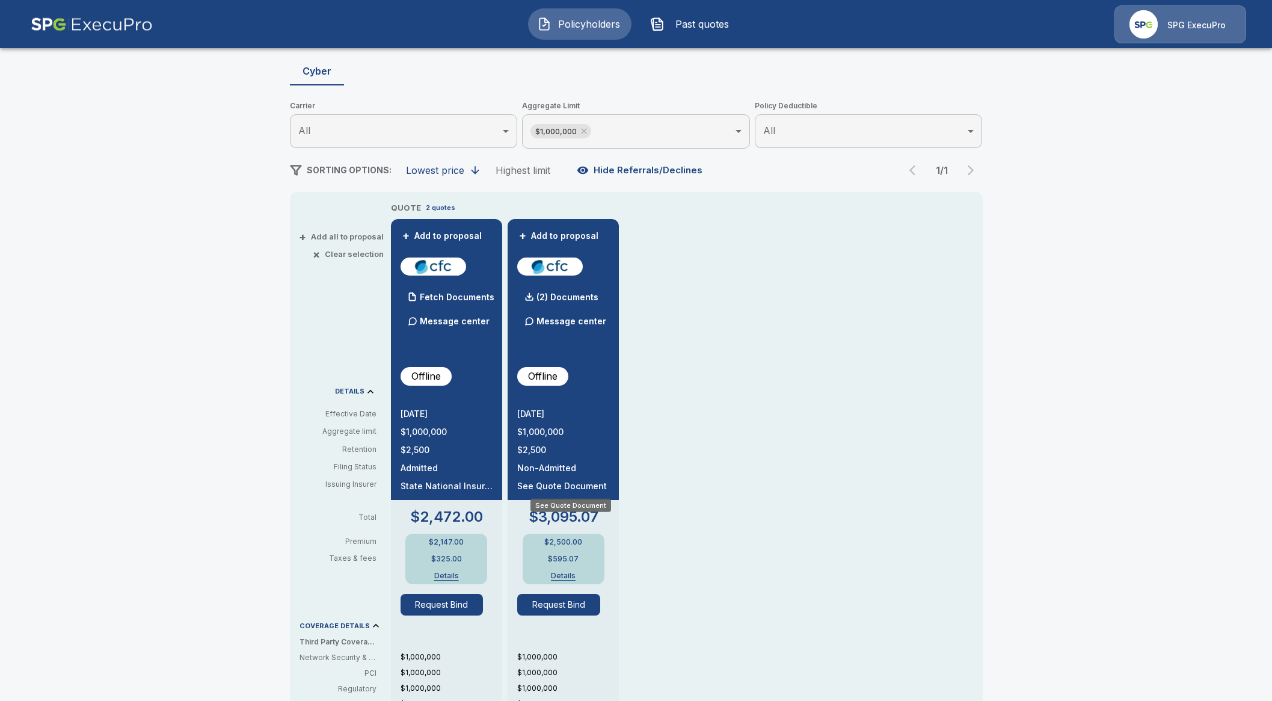
scroll to position [150, 0]
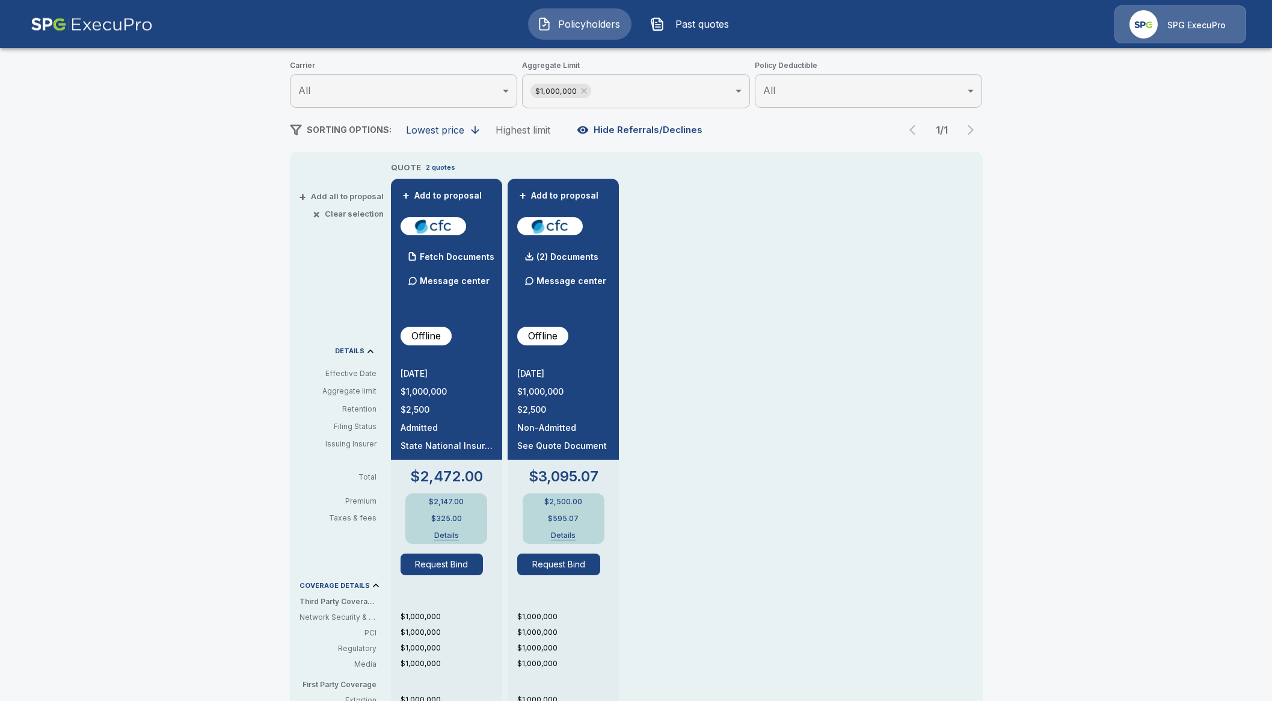
click at [572, 534] on button "Details" at bounding box center [564, 535] width 48 height 7
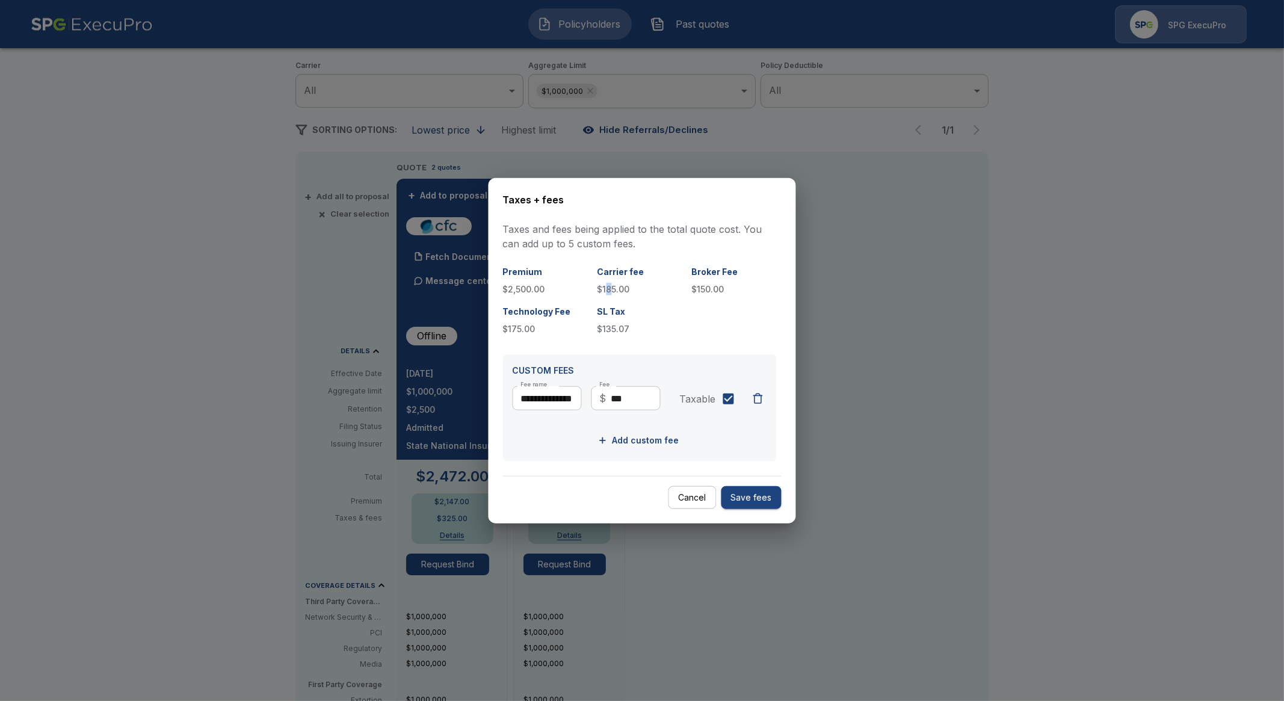
click at [608, 282] on div "Carrier fee $185.00" at bounding box center [639, 280] width 85 height 30
click at [610, 289] on p "$185.00" at bounding box center [639, 289] width 85 height 13
click at [698, 508] on button "Cancel" at bounding box center [692, 497] width 48 height 23
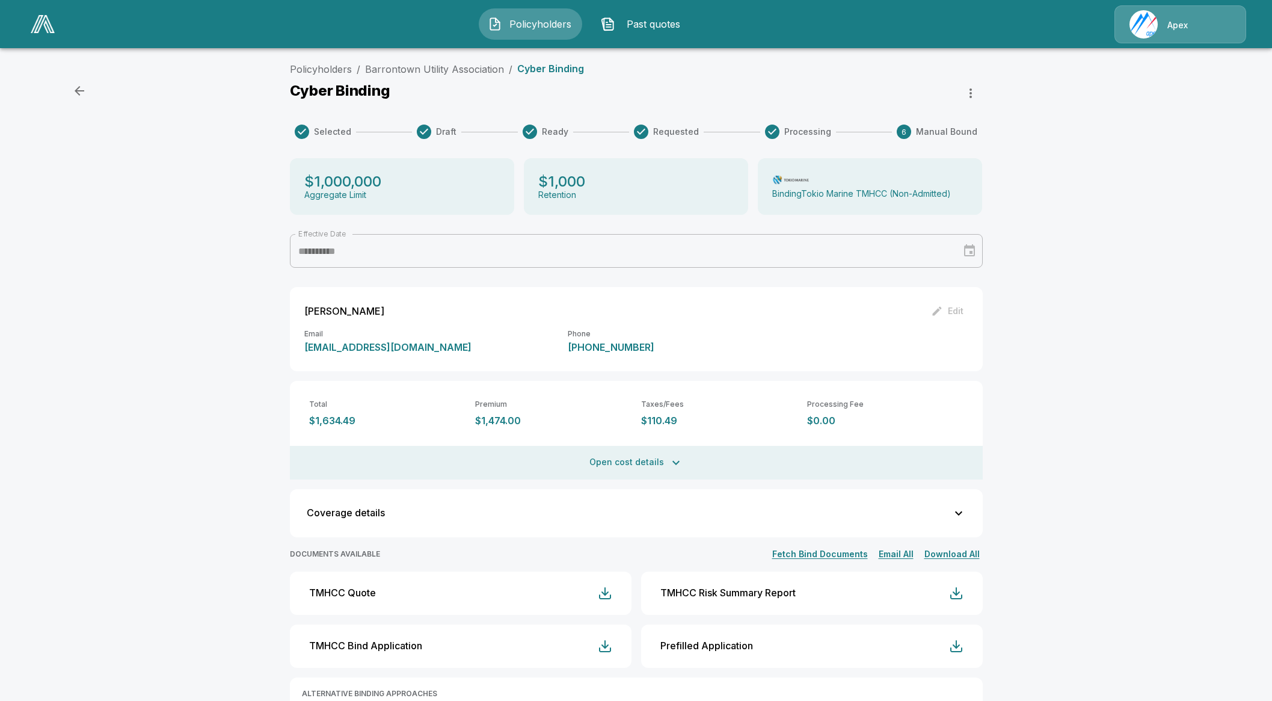
click at [207, 223] on div "**********" at bounding box center [636, 461] width 1272 height 808
click at [108, 334] on div "**********" at bounding box center [636, 461] width 1272 height 808
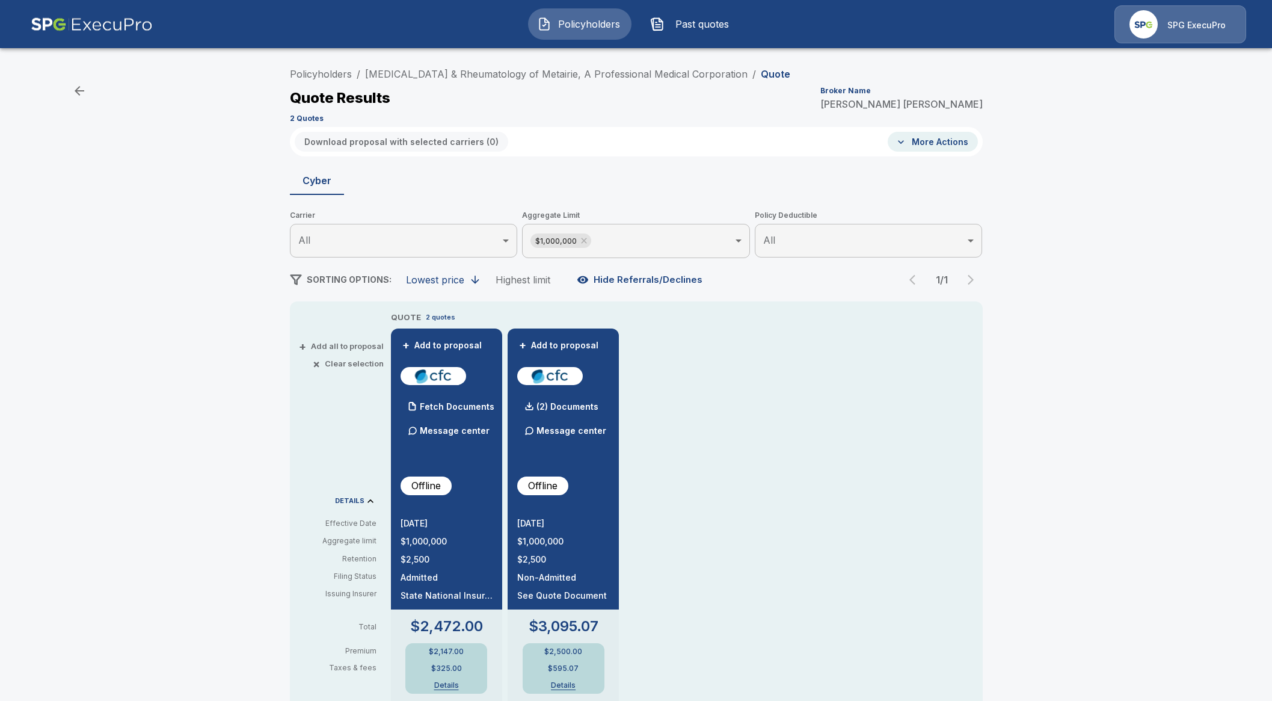
click at [1170, 22] on p "SPG ExecuPro" at bounding box center [1197, 25] width 58 height 12
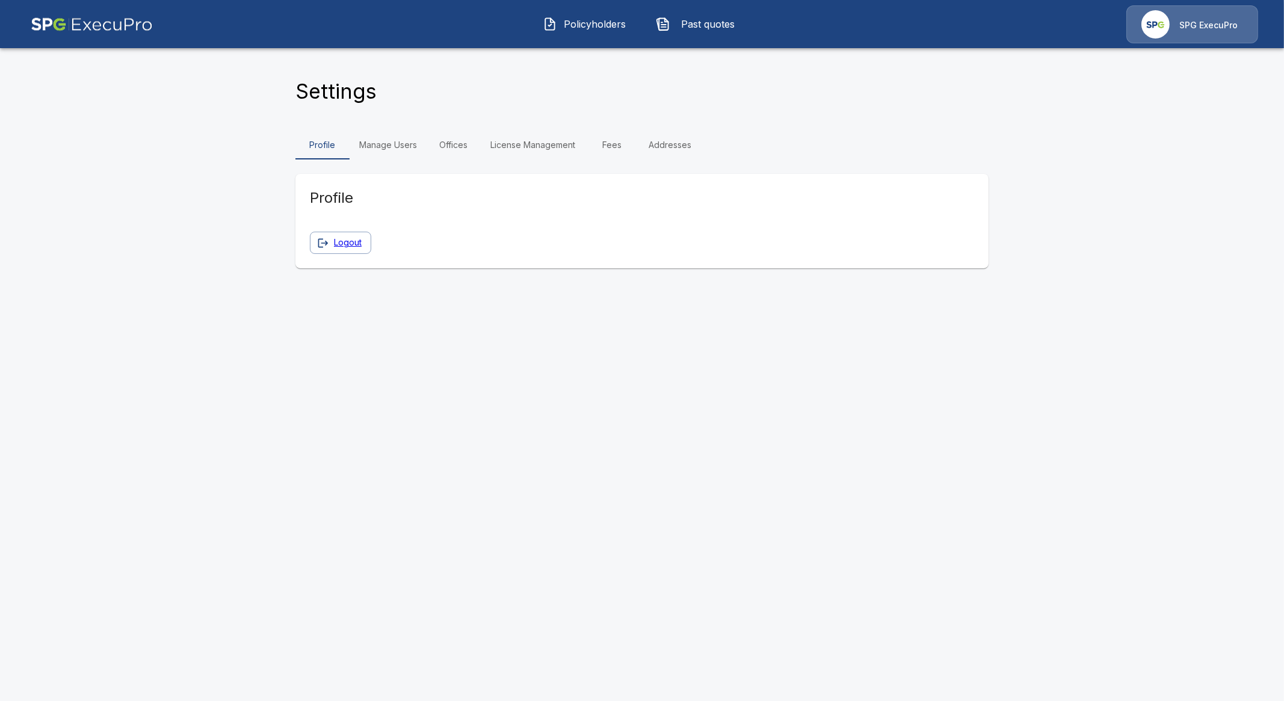
click at [410, 146] on link "Manage Users" at bounding box center [388, 145] width 77 height 29
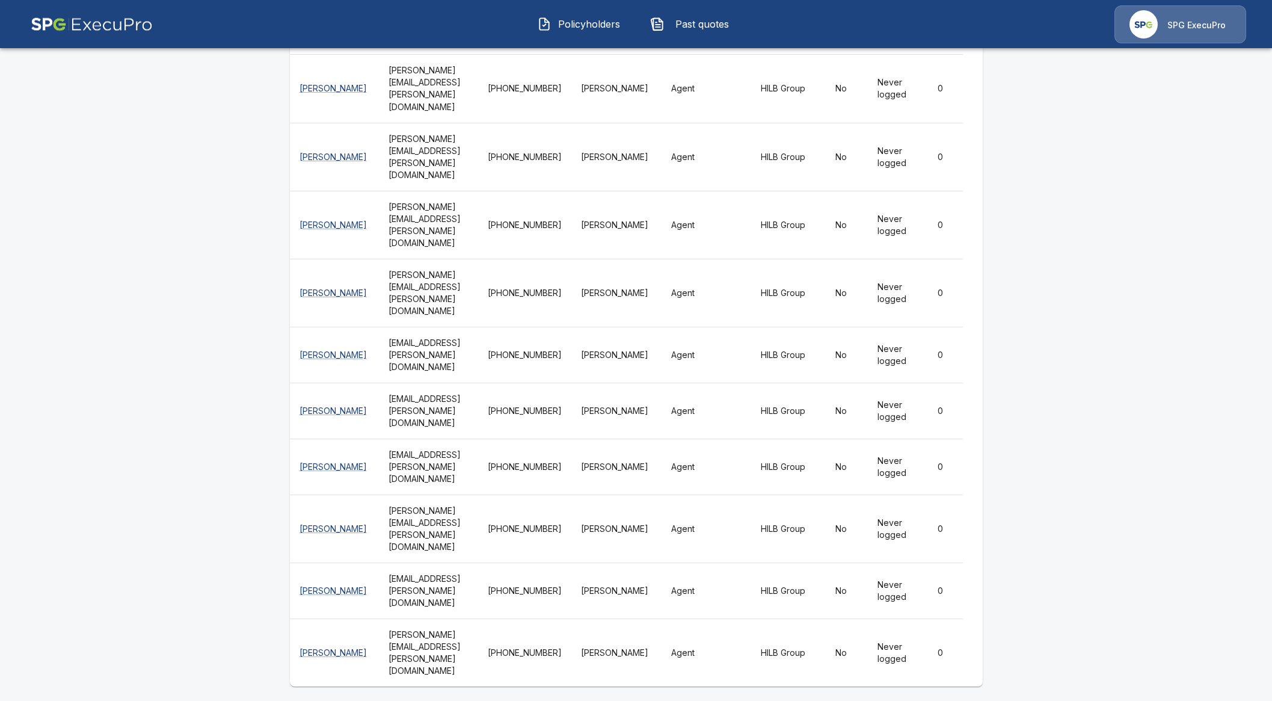
scroll to position [6045, 0]
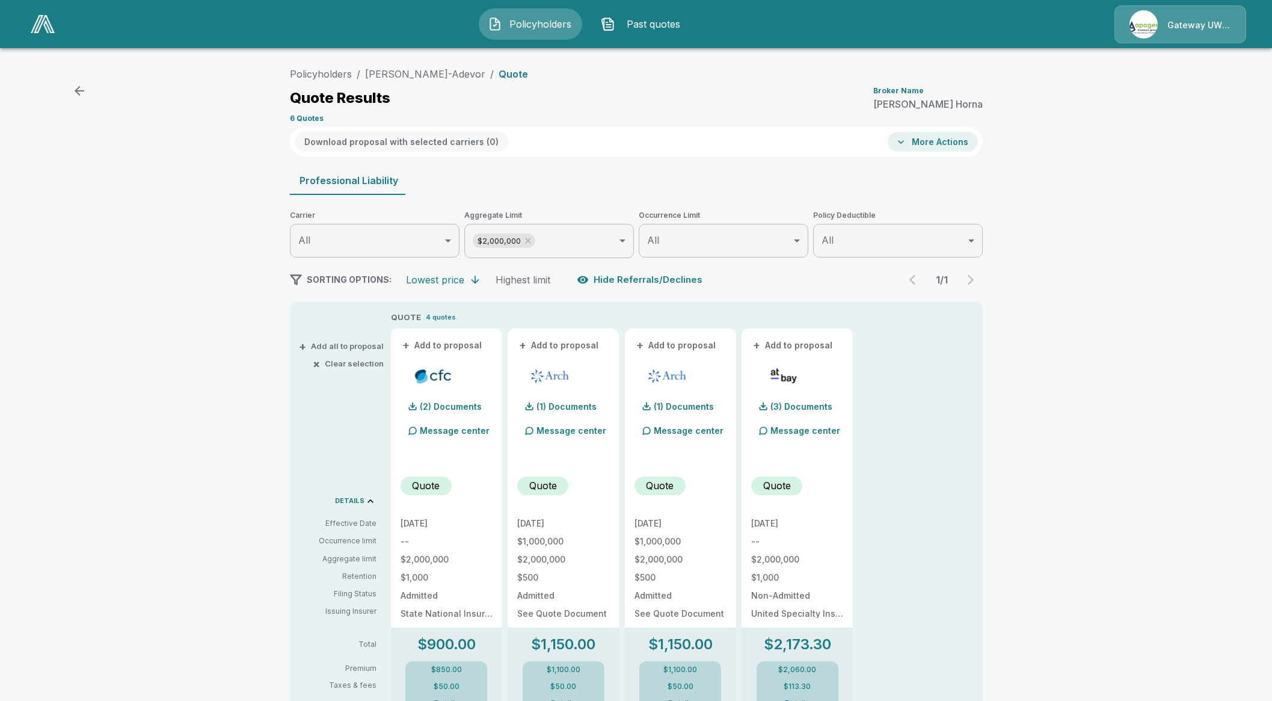
click at [504, 25] on button "Policyholders" at bounding box center [530, 23] width 103 height 31
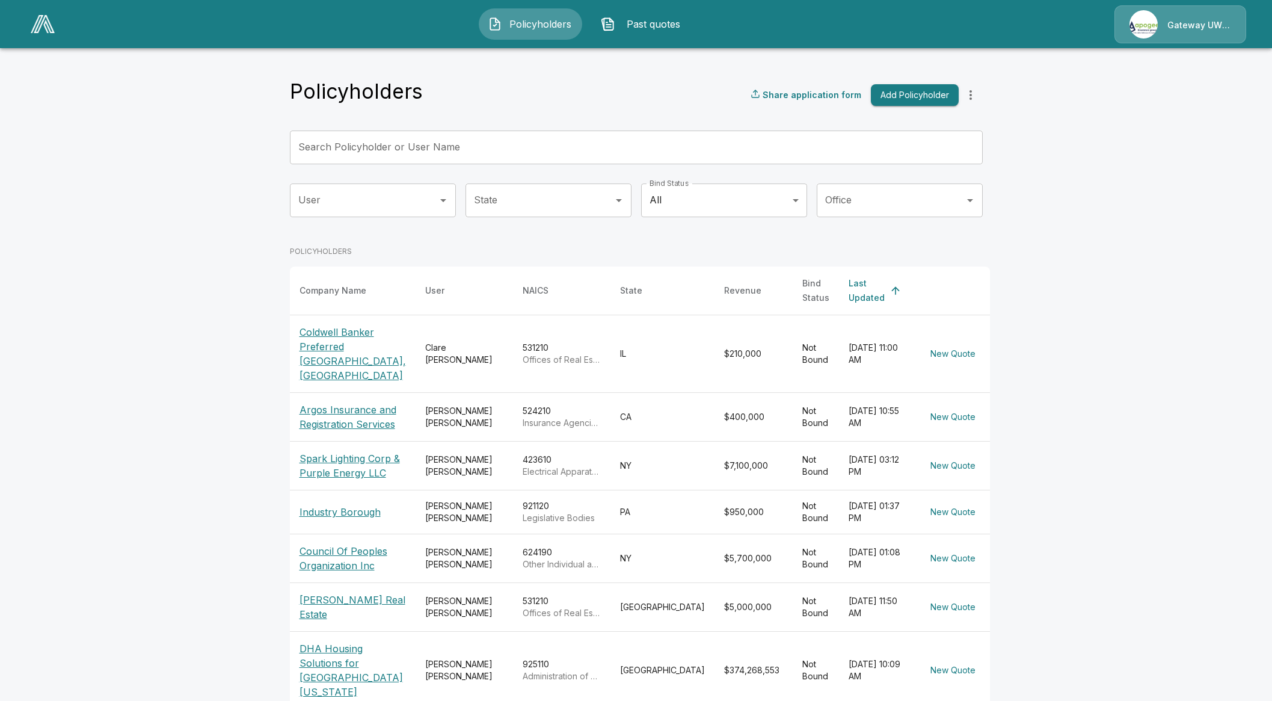
click at [45, 31] on img at bounding box center [43, 24] width 24 height 18
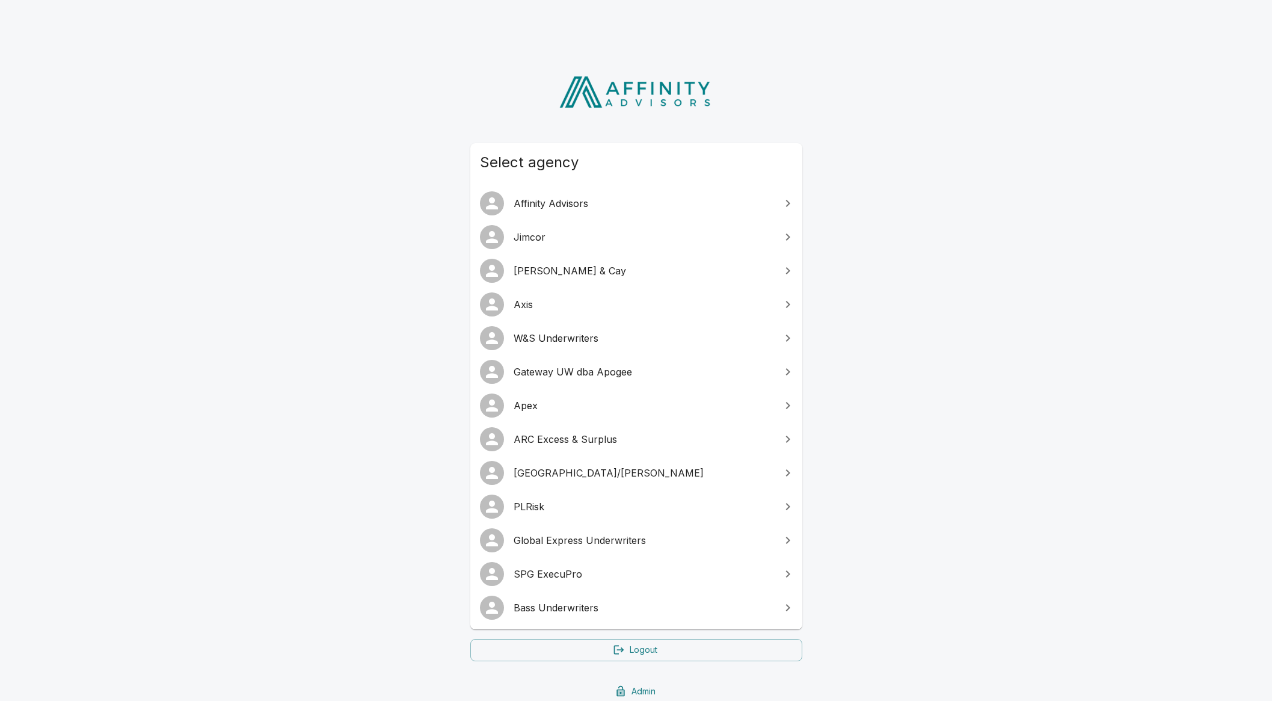
click at [550, 238] on span "Jimcor" at bounding box center [644, 237] width 260 height 14
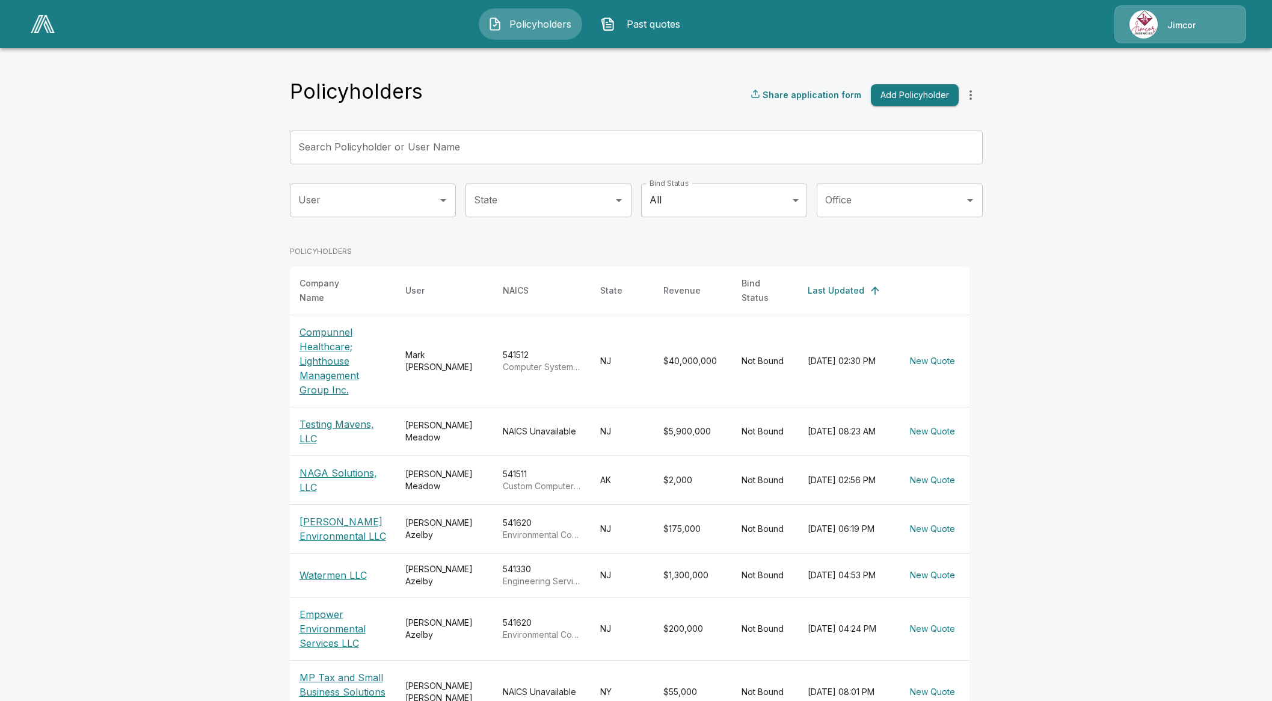
click at [1183, 31] on div "Jimcor" at bounding box center [1181, 24] width 132 height 38
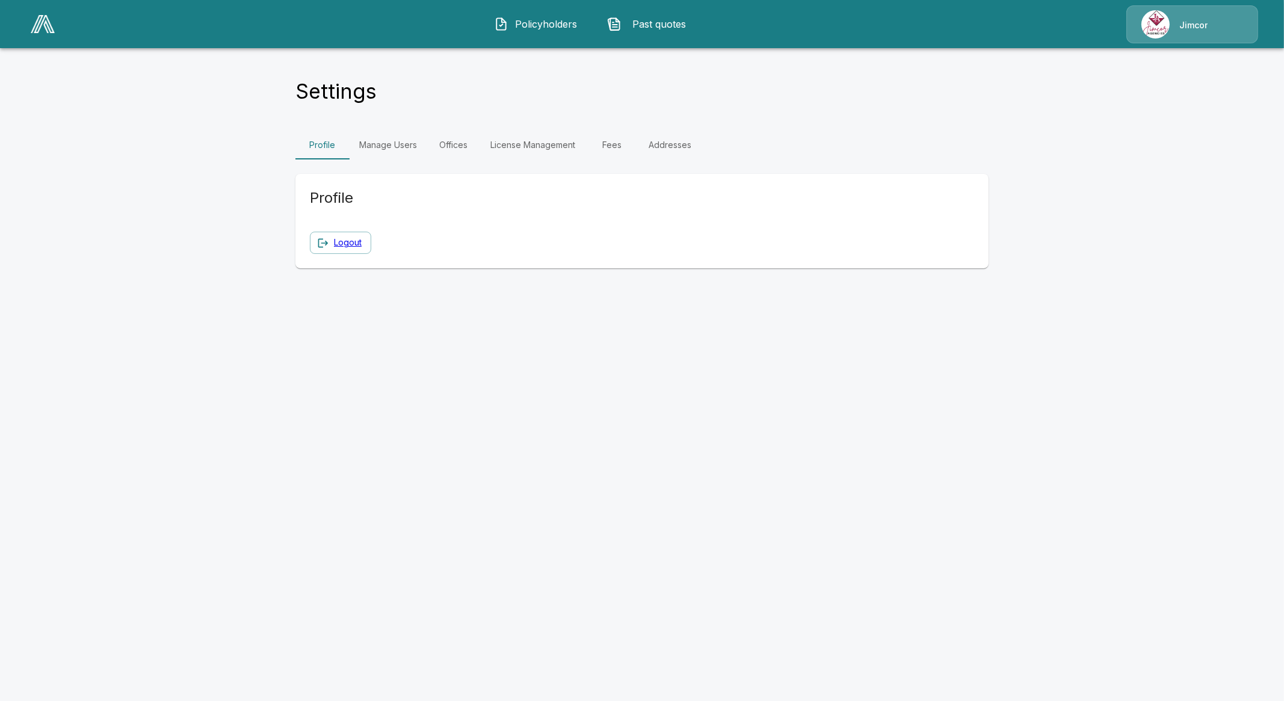
click at [388, 150] on link "Manage Users" at bounding box center [388, 145] width 77 height 29
